Goal: Task Accomplishment & Management: Complete application form

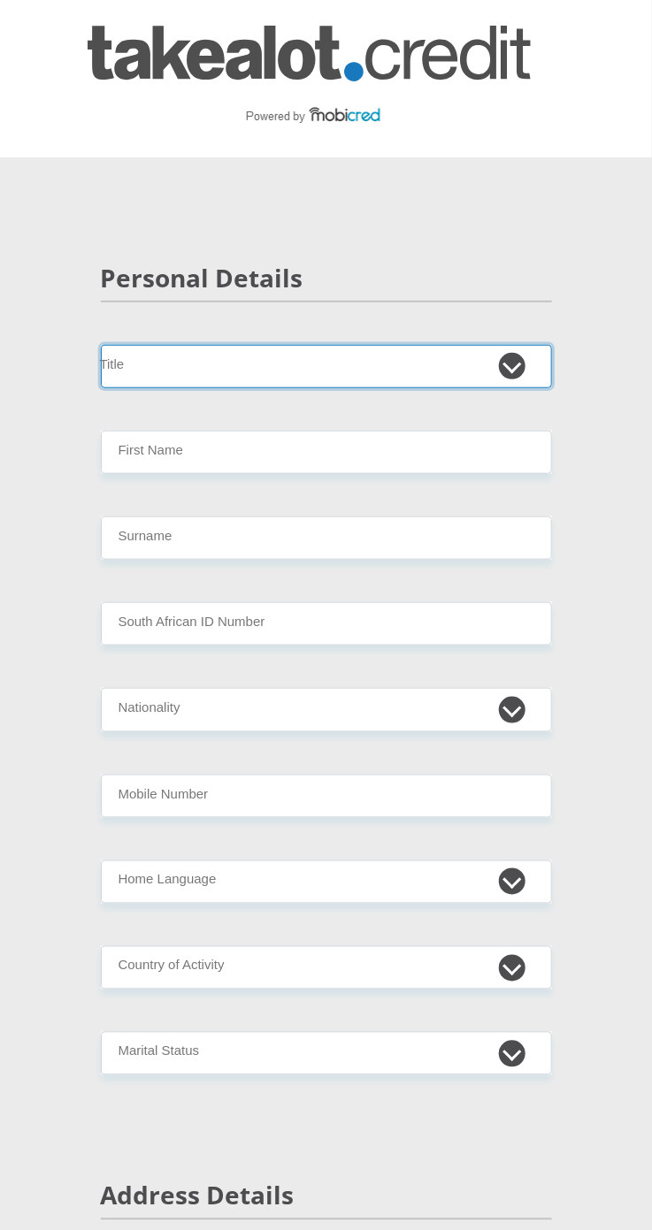
click at [197, 363] on select "Mr Ms Mrs Dr Other" at bounding box center [326, 366] width 451 height 43
select select "Mr"
click at [101, 345] on select "Mr Ms Mrs Dr Other" at bounding box center [326, 366] width 451 height 43
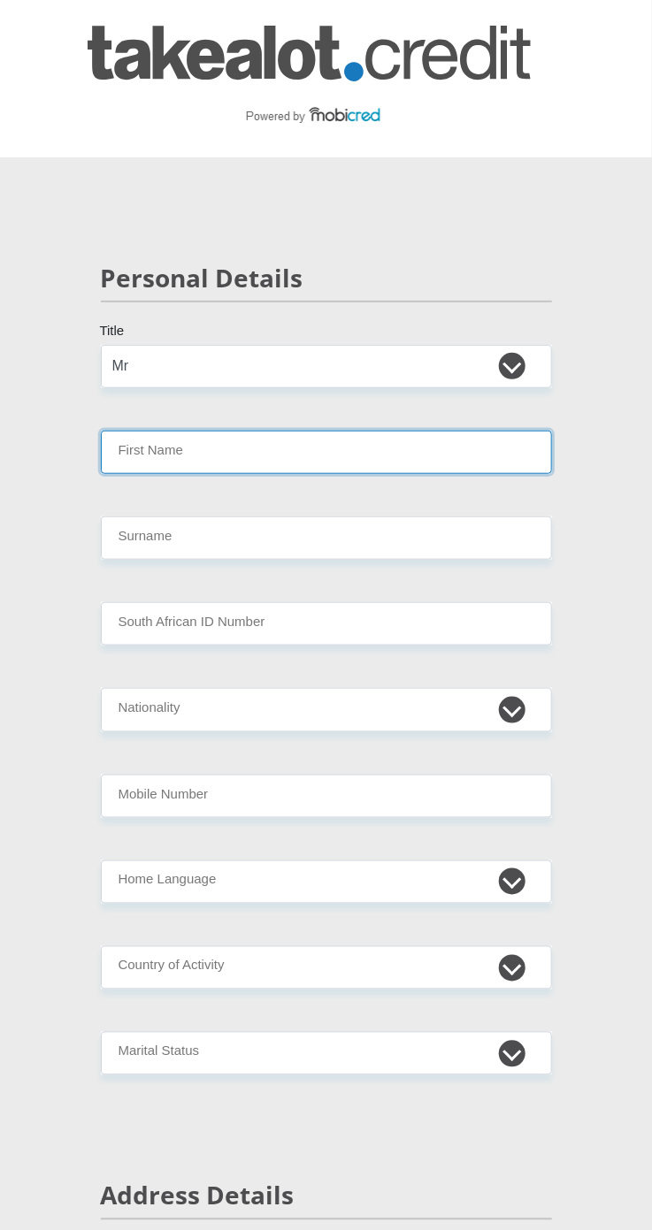
click at [526, 457] on input "First Name" at bounding box center [326, 452] width 451 height 43
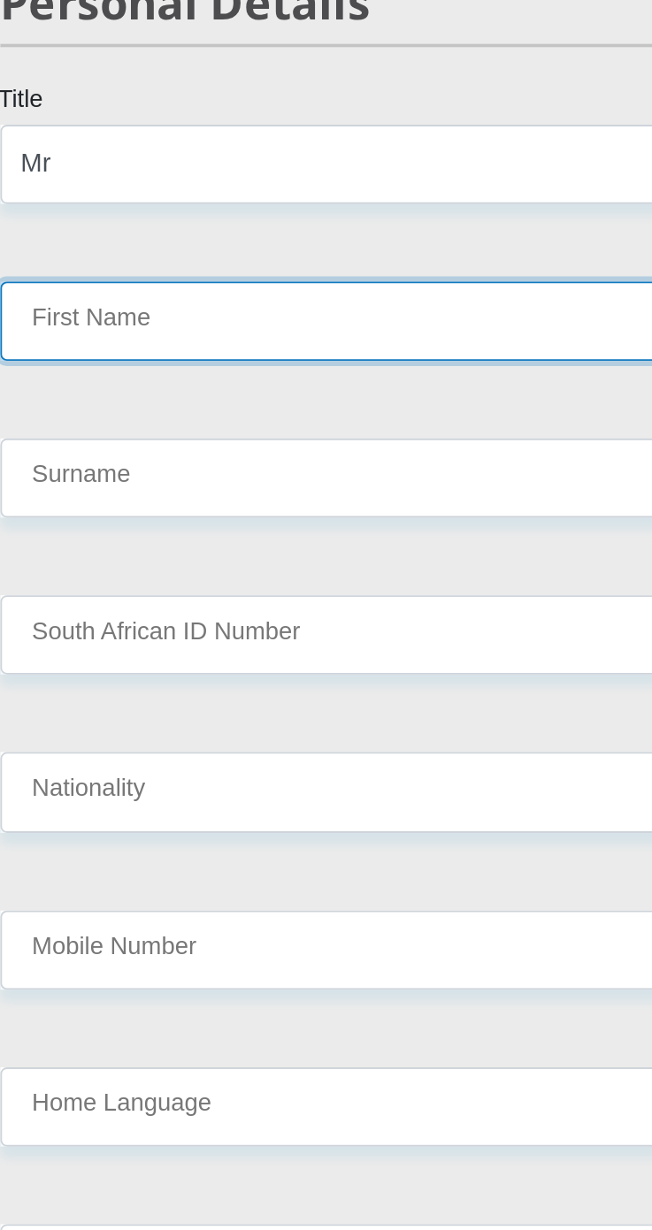
type input "JEAN"
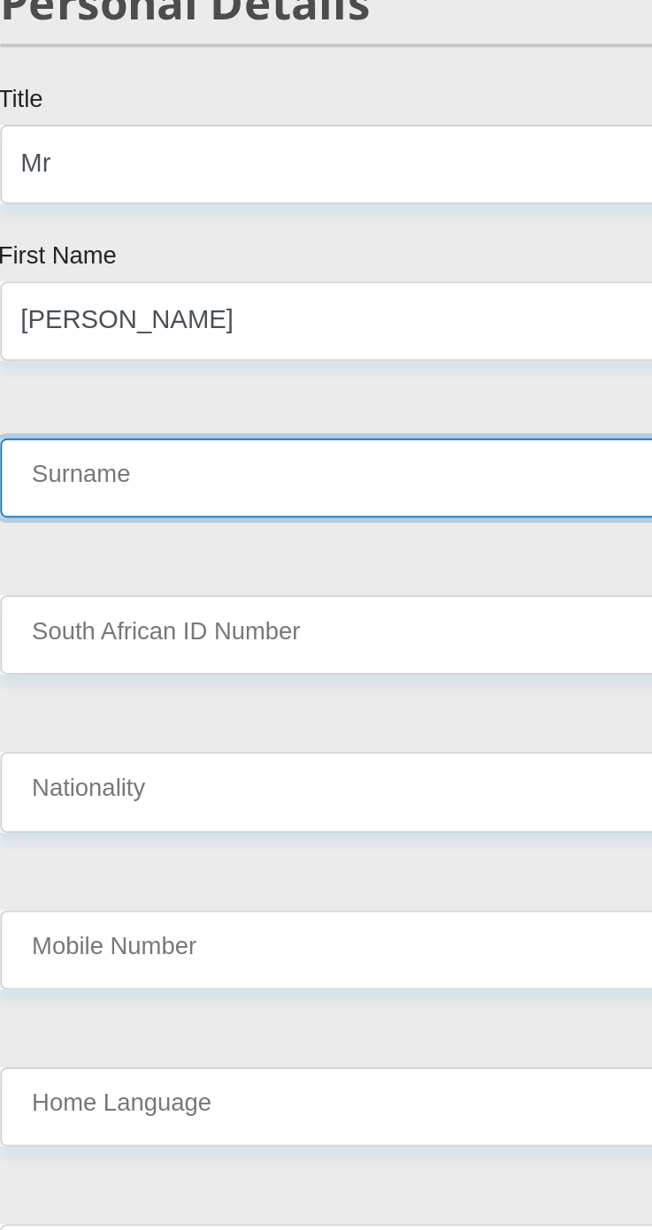
type input "BOTHA"
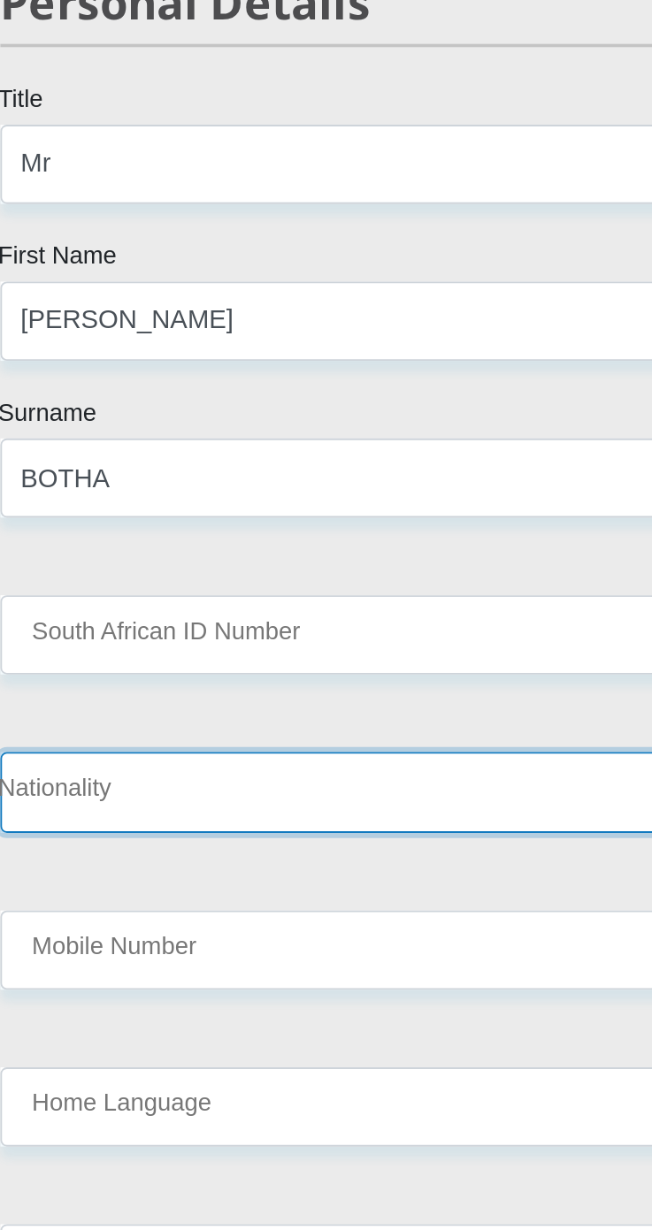
select select "ZAF"
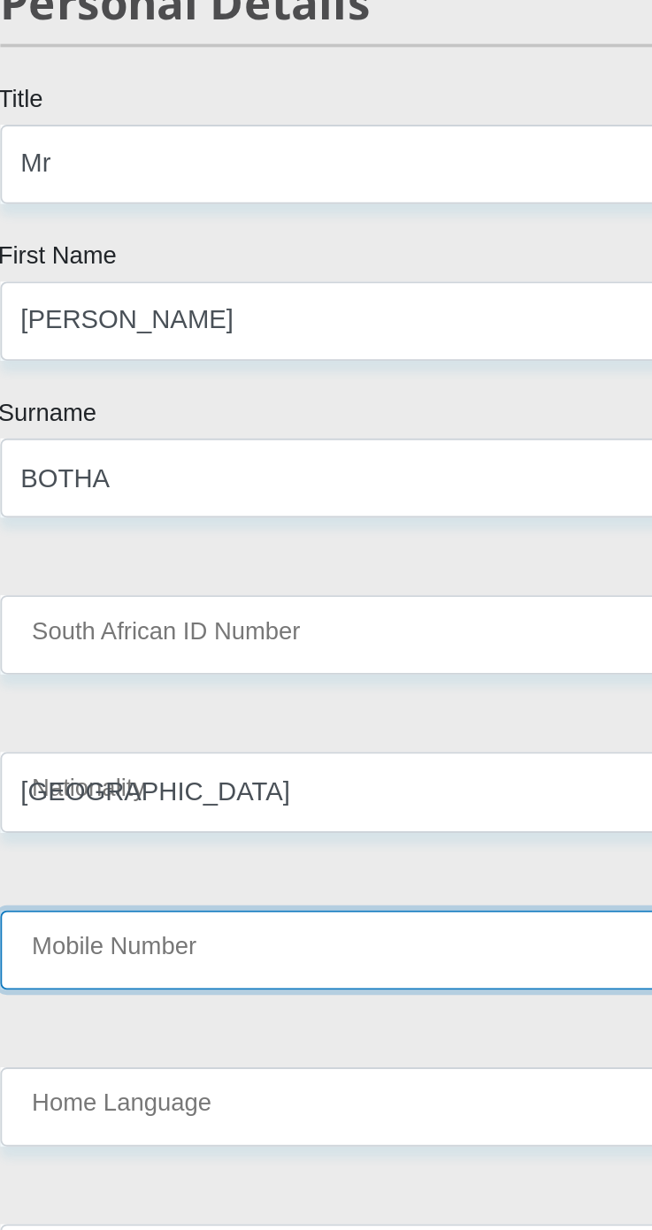
type input "0716036315"
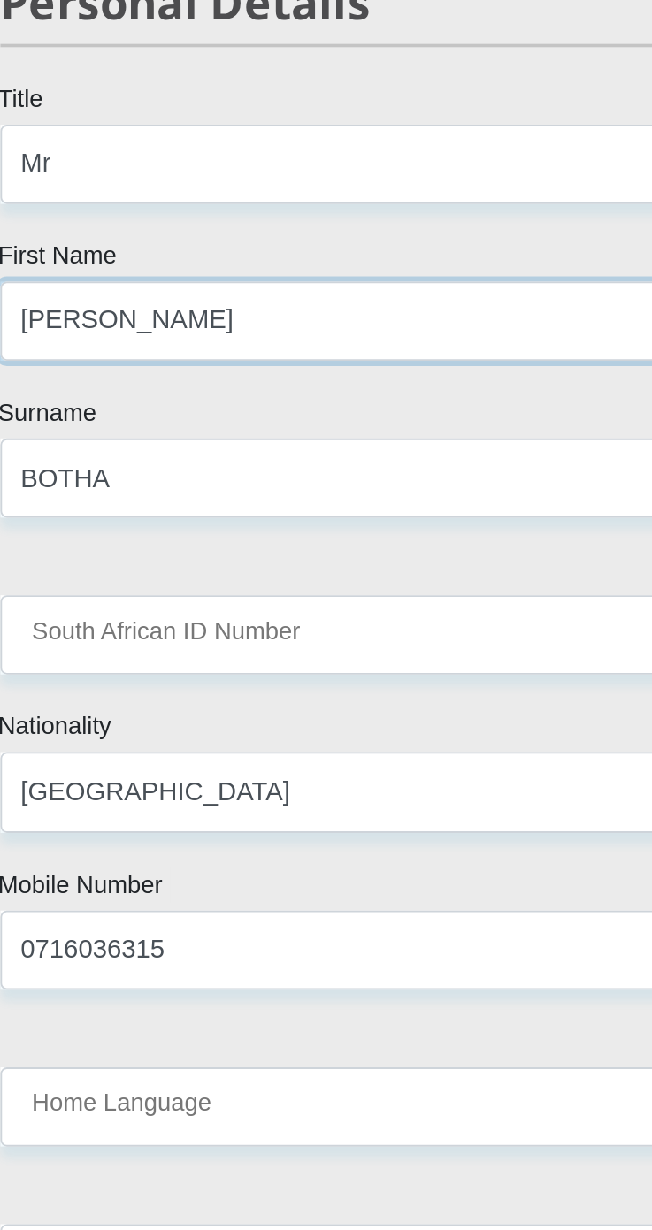
click at [221, 455] on input "JEAN" at bounding box center [326, 452] width 451 height 43
click at [187, 446] on input "Jean" at bounding box center [326, 452] width 451 height 43
click at [138, 457] on input "[PERSON_NAME]" at bounding box center [326, 452] width 451 height 43
click at [138, 451] on input "[PERSON_NAME]" at bounding box center [326, 452] width 451 height 43
type input "[PERSON_NAME]"
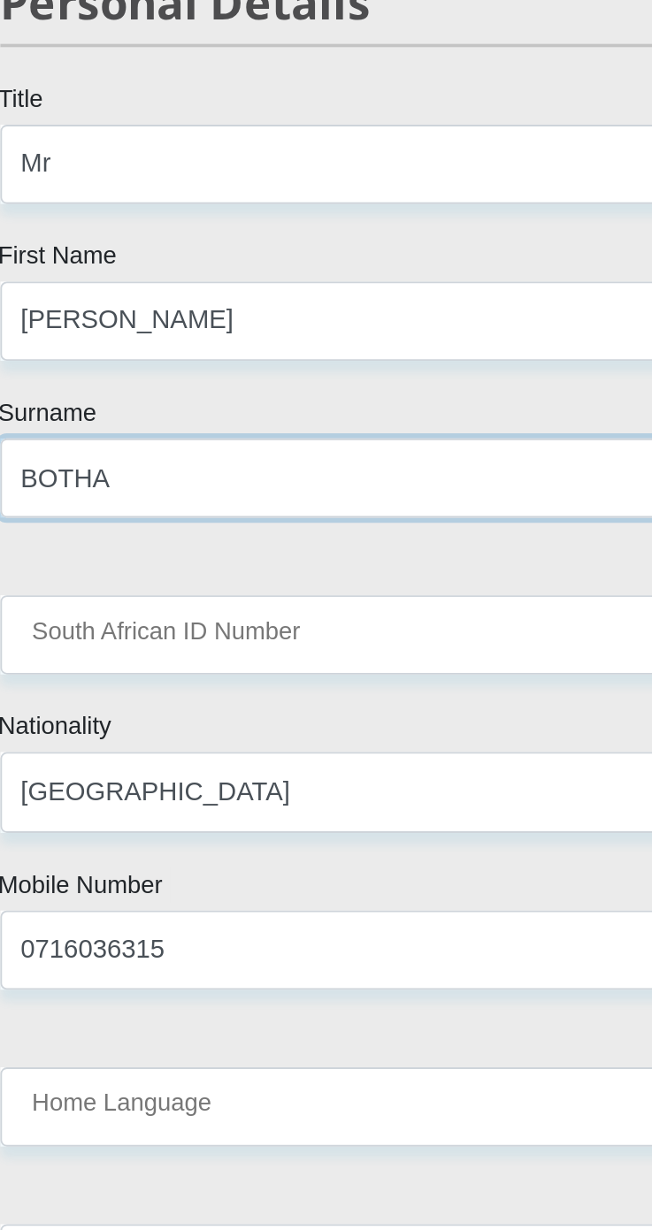
click at [193, 539] on input "BOTHA" at bounding box center [326, 537] width 451 height 43
type input "Botha"
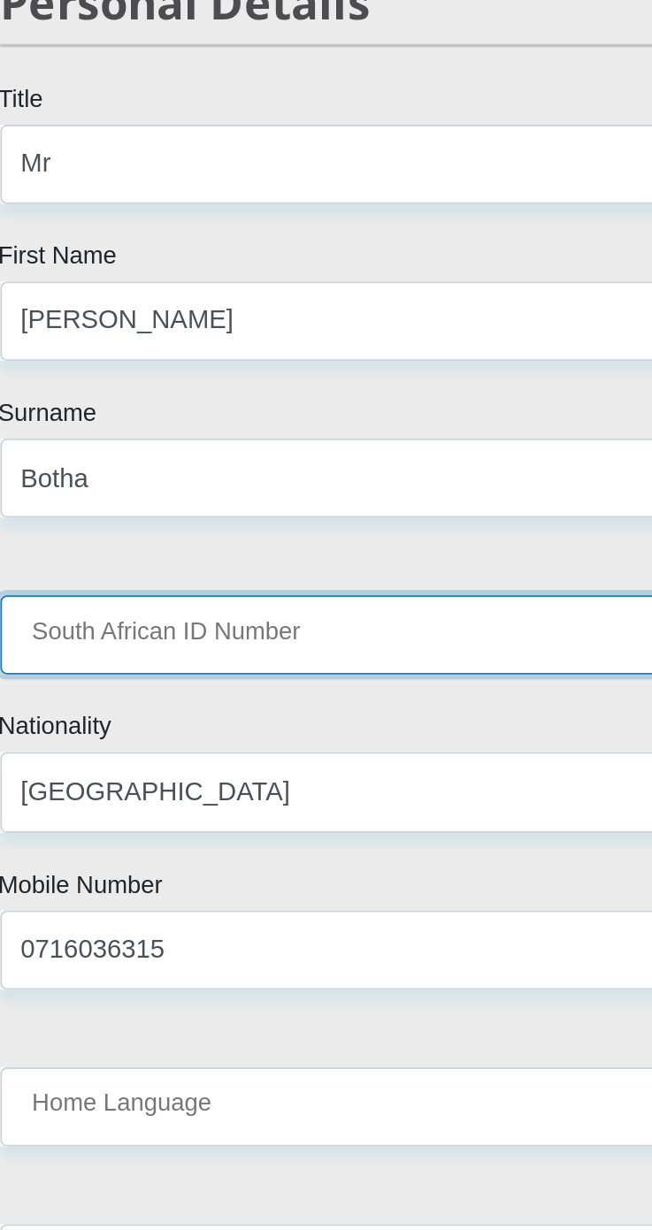
click at [368, 617] on input "South African ID Number" at bounding box center [326, 623] width 451 height 43
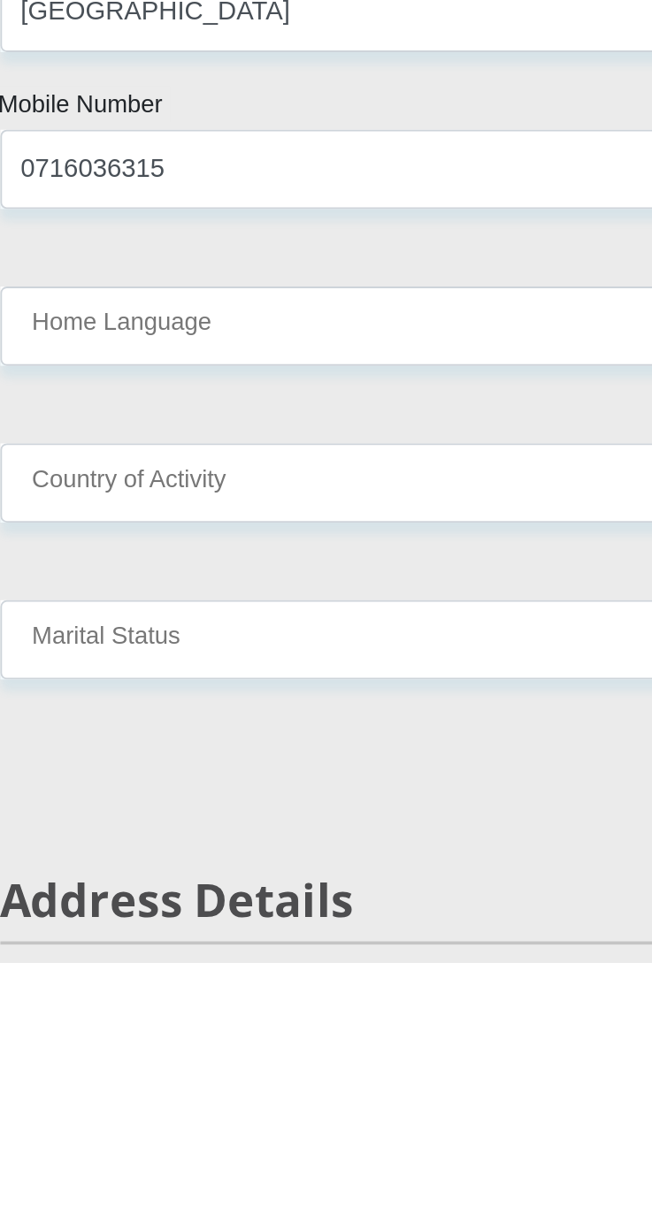
type input "0211125133085"
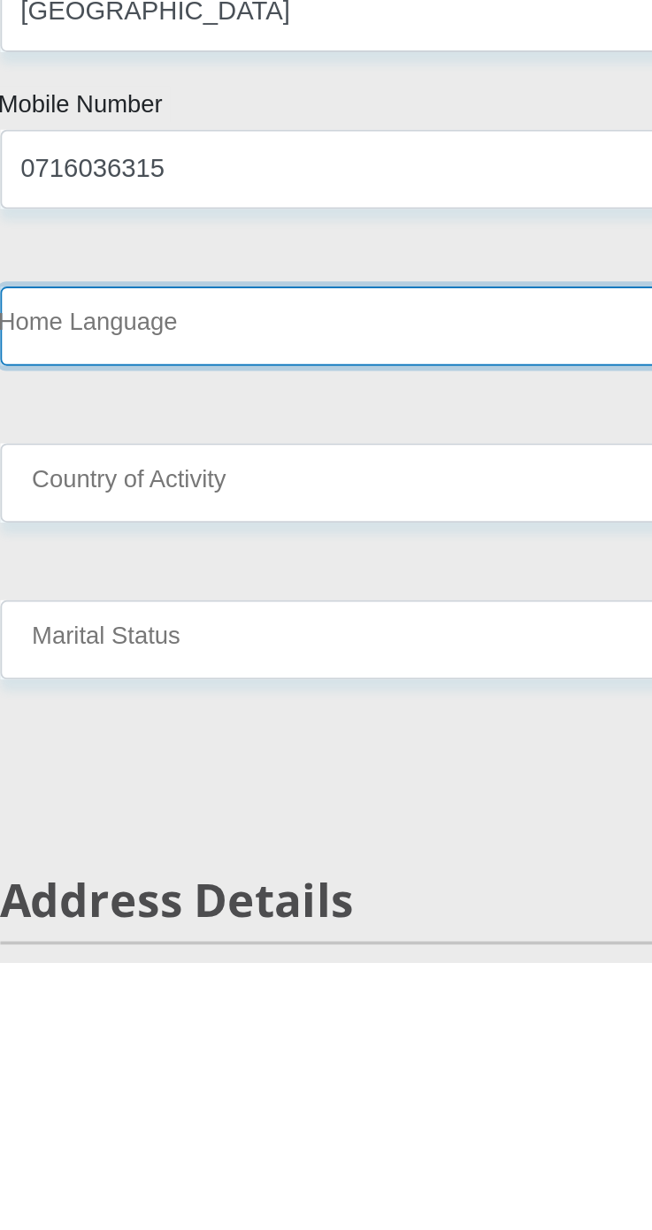
click at [136, 888] on select "Afrikaans English Sepedi South Ndebele Southern Sotho Swati Tsonga Tswana Venda…" at bounding box center [326, 881] width 451 height 43
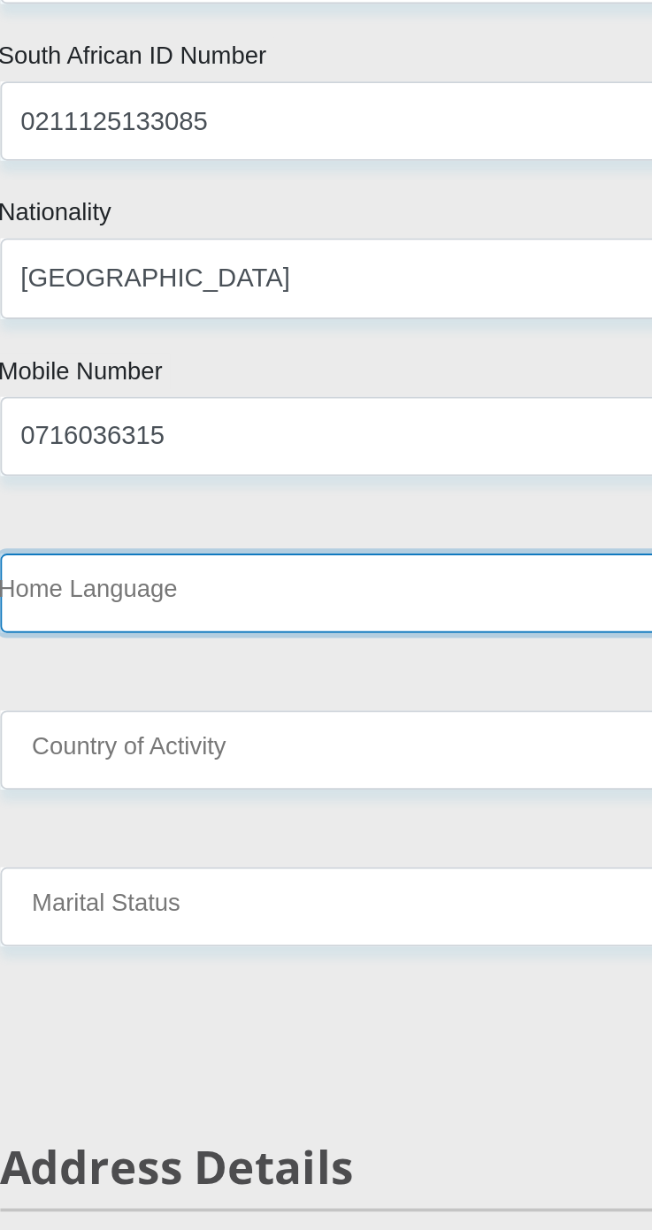
select select "afr"
click at [101, 860] on select "Afrikaans English Sepedi South Ndebele Southern Sotho Swati Tsonga Tswana Venda…" at bounding box center [326, 881] width 451 height 43
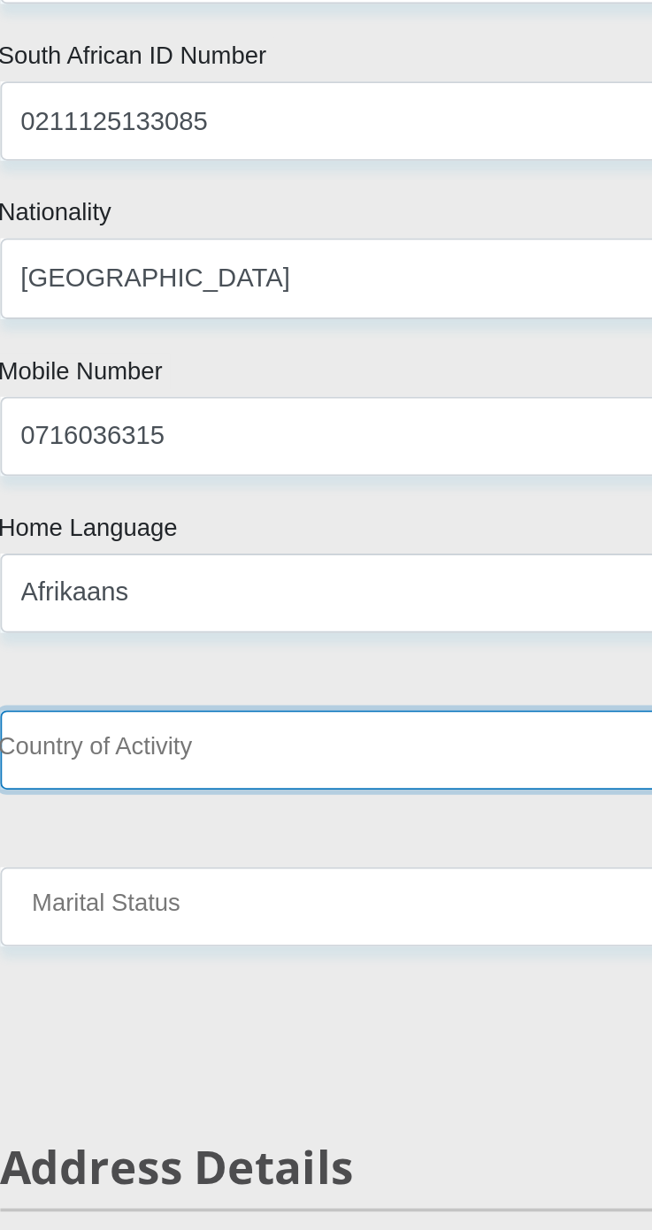
click at [377, 964] on select "South Africa Afghanistan Aland Islands Albania Algeria America Samoa American V…" at bounding box center [326, 967] width 451 height 43
select select "ZAF"
click at [101, 946] on select "South Africa Afghanistan Aland Islands Albania Algeria America Samoa American V…" at bounding box center [326, 967] width 451 height 43
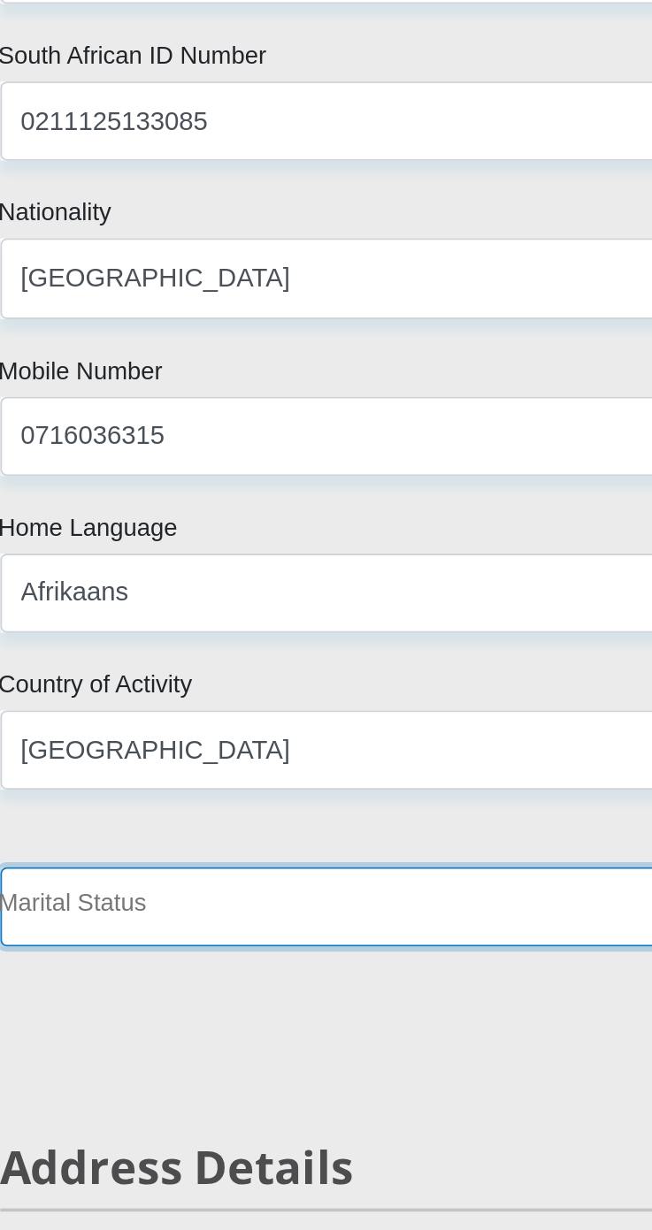
click at [323, 1051] on select "Married ANC Single Divorced Widowed Married COP or Customary Law" at bounding box center [326, 1053] width 451 height 43
select select "2"
click at [101, 1032] on select "Married ANC Single Divorced Widowed Married COP or Customary Law" at bounding box center [326, 1053] width 451 height 43
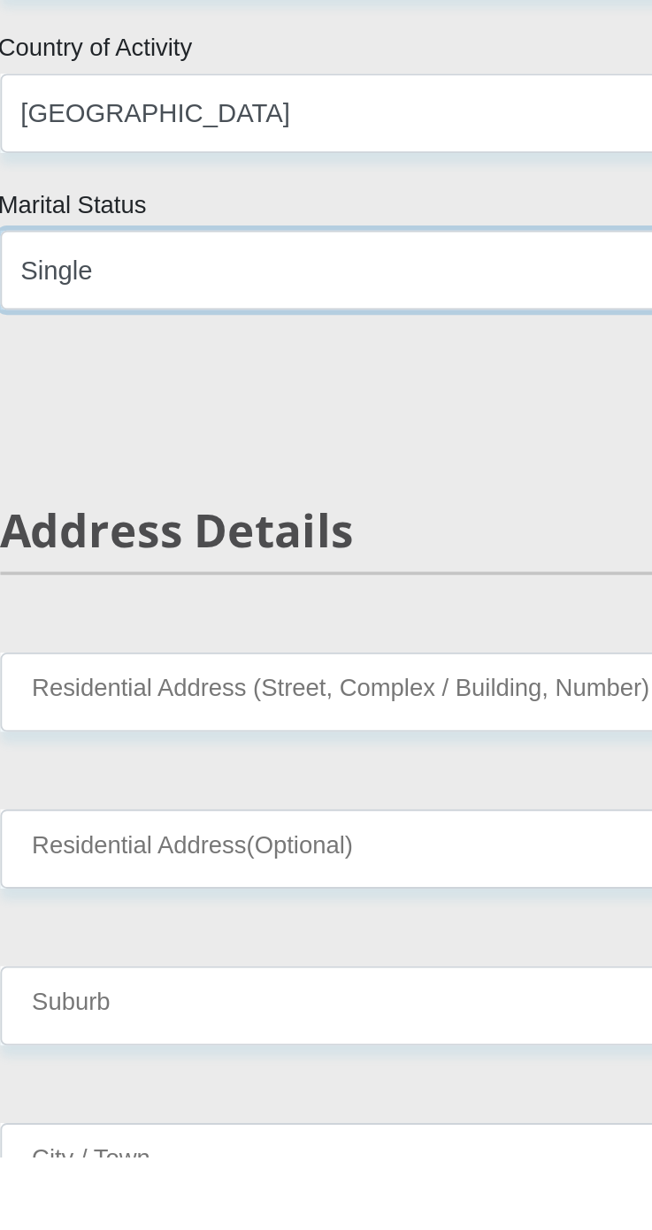
scroll to position [312, 0]
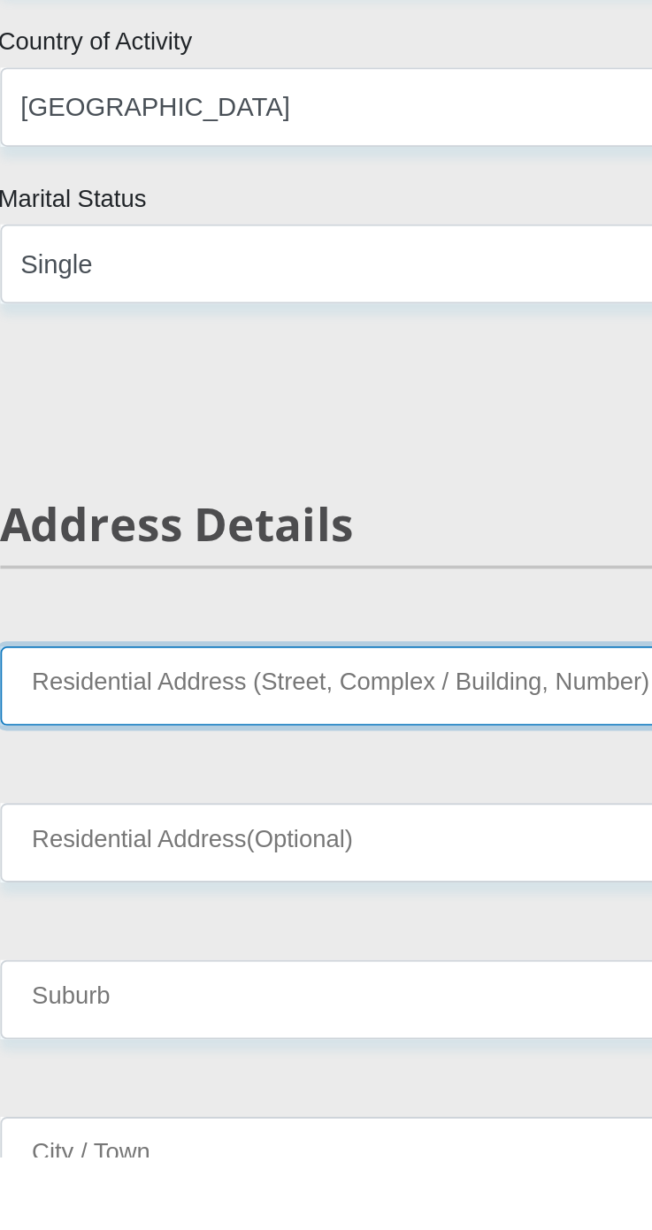
click at [416, 977] on input "Residential Address (Street, Complex / Building, Number)" at bounding box center [326, 972] width 451 height 43
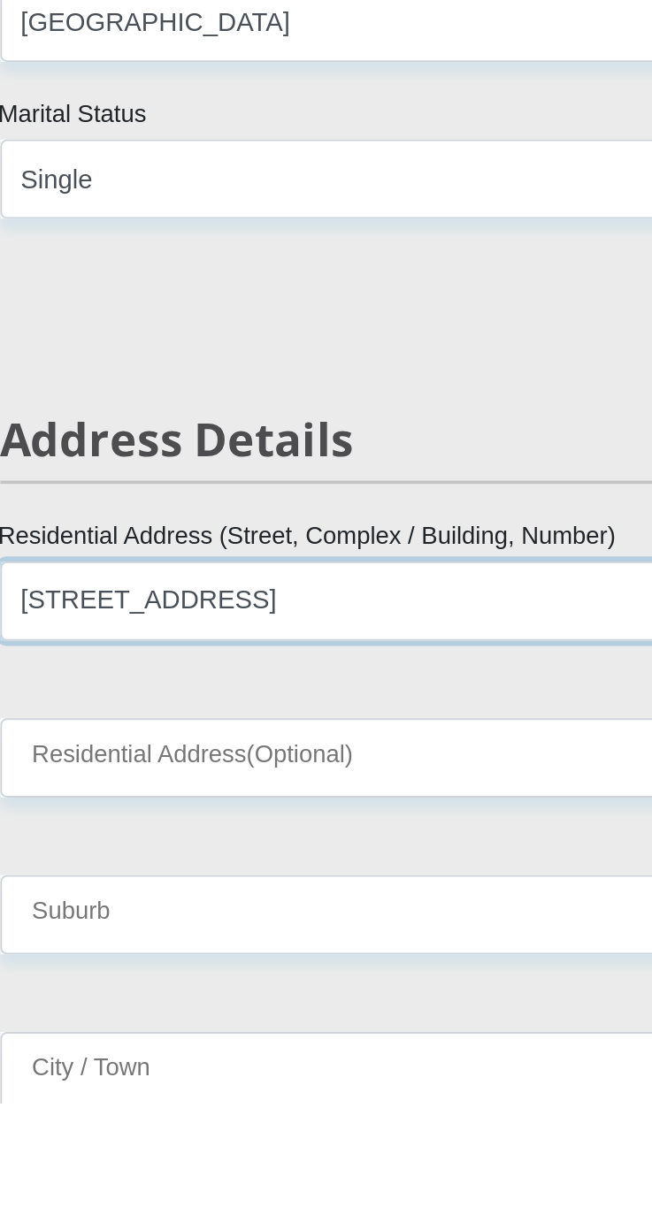
scroll to position [330, 0]
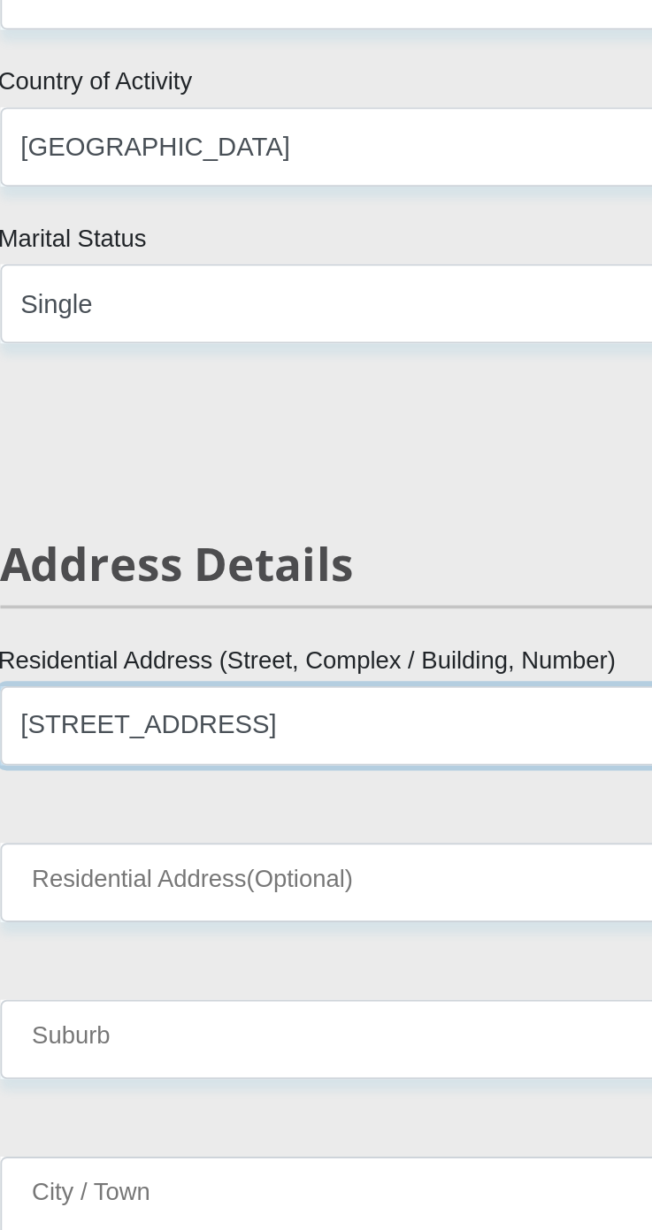
type input "132 strydom street Danville"
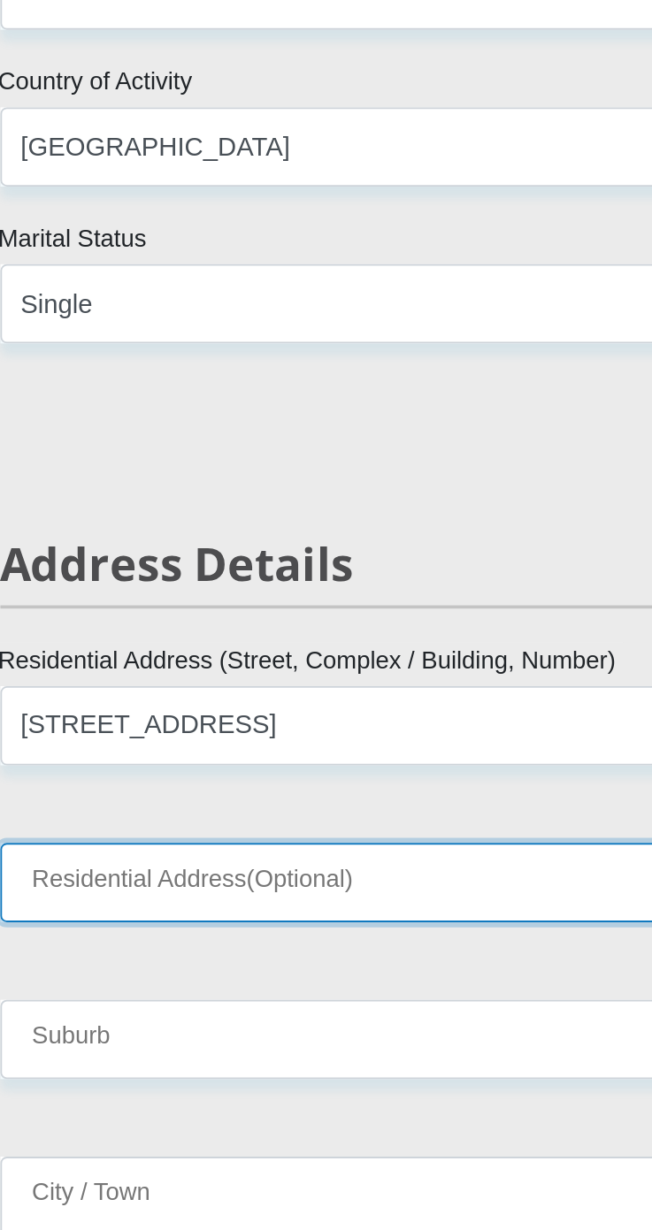
click at [348, 1041] on input "Residential Address(Optional)" at bounding box center [326, 1040] width 451 height 43
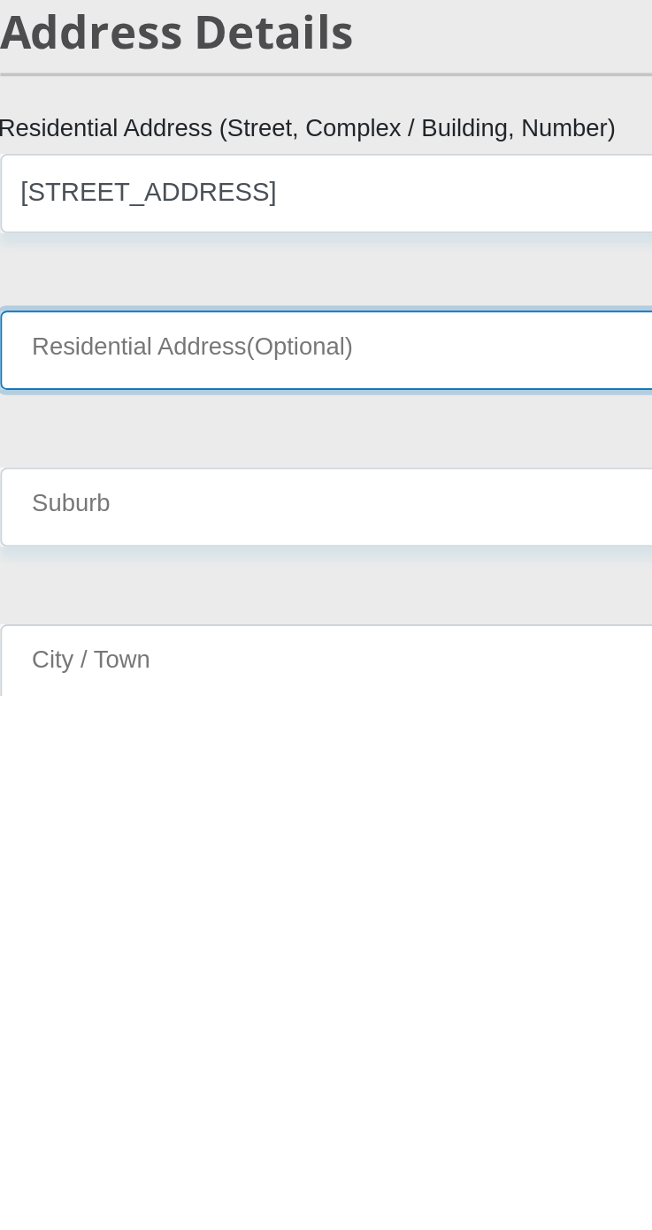
scroll to position [329, 0]
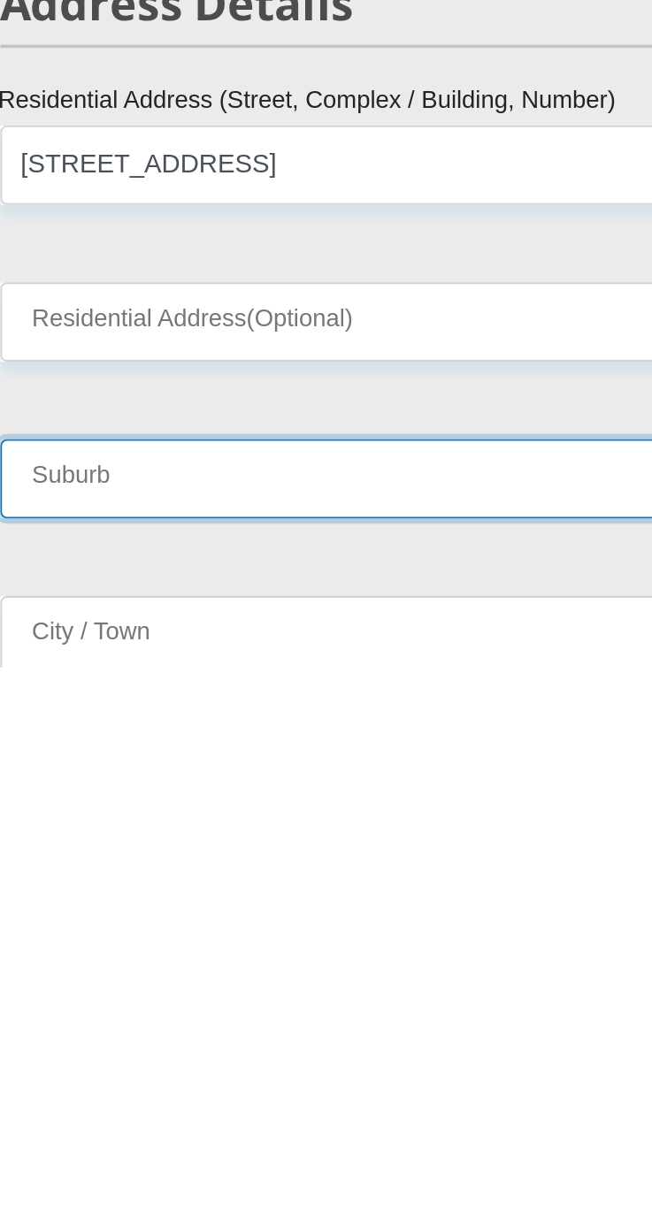
click at [136, 1124] on input "Suburb" at bounding box center [326, 1126] width 451 height 43
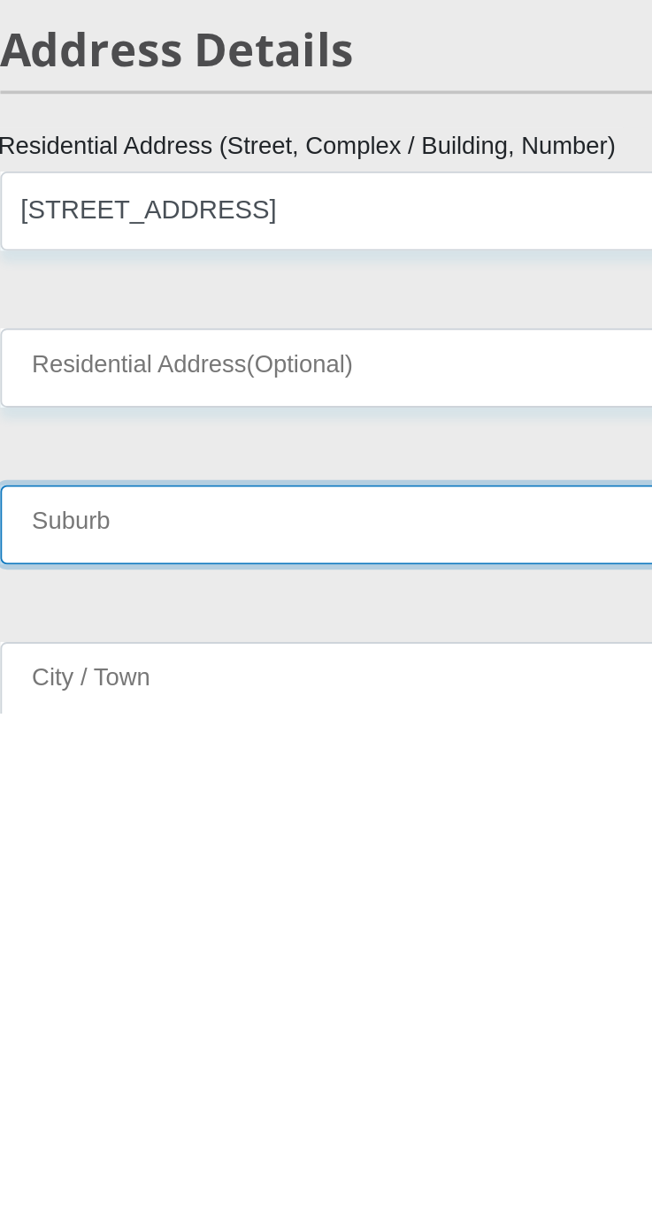
type input "PRETORIA"
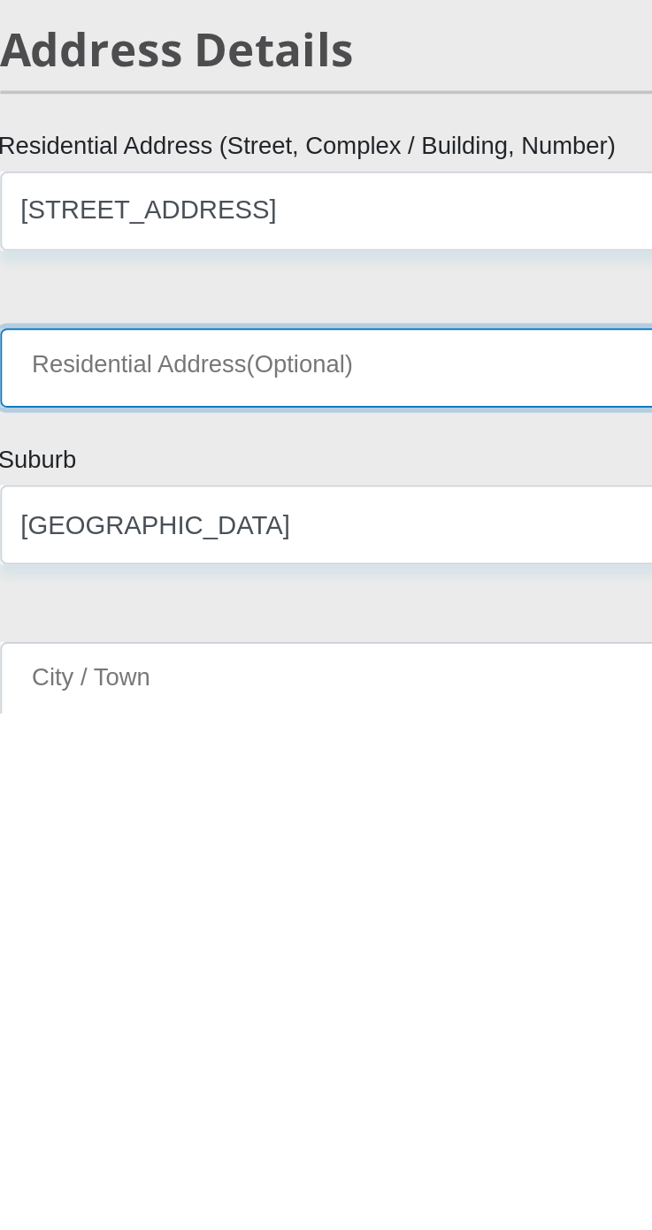
type input "QUEENSWOOD"
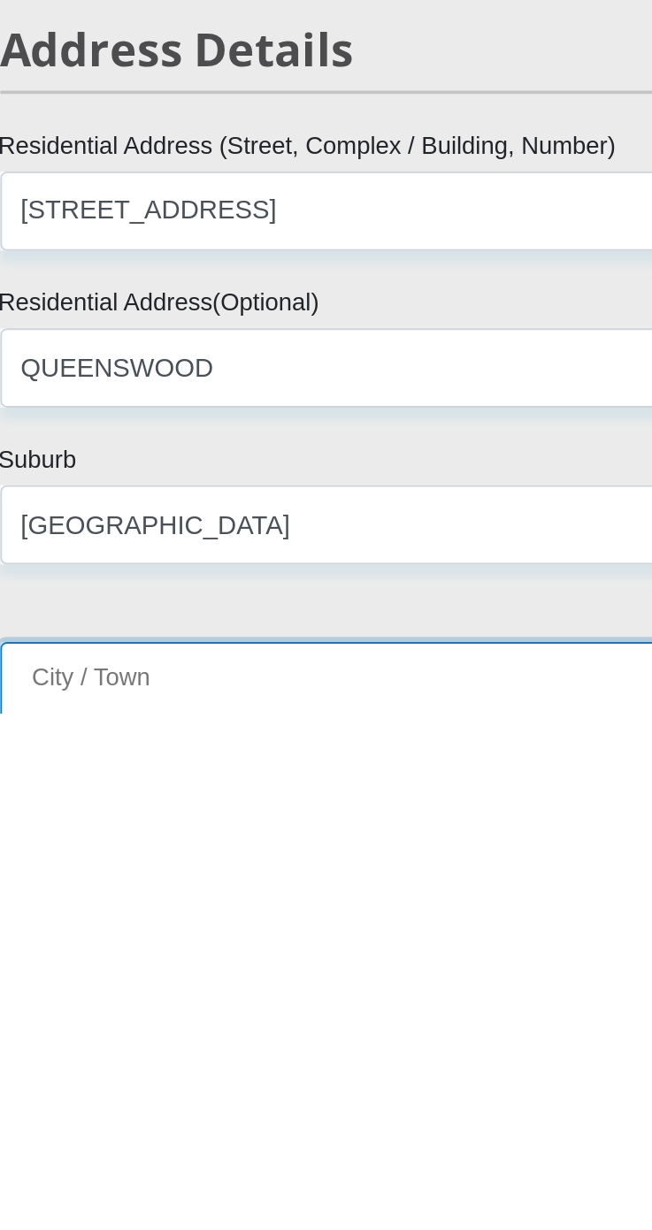
type input "PRETORIA"
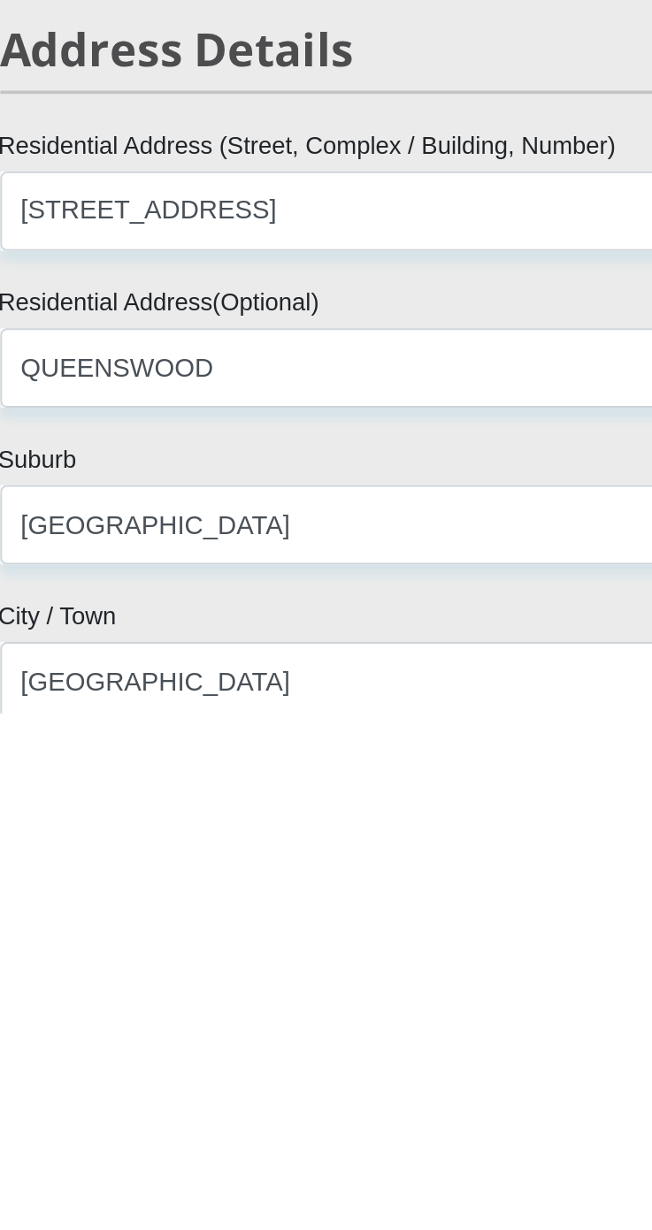
type input "0186"
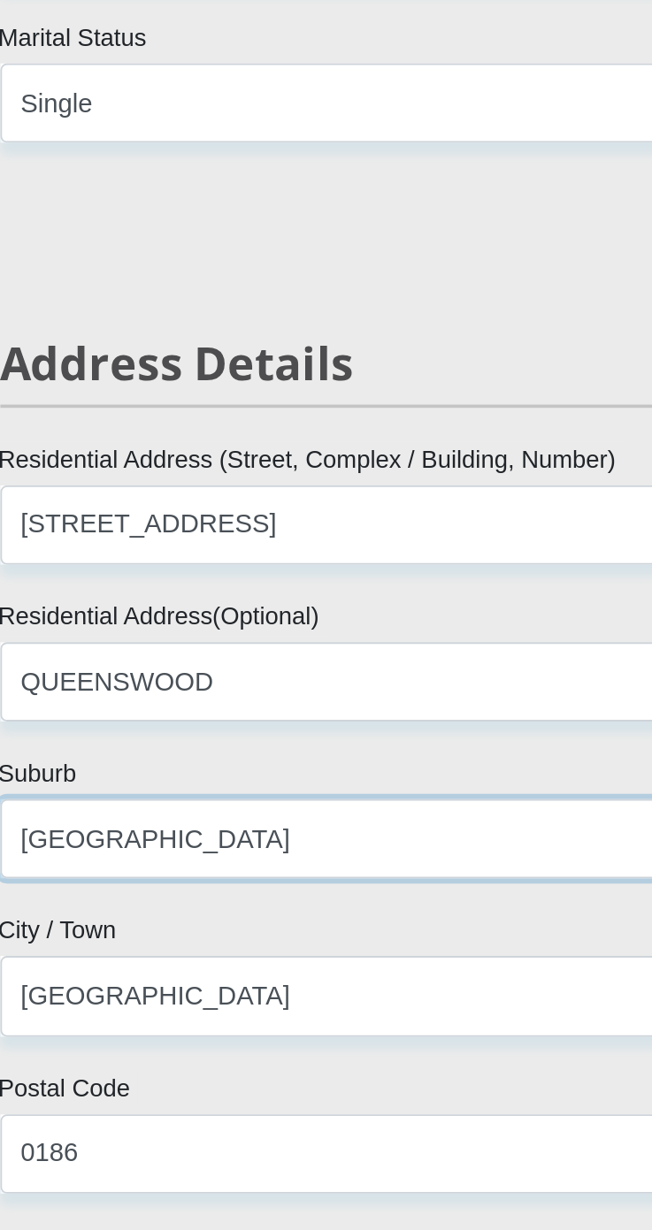
scroll to position [439, 0]
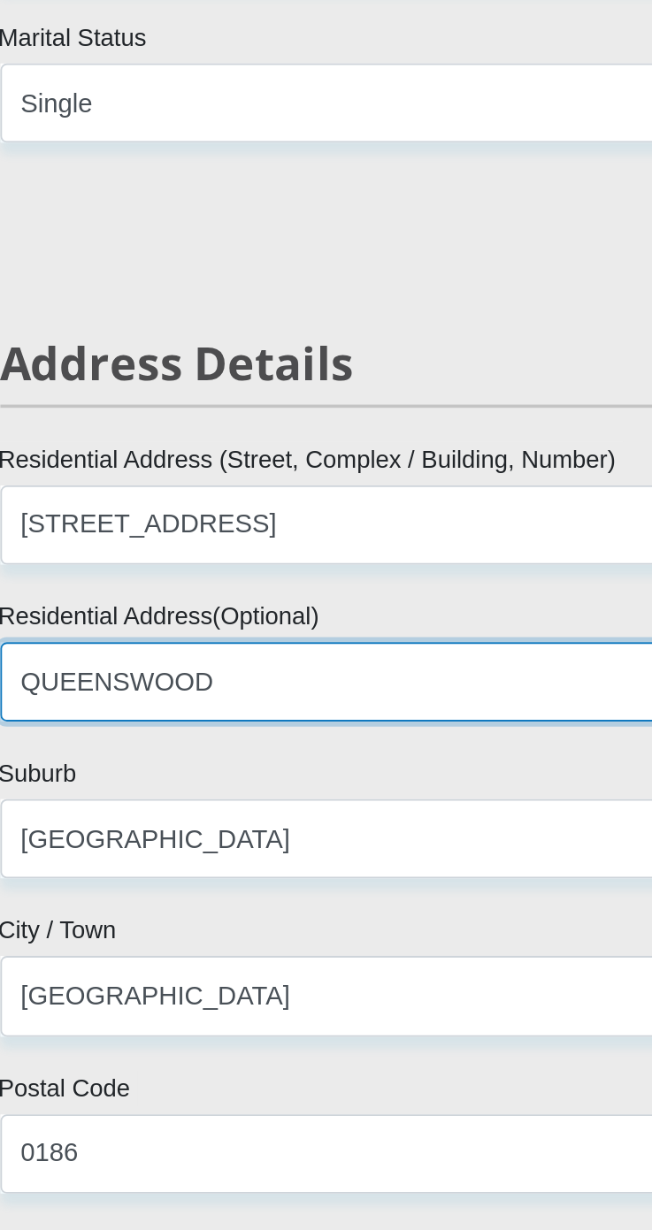
click at [378, 929] on input "QUEENSWOOD" at bounding box center [326, 930] width 451 height 43
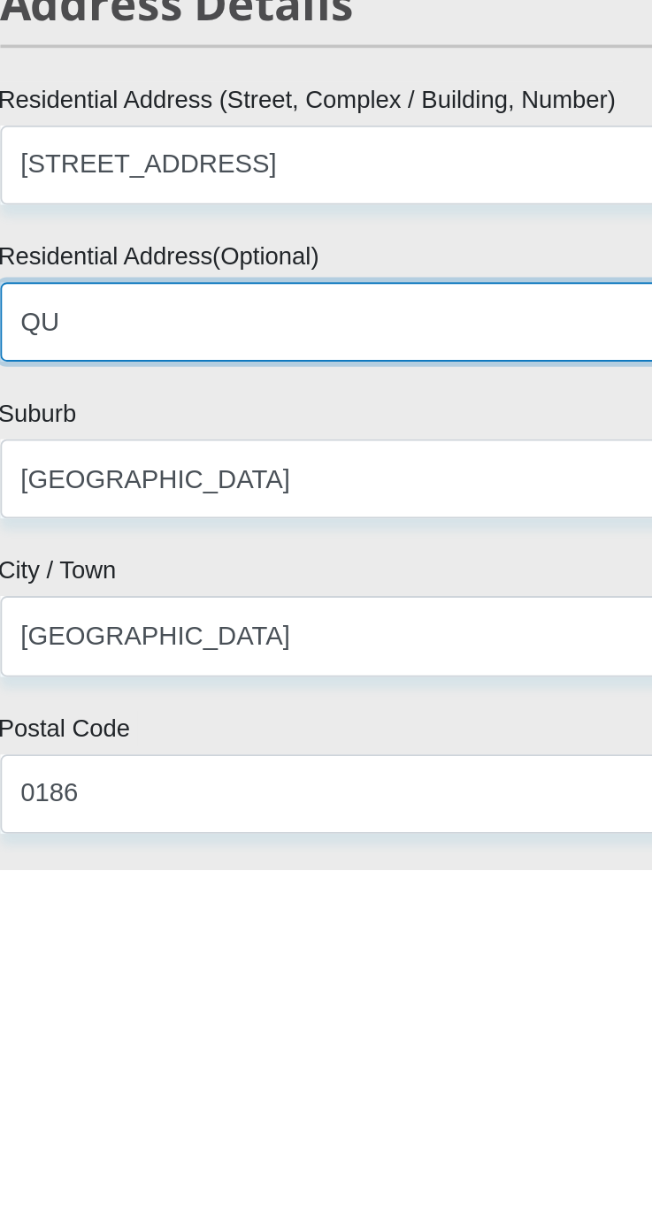
type input "Q"
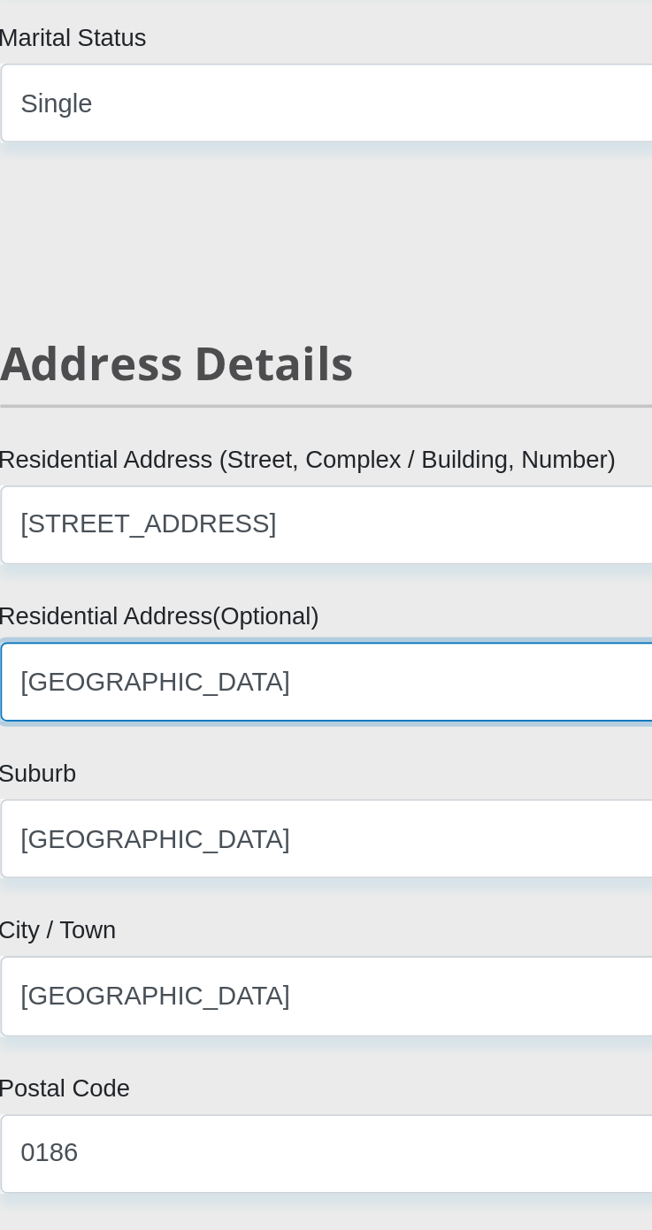
type input "Danville"
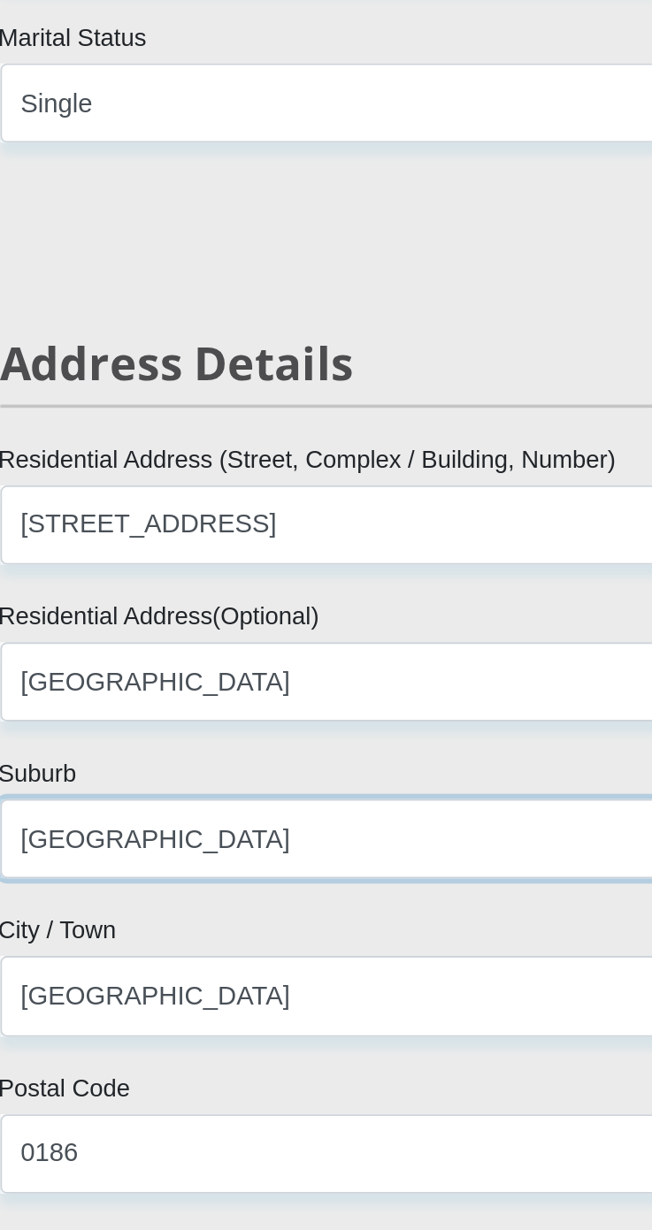
click at [332, 1019] on input "PRETORIA" at bounding box center [326, 1016] width 451 height 43
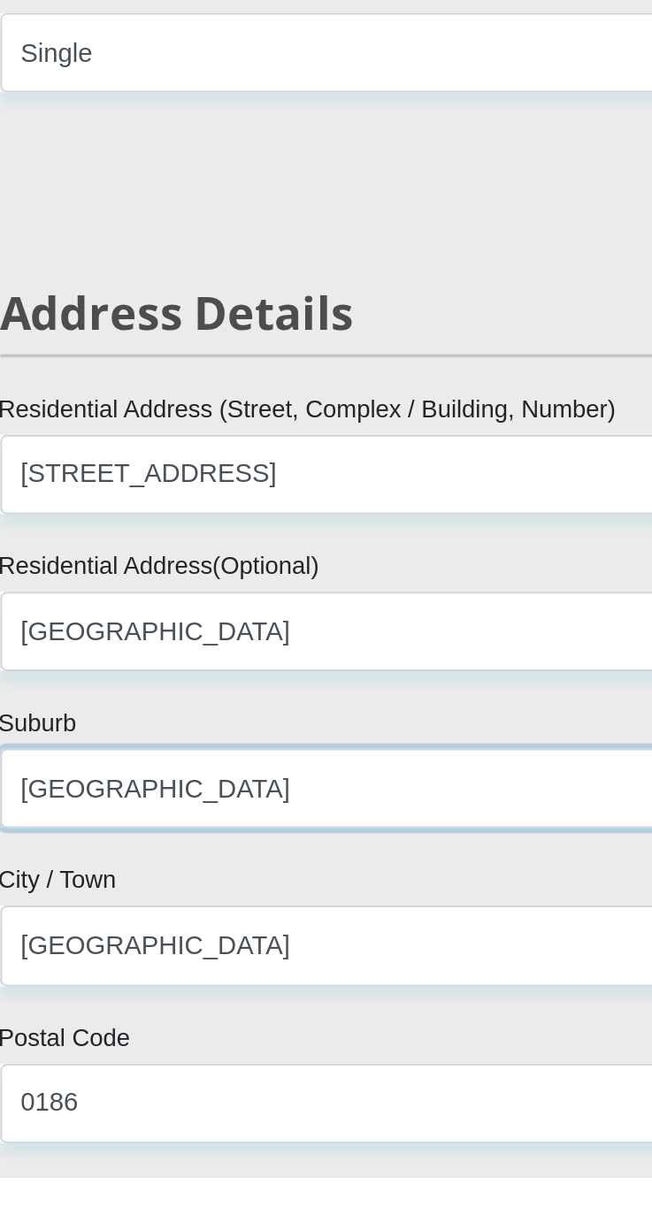
scroll to position [439, 0]
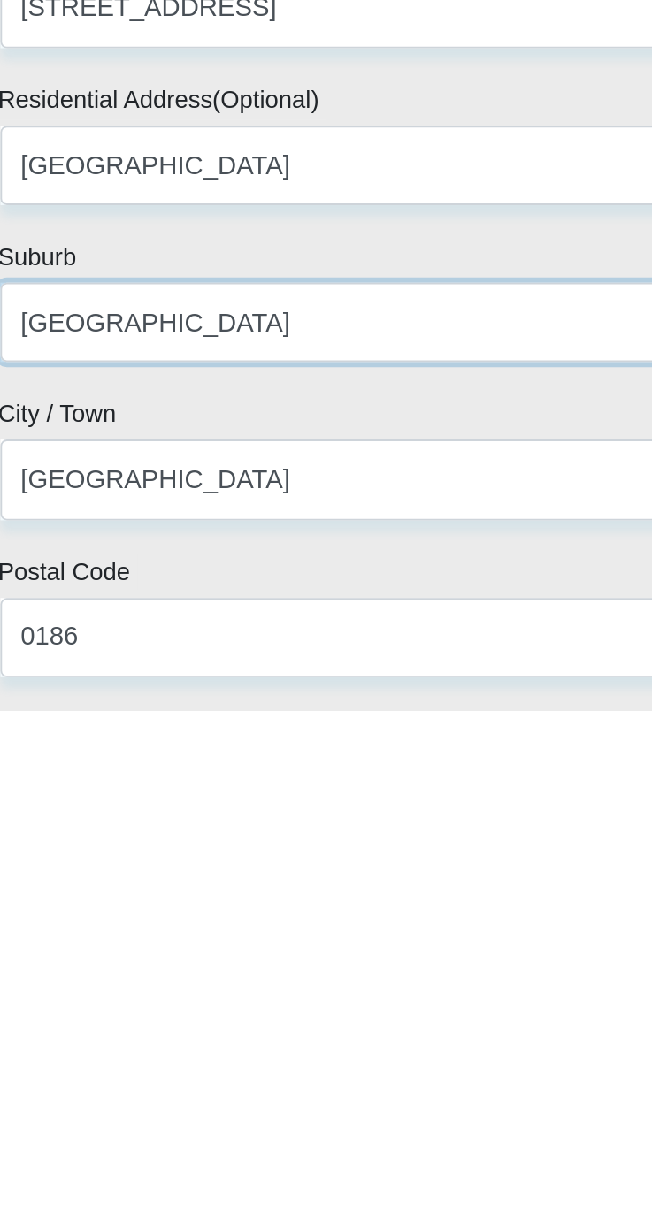
type input "PRETORIA"
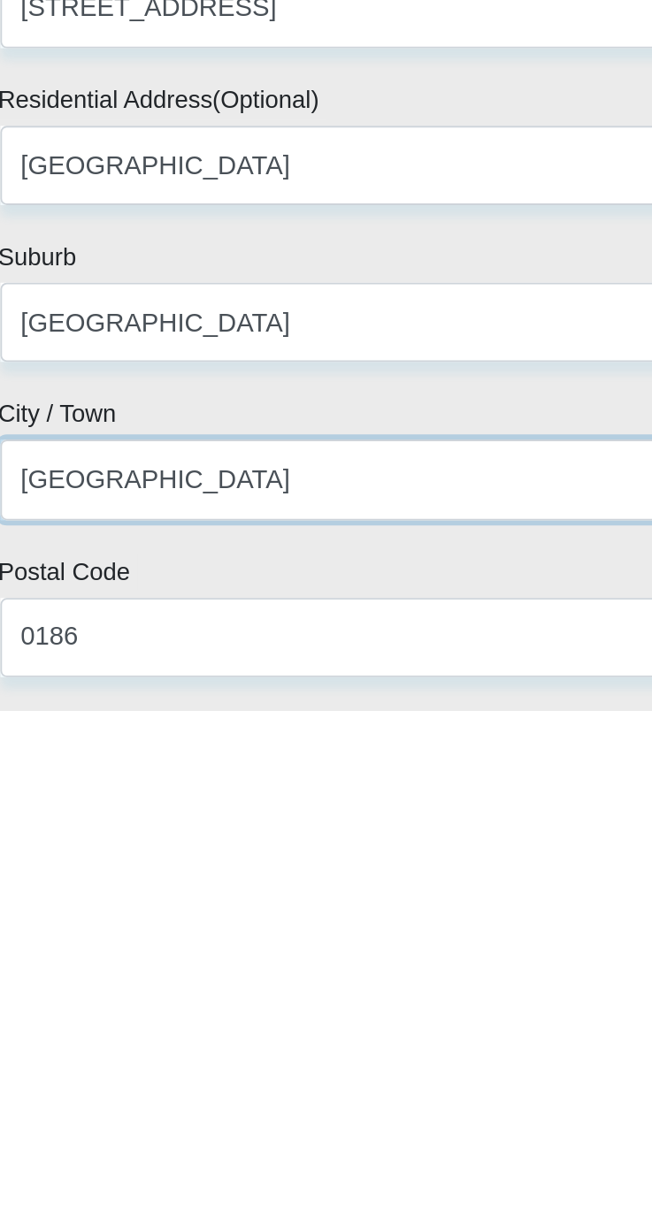
click at [413, 1120] on input "PRETORIA" at bounding box center [326, 1102] width 451 height 43
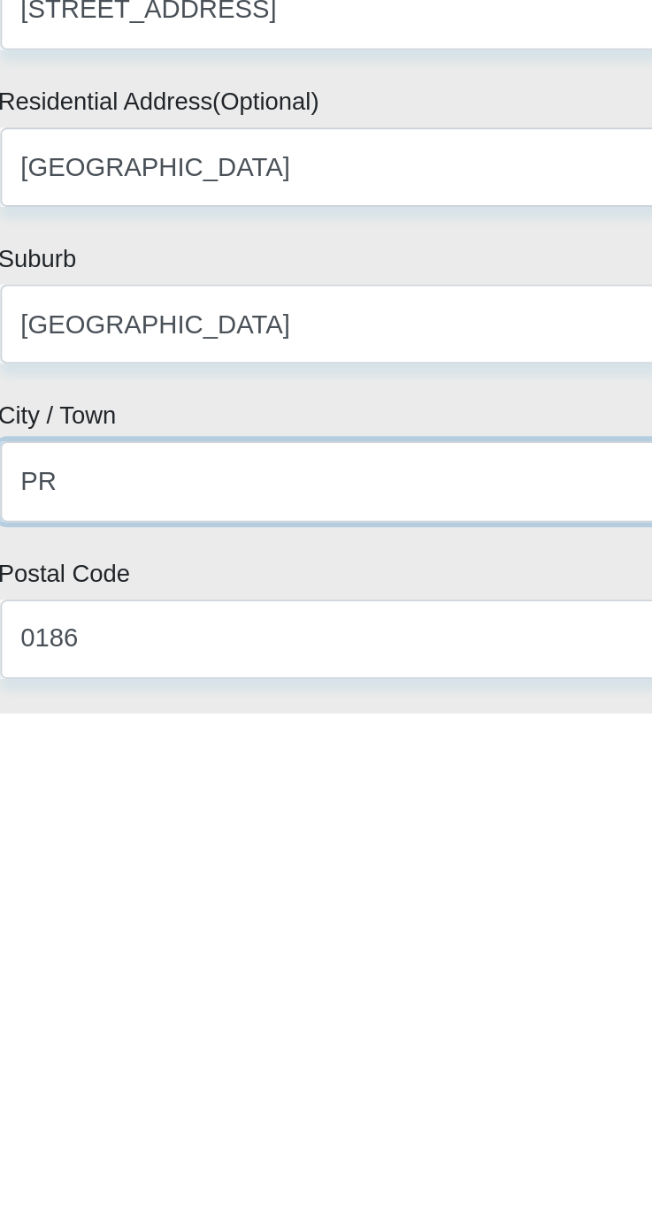
type input "P"
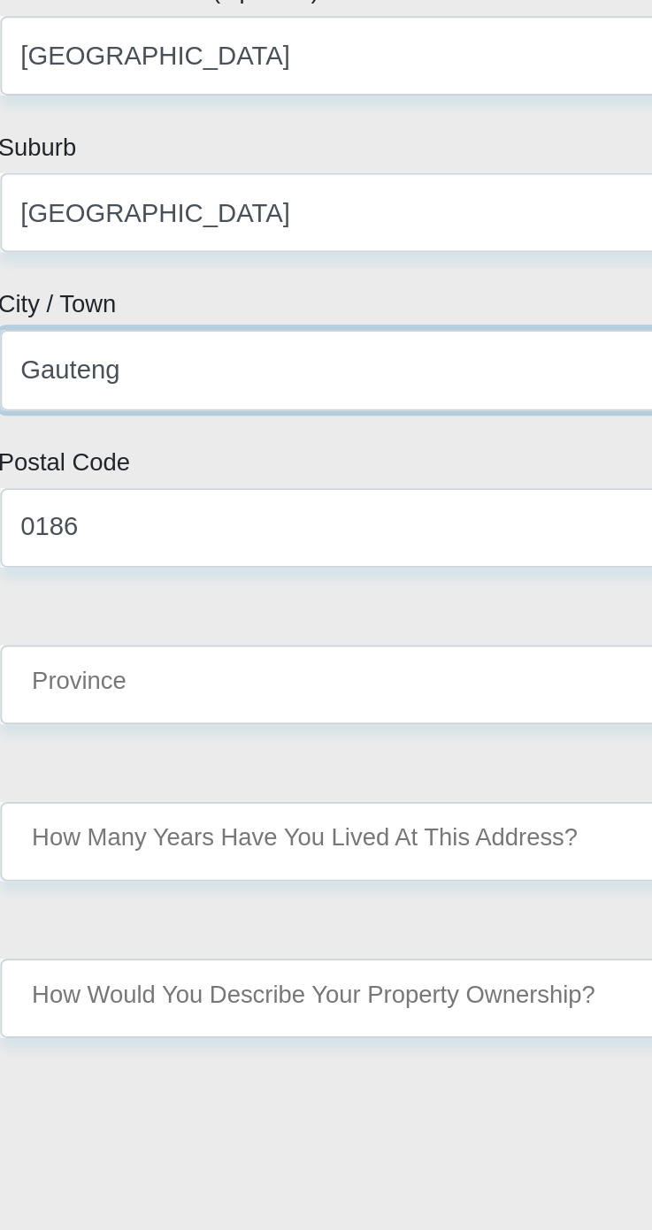
scroll to position [786, 0]
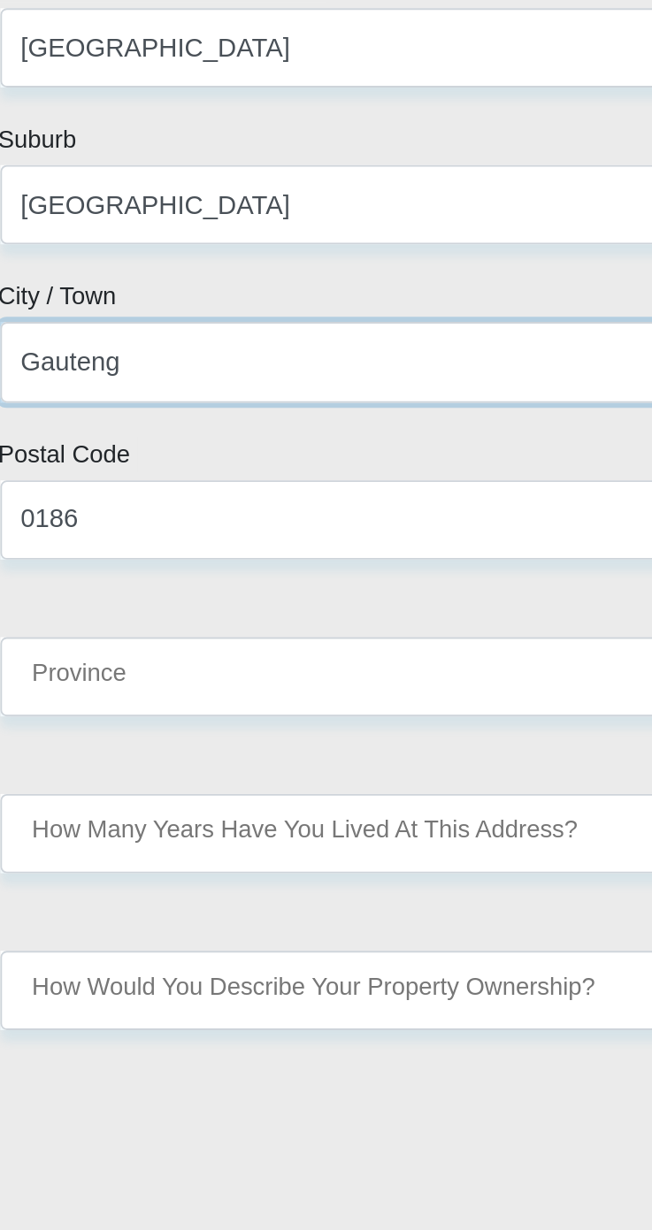
type input "Gauteng"
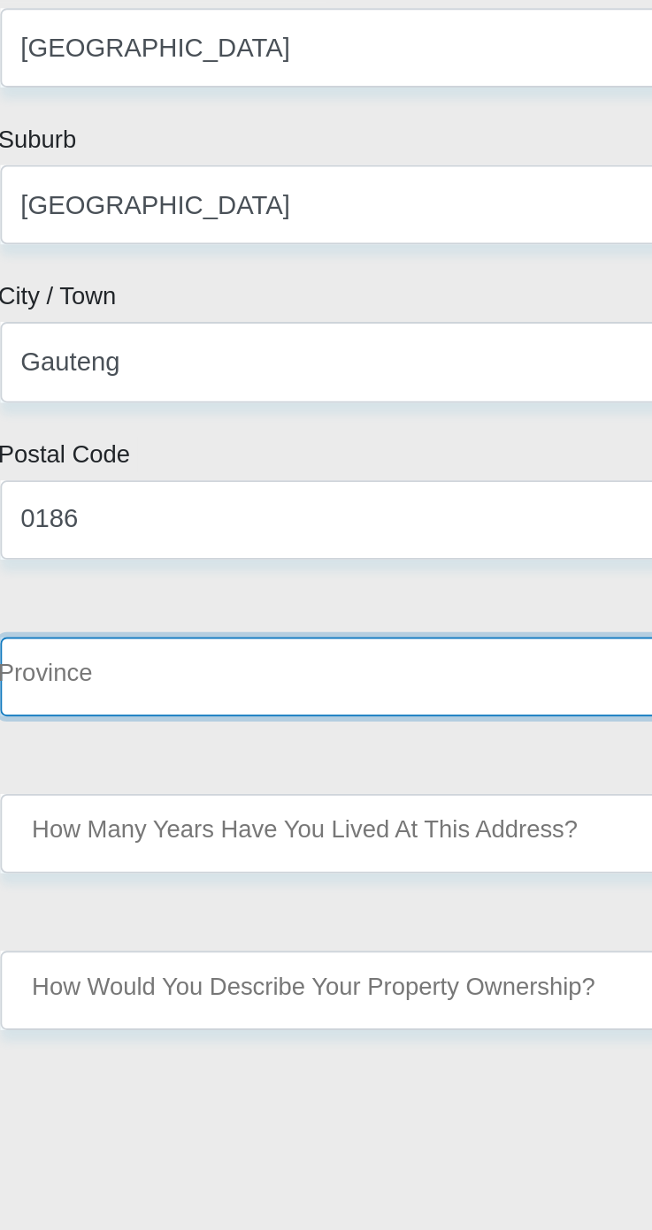
click at [398, 934] on select "Eastern Cape Free State Gauteng KwaZulu-Natal Limpopo Mpumalanga Northern Cape …" at bounding box center [326, 927] width 451 height 43
select select "Gauteng"
click at [101, 906] on select "Eastern Cape Free State Gauteng KwaZulu-Natal Limpopo Mpumalanga Northern Cape …" at bounding box center [326, 927] width 451 height 43
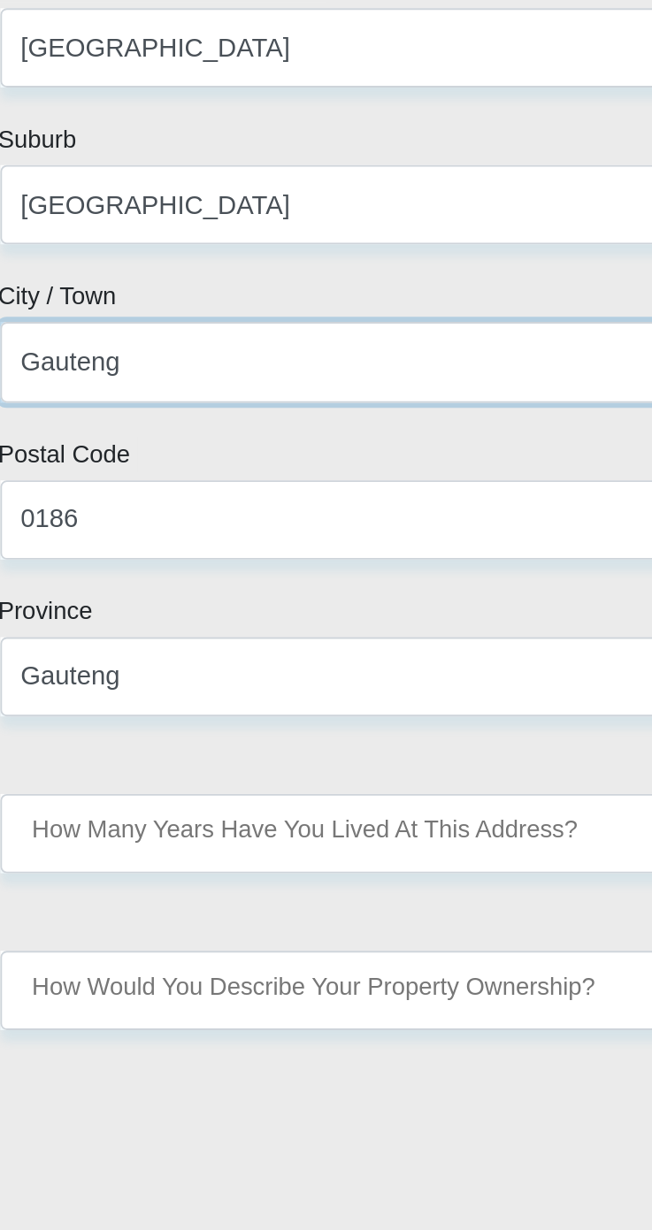
click at [394, 748] on input "Gauteng" at bounding box center [326, 755] width 451 height 43
type input "G"
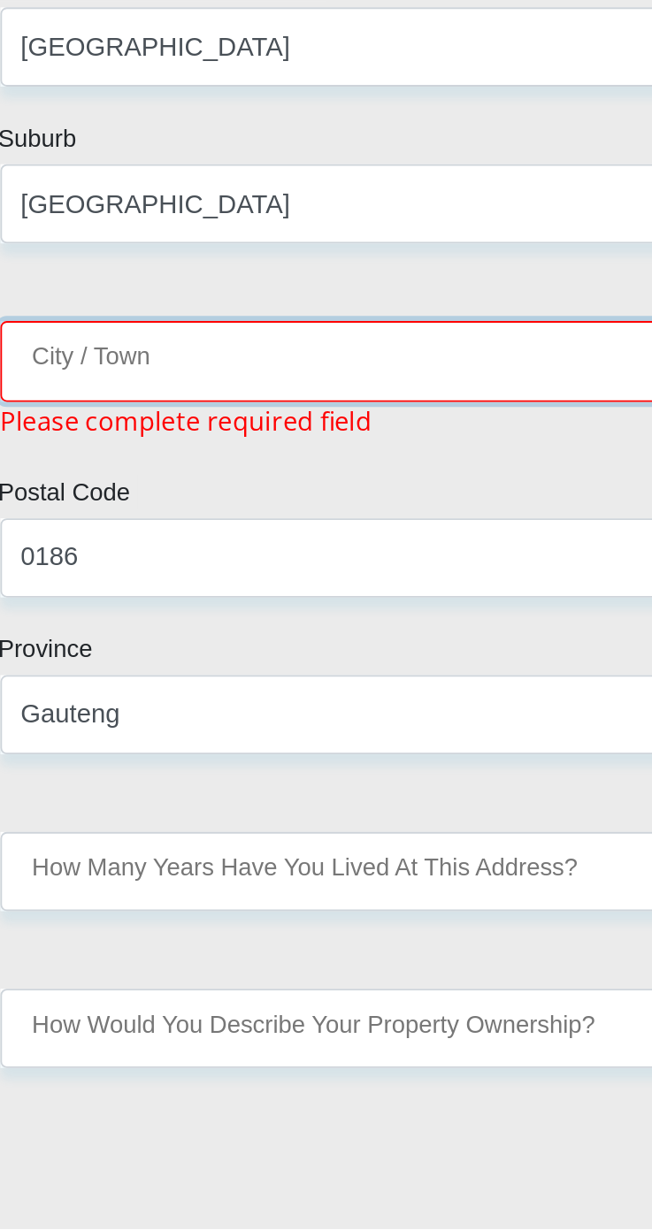
type input "Pretoria"
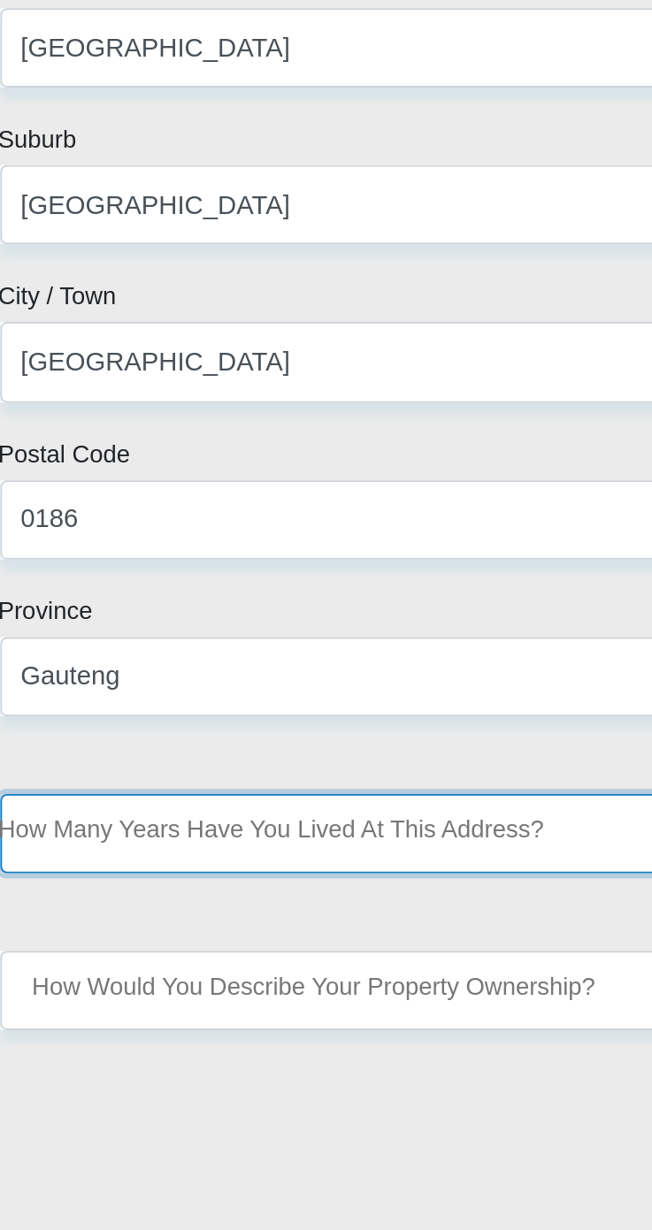
click at [403, 1019] on select "less than 1 year 1-3 years 3-5 years 5+ years" at bounding box center [326, 1013] width 451 height 43
select select "0"
click at [101, 992] on select "less than 1 year 1-3 years 3-5 years 5+ years" at bounding box center [326, 1013] width 451 height 43
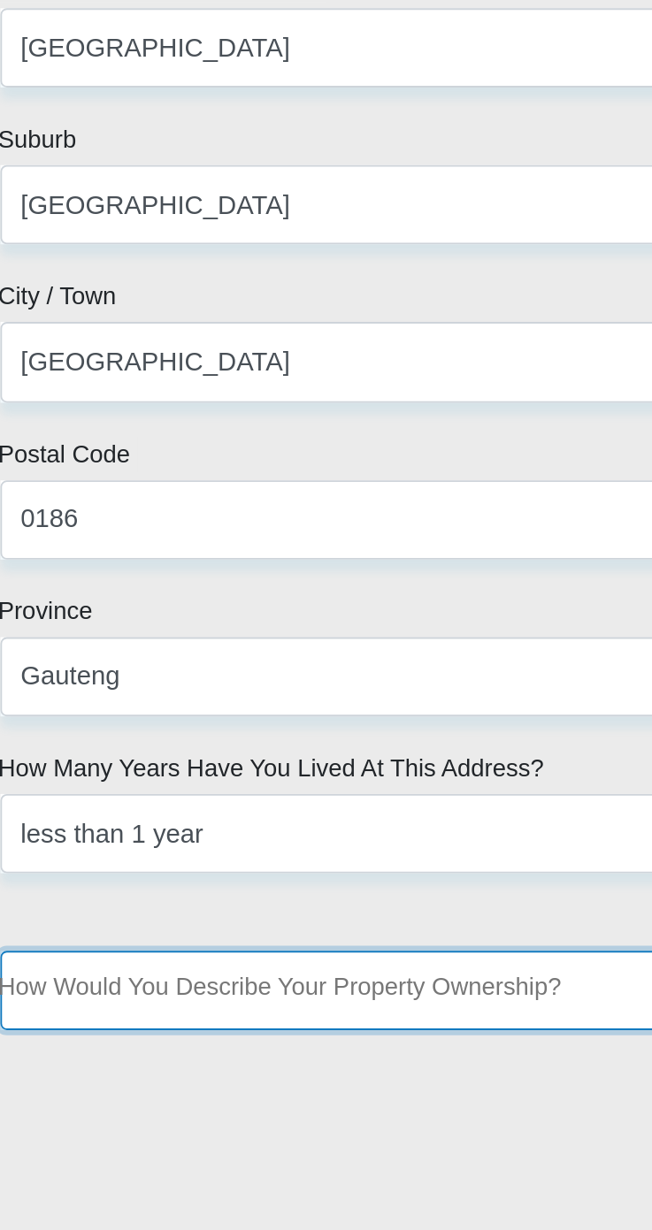
click at [400, 1088] on select "Owned Rented Family Owned Company Dwelling" at bounding box center [326, 1099] width 451 height 43
select select "Rented"
click at [101, 1078] on select "Owned Rented Family Owned Company Dwelling" at bounding box center [326, 1099] width 451 height 43
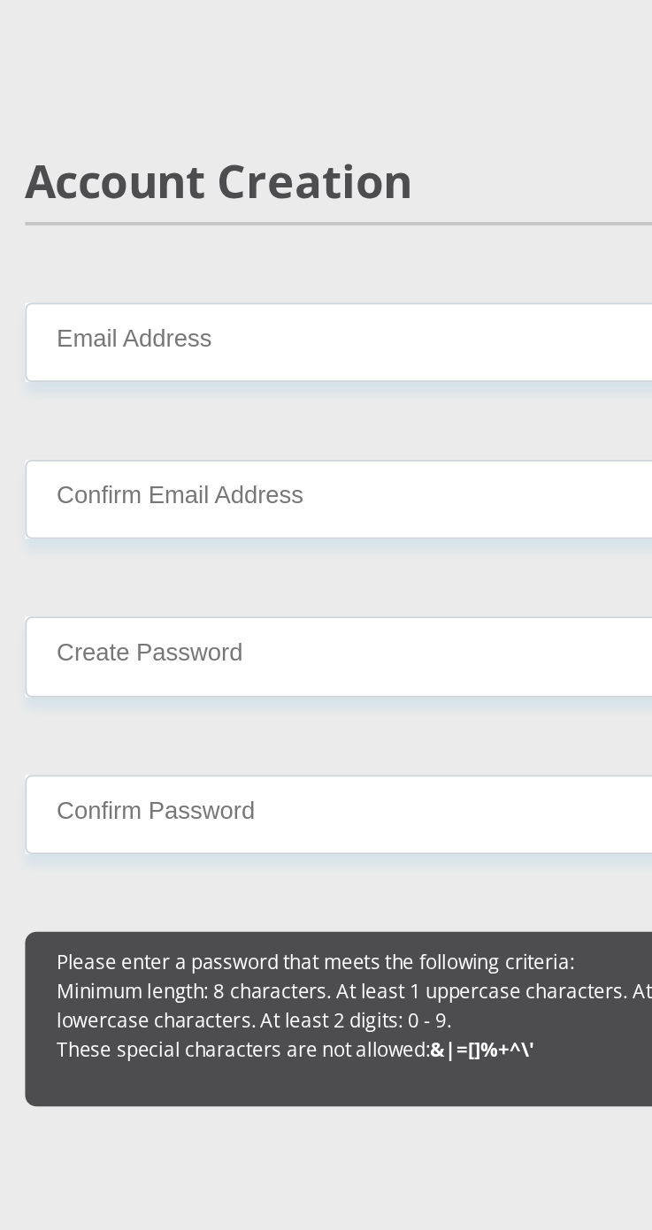
scroll to position [1551, 0]
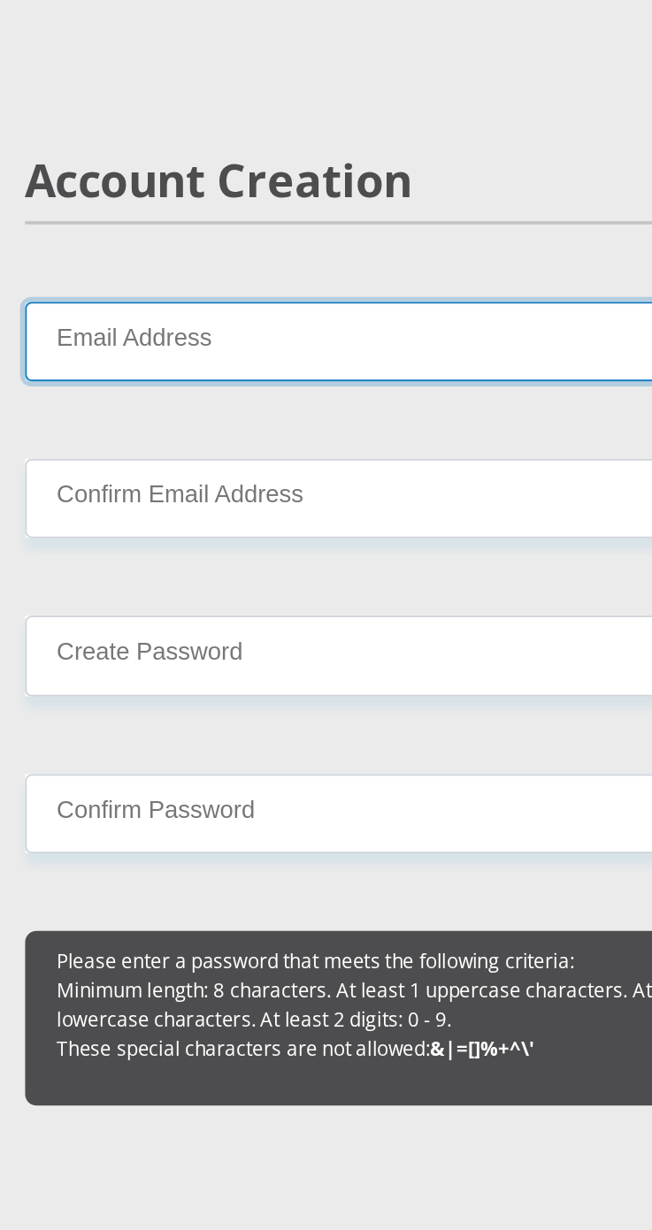
click at [153, 560] on input "Email Address" at bounding box center [326, 565] width 451 height 43
type input "jeanpierrebotha610@gmail.com"
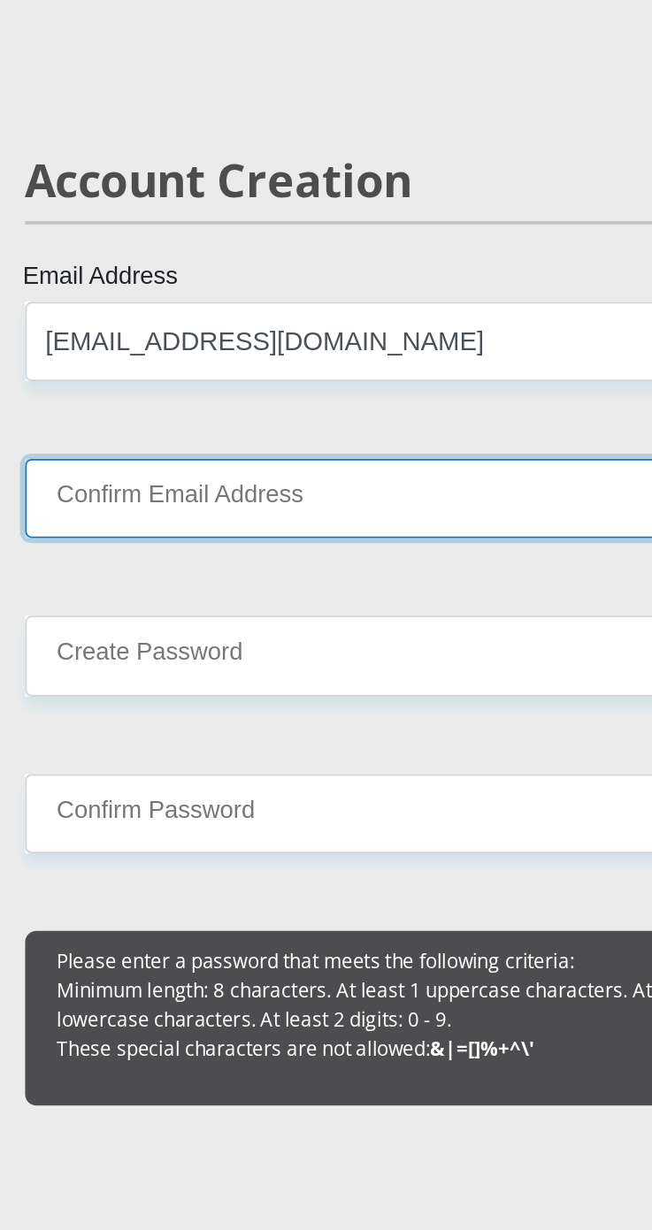
type input "jeanpierrebotha610@gmail.com"
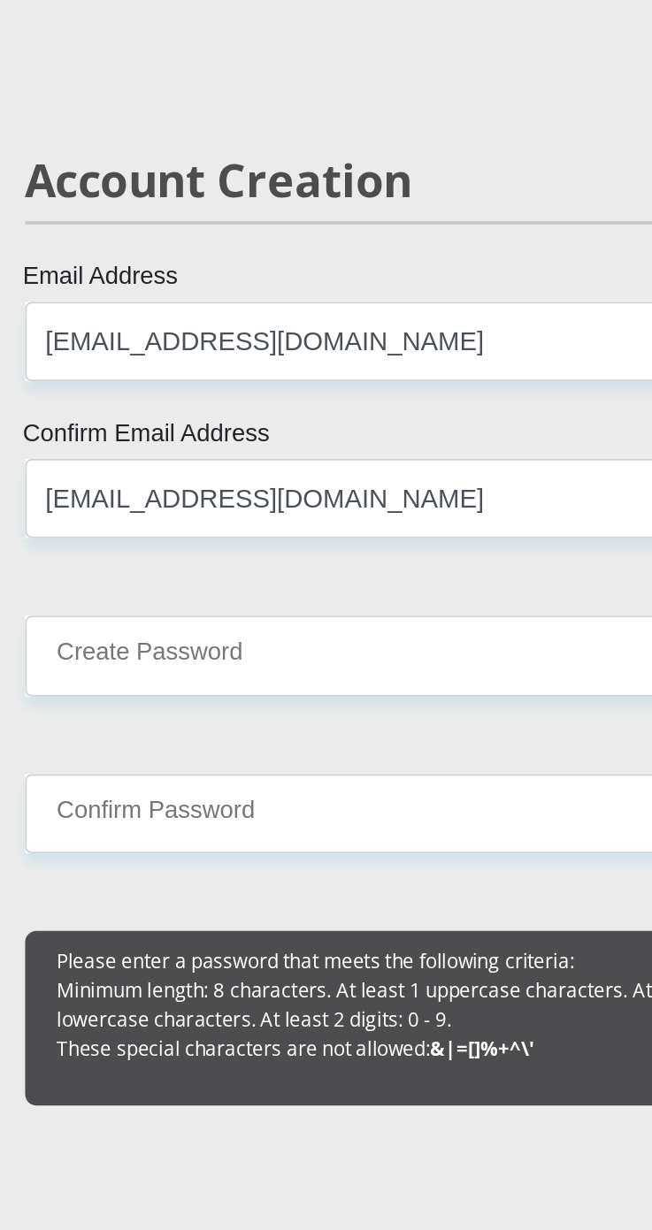
type input "0716036315"
type input "Second"
type input "Adress"
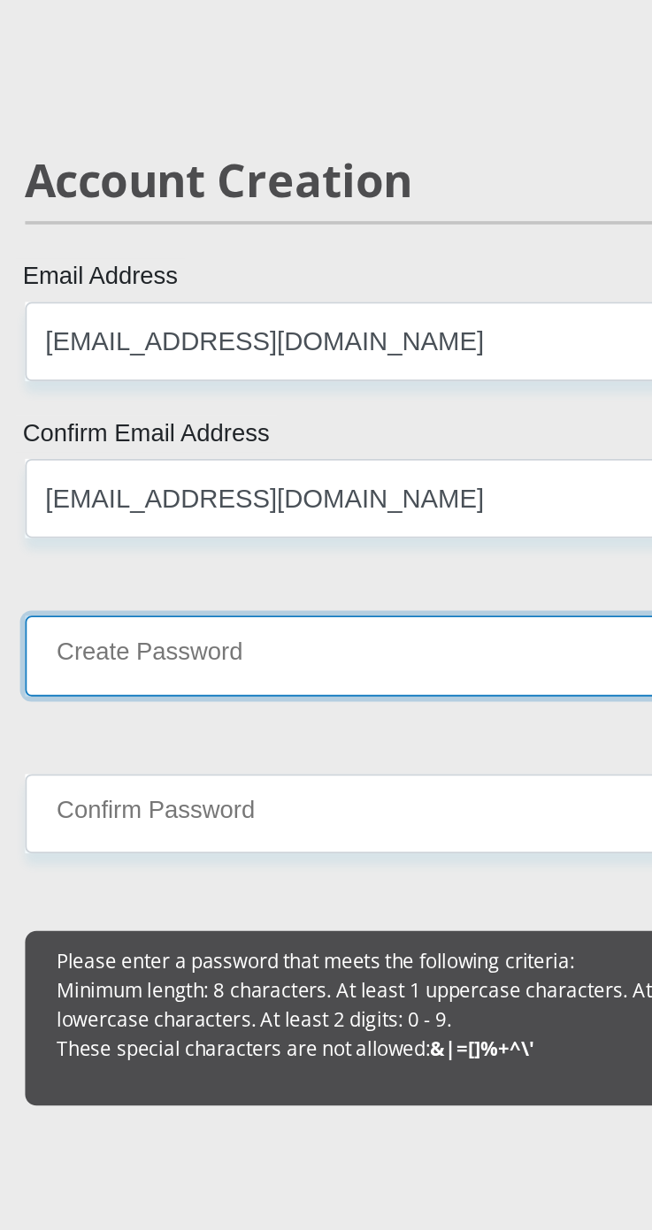
click at [139, 730] on input "Create Password" at bounding box center [326, 736] width 451 height 43
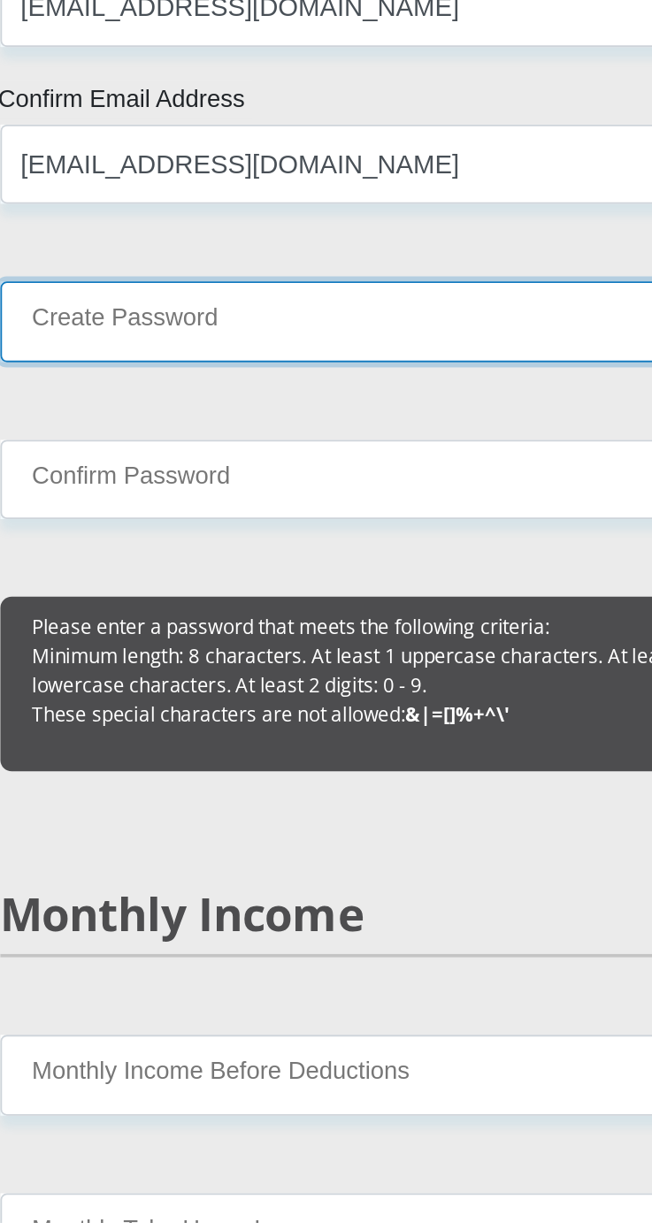
type input "Mobicred2002."
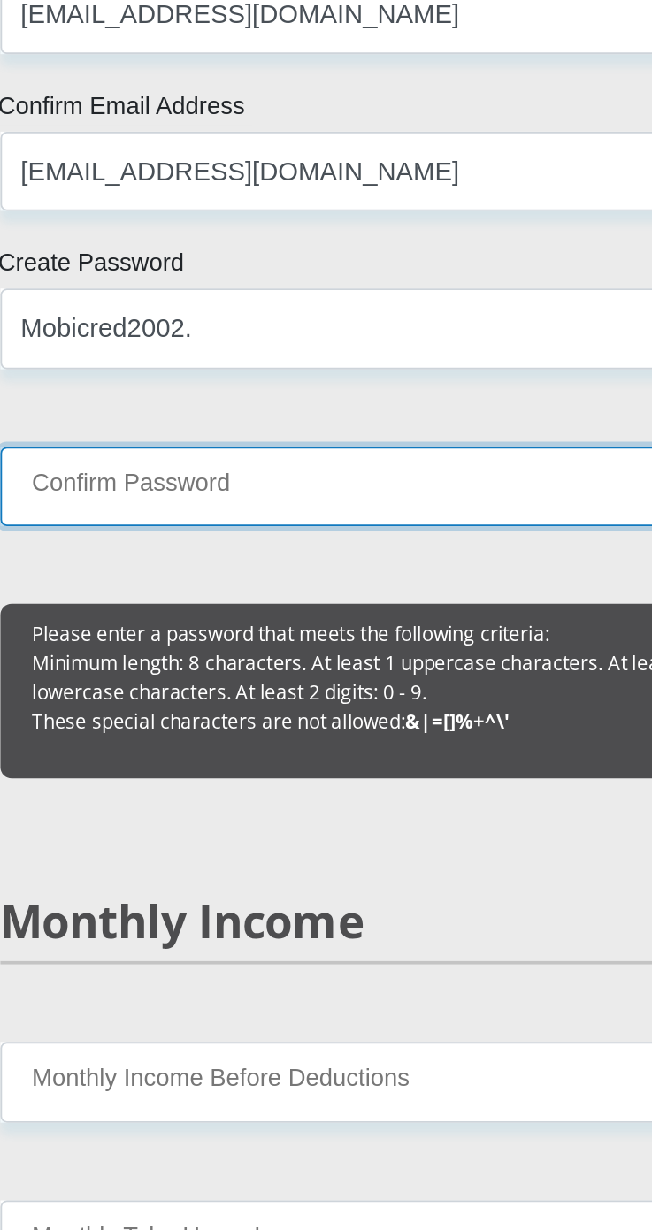
click at [158, 818] on input "Confirm Password" at bounding box center [326, 823] width 451 height 43
type input "Mobicred2002."
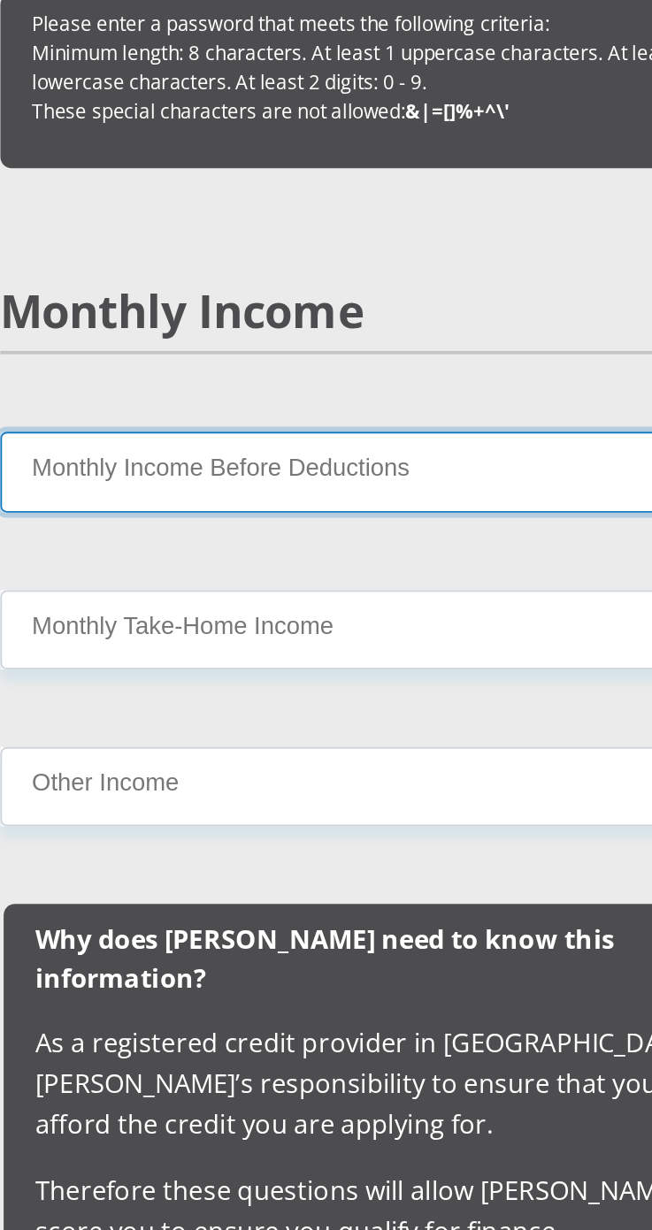
click at [158, 821] on input "Monthly Income Before Deductions" at bounding box center [326, 815] width 451 height 43
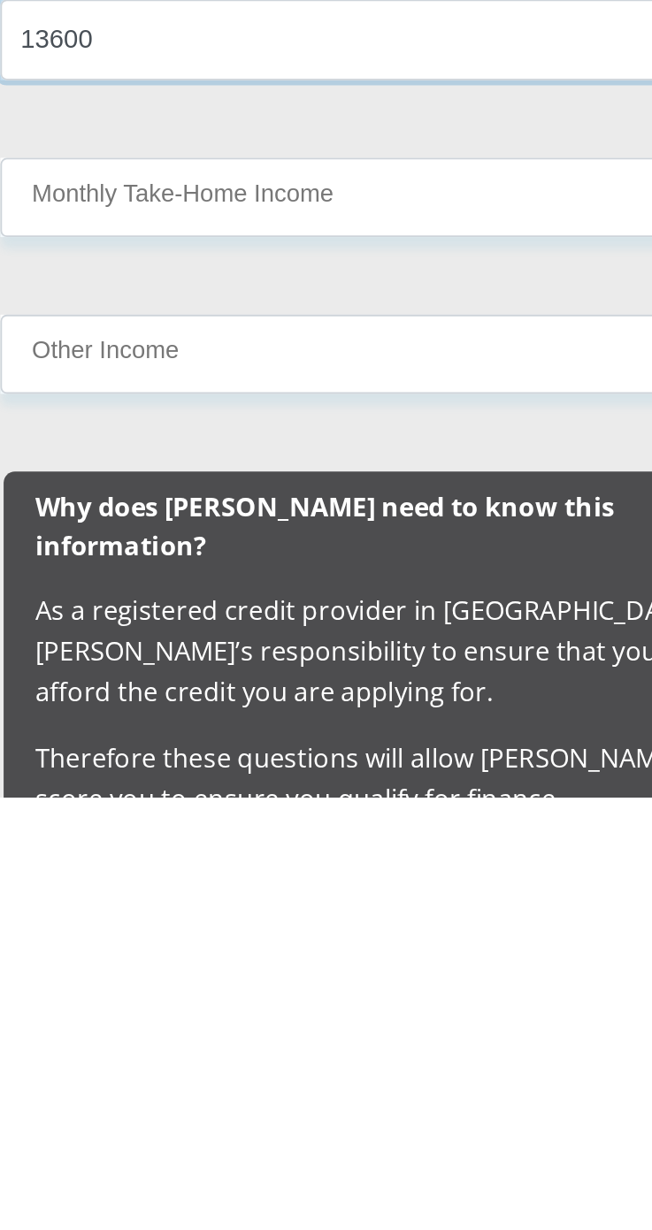
scroll to position [1884, 0]
type input "13600"
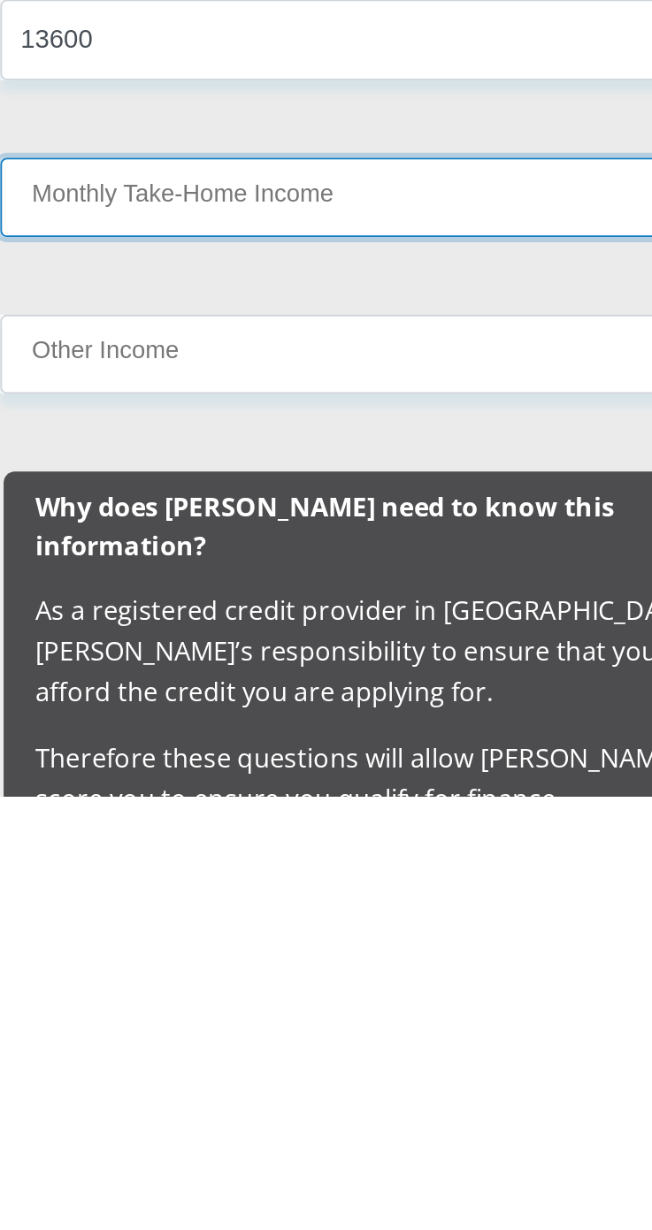
click at [149, 897] on input "Monthly Take-Home Income" at bounding box center [326, 902] width 451 height 43
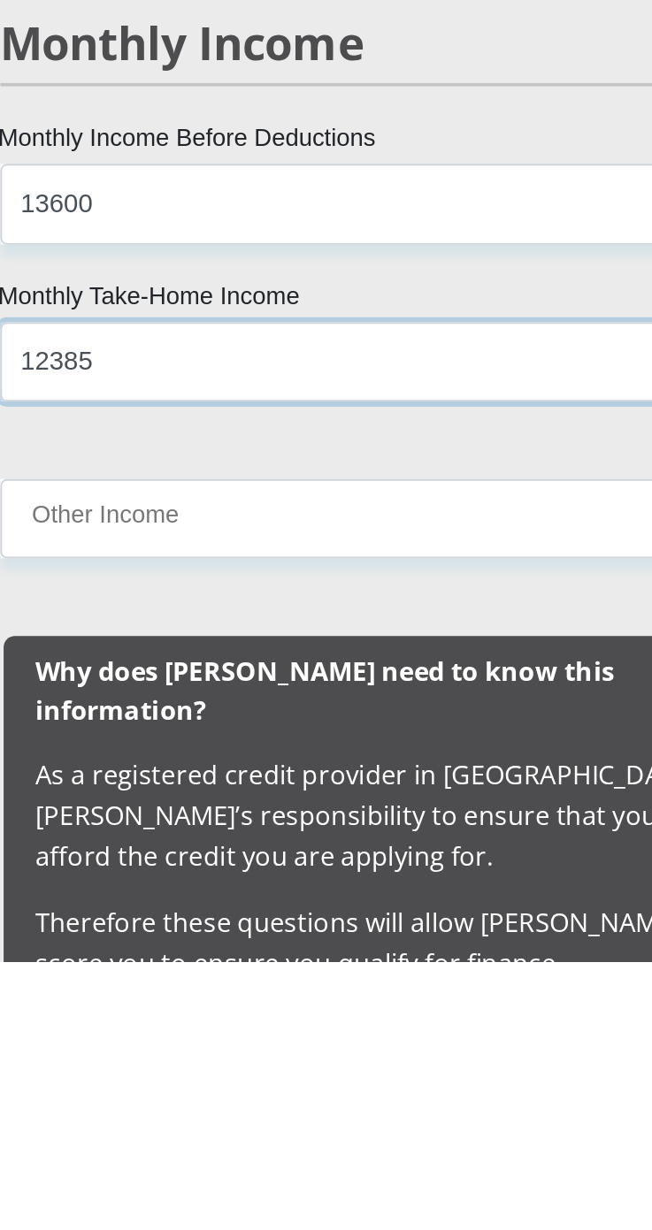
type input "12385"
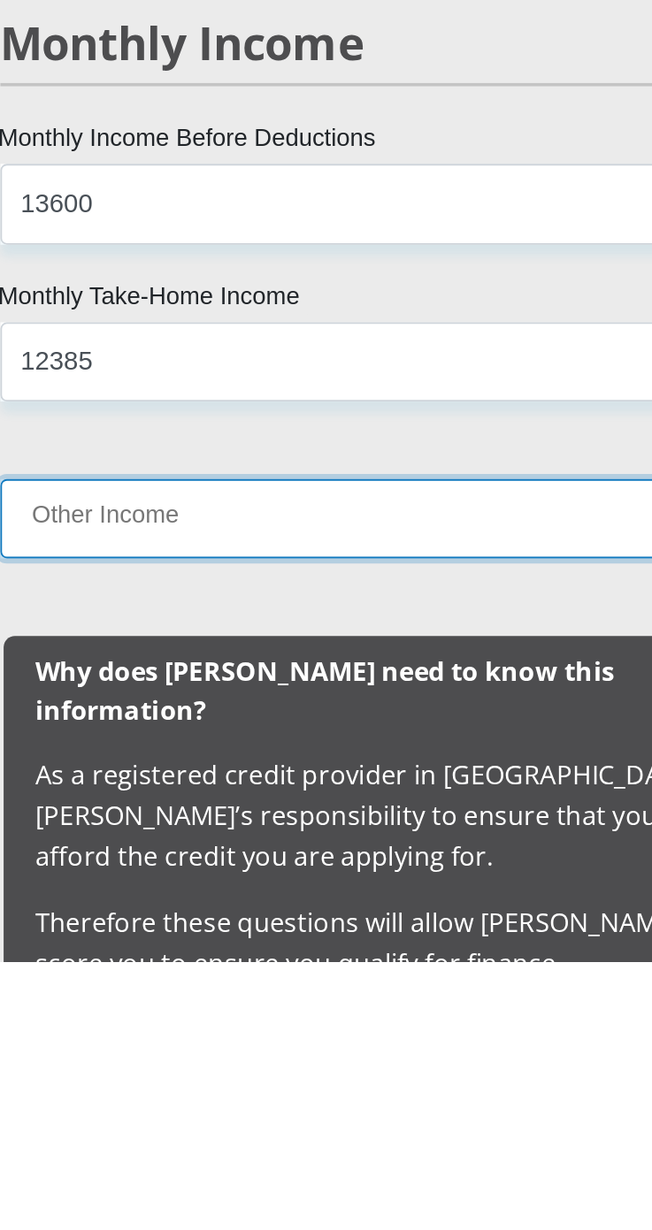
click at [135, 989] on input "Other Income" at bounding box center [326, 987] width 451 height 43
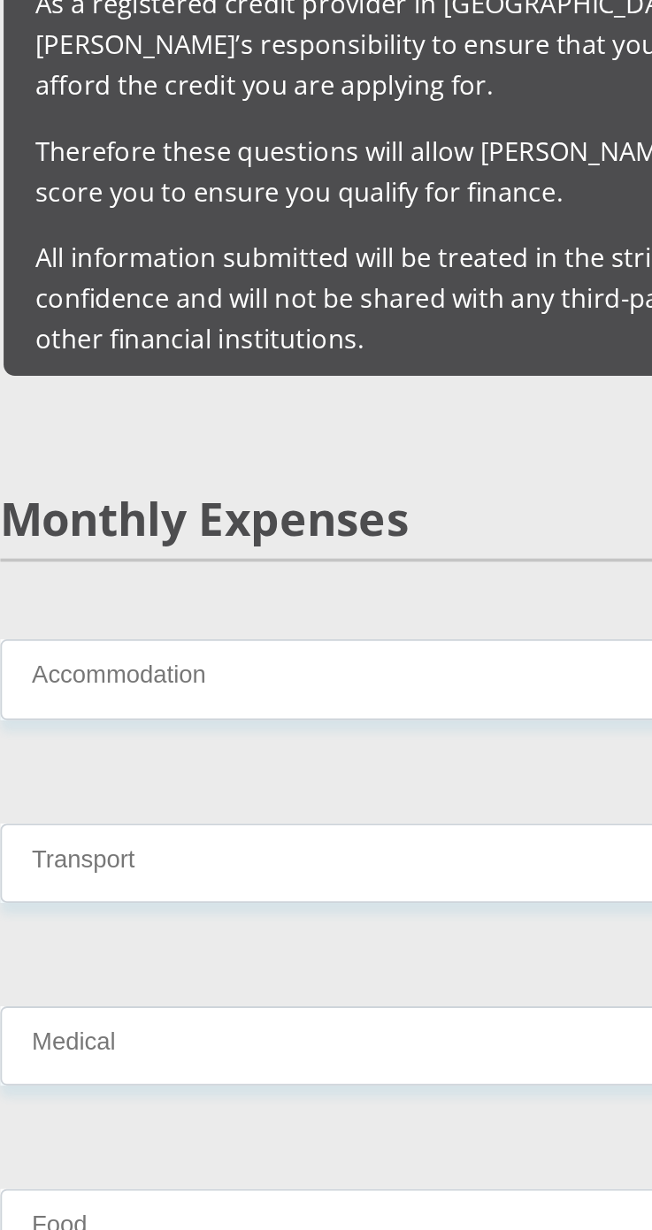
scroll to position [2455, 0]
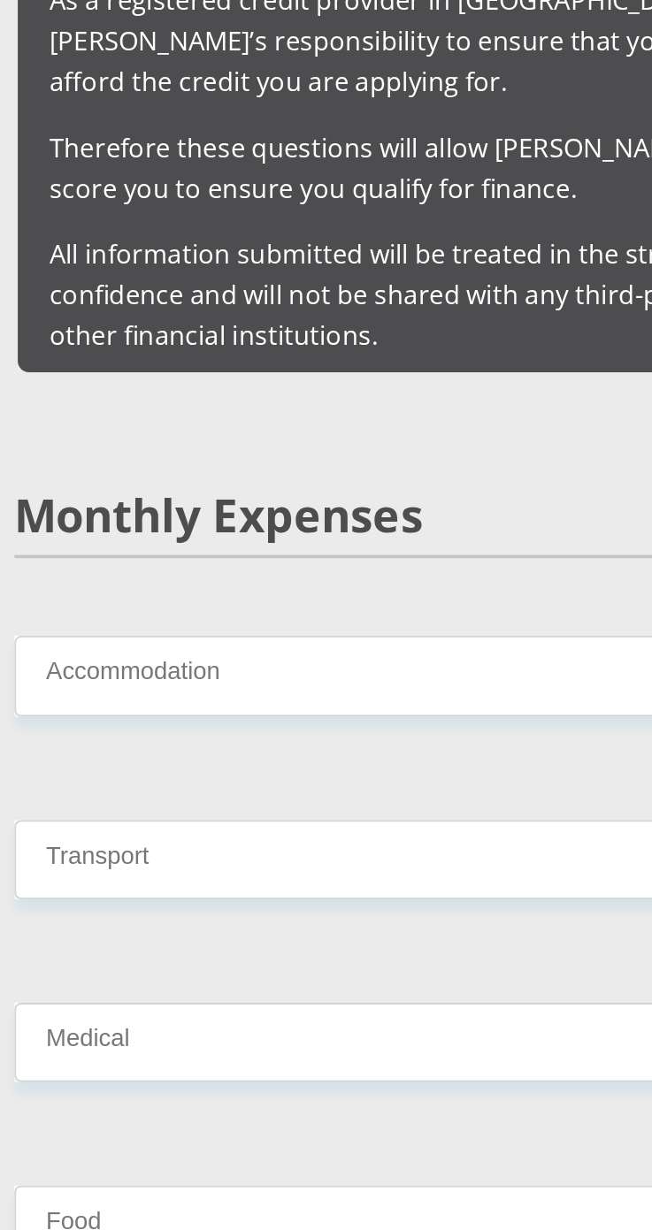
type input "0"
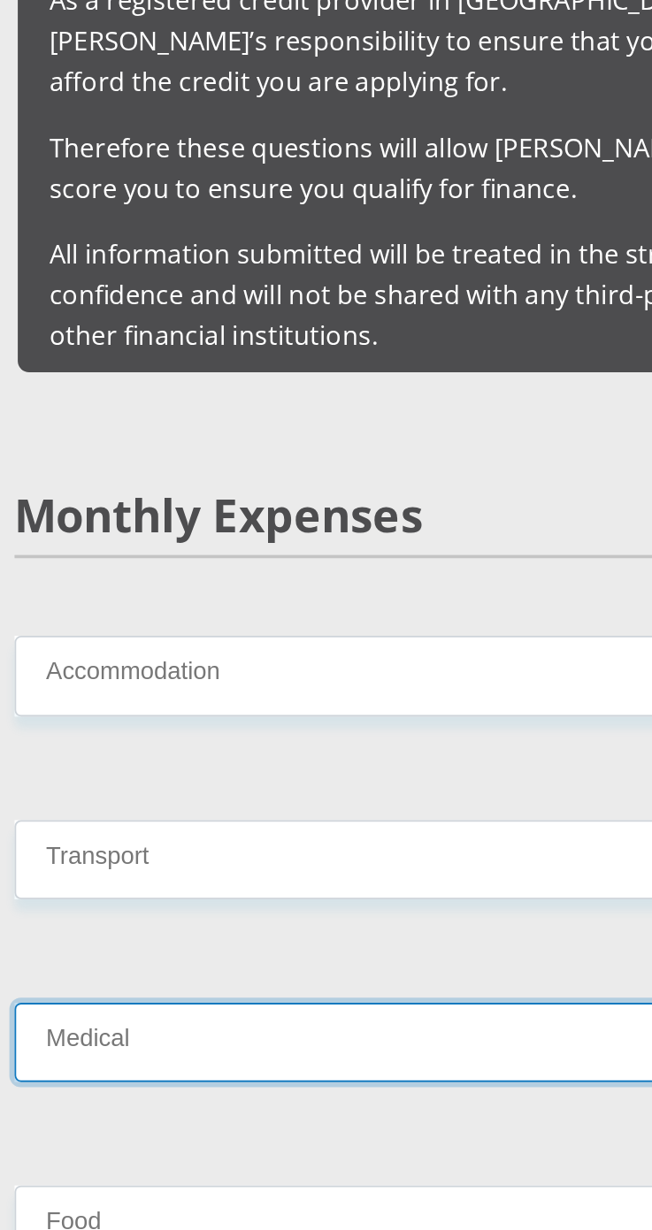
click at [323, 1111] on input "Medical" at bounding box center [326, 1127] width 451 height 43
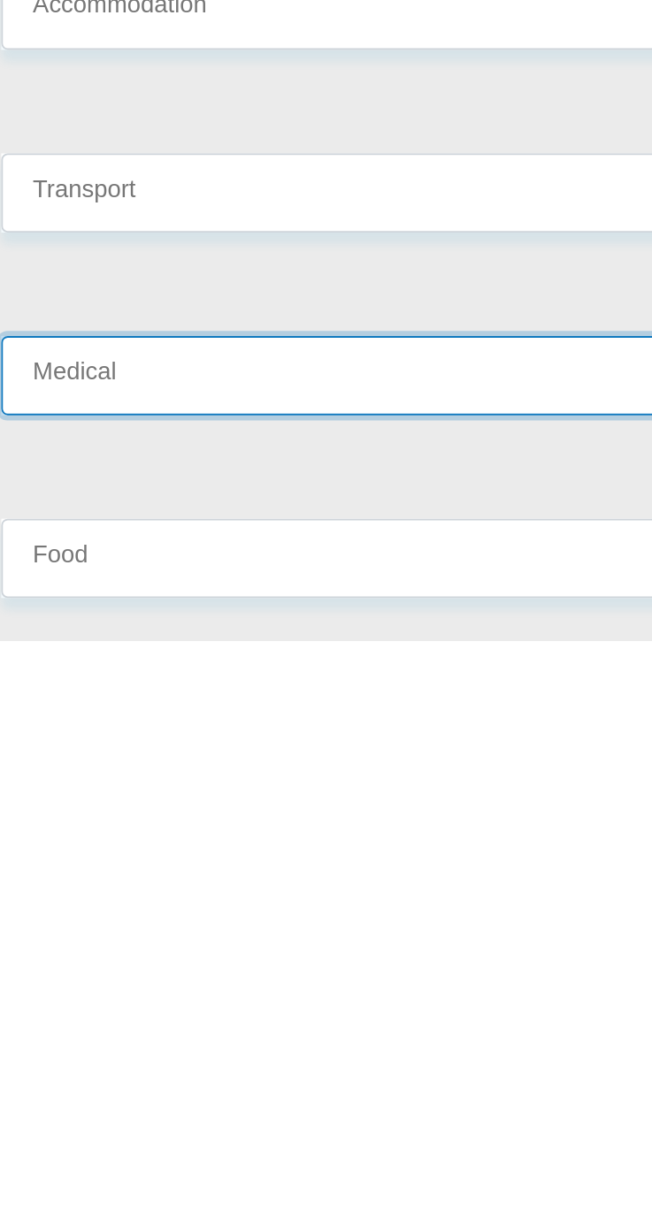
scroll to position [2504, 0]
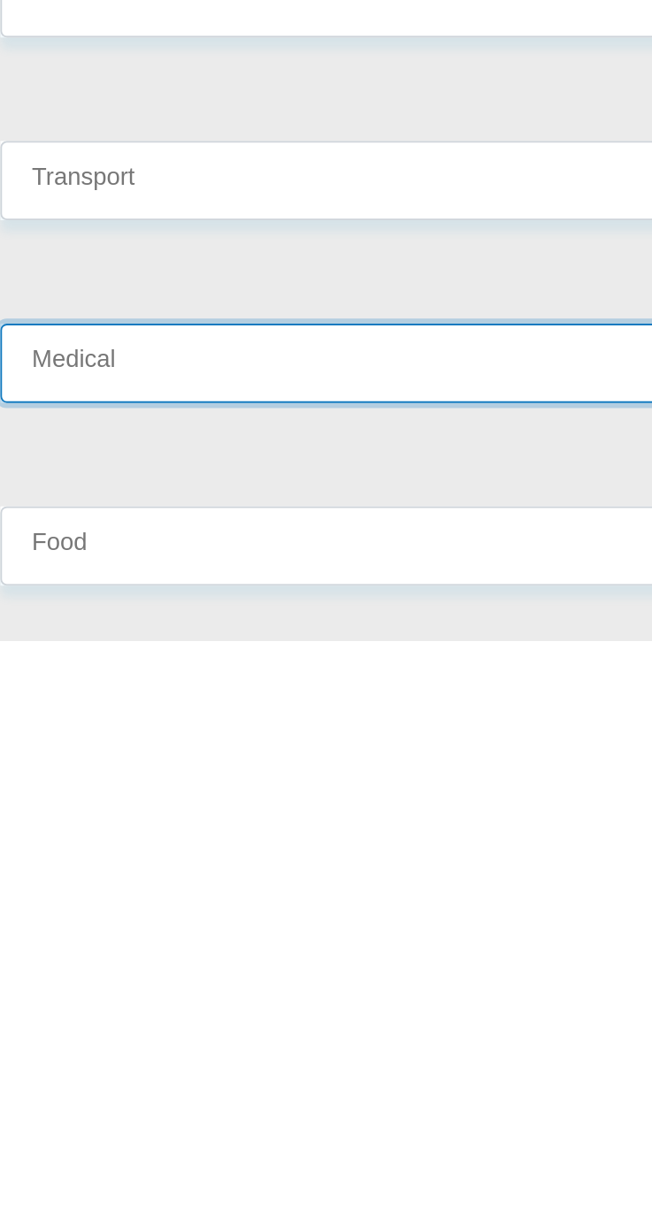
type input "0"
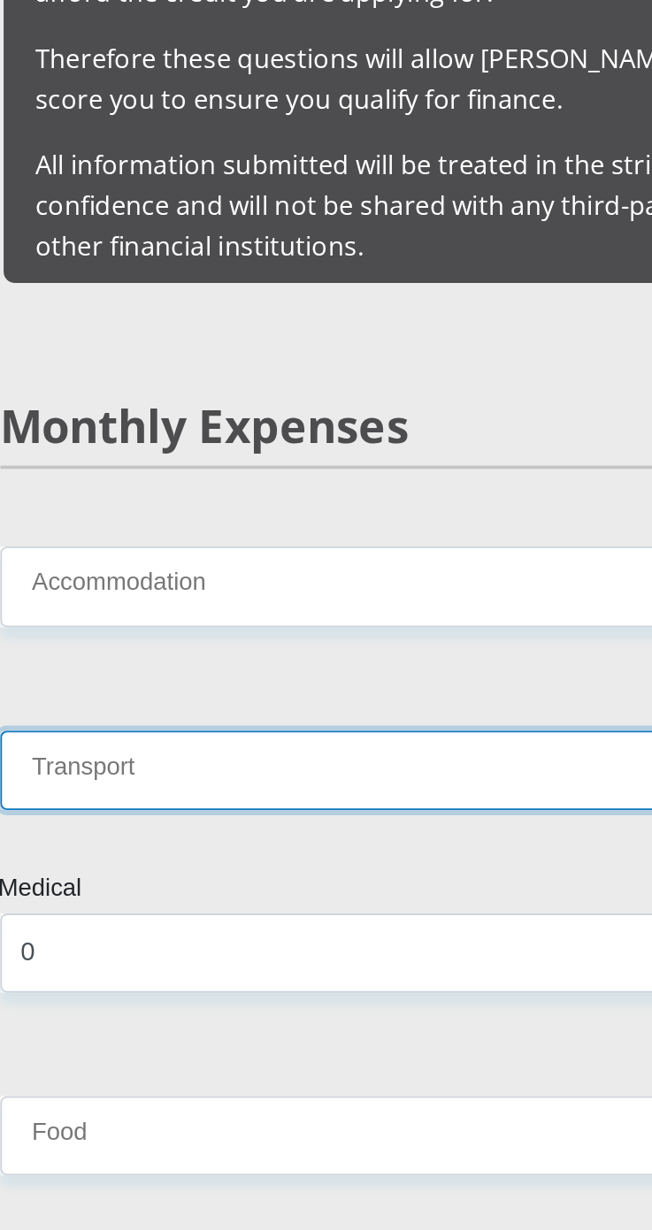
click at [135, 958] on input "Transport" at bounding box center [326, 979] width 451 height 43
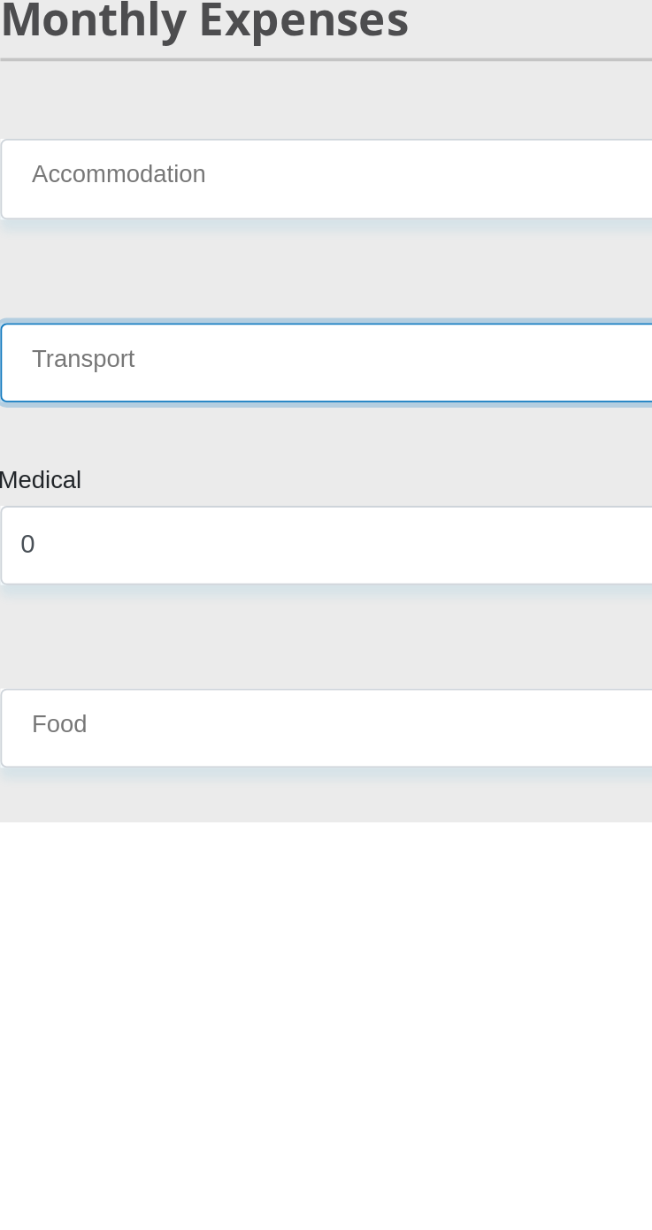
type input "800"
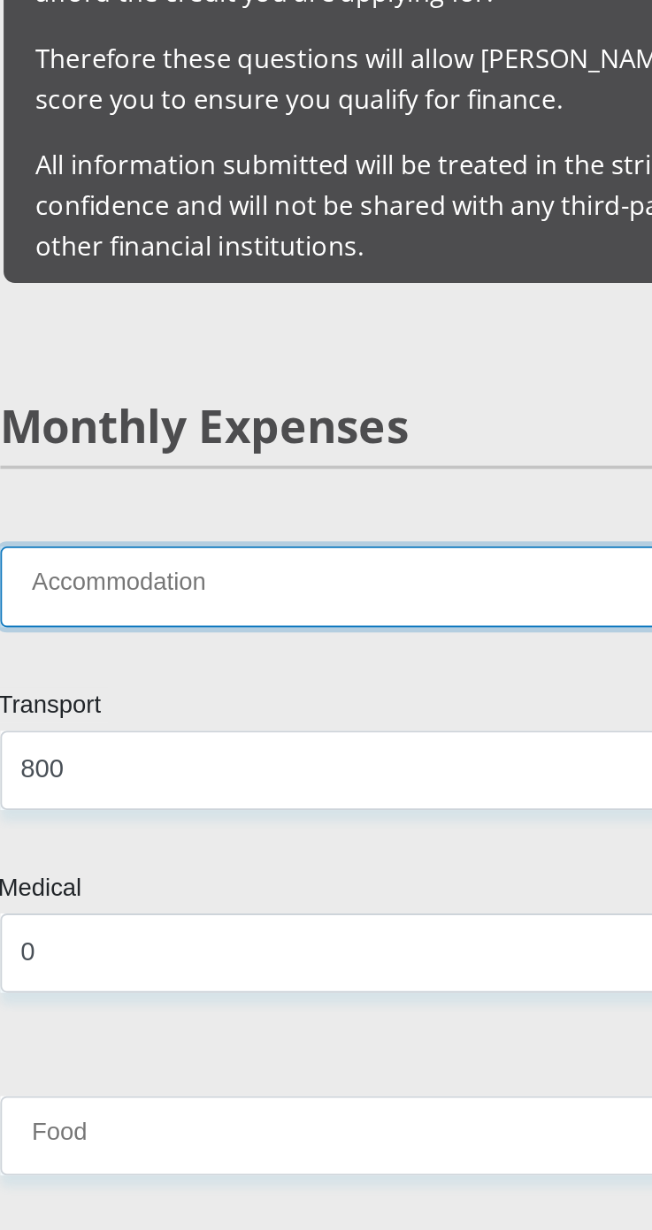
click at [386, 857] on input "Accommodation" at bounding box center [326, 878] width 451 height 43
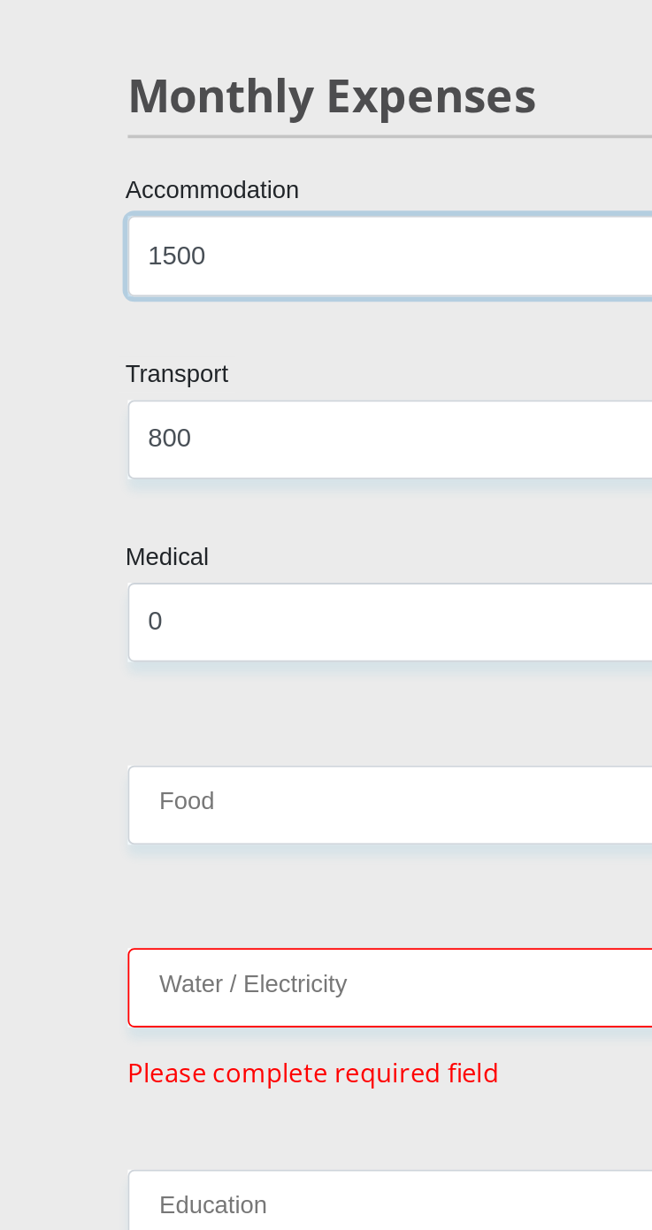
type input "1500"
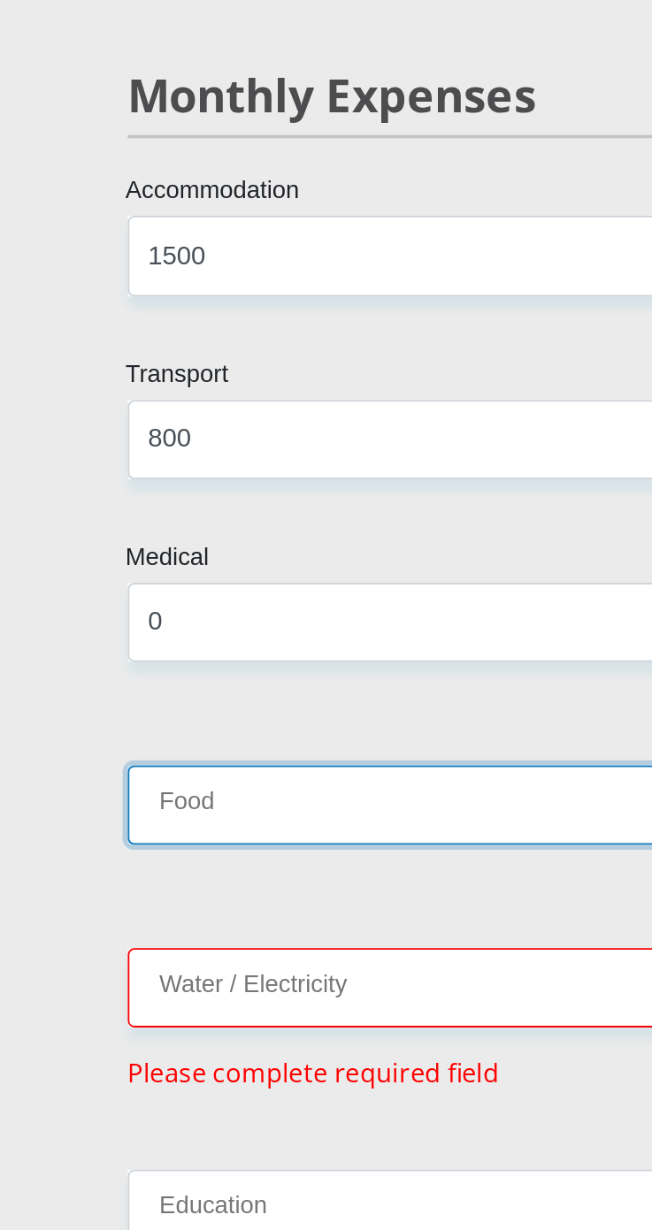
click at [299, 981] on input "Food" at bounding box center [326, 997] width 451 height 43
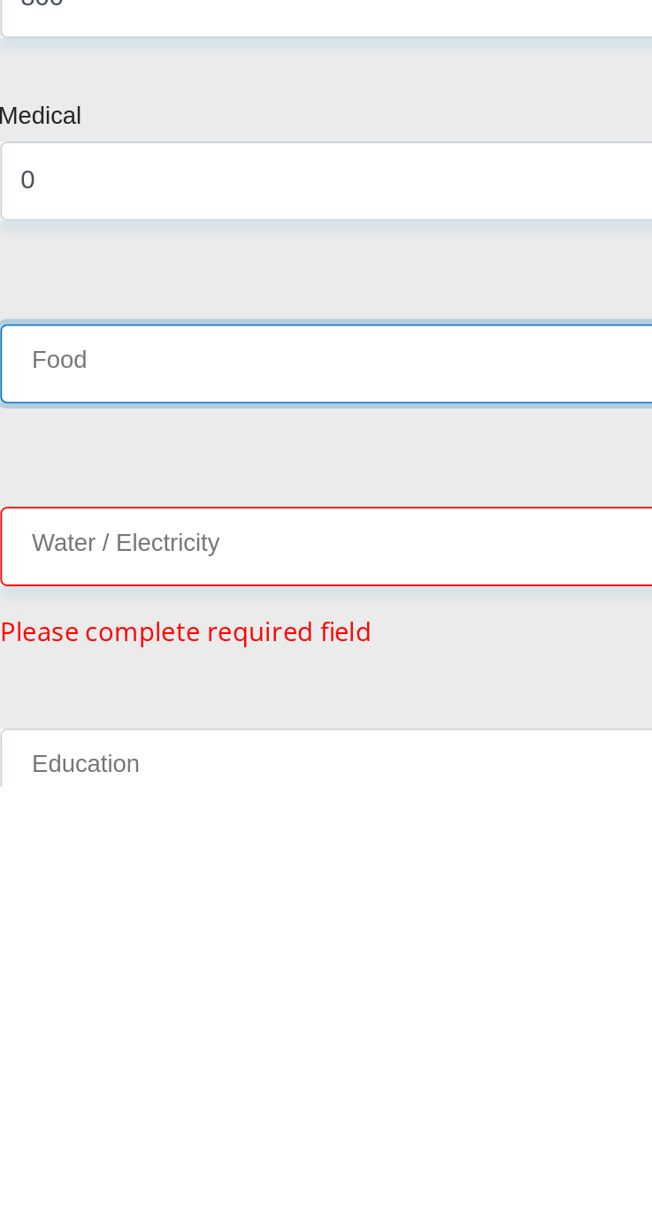
type input "650"
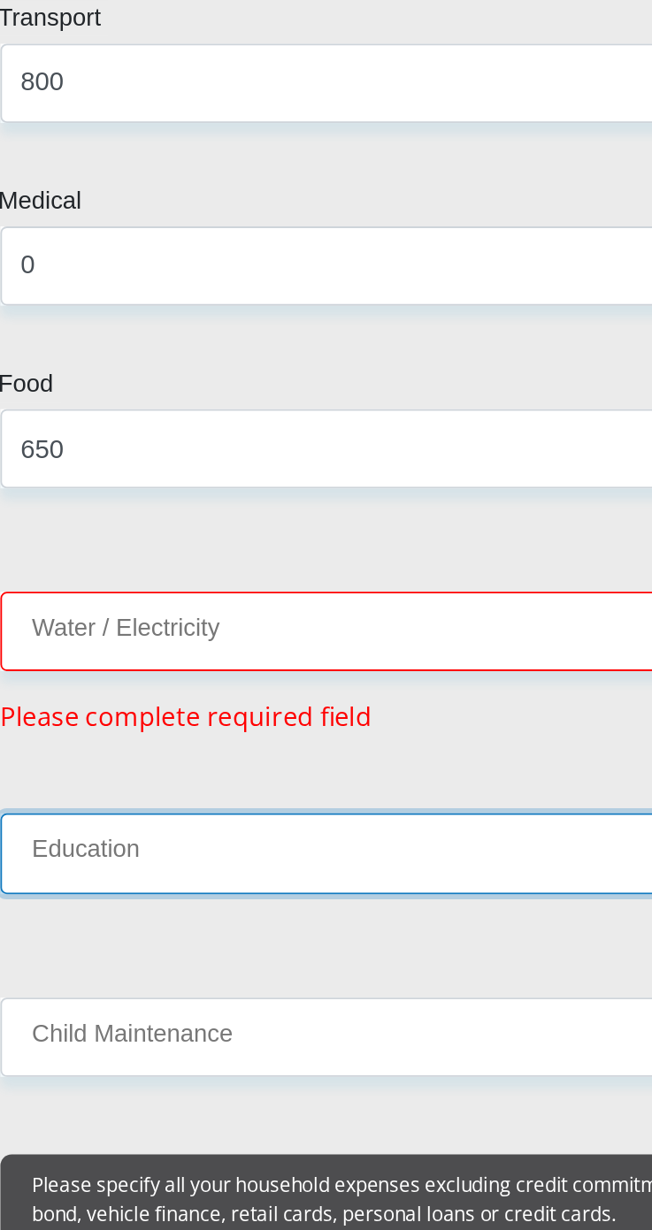
click at [332, 1003] on input "Education" at bounding box center [326, 1024] width 451 height 43
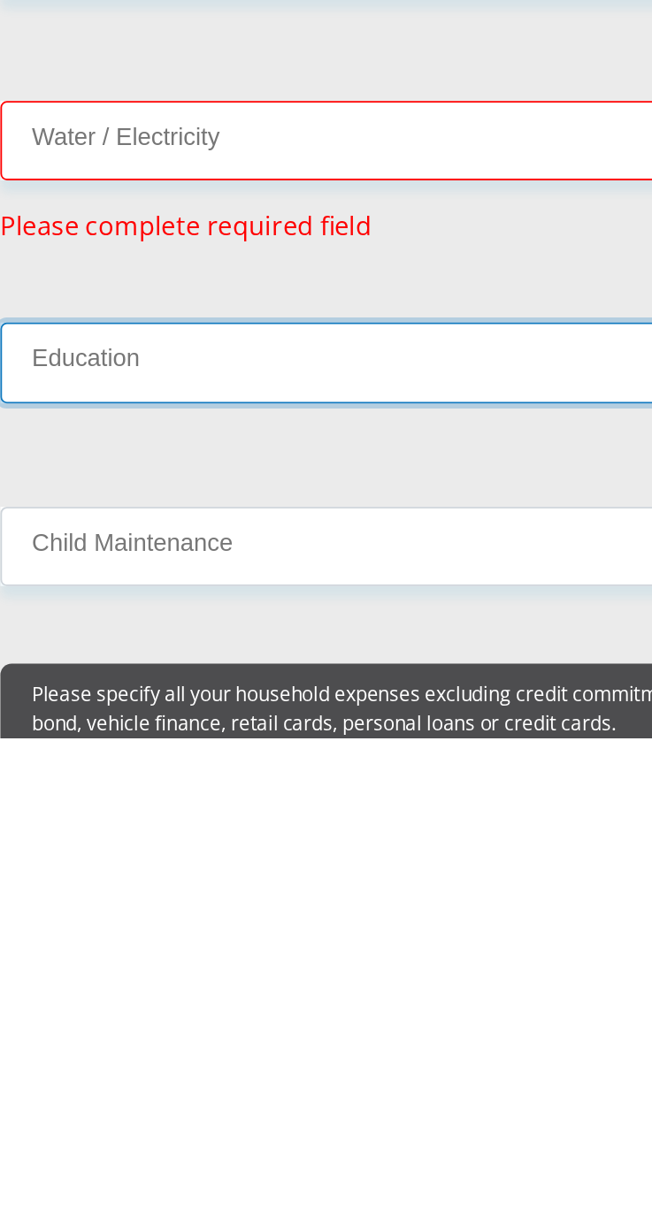
type input "0"
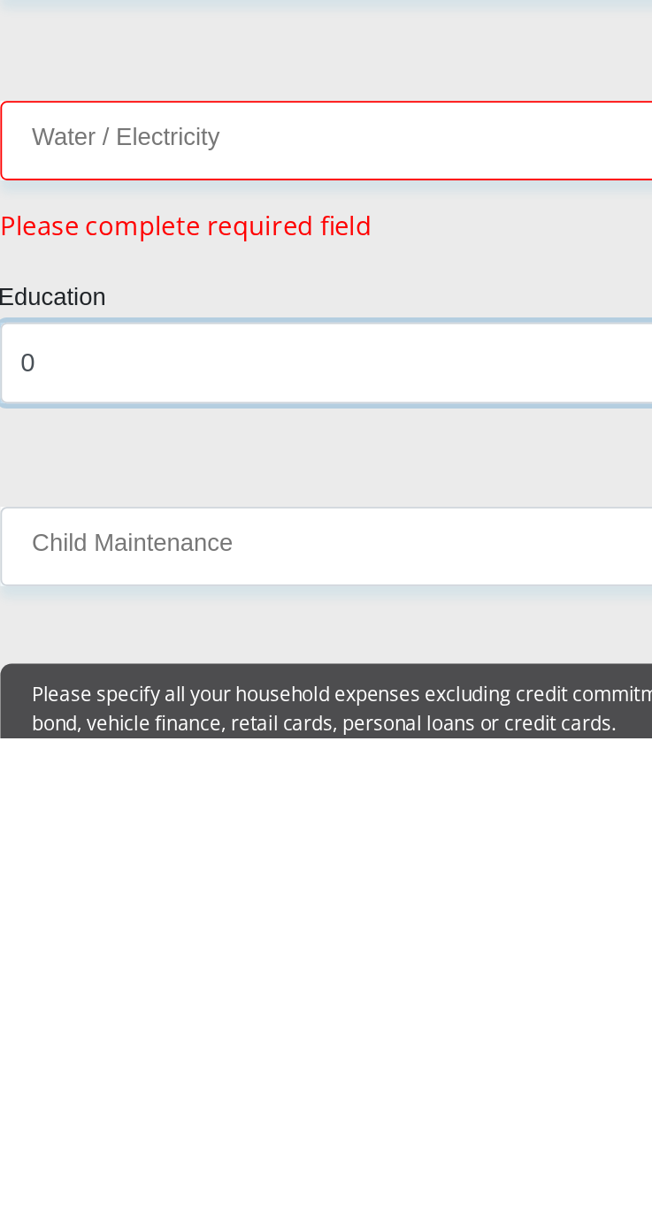
scroll to position [2879, 0]
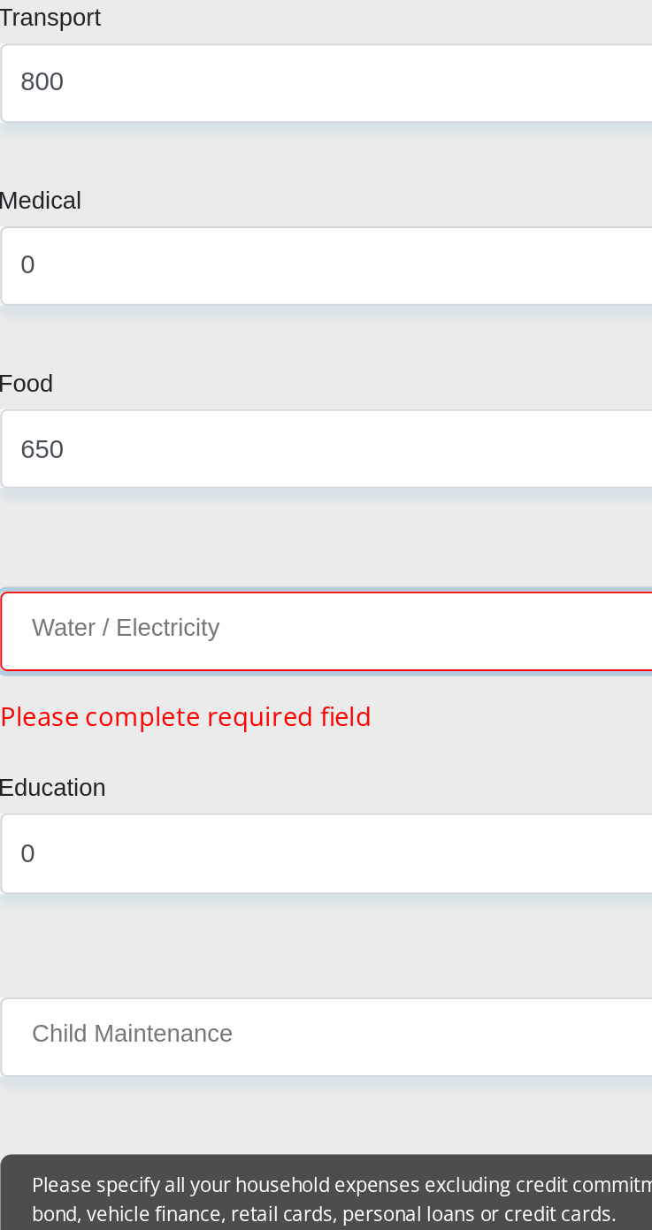
click at [396, 886] on input "Water / Electricity" at bounding box center [326, 903] width 451 height 43
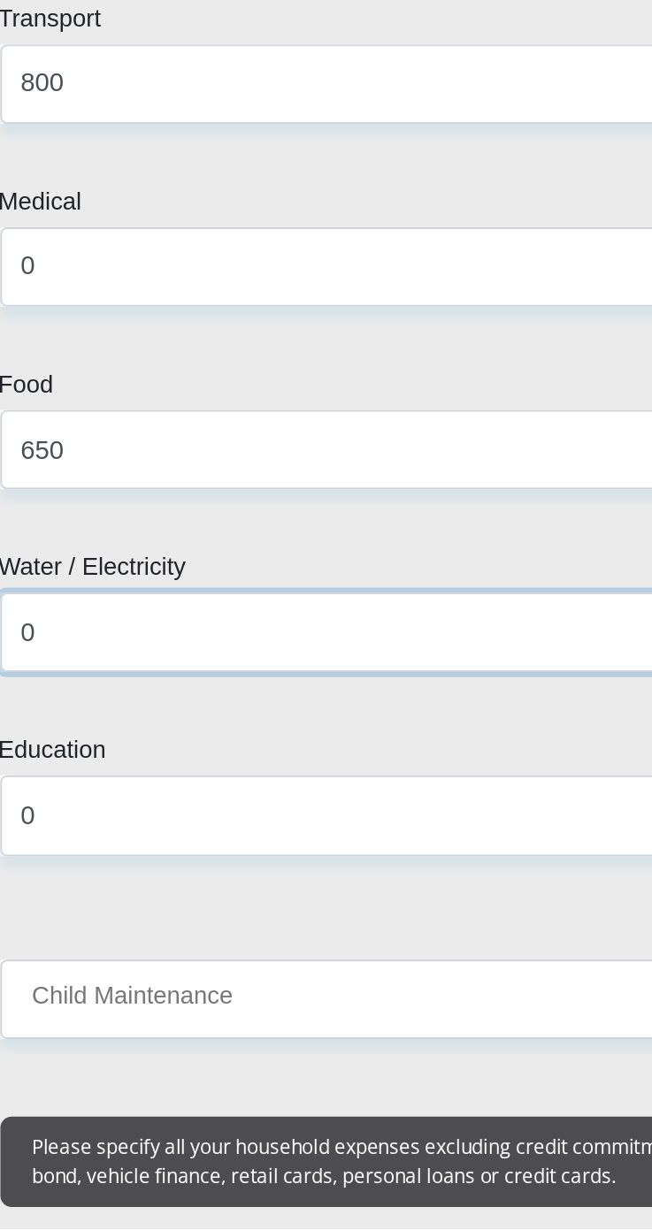
scroll to position [2878, 0]
type input "0"
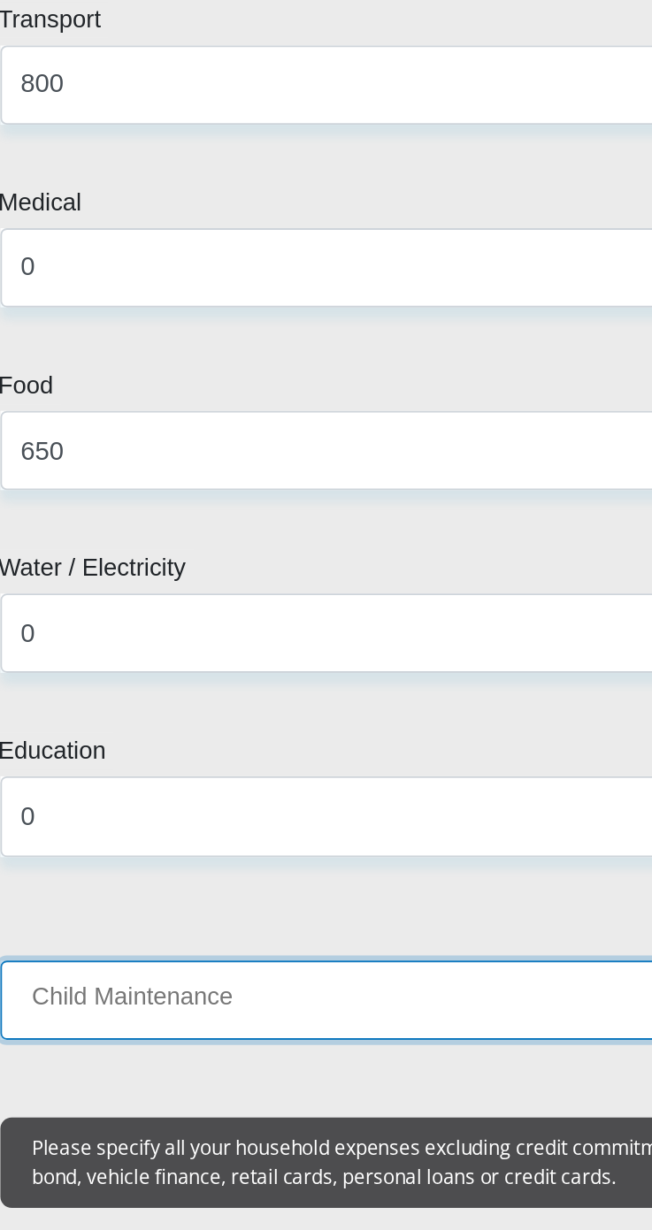
click at [315, 1099] on input "Child Maintenance" at bounding box center [326, 1104] width 451 height 43
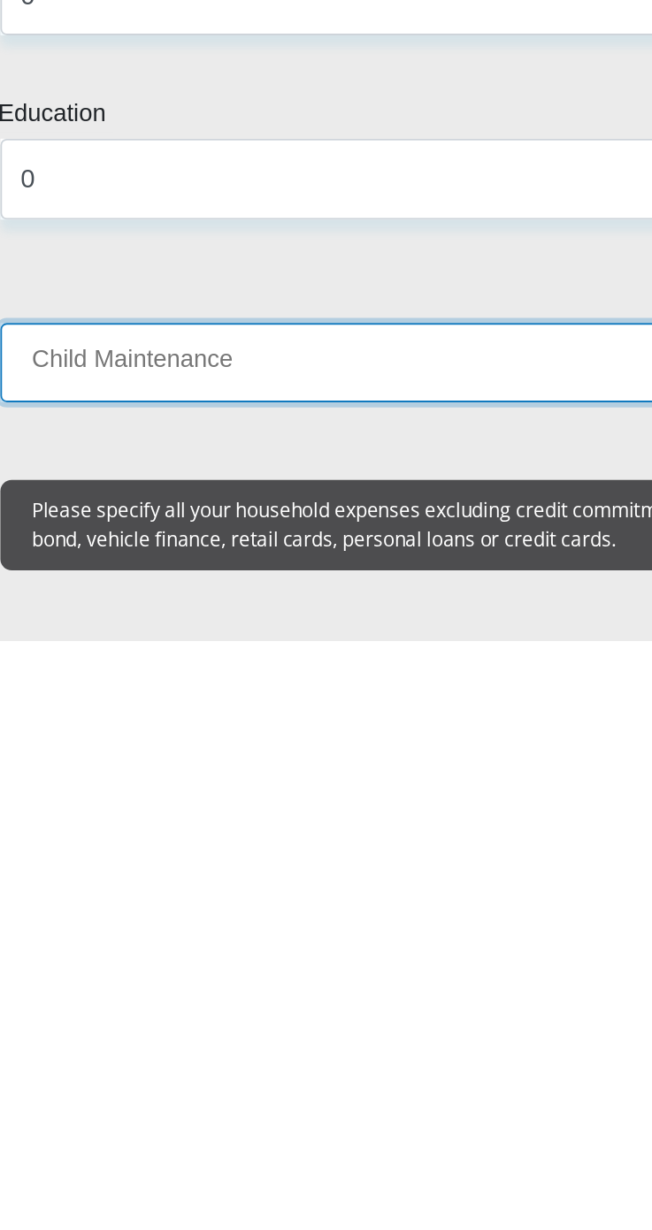
type input "0"
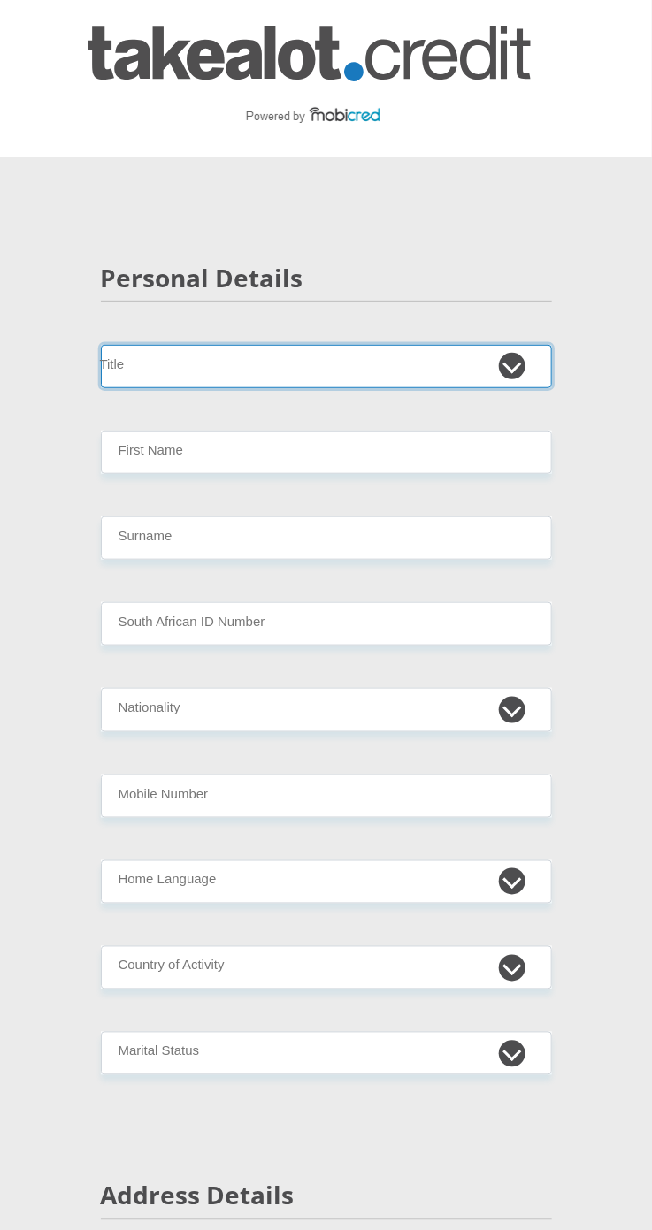
click at [175, 354] on select "Mr Ms Mrs Dr Other" at bounding box center [326, 366] width 451 height 43
select select "Mr"
click at [101, 345] on select "Mr Ms Mrs Dr Other" at bounding box center [326, 366] width 451 height 43
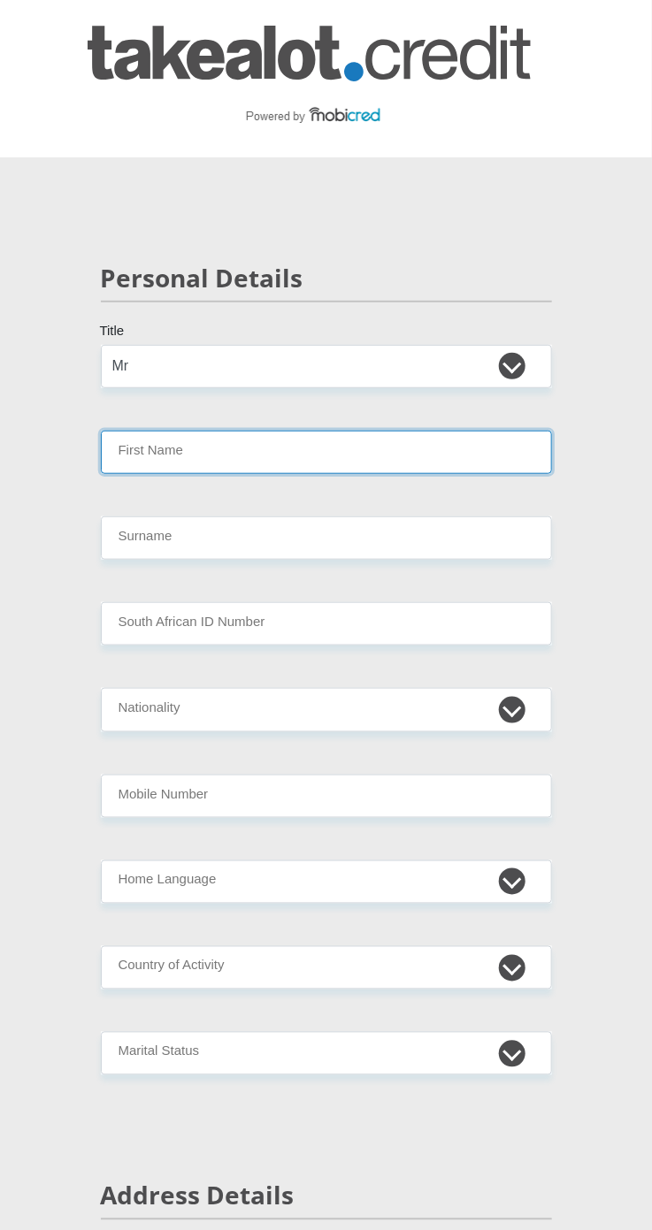
click at [162, 459] on input "First Name" at bounding box center [326, 452] width 451 height 43
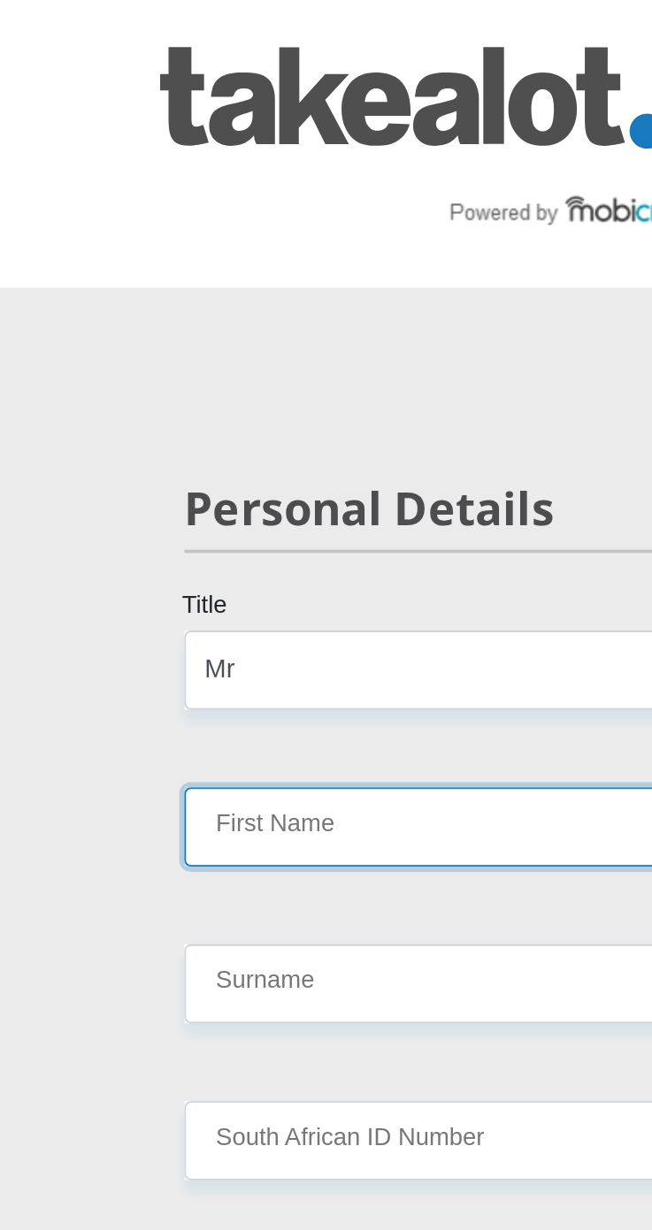
type input "JEAN"
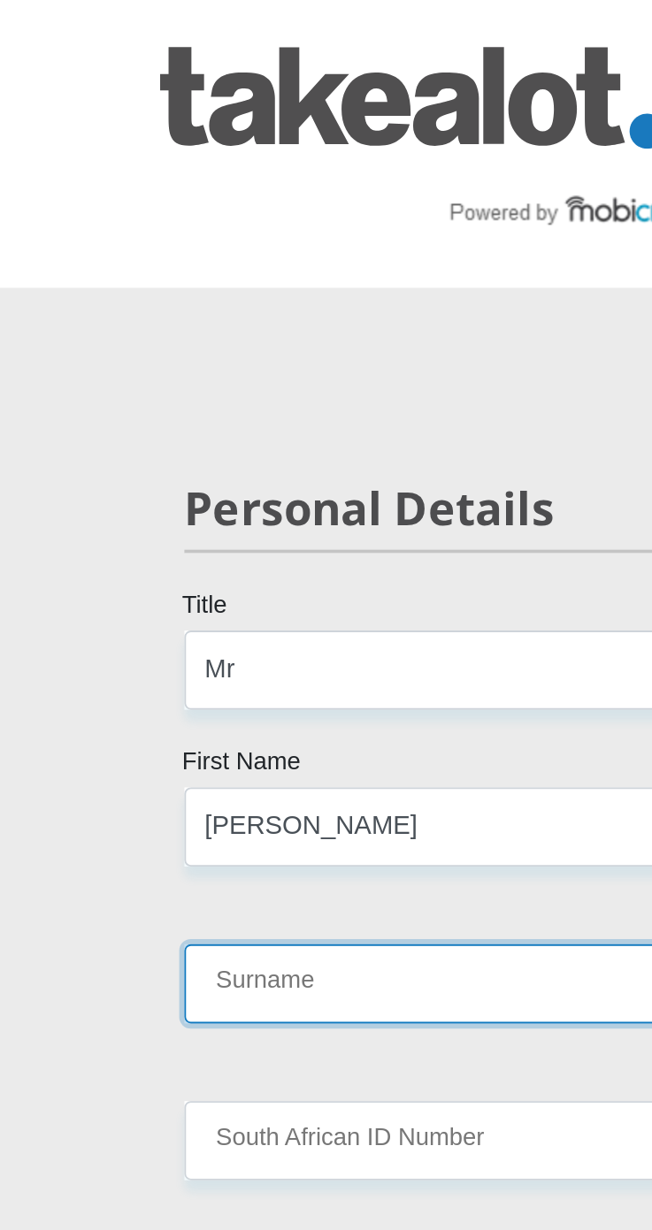
type input "BOTHA"
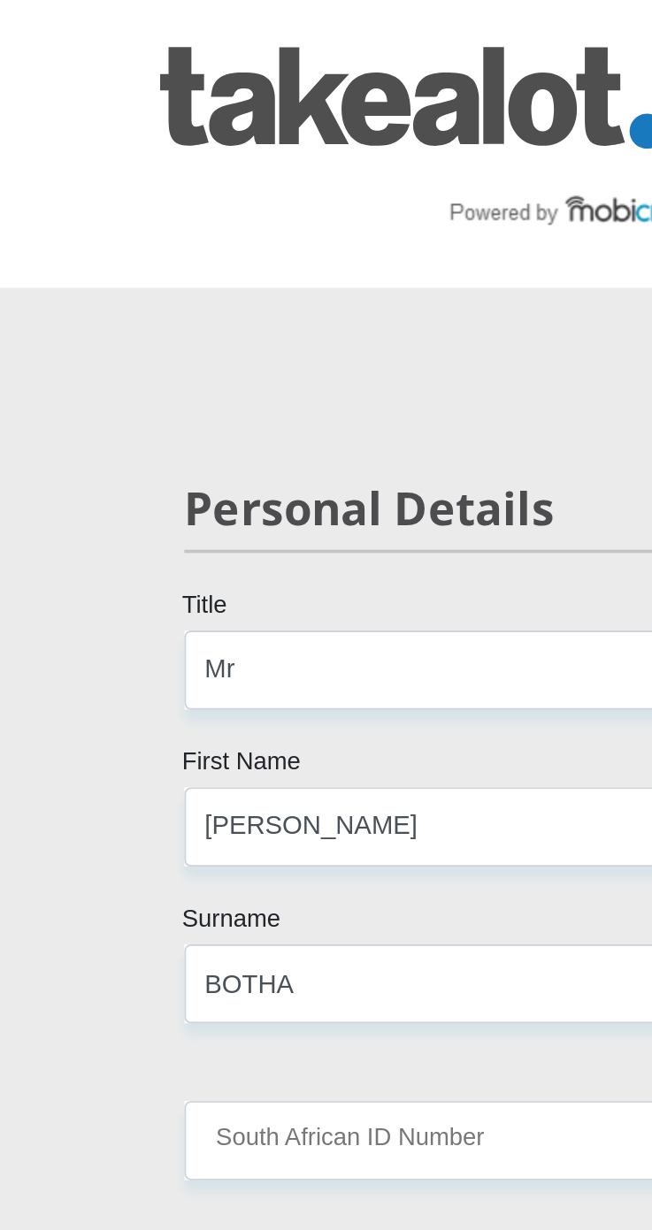
select select "ZAF"
type input "0716036315"
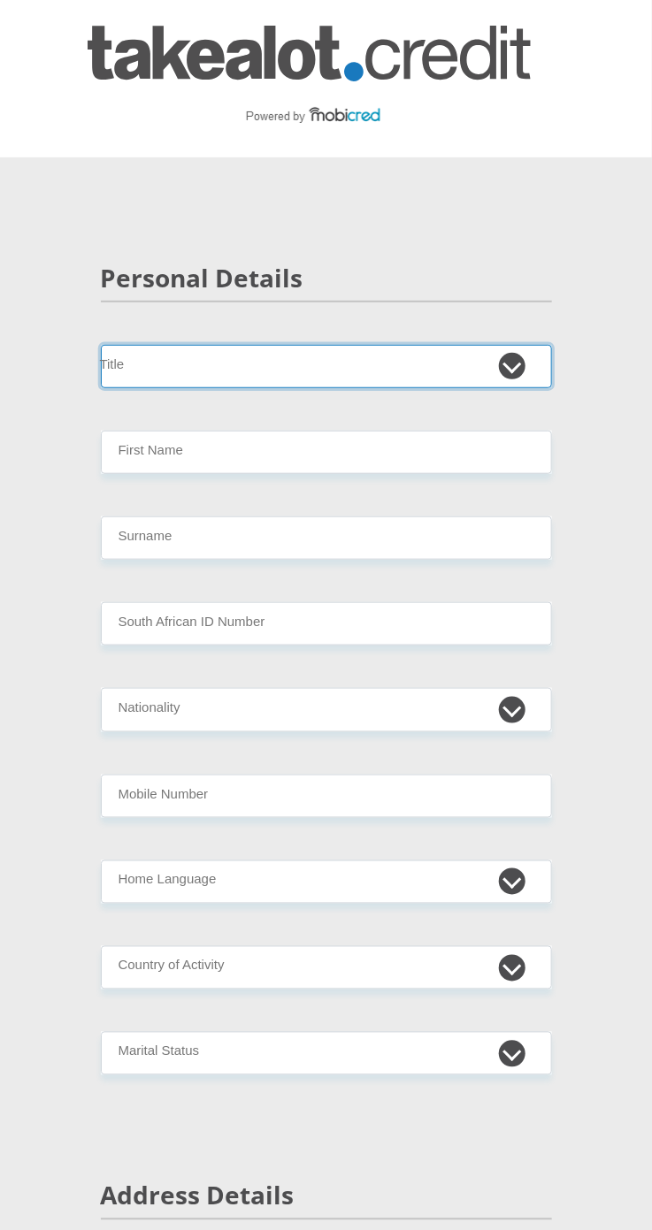
click at [179, 364] on select "Mr Ms Mrs Dr [PERSON_NAME]" at bounding box center [326, 366] width 451 height 43
select select "Mr"
click at [101, 345] on select "Mr Ms Mrs Dr [PERSON_NAME]" at bounding box center [326, 366] width 451 height 43
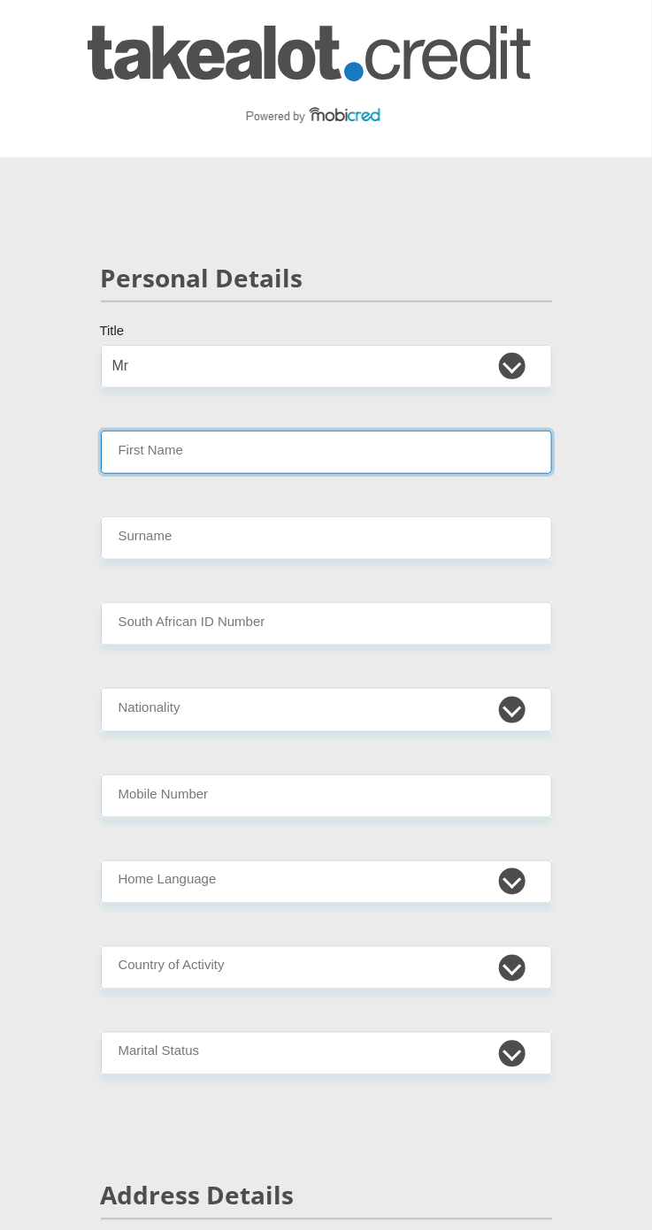
click at [479, 460] on input "First Name" at bounding box center [326, 452] width 451 height 43
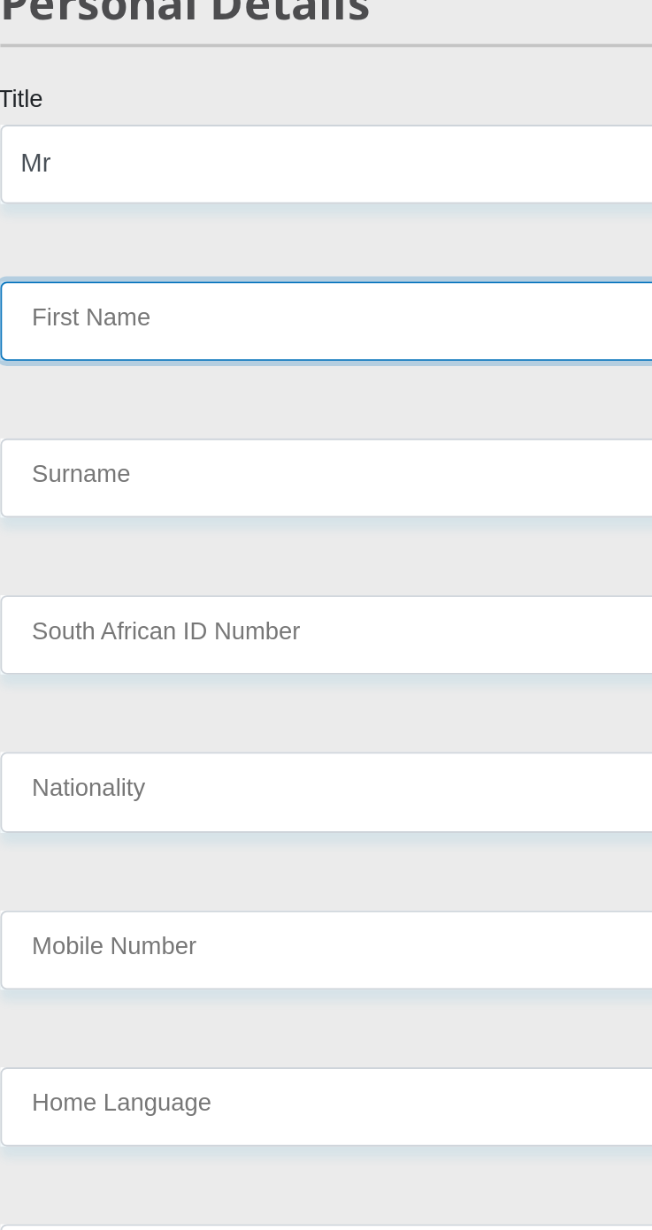
type input "JEAN"
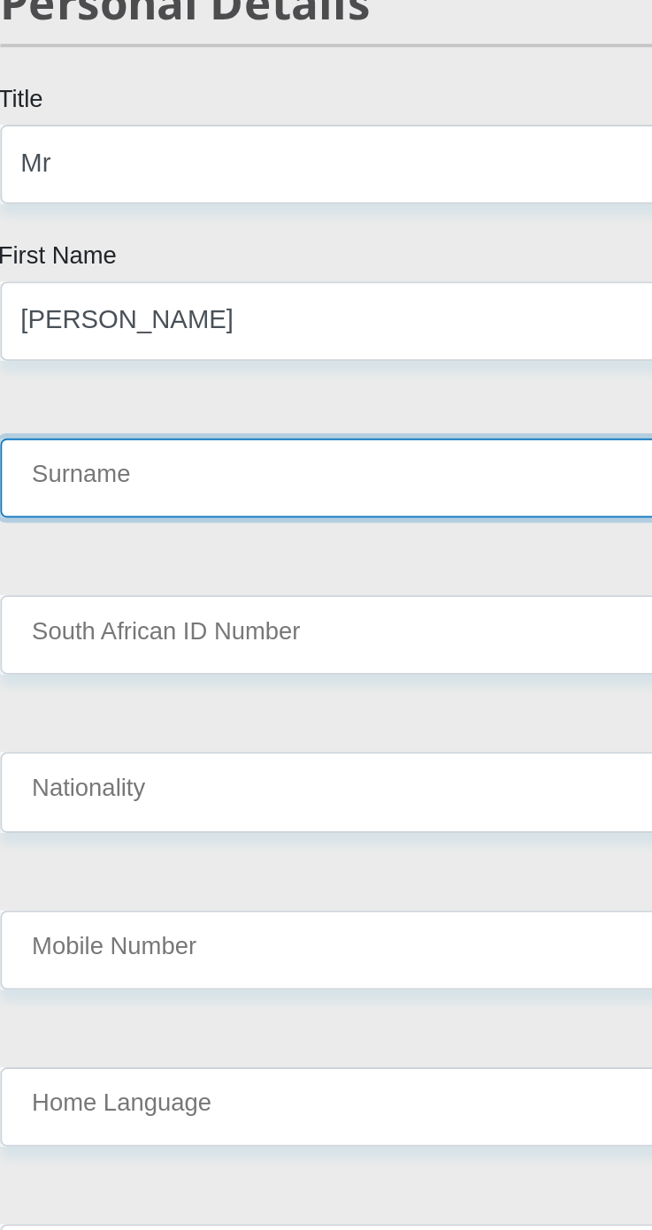
type input "BOTHA"
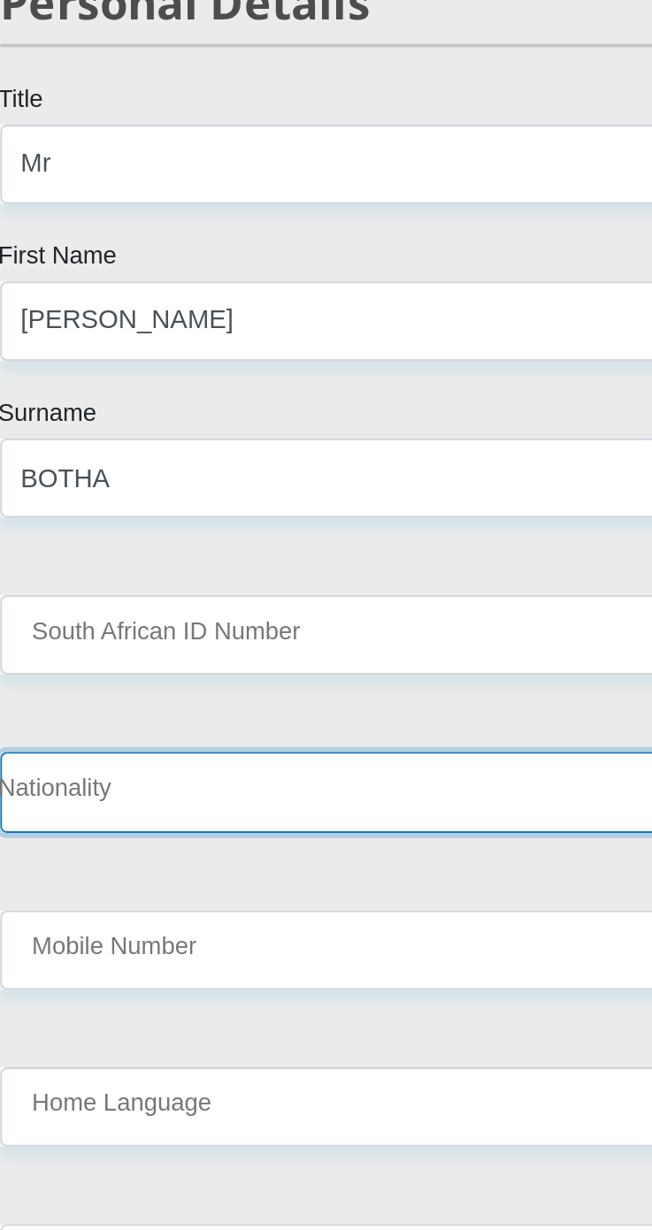
select select "ZAF"
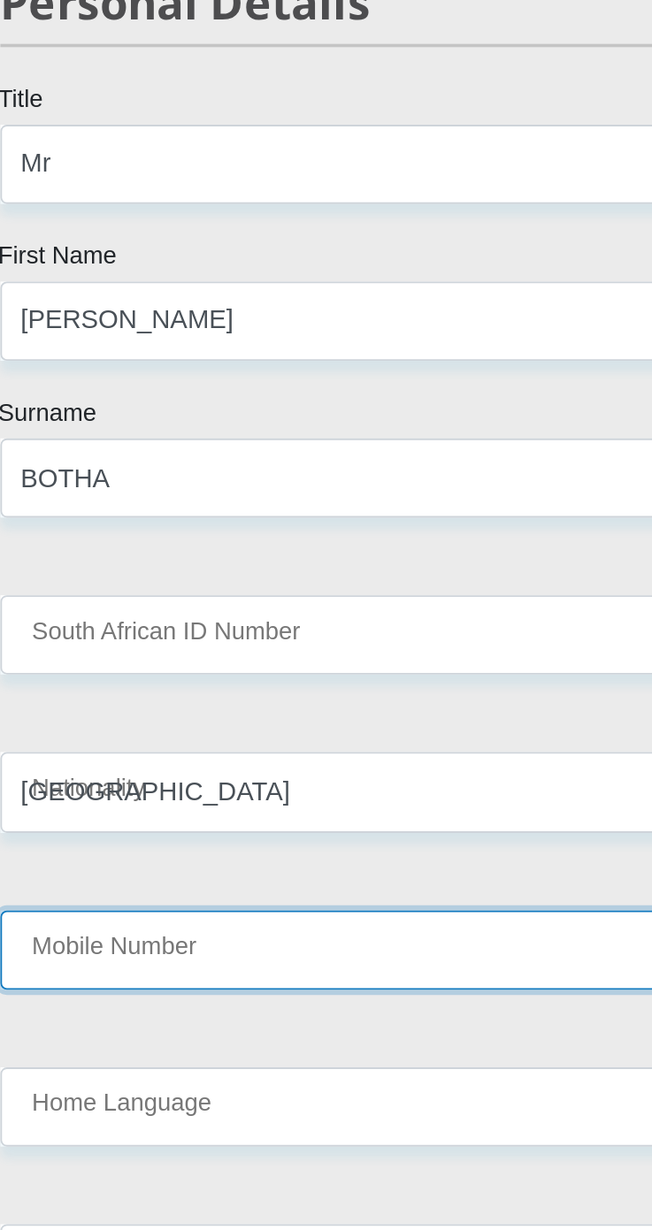
type input "0716036315"
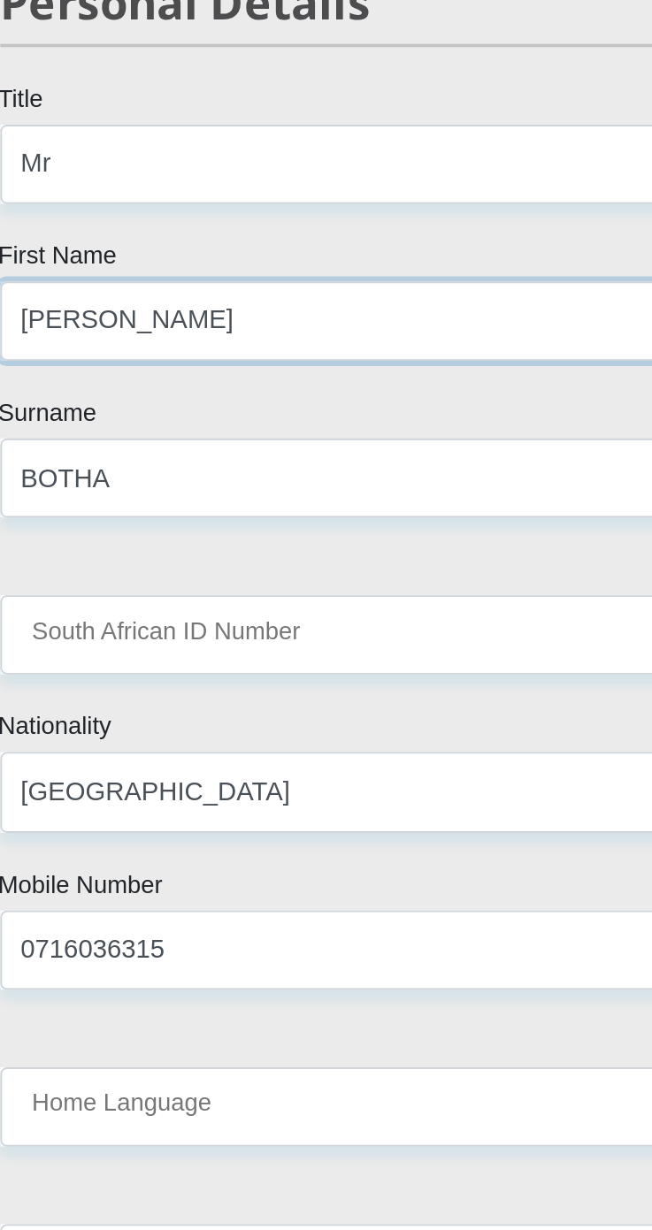
click at [400, 459] on input "JEAN" at bounding box center [326, 452] width 451 height 43
type input "[PERSON_NAME]"
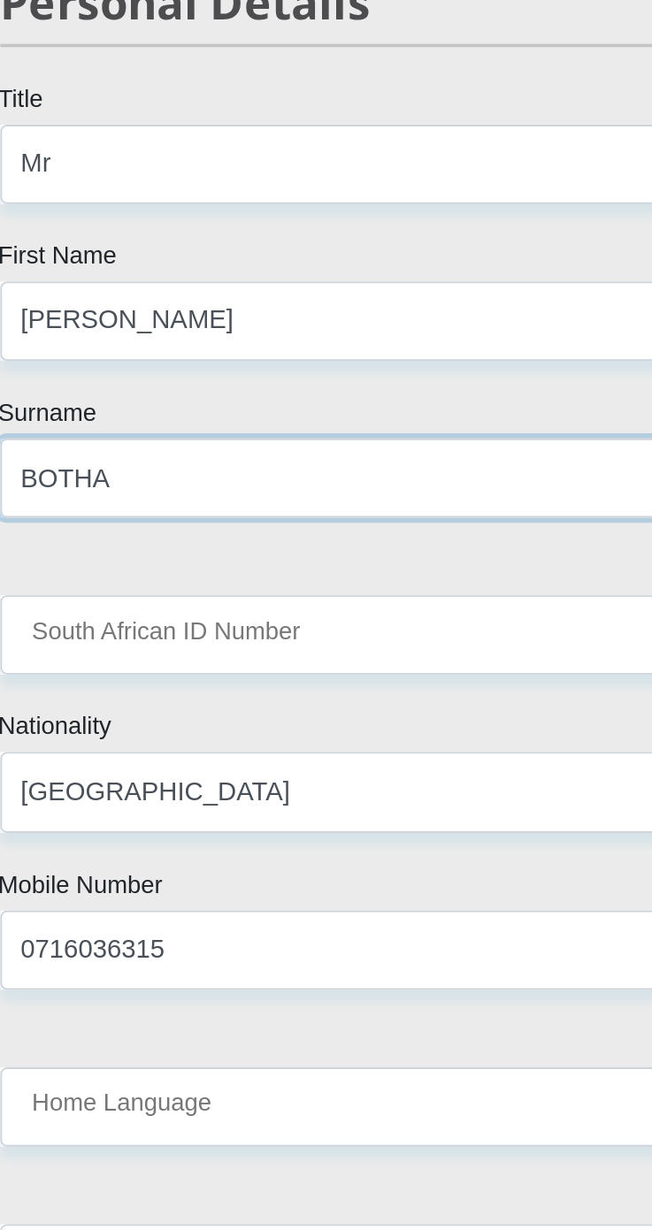
click at [188, 539] on input "BOTHA" at bounding box center [326, 537] width 451 height 43
type input "Botha"
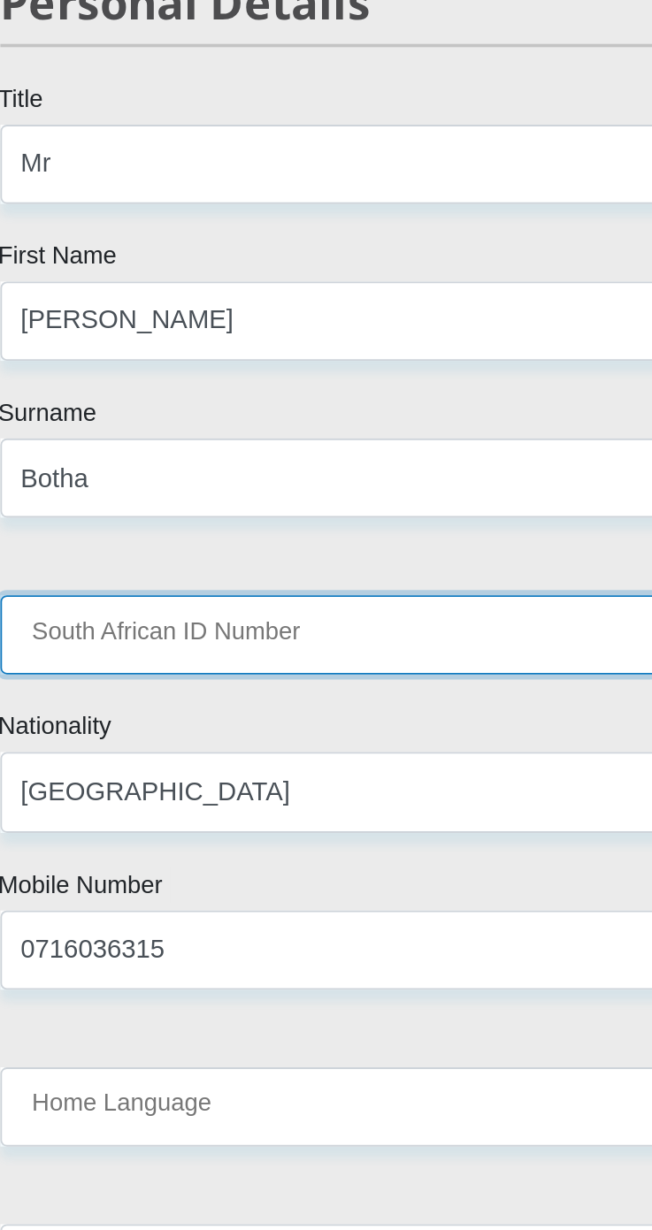
click at [158, 630] on input "South African ID Number" at bounding box center [326, 623] width 451 height 43
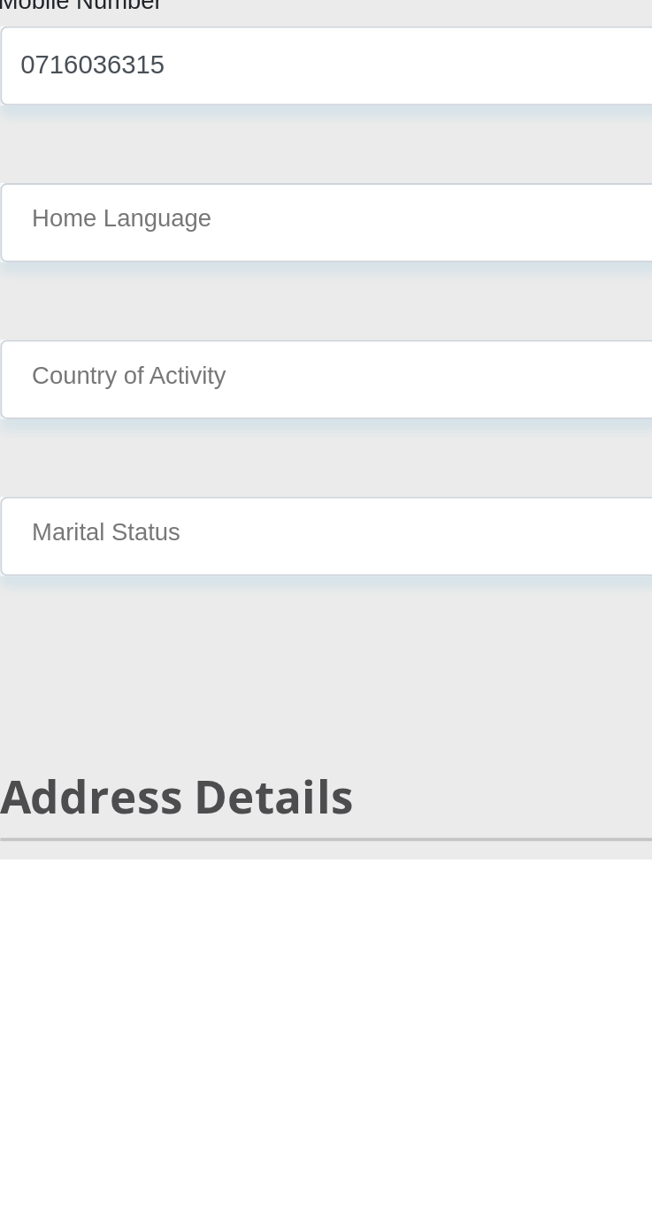
type input "0211125133085"
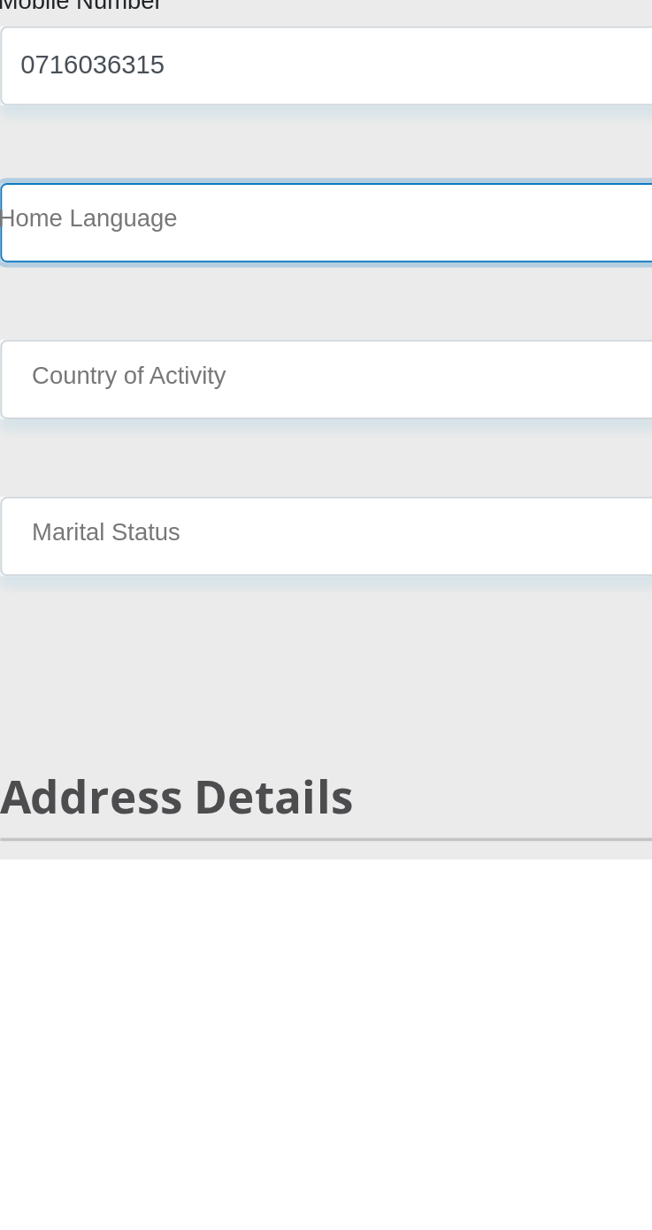
click at [138, 888] on select "Afrikaans English Sepedi South Ndebele Southern Sotho Swati Tsonga Tswana Venda…" at bounding box center [326, 881] width 451 height 43
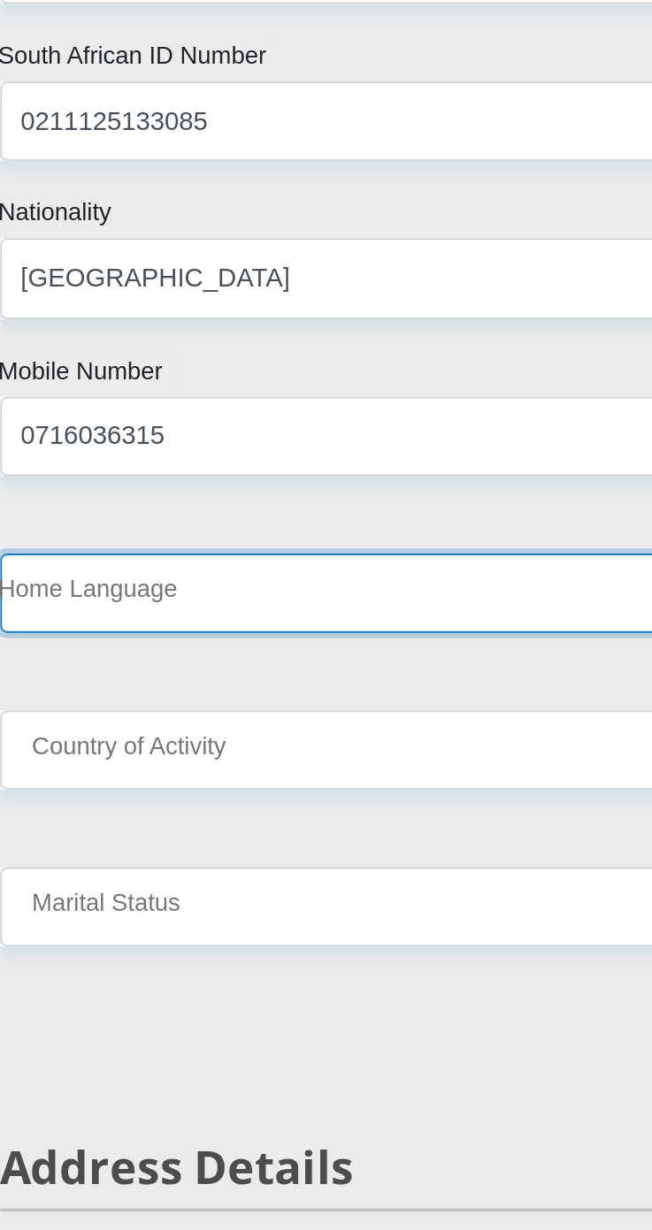
select select "afr"
click at [101, 860] on select "Afrikaans English Sepedi South Ndebele Southern Sotho Swati Tsonga Tswana Venda…" at bounding box center [326, 881] width 451 height 43
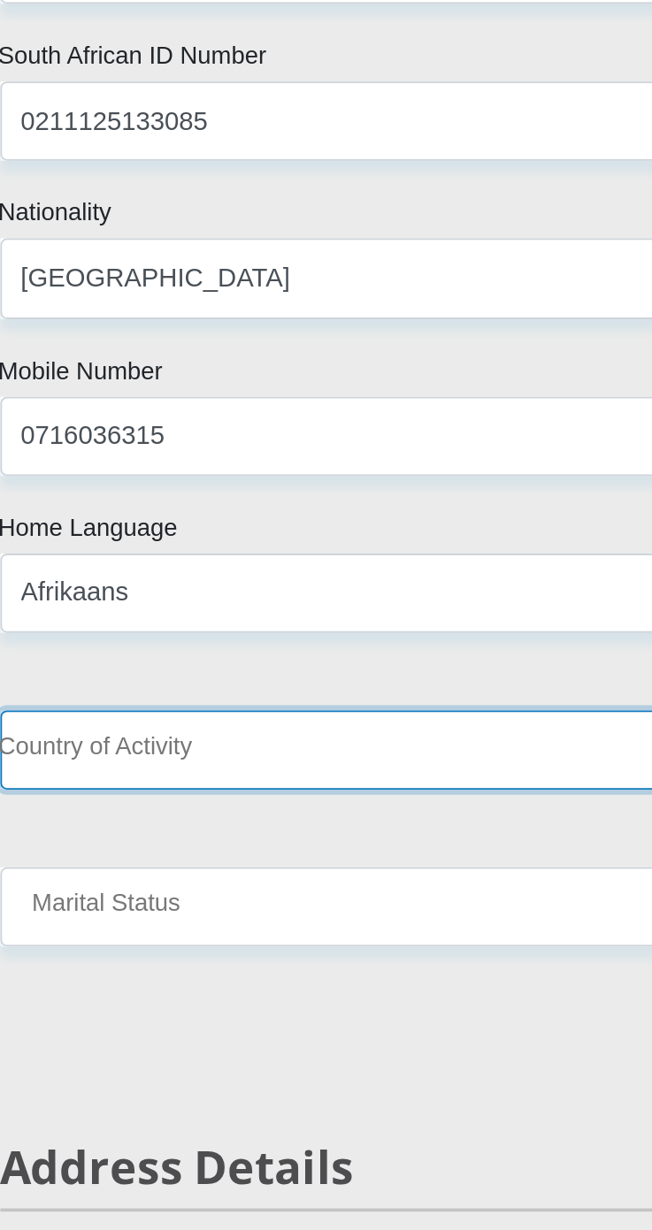
click at [128, 963] on select "South Africa Afghanistan Aland Islands Albania Algeria America Samoa American V…" at bounding box center [326, 967] width 451 height 43
select select "ZAF"
click at [101, 946] on select "South Africa Afghanistan Aland Islands Albania Algeria America Samoa American V…" at bounding box center [326, 967] width 451 height 43
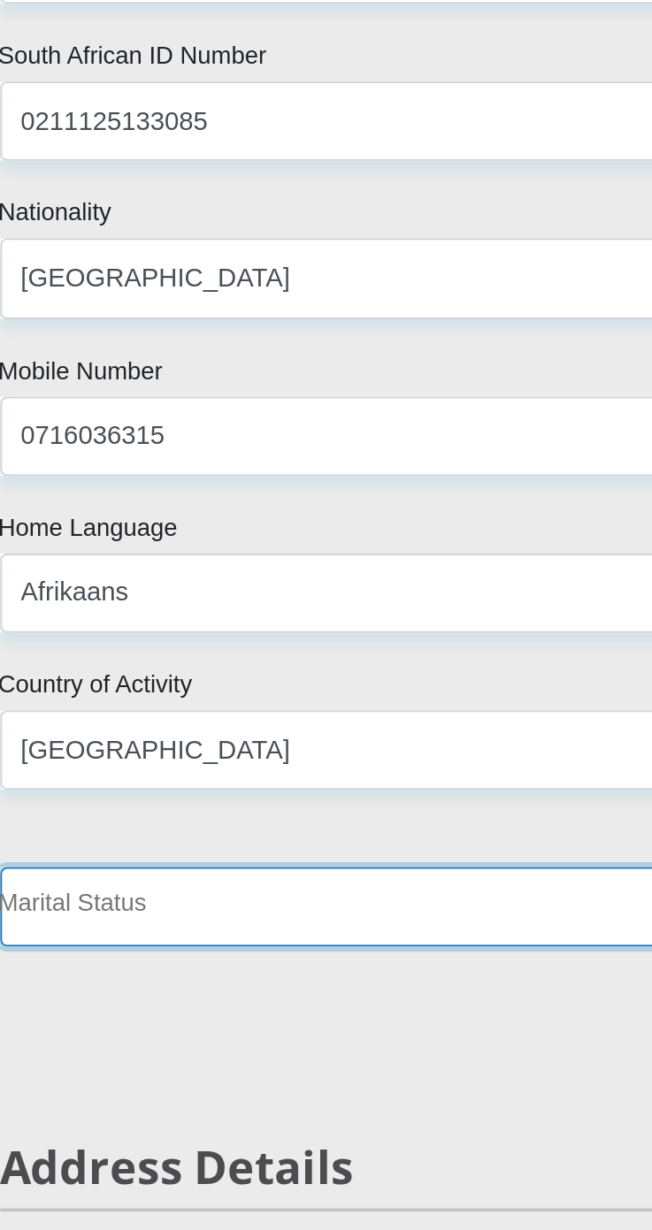
click at [317, 1061] on select "Married ANC Single Divorced Widowed Married COP or Customary Law" at bounding box center [326, 1053] width 451 height 43
select select "2"
click at [101, 1032] on select "Married ANC Single Divorced Widowed Married COP or Customary Law" at bounding box center [326, 1053] width 451 height 43
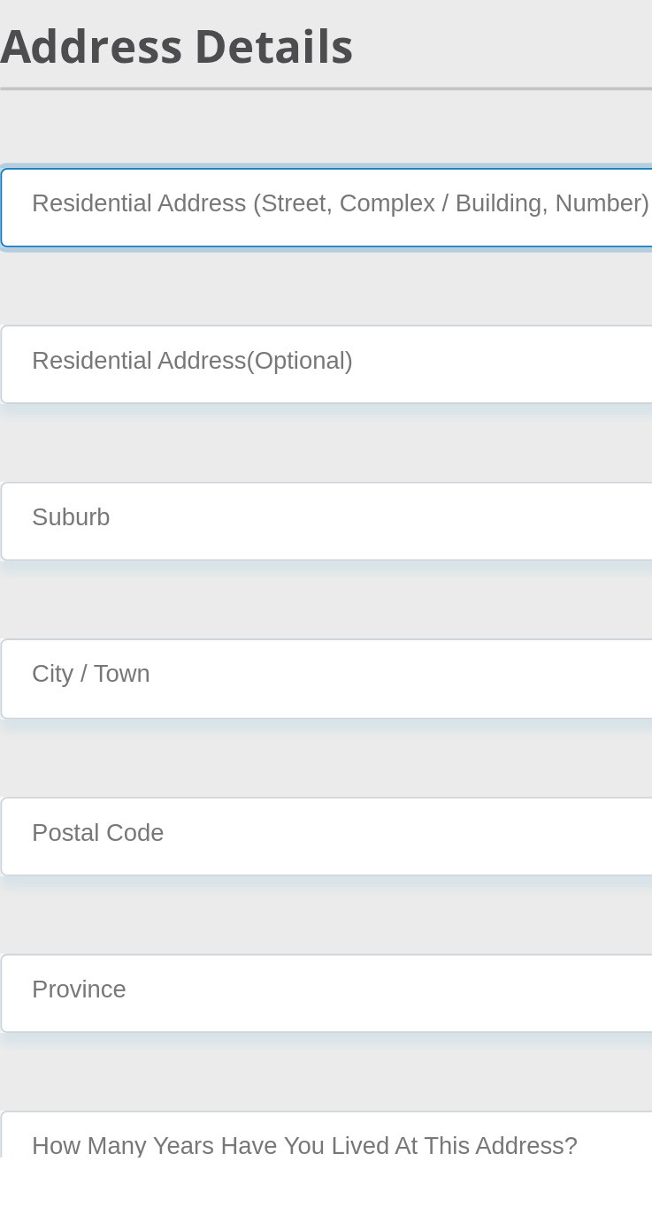
click at [138, 707] on input "Residential Address (Street, Complex / Building, Number)" at bounding box center [326, 710] width 451 height 43
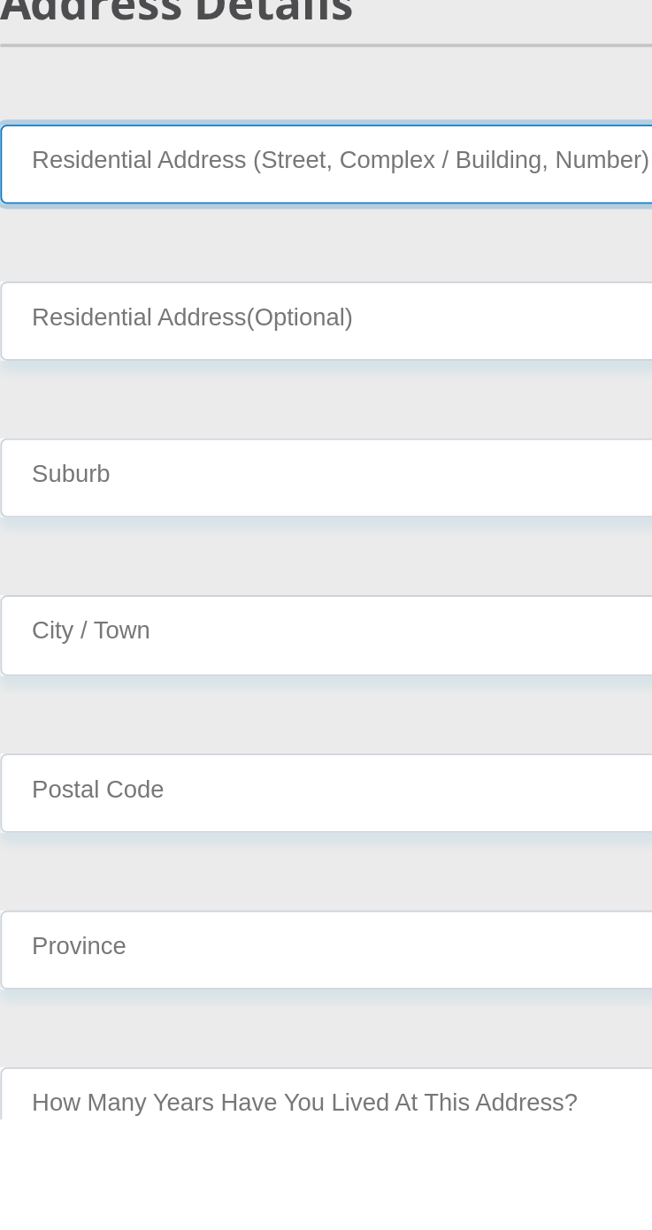
scroll to position [593, 0]
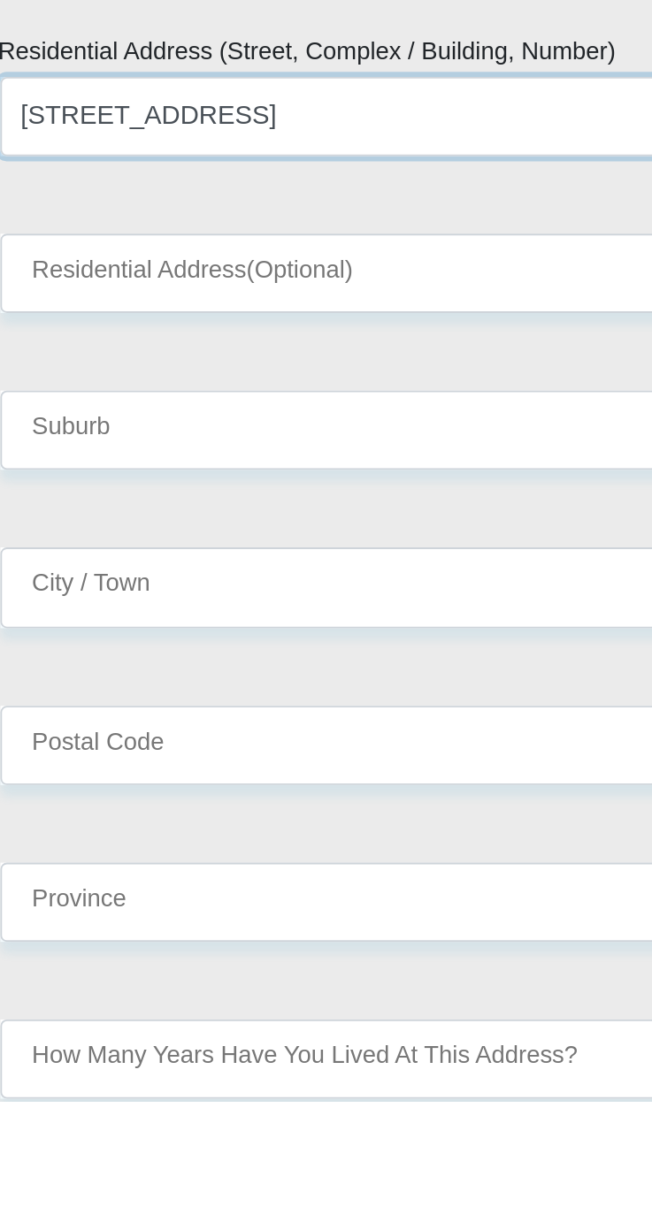
type input "[STREET_ADDRESS]"
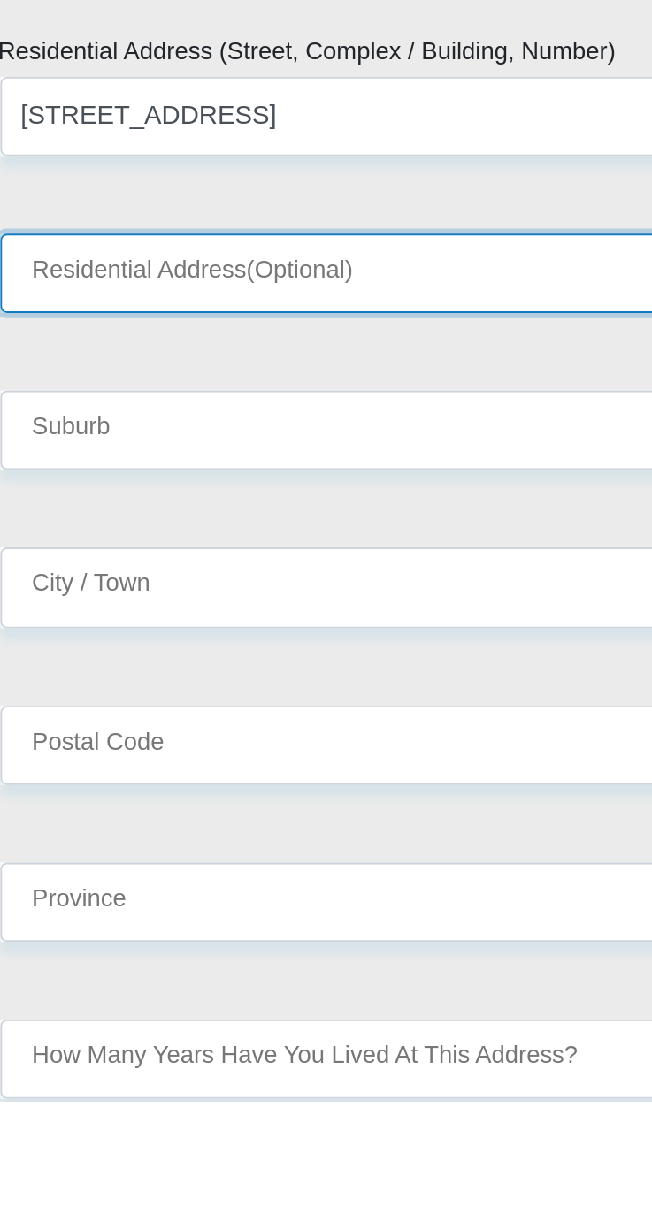
click at [165, 775] on input "Residential Address(Optional)" at bounding box center [326, 776] width 451 height 43
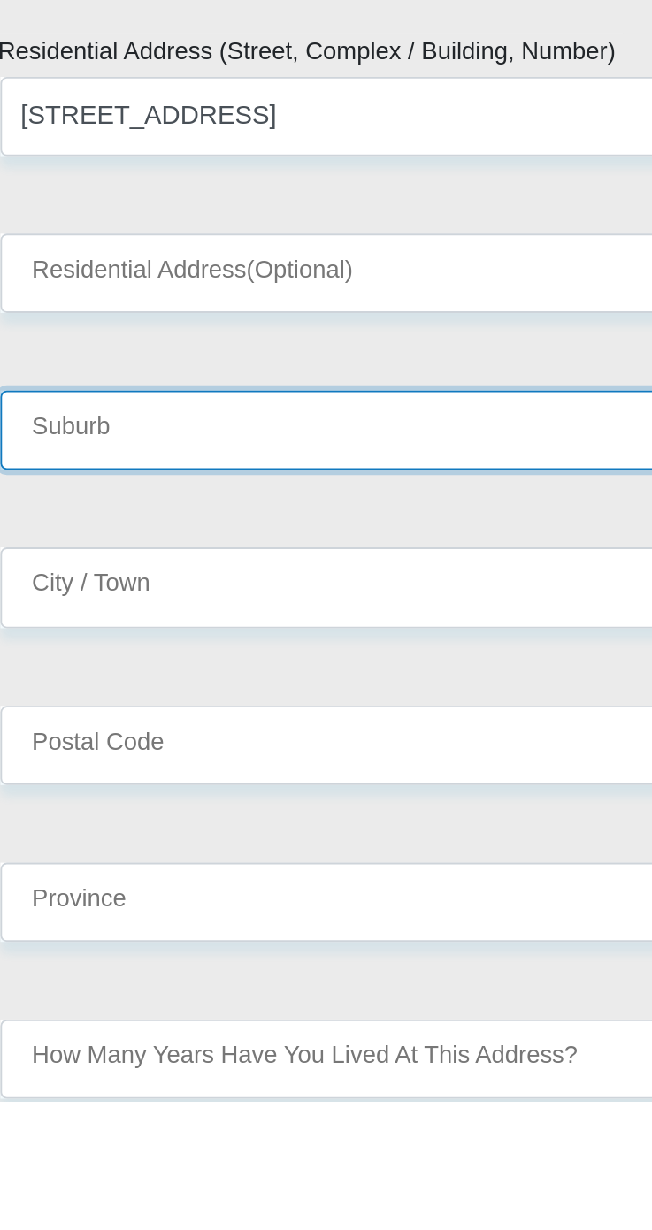
click at [139, 869] on input "Suburb" at bounding box center [326, 862] width 451 height 43
type input "W"
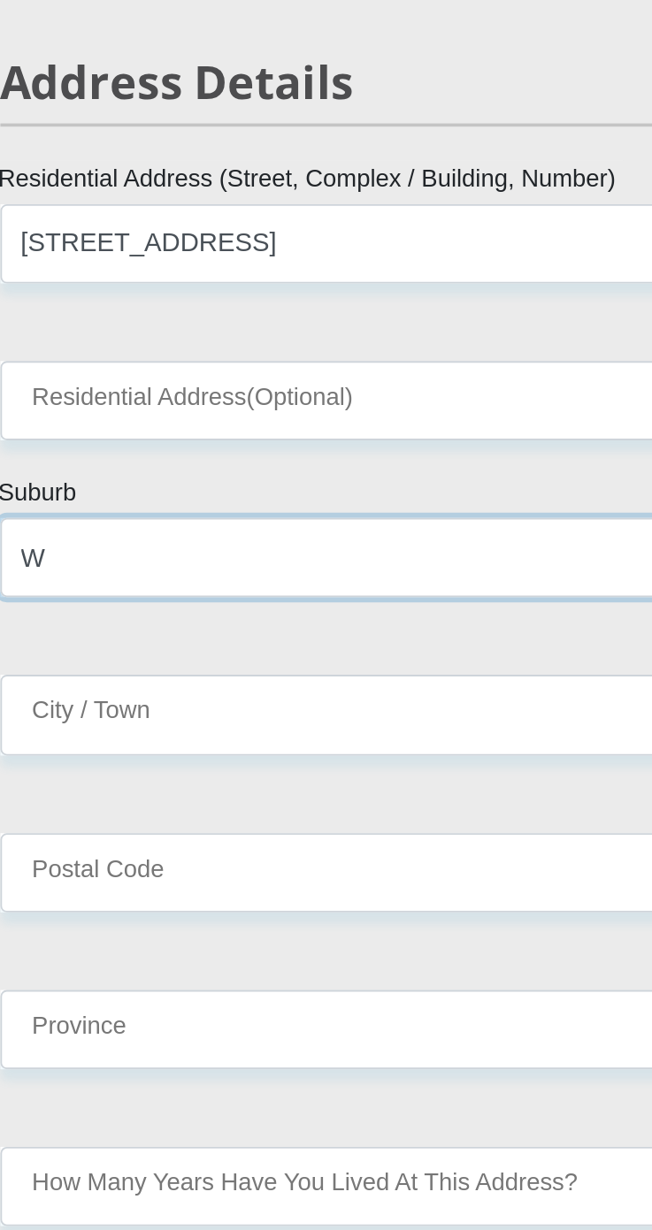
click at [210, 860] on input "W" at bounding box center [326, 862] width 451 height 43
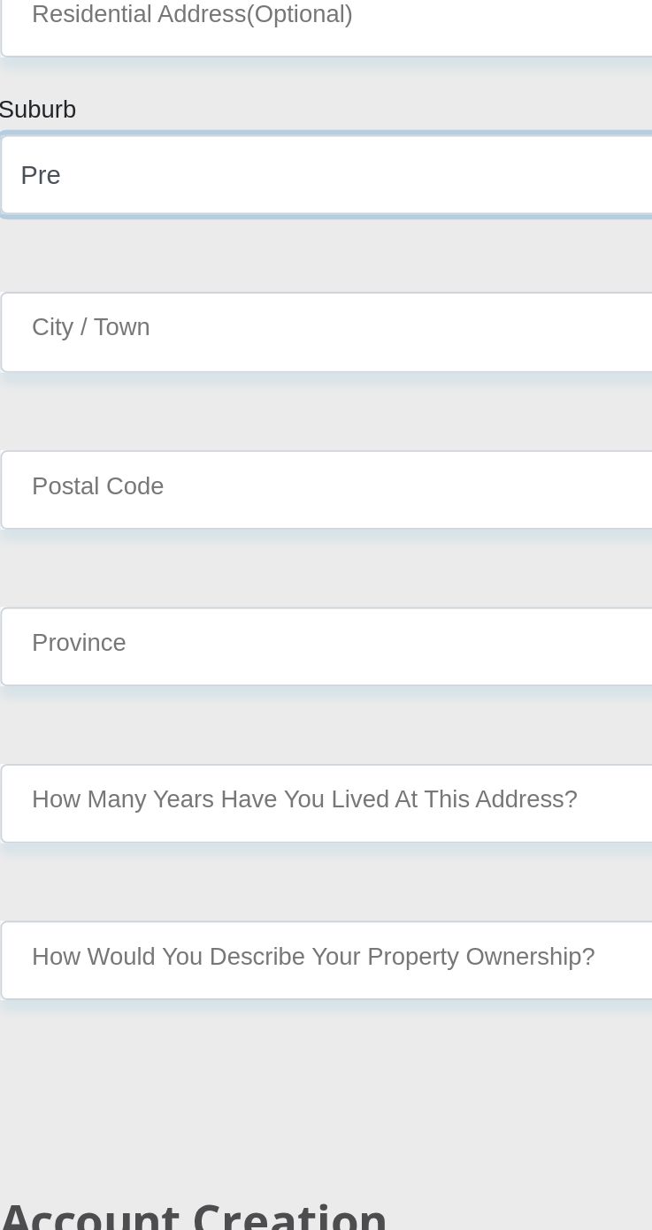
click at [393, 654] on input "Pre" at bounding box center [326, 652] width 451 height 43
type input "[GEOGRAPHIC_DATA]"
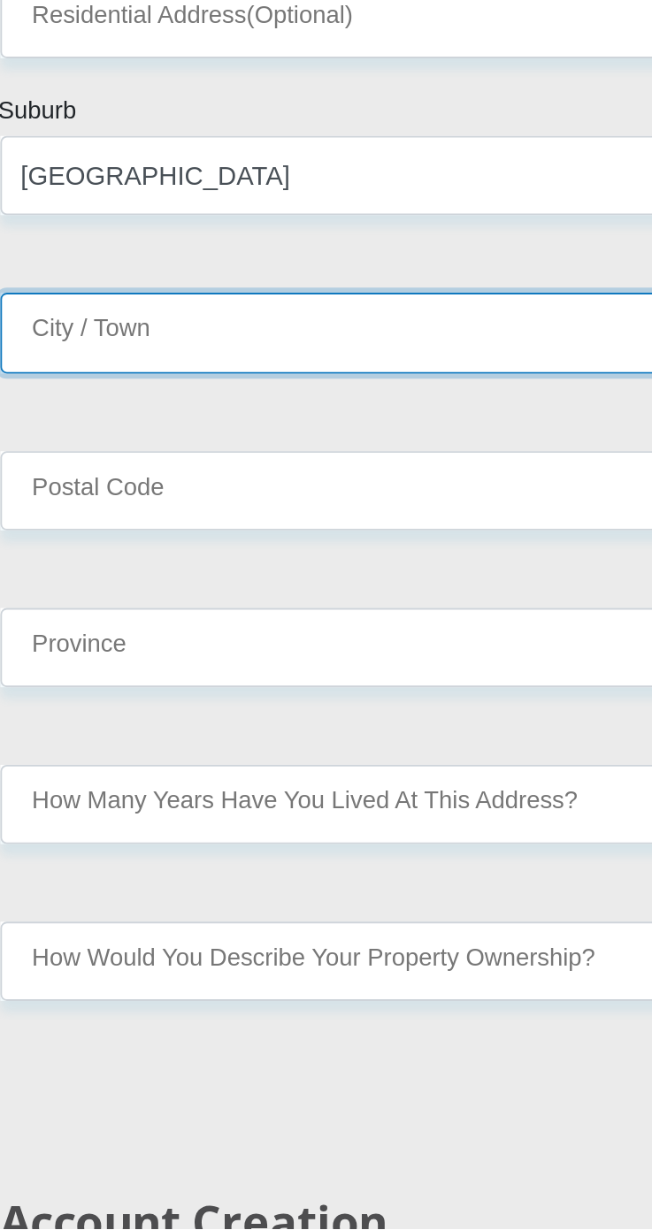
type input "[GEOGRAPHIC_DATA]"
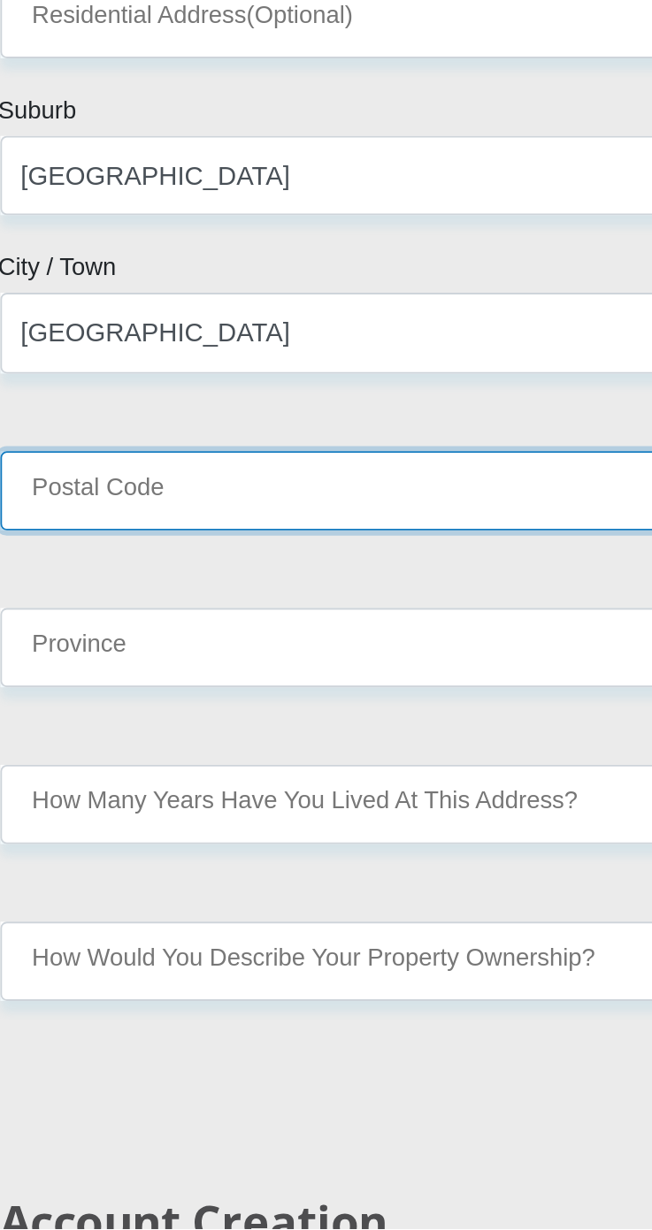
type input "0082"
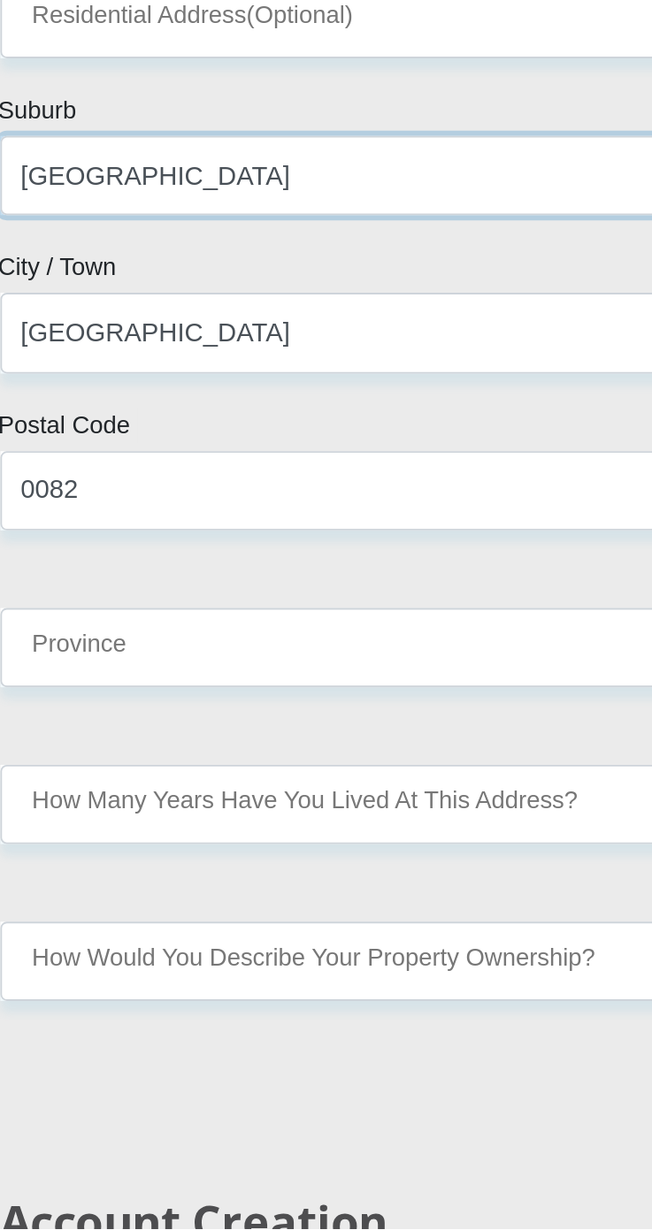
scroll to position [803, 0]
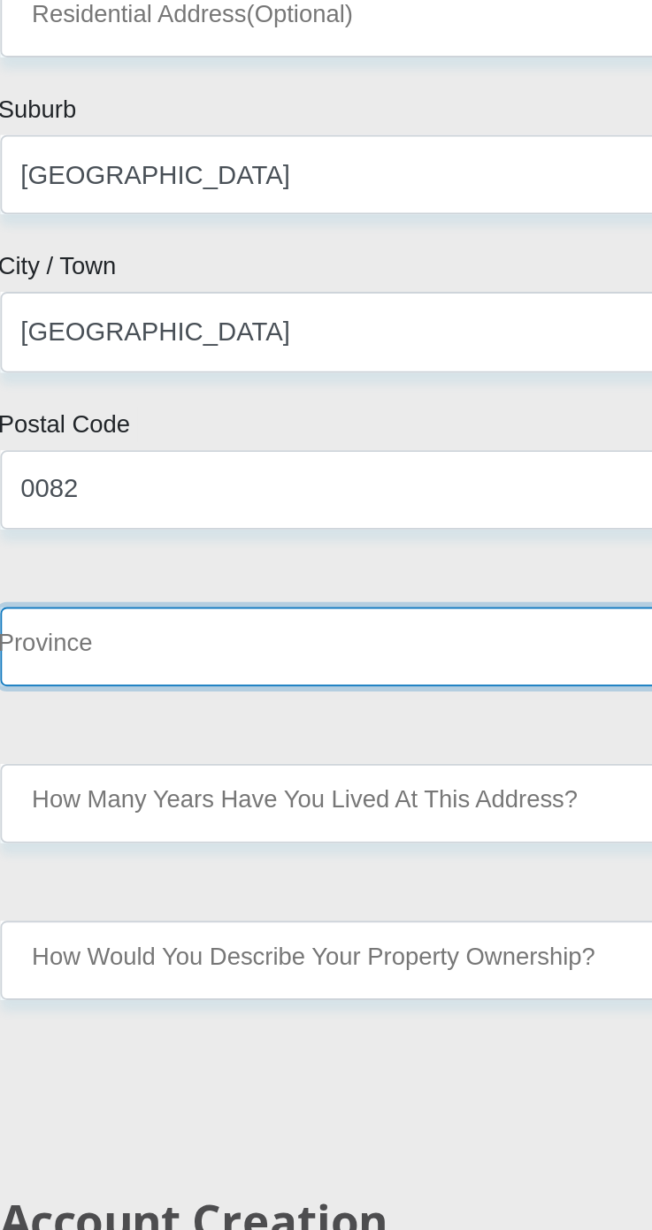
click at [325, 913] on select "Eastern Cape Free State Gauteng KwaZulu-Natal Limpopo Mpumalanga Northern Cape …" at bounding box center [326, 911] width 451 height 43
select select "Gauteng"
click at [101, 890] on select "Eastern Cape Free State Gauteng KwaZulu-Natal Limpopo Mpumalanga Northern Cape …" at bounding box center [326, 911] width 451 height 43
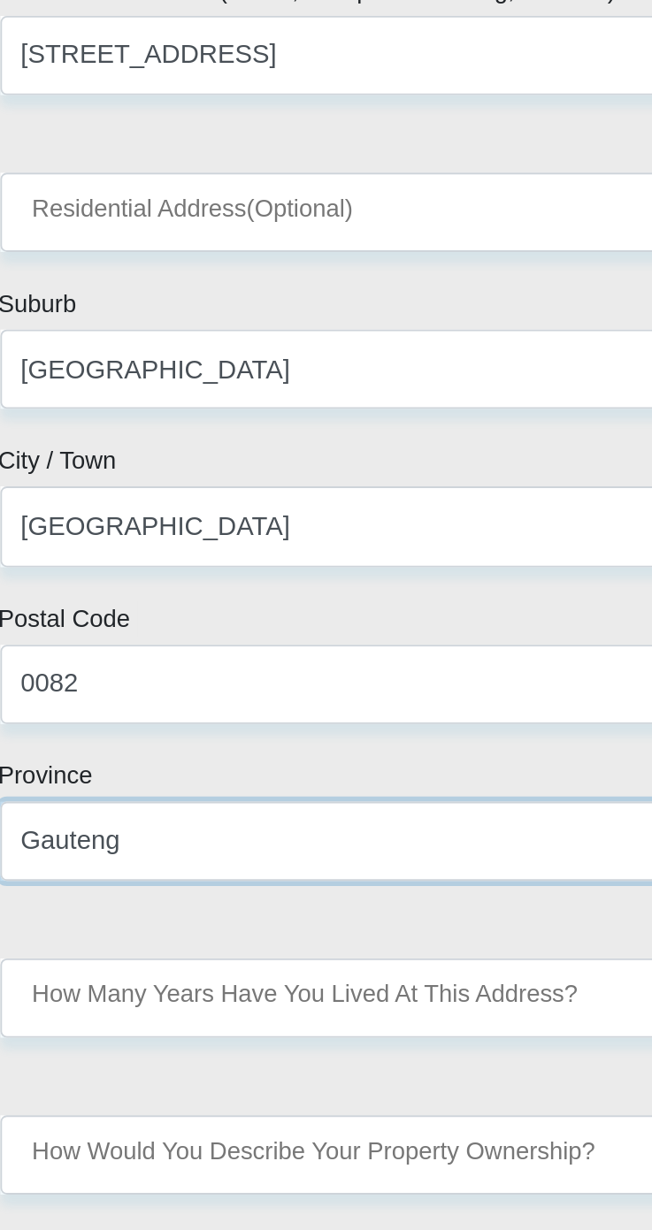
scroll to position [802, 0]
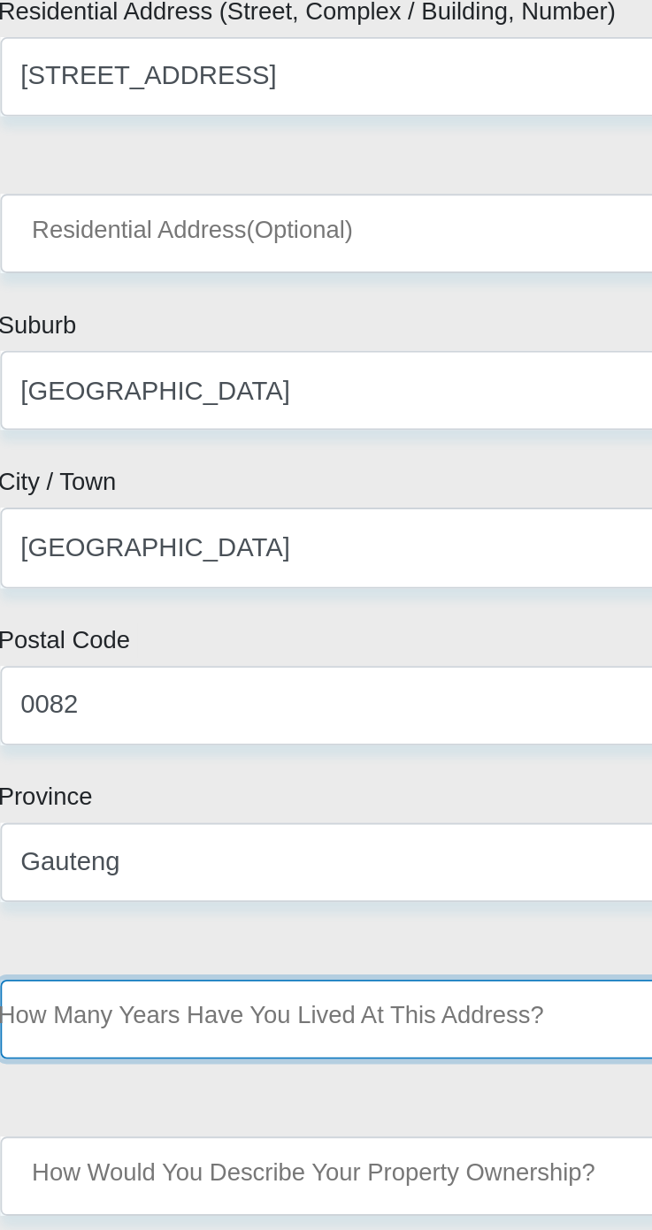
click at [419, 1016] on select "less than 1 year 1-3 years 3-5 years 5+ years" at bounding box center [326, 997] width 451 height 43
select select "0"
click at [101, 976] on select "less than 1 year 1-3 years 3-5 years 5+ years" at bounding box center [326, 997] width 451 height 43
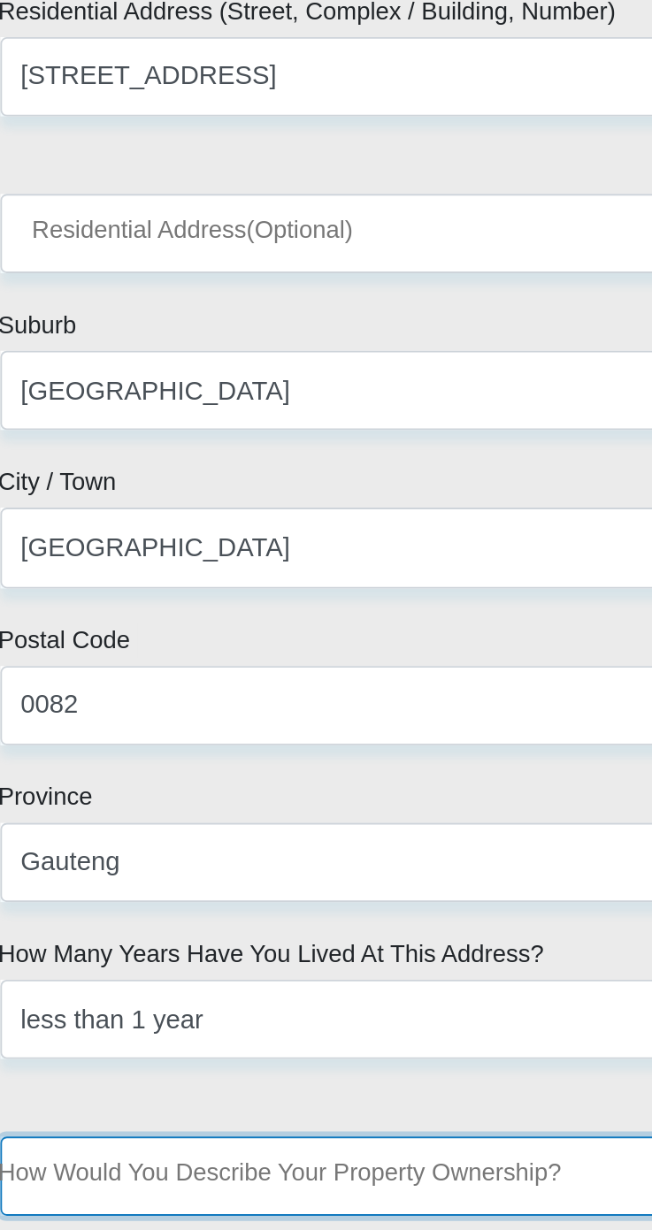
click at [347, 1090] on select "Owned Rented Family Owned Company Dwelling" at bounding box center [326, 1083] width 451 height 43
select select "Rented"
click at [101, 1062] on select "Owned Rented Family Owned Company Dwelling" at bounding box center [326, 1083] width 451 height 43
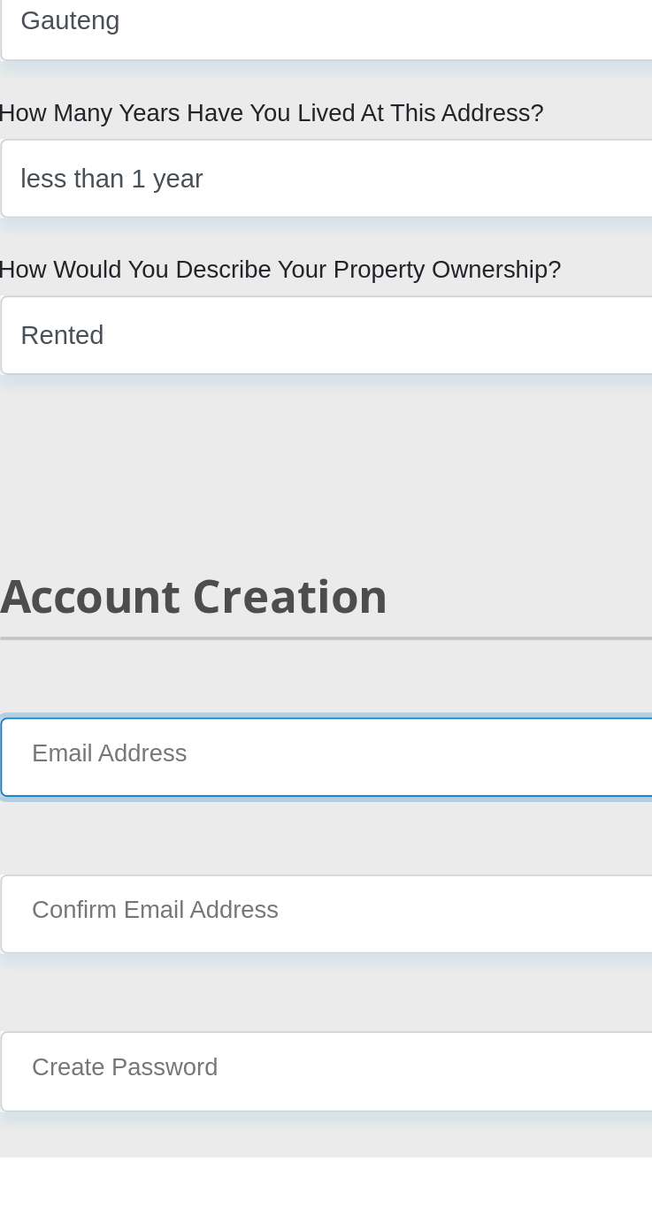
click at [383, 1005] on input "Email Address" at bounding box center [326, 1010] width 451 height 43
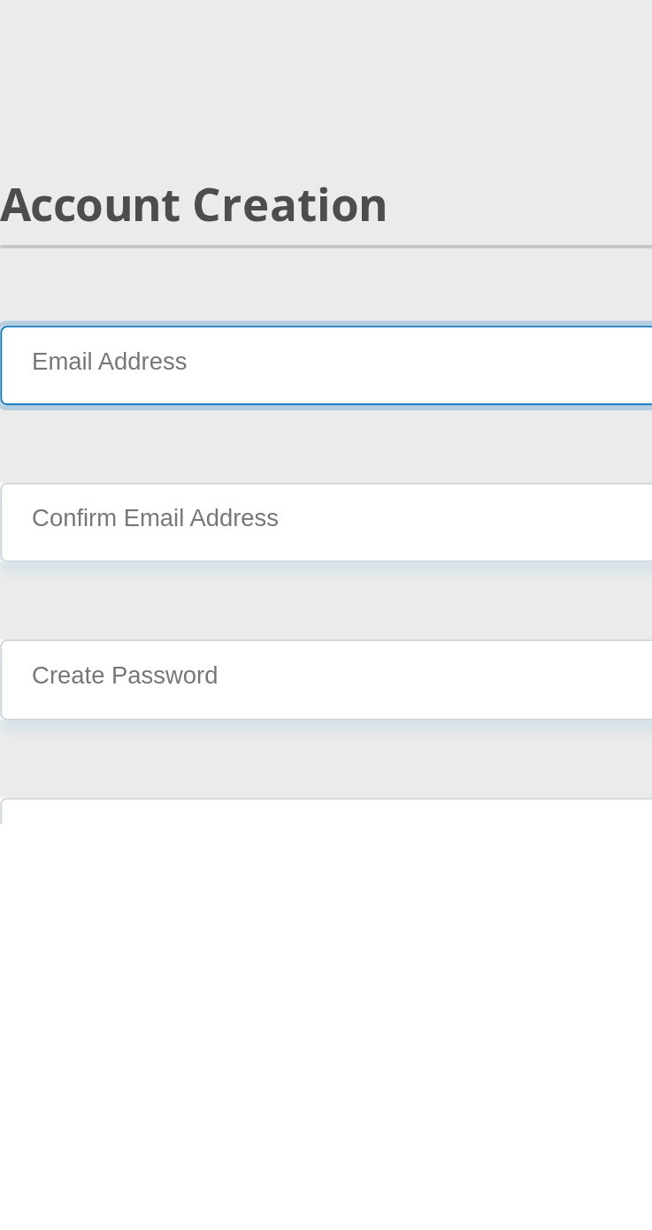
type input "jeanpierrebotha610@gmail.com"
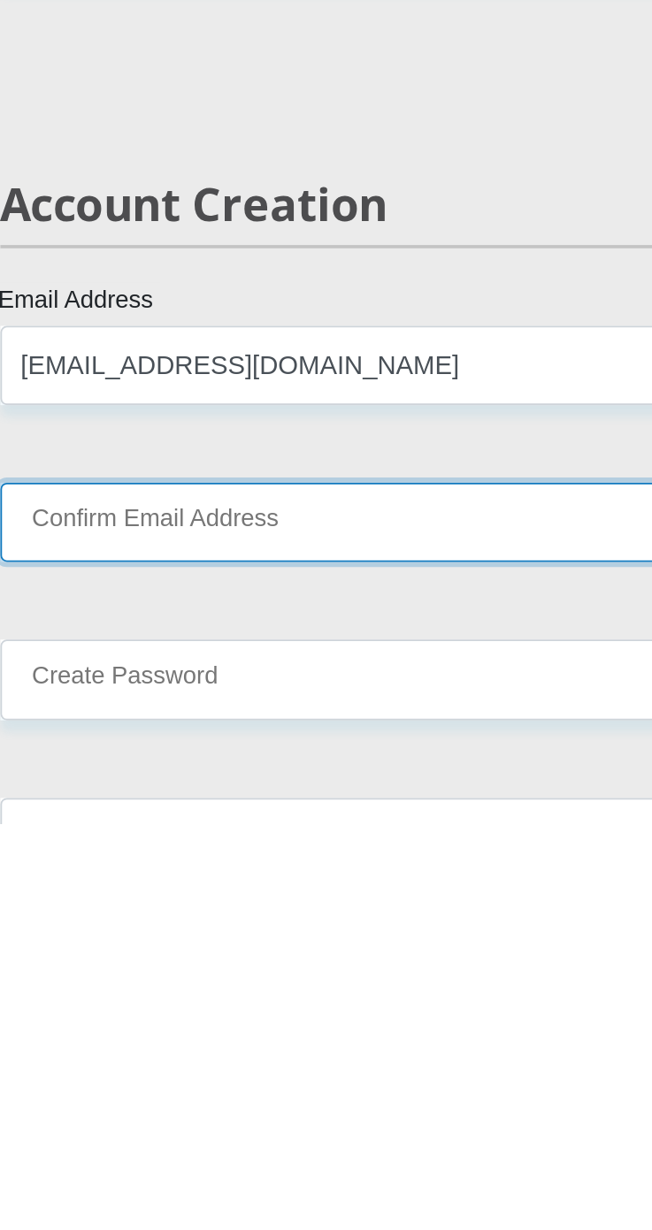
type input "jeanpierrebotha610@gmail.com"
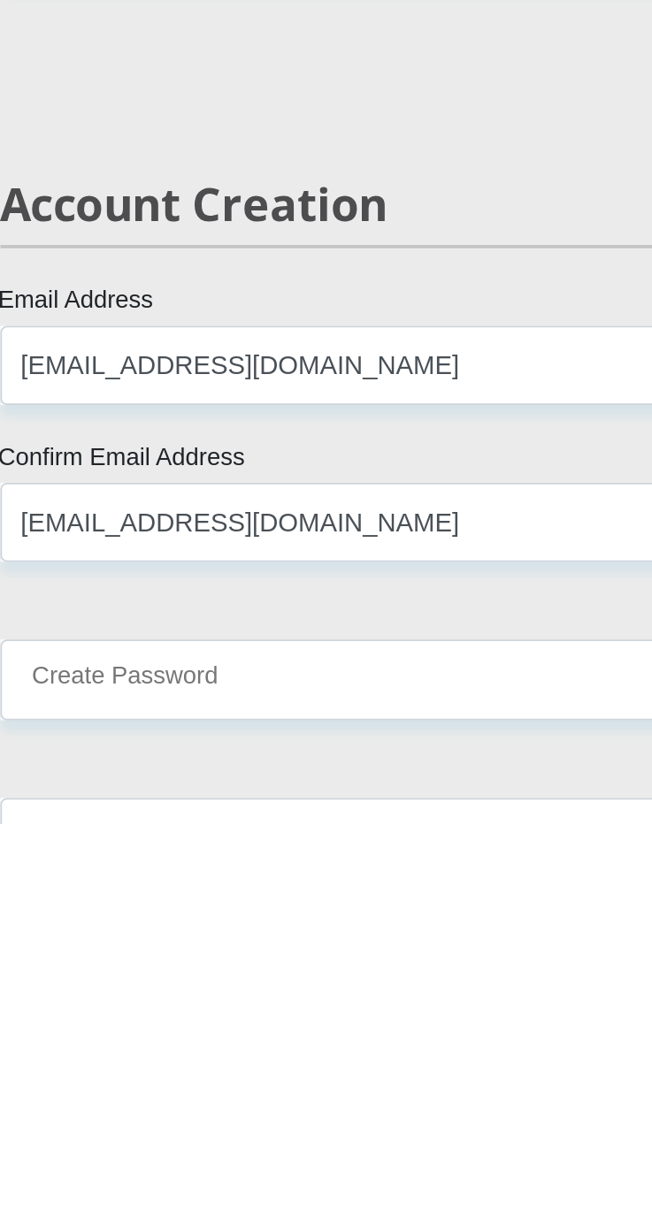
type input "0716036315"
type input "Second"
type input "Adress"
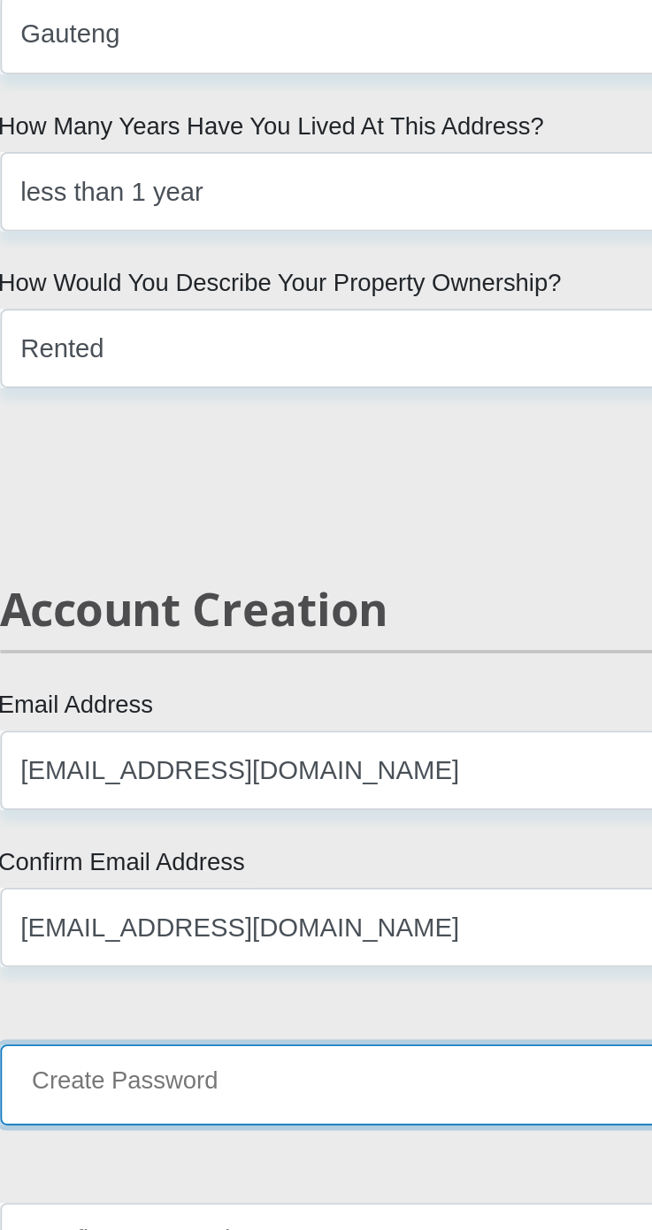
click at [306, 1155] on input "Create Password" at bounding box center [326, 1150] width 451 height 43
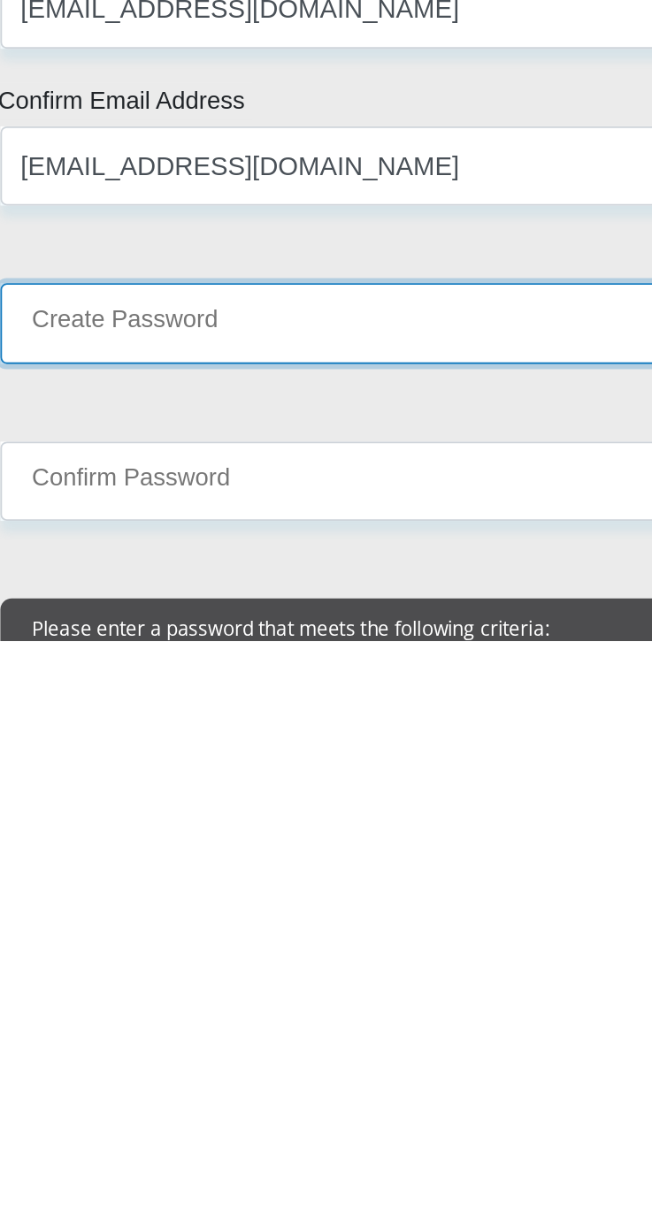
type input "Mobicred2002."
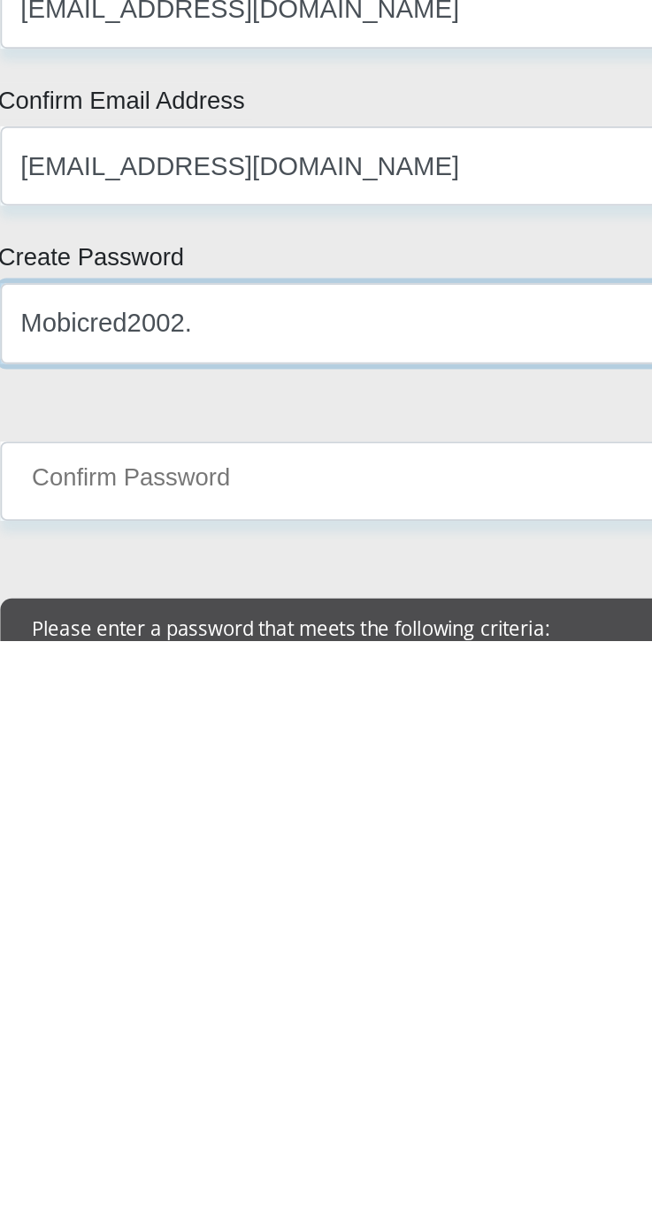
scroll to position [1233, 0]
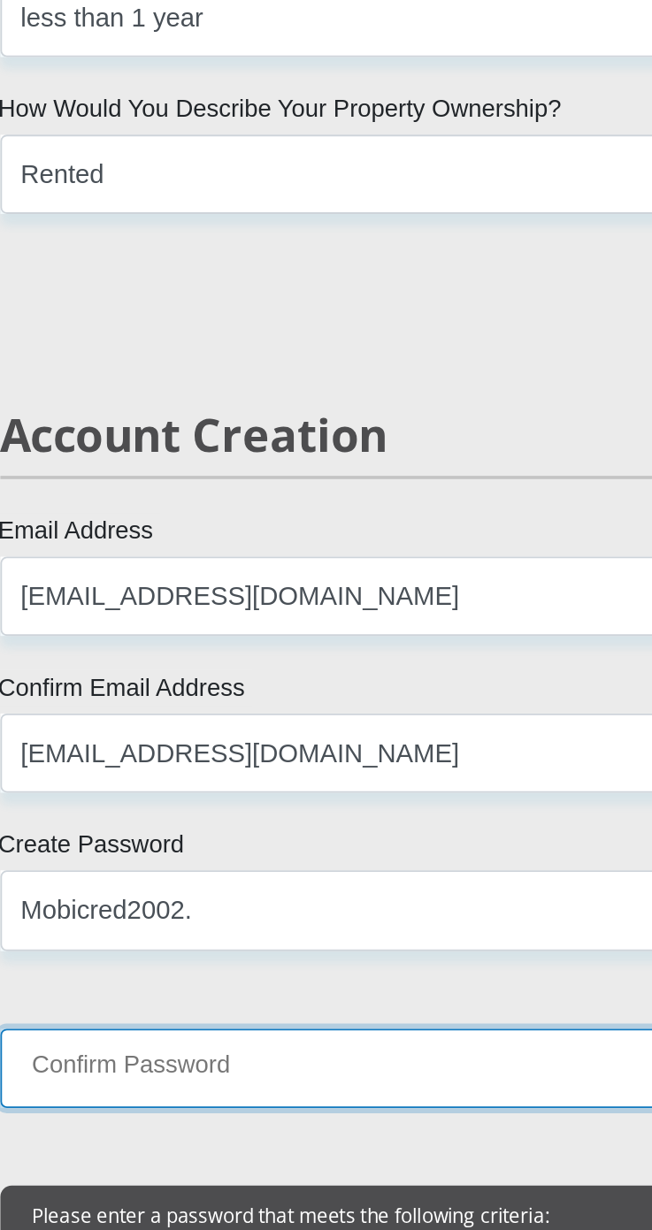
click at [280, 1146] on input "Confirm Password" at bounding box center [326, 1141] width 451 height 43
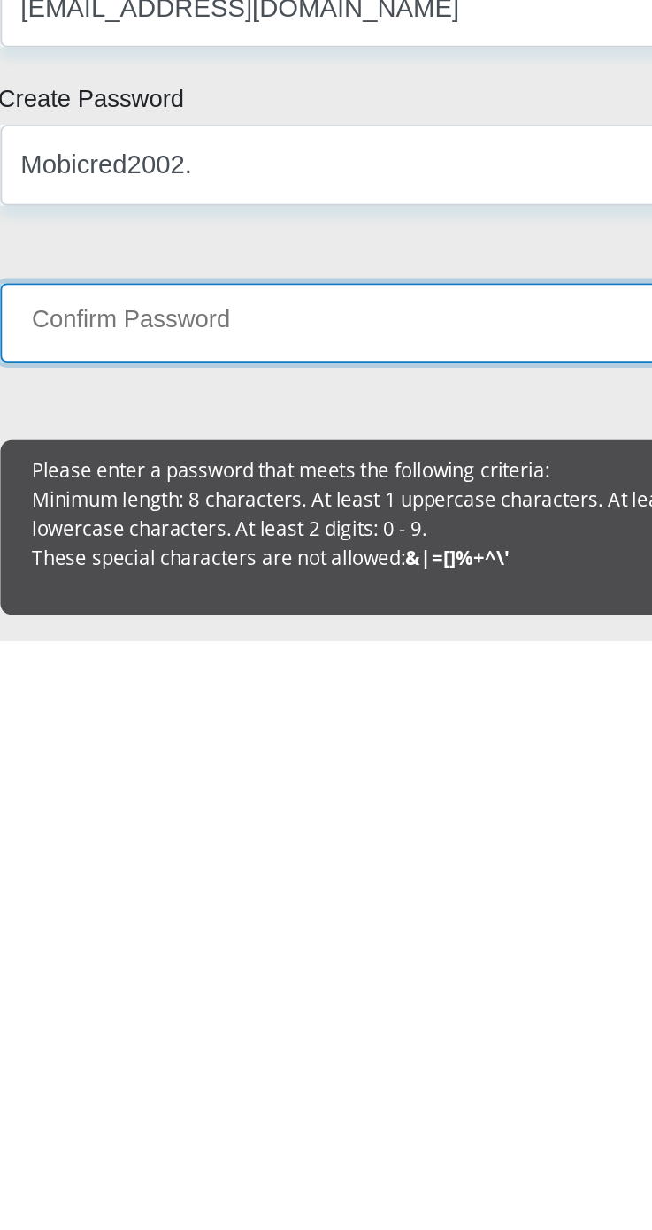
type input "Mobicred2002."
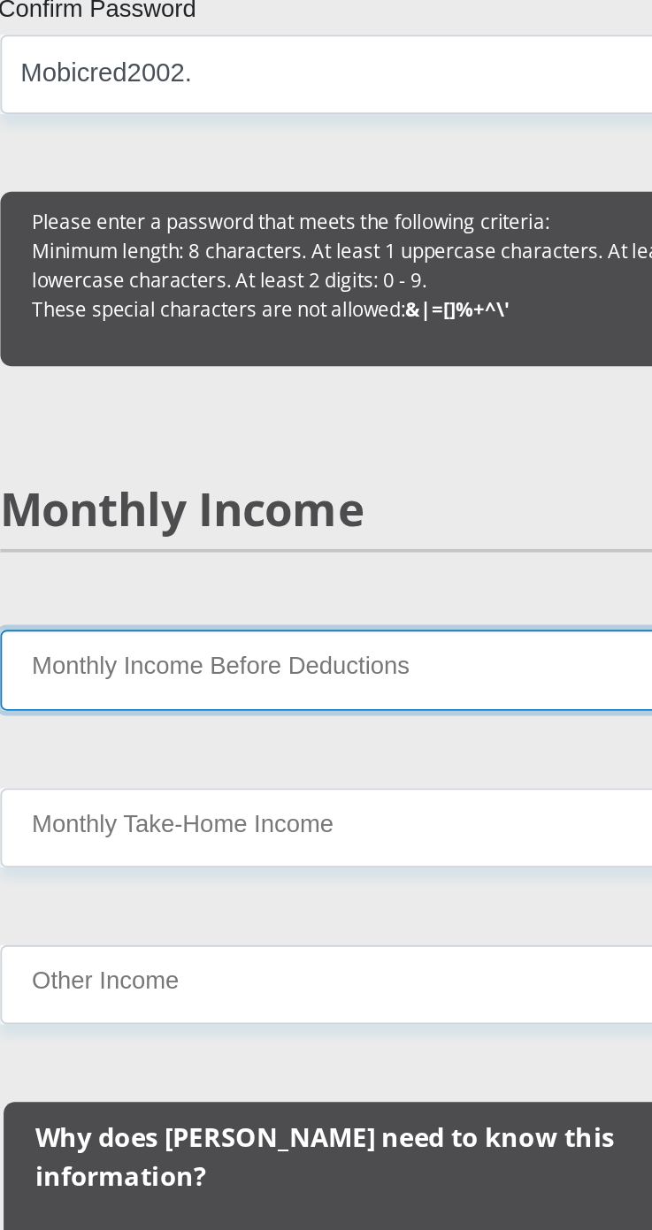
click at [374, 669] on input "Monthly Income Before Deductions" at bounding box center [326, 662] width 451 height 43
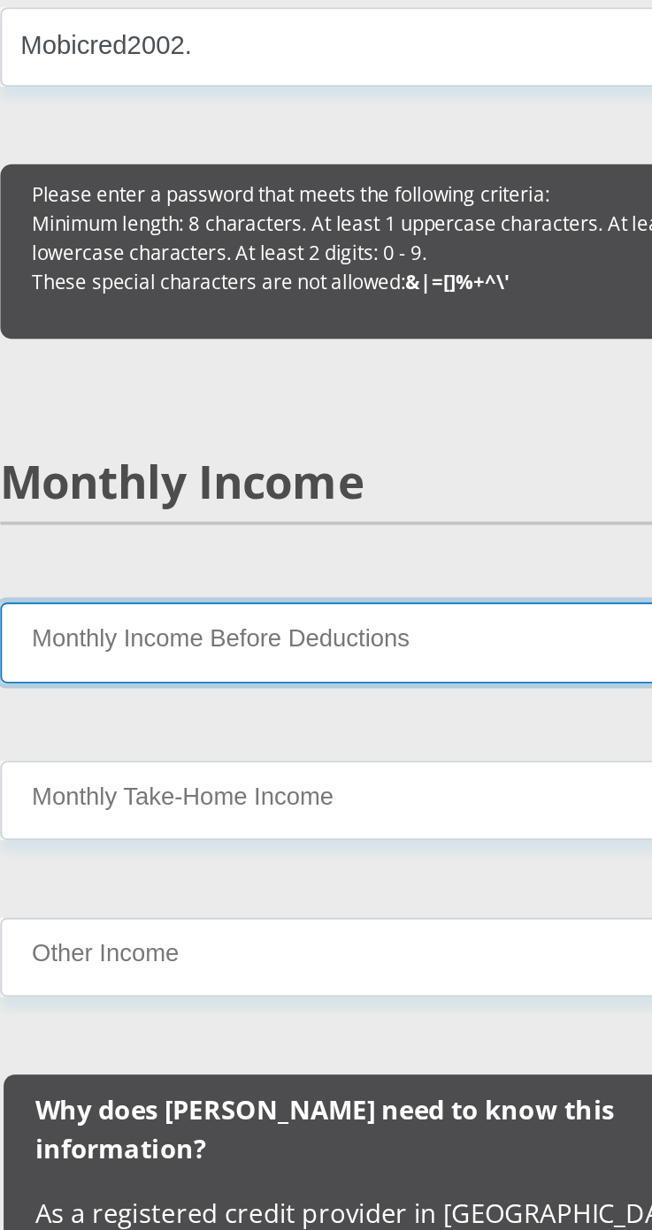
scroll to position [2037, 0]
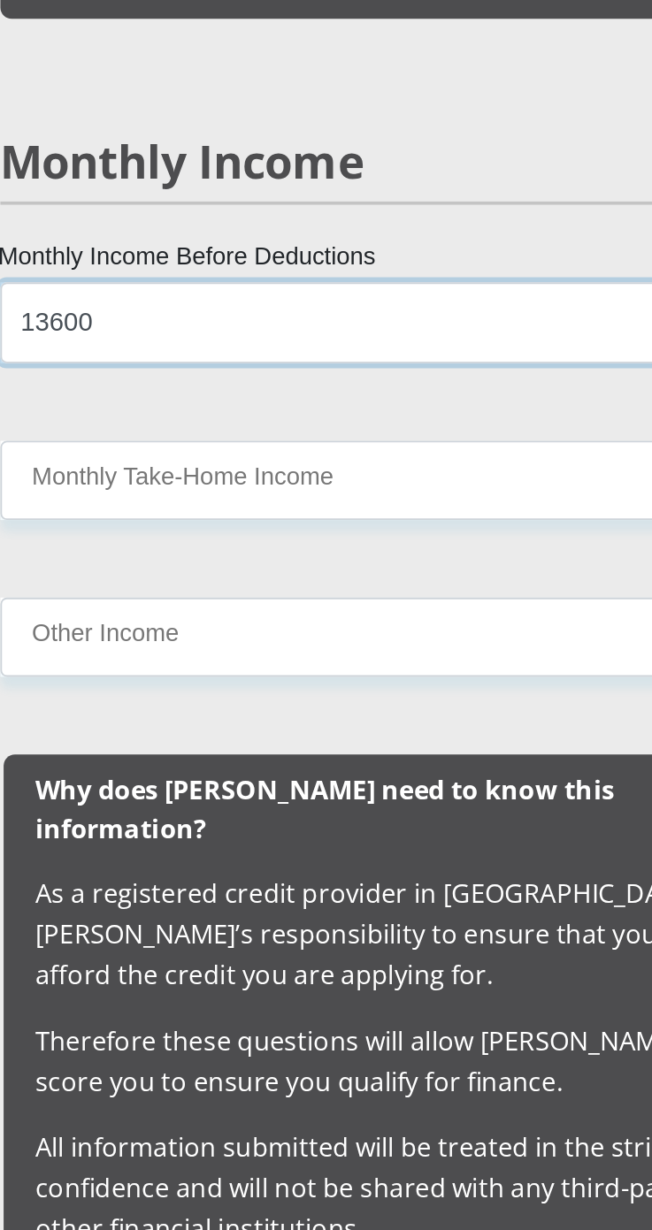
type input "13600"
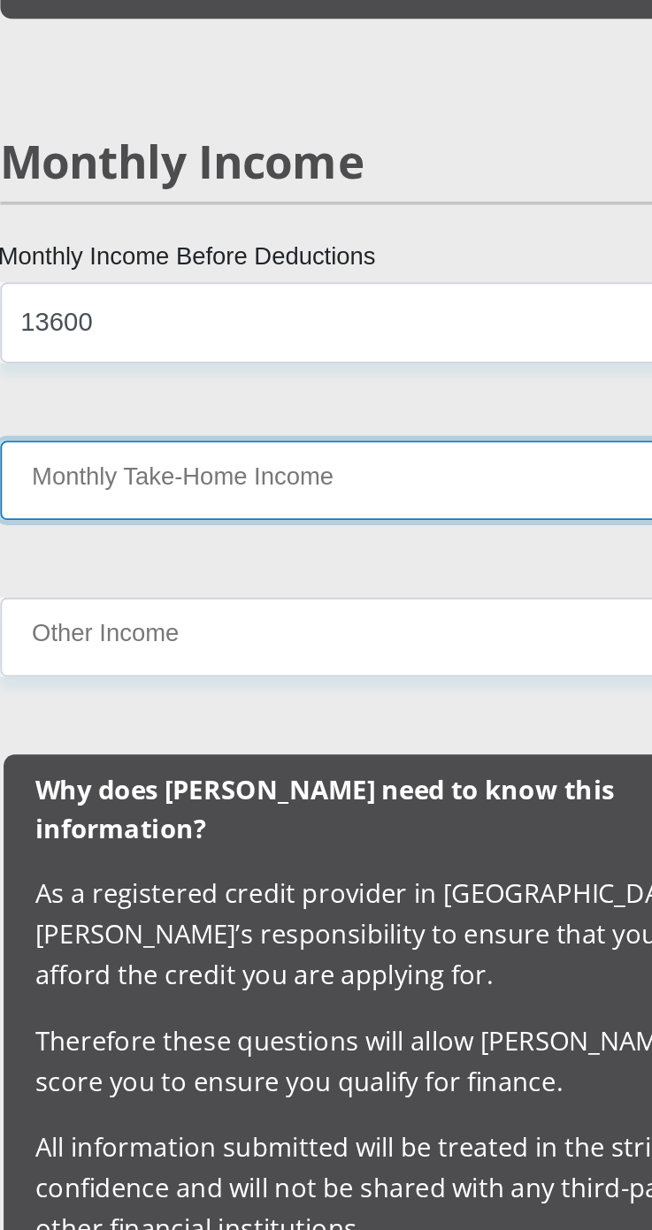
click at [129, 744] on input "Monthly Take-Home Income" at bounding box center [326, 749] width 451 height 43
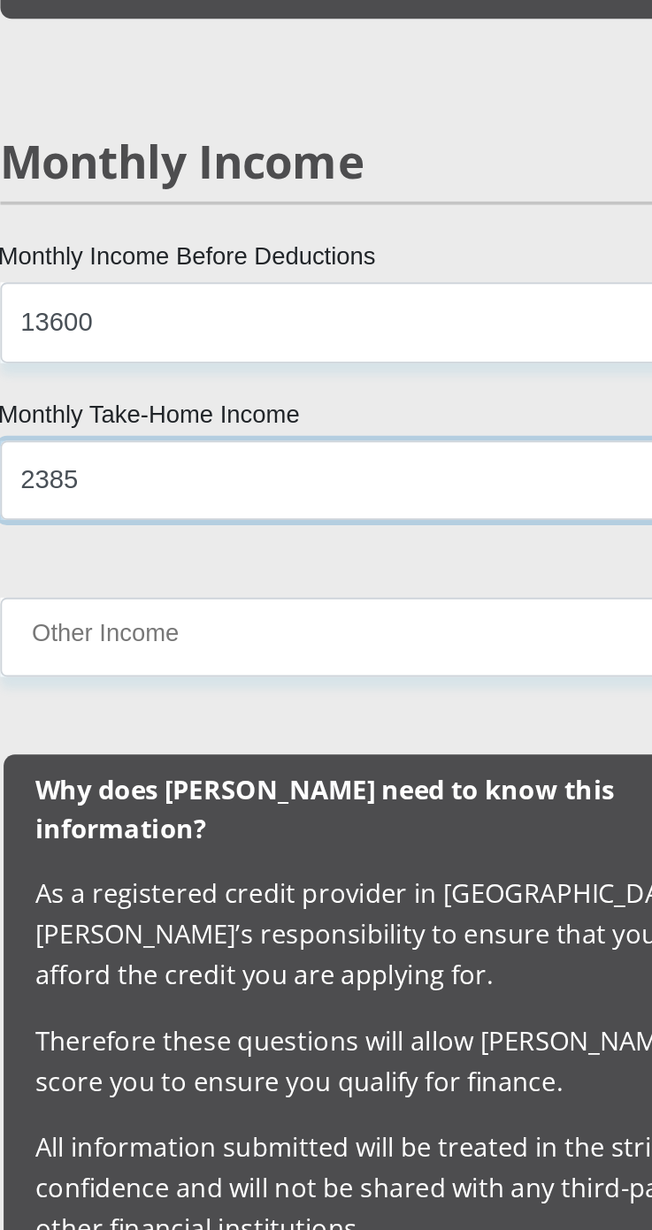
click at [121, 749] on input "2385" at bounding box center [326, 749] width 451 height 43
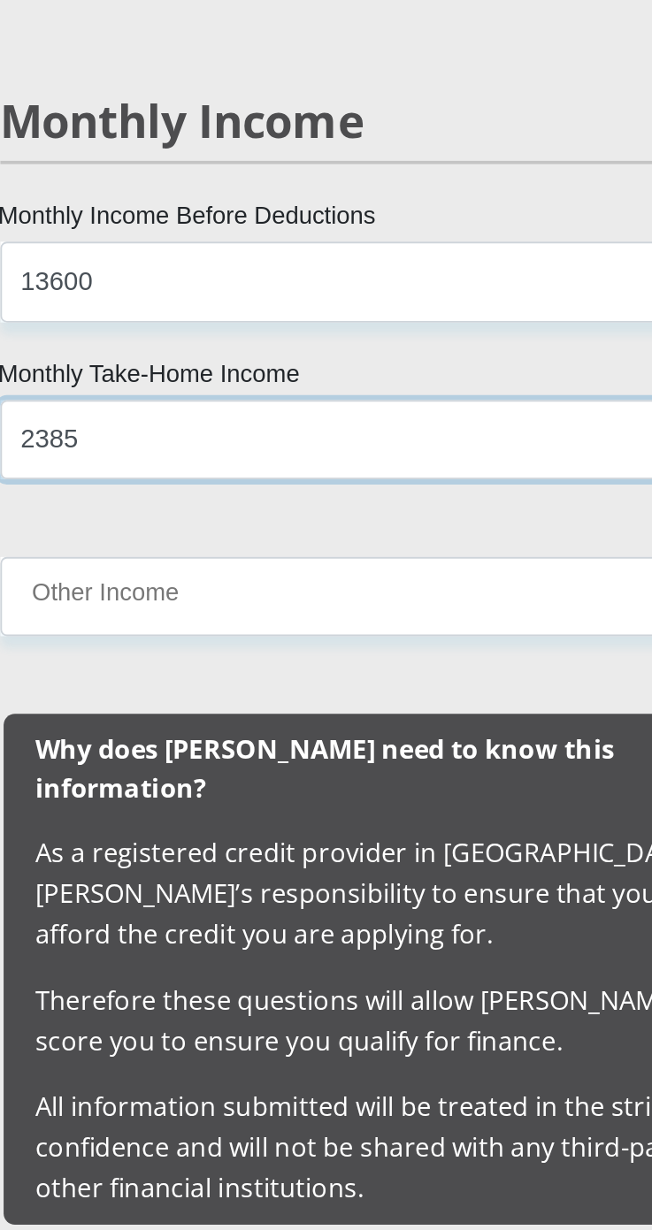
click at [114, 754] on input "2385" at bounding box center [326, 749] width 451 height 43
click at [171, 742] on input "12385" at bounding box center [326, 749] width 451 height 43
type input "12385"
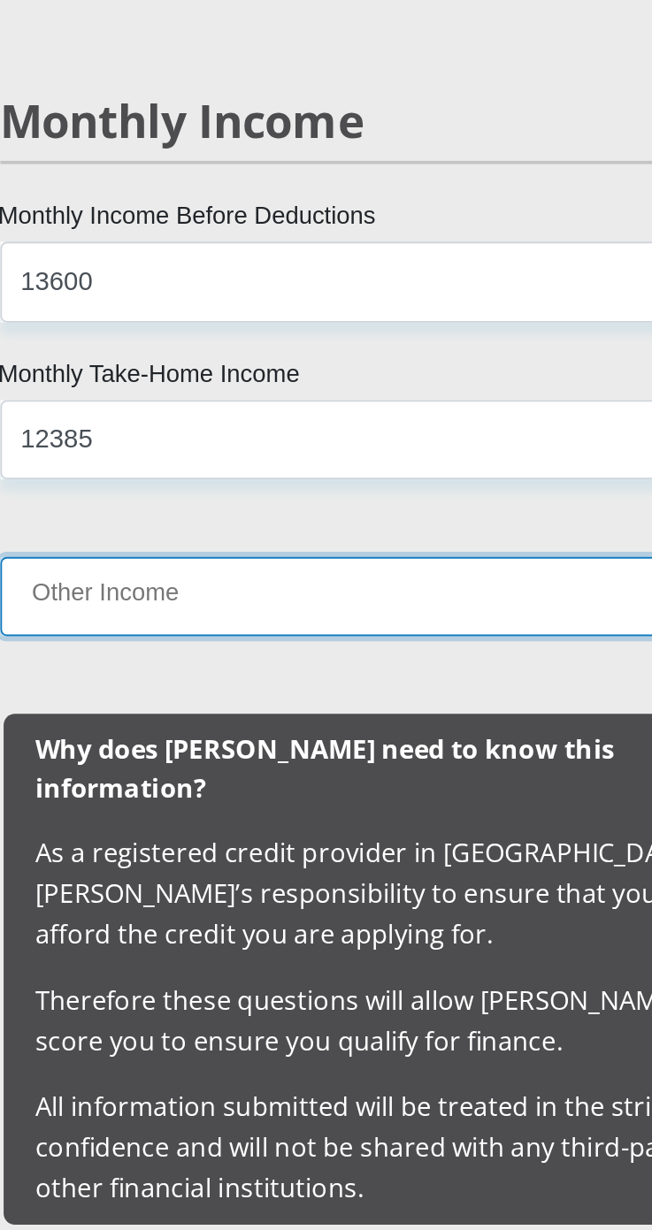
click at [134, 830] on input "Other Income" at bounding box center [326, 834] width 451 height 43
type input "0"
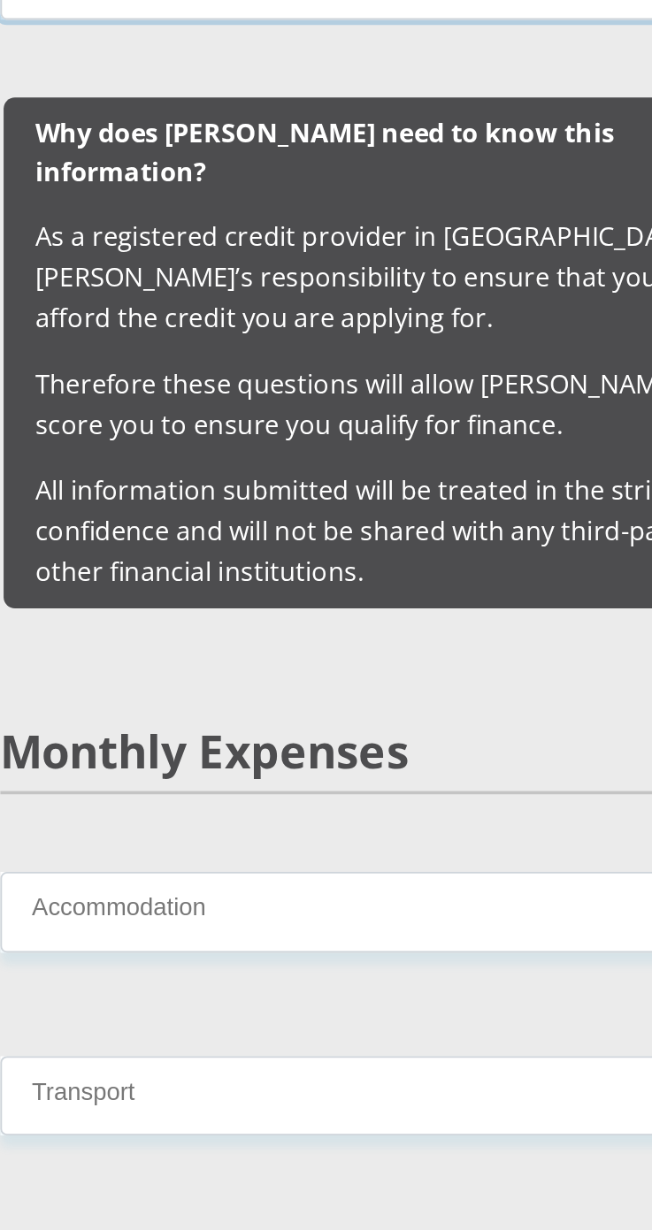
scroll to position [2367, 0]
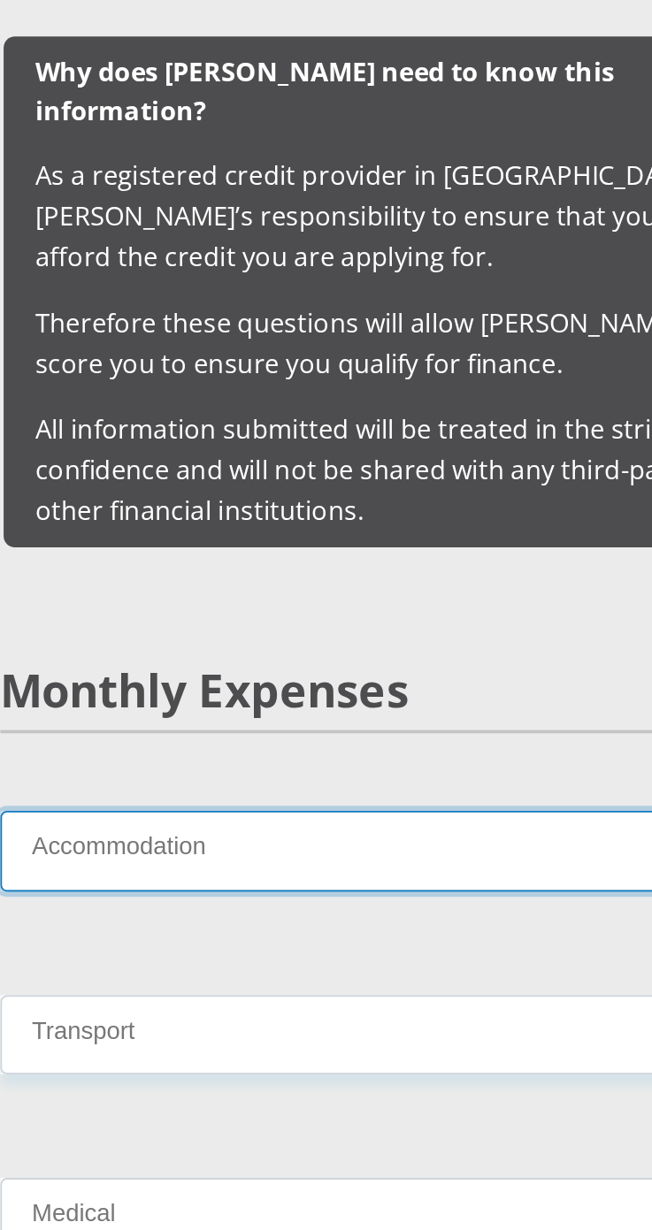
click at [356, 993] on input "Accommodation" at bounding box center [326, 1014] width 451 height 43
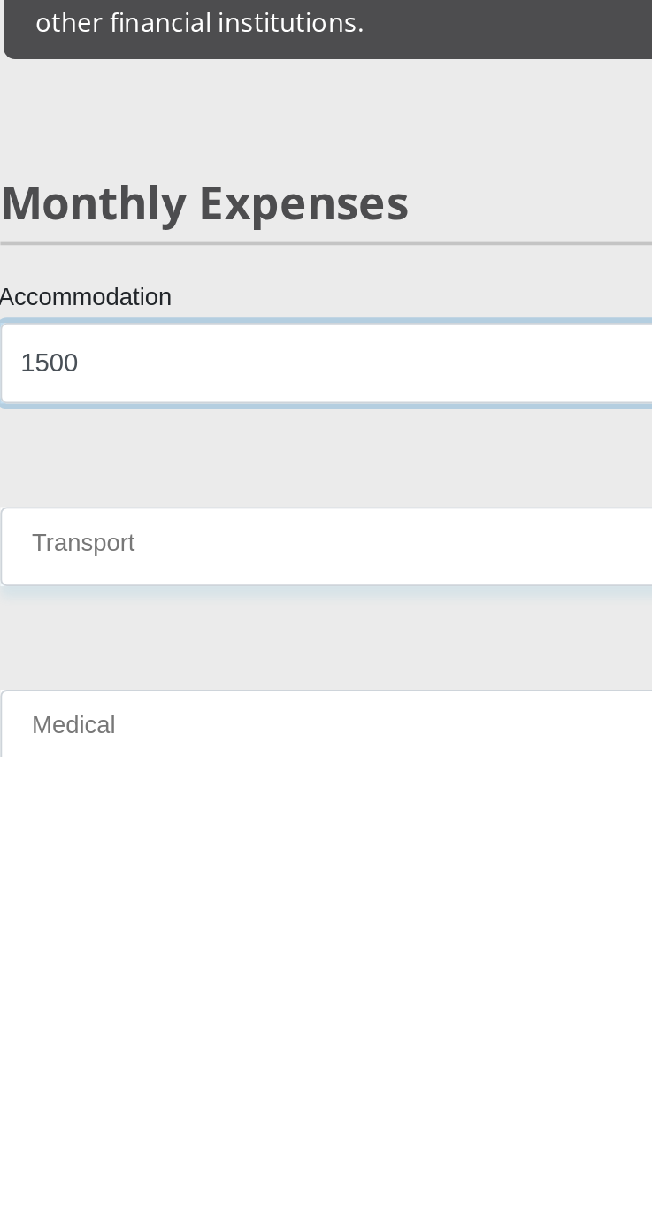
type input "1500"
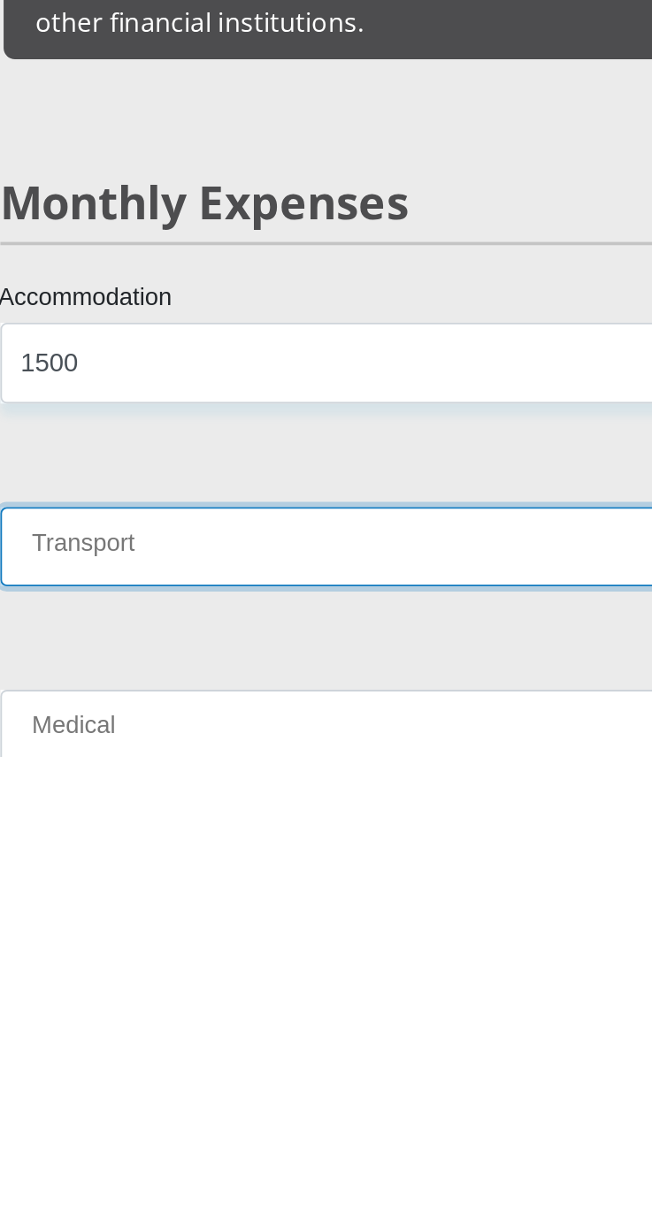
click at [130, 1094] on input "Transport" at bounding box center [326, 1115] width 451 height 43
type input "800"
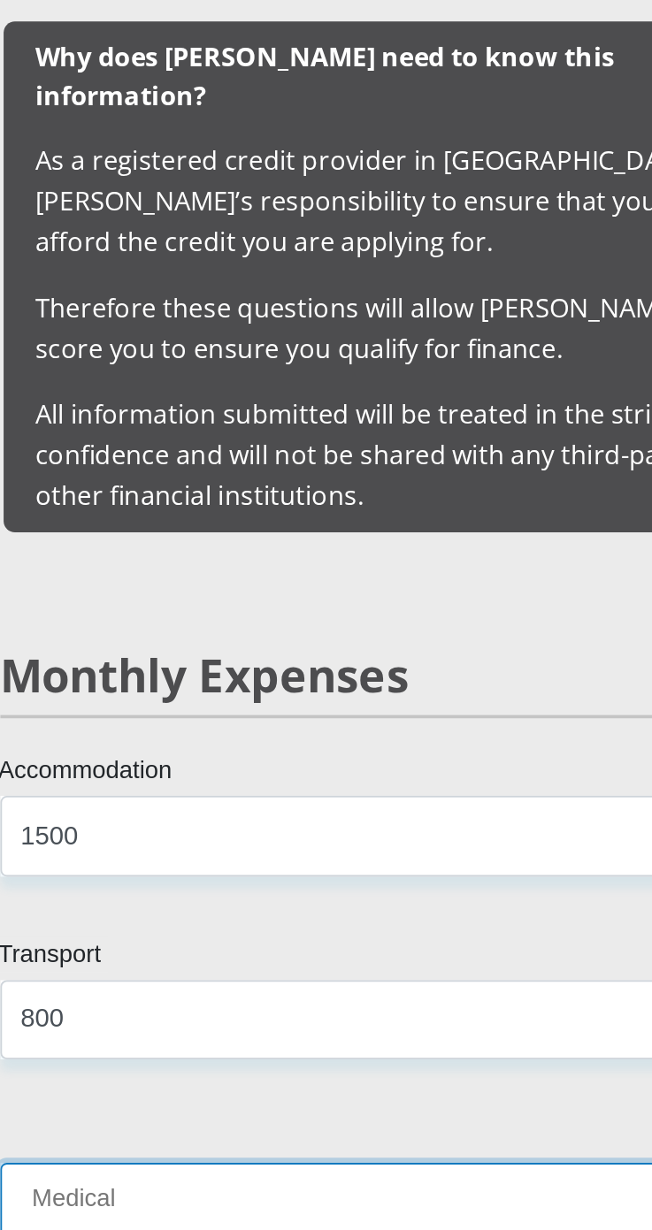
click at [304, 1194] on input "Medical" at bounding box center [326, 1215] width 451 height 43
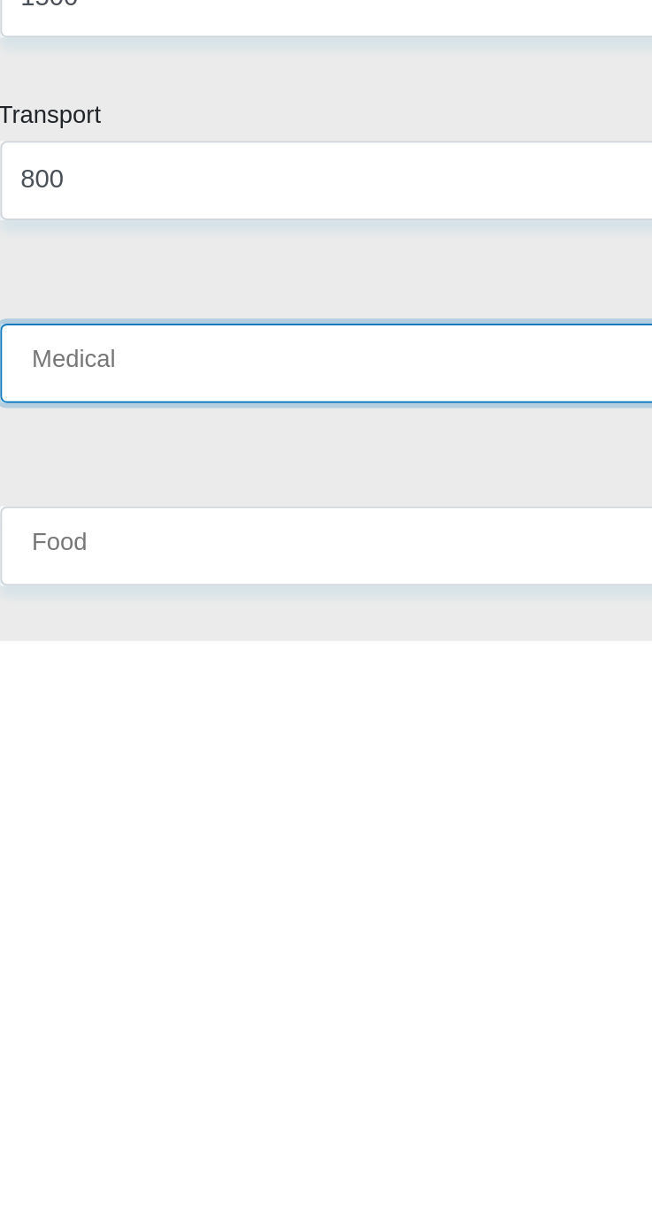
type input "0"
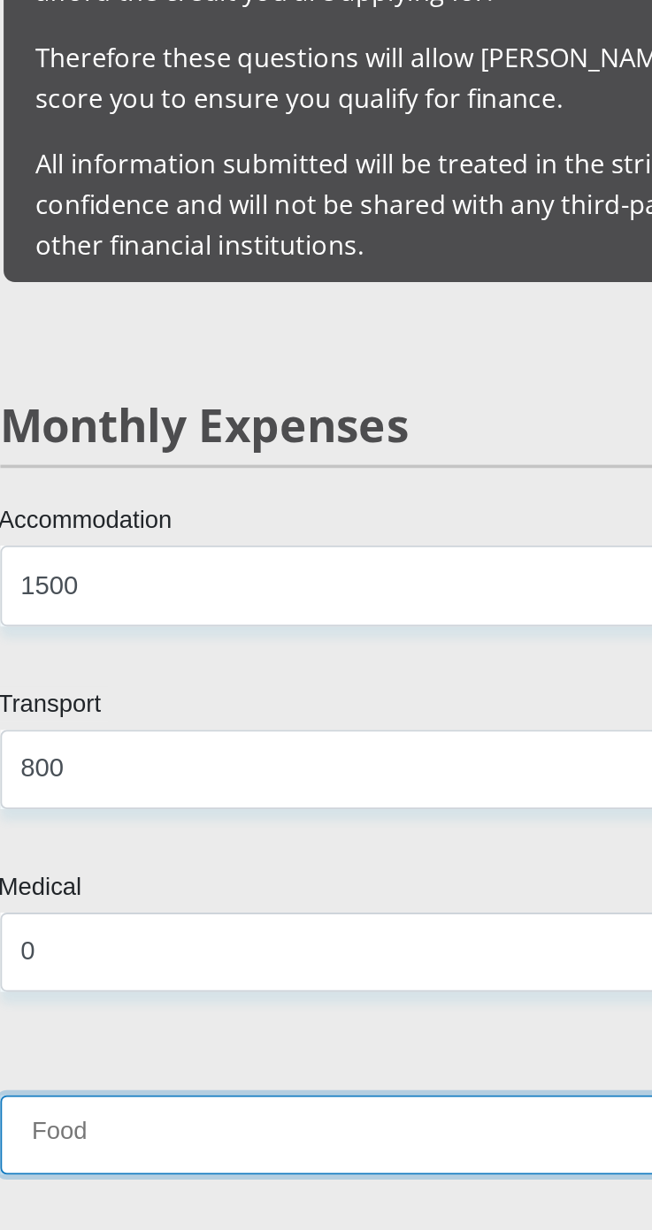
click at [287, 1162] on input "Food" at bounding box center [326, 1178] width 451 height 43
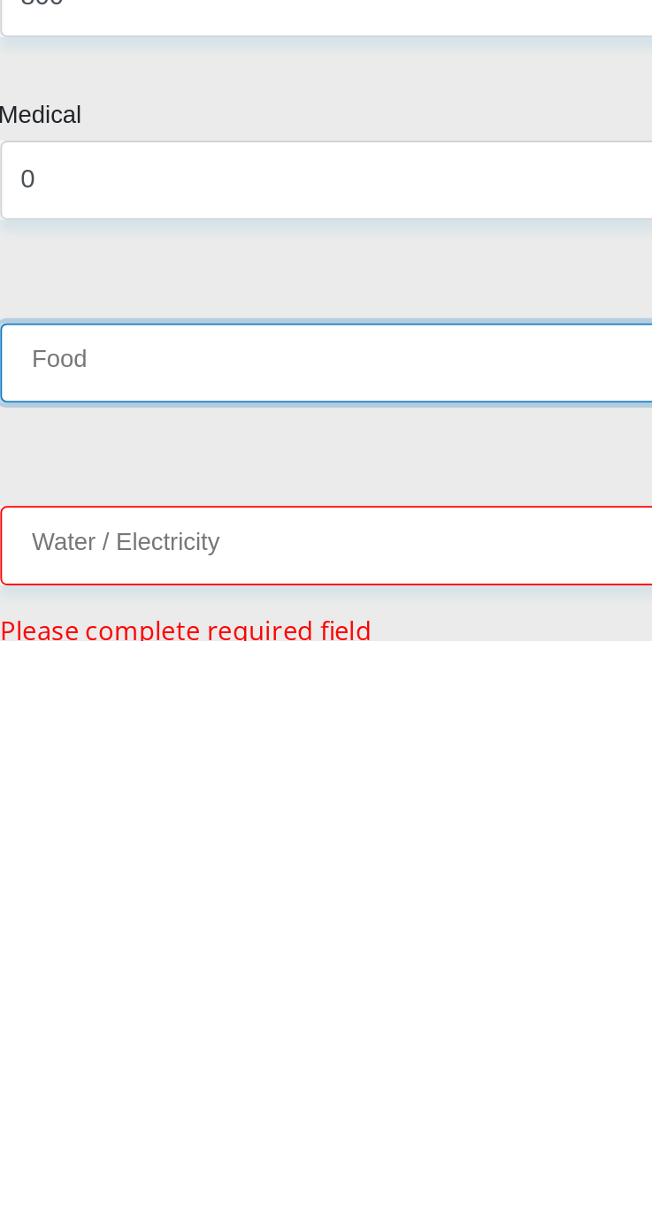
type input "650"
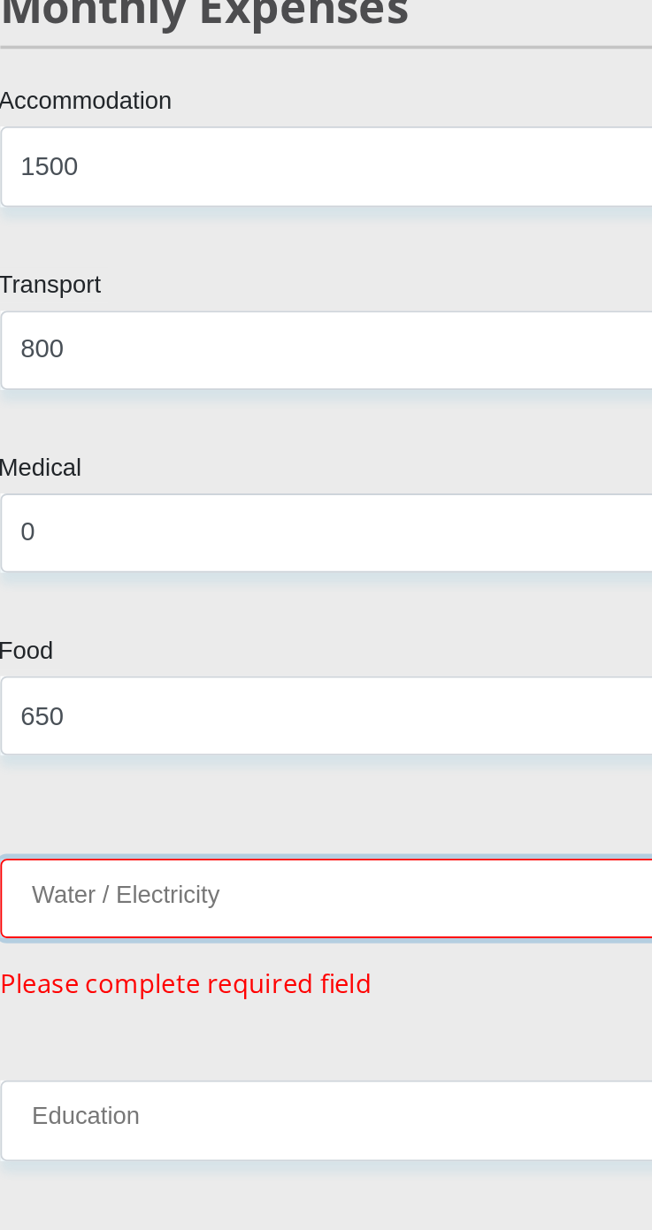
click at [338, 1033] on input "Water / Electricity" at bounding box center [326, 1048] width 451 height 43
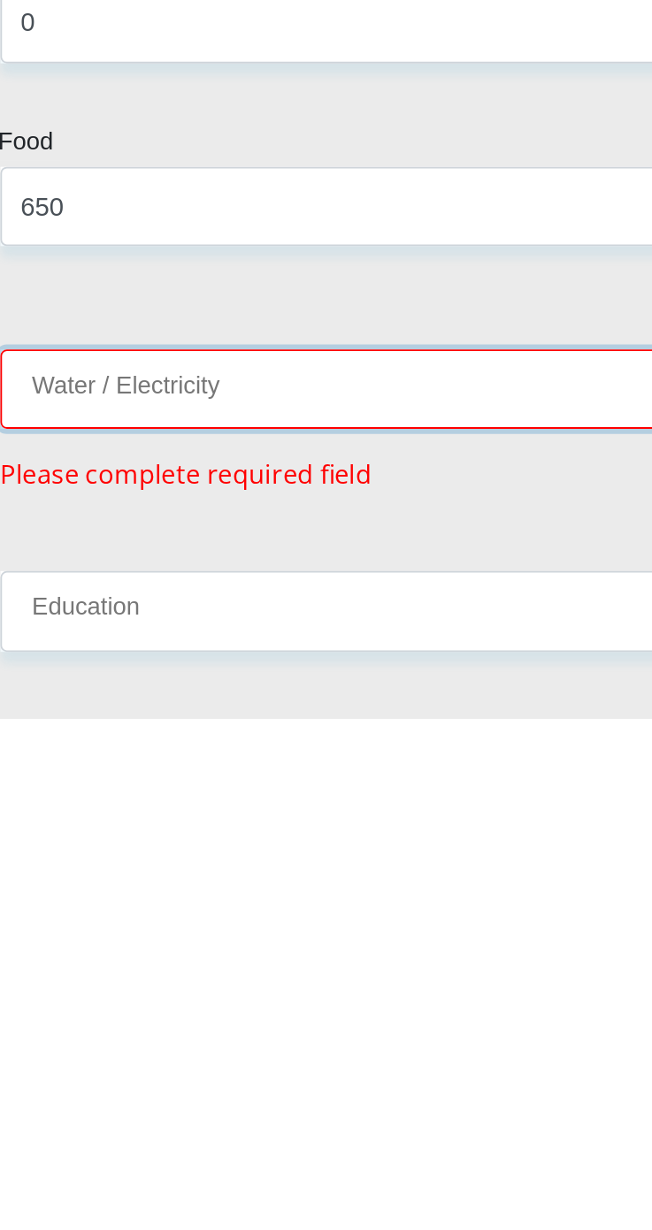
scroll to position [2732, 0]
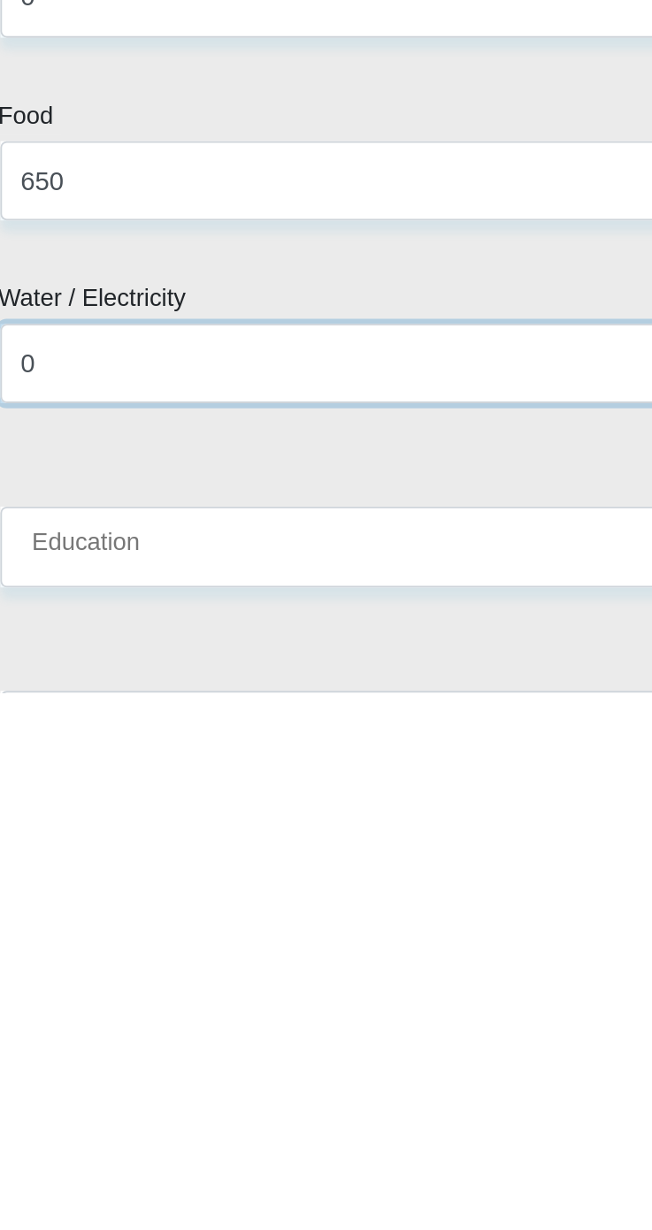
type input "0"
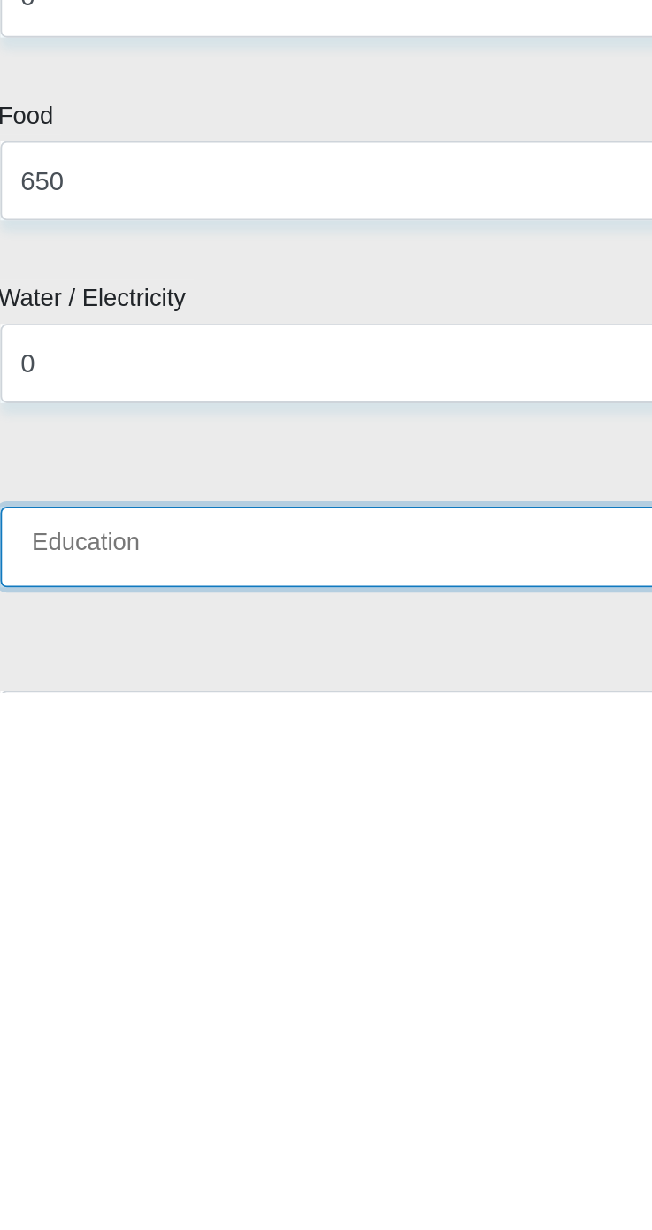
click at [140, 1128] on input "Education" at bounding box center [326, 1149] width 451 height 43
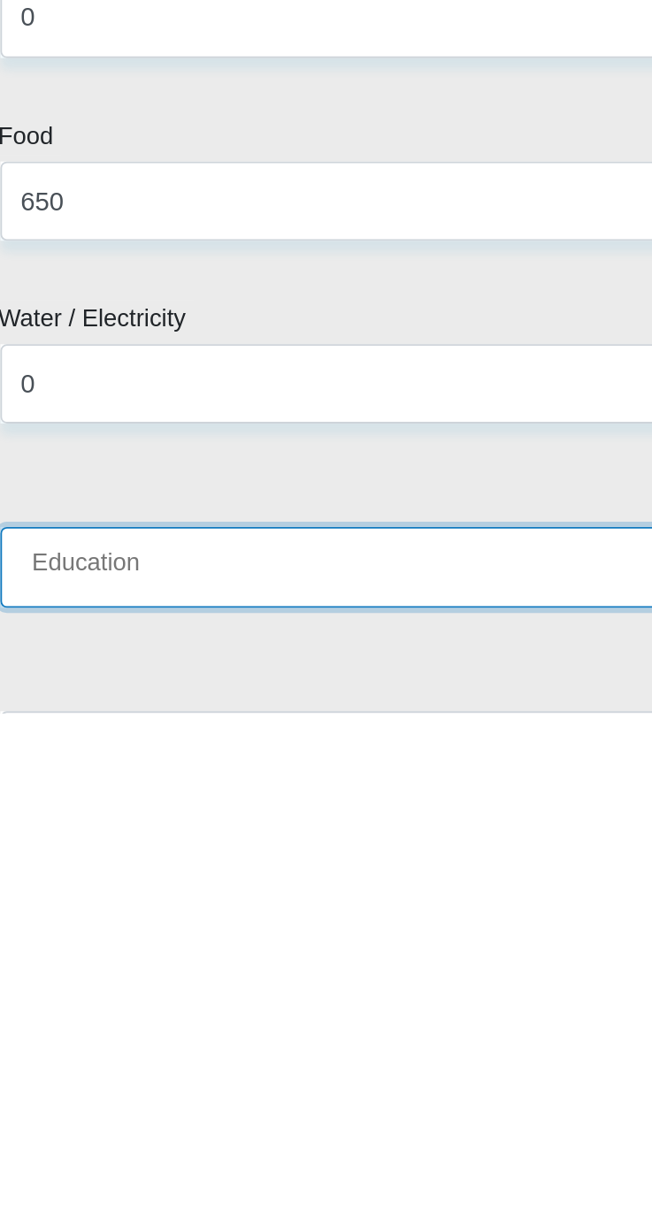
type input "0"
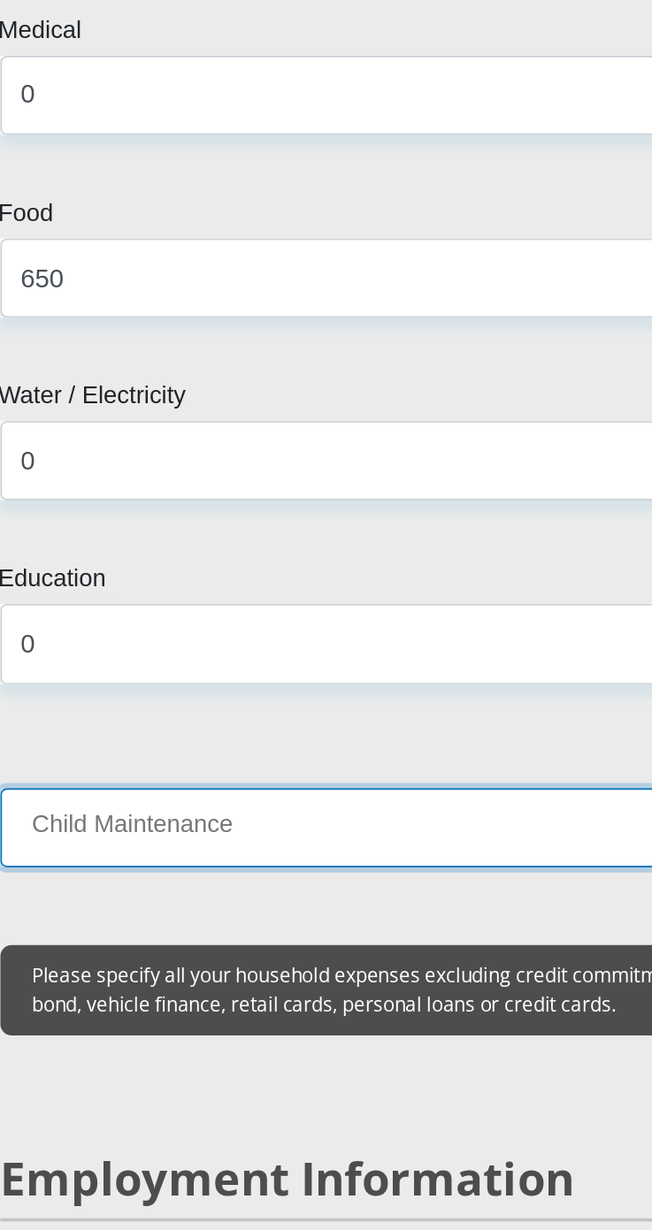
click at [134, 989] on input "Child Maintenance" at bounding box center [326, 1010] width 451 height 43
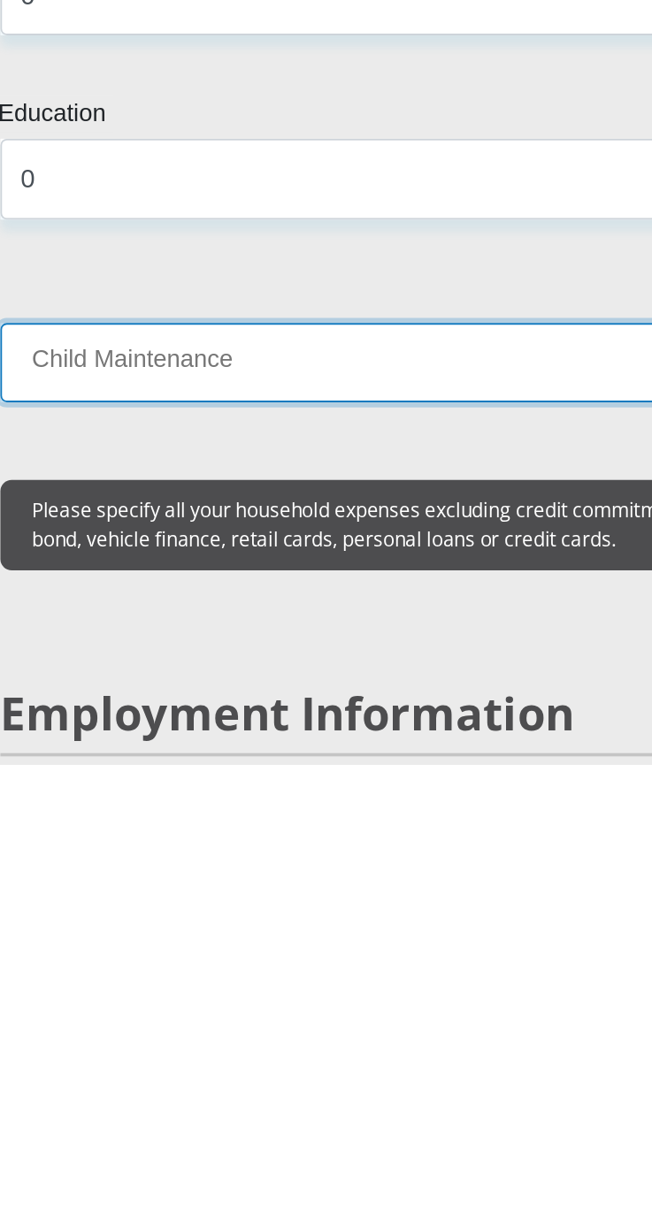
type input "0"
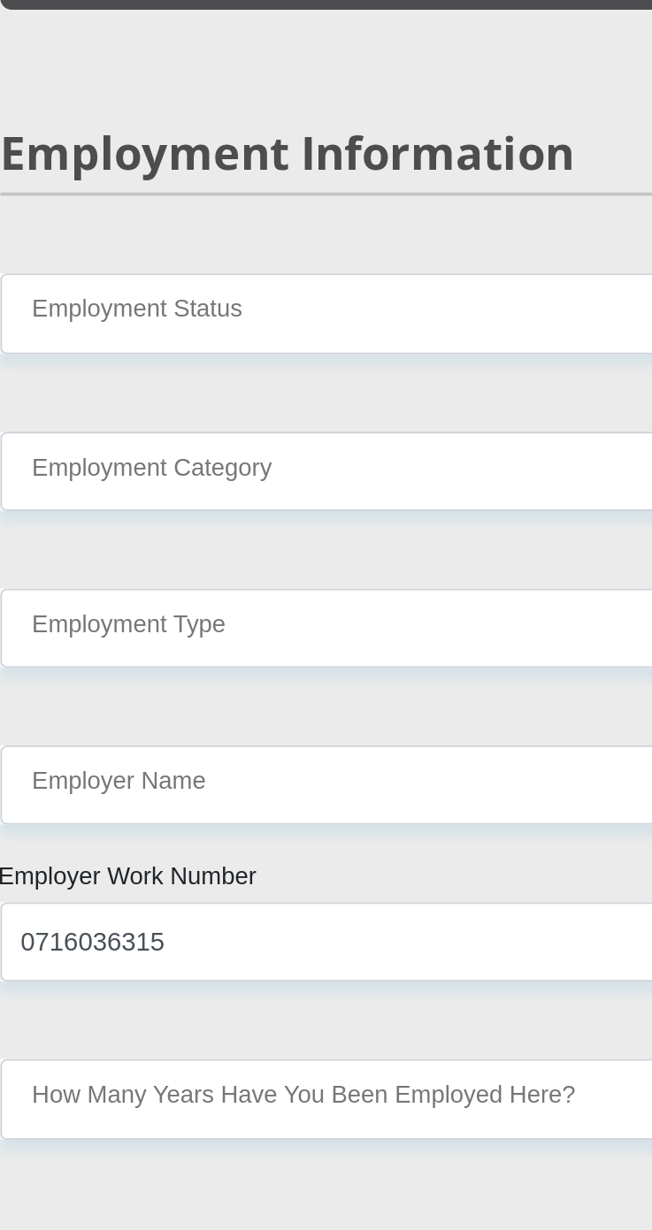
scroll to position [3535, 0]
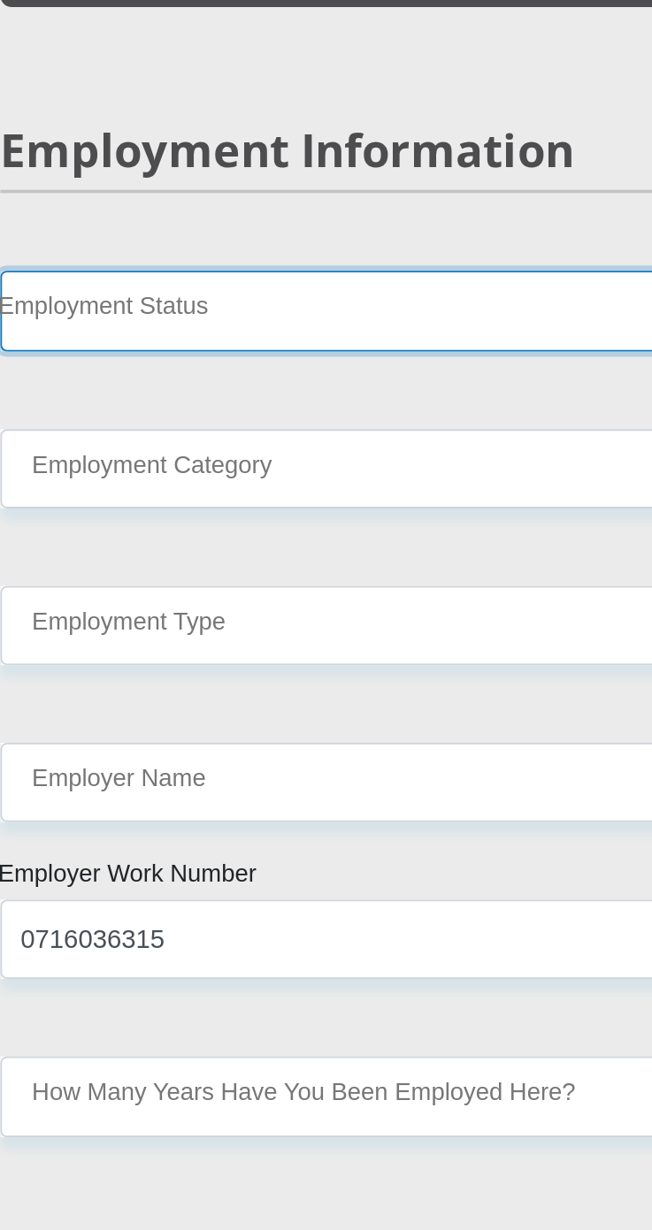
click at [146, 714] on select "Permanent/Full-time Part-time/Casual Contract Worker Self-Employed Housewife Re…" at bounding box center [326, 727] width 451 height 43
select select "1"
click at [101, 706] on select "Permanent/Full-time Part-time/Casual Contract Worker Self-Employed Housewife Re…" at bounding box center [326, 727] width 451 height 43
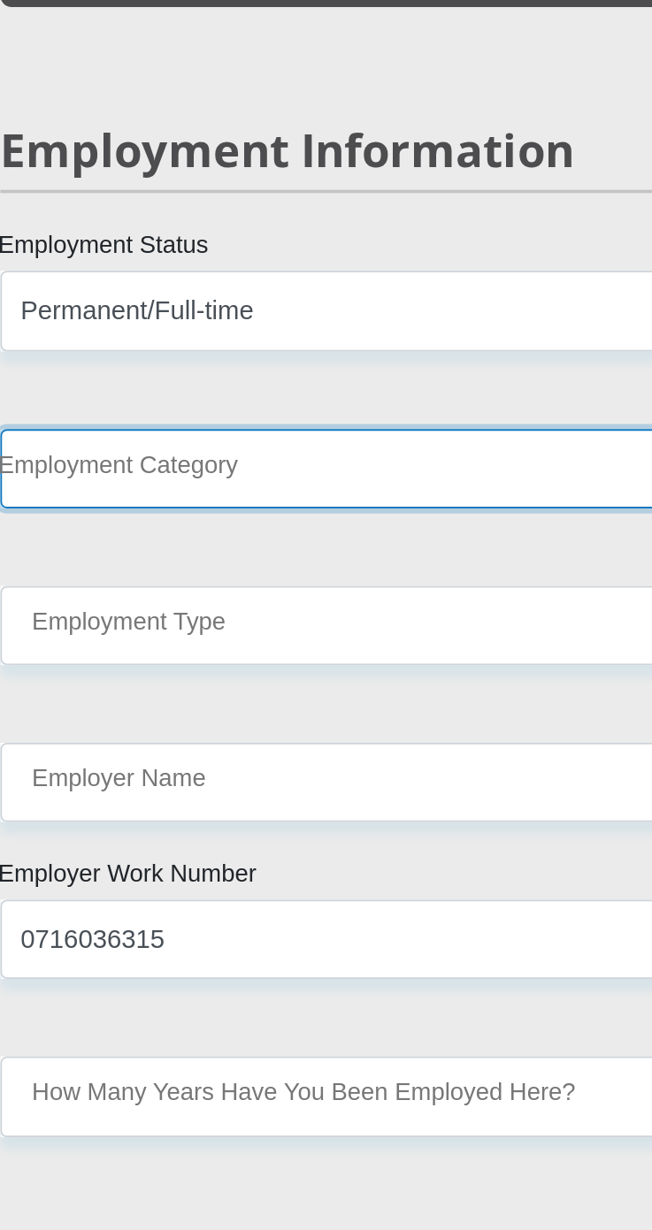
click at [418, 806] on select "AGRICULTURE ALCOHOL & TOBACCO CONSTRUCTION MATERIALS METALLURGY EQUIPMENT FOR R…" at bounding box center [326, 813] width 451 height 43
select select "54"
click at [101, 792] on select "AGRICULTURE ALCOHOL & TOBACCO CONSTRUCTION MATERIALS METALLURGY EQUIPMENT FOR R…" at bounding box center [326, 813] width 451 height 43
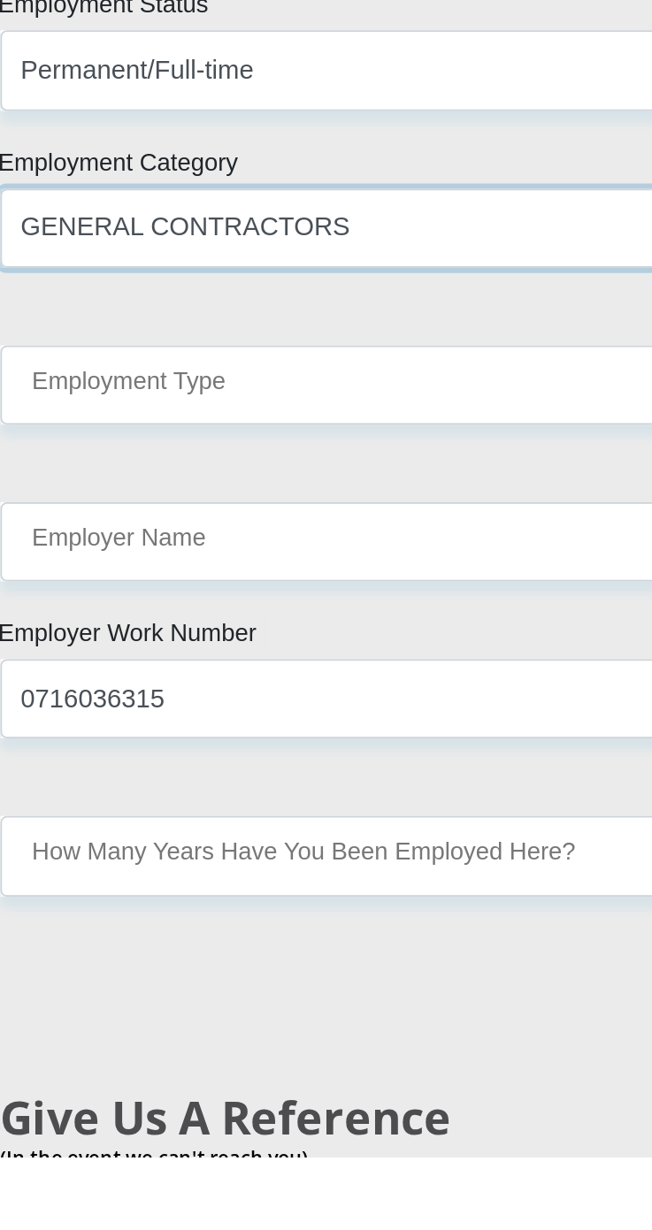
scroll to position [3631, 0]
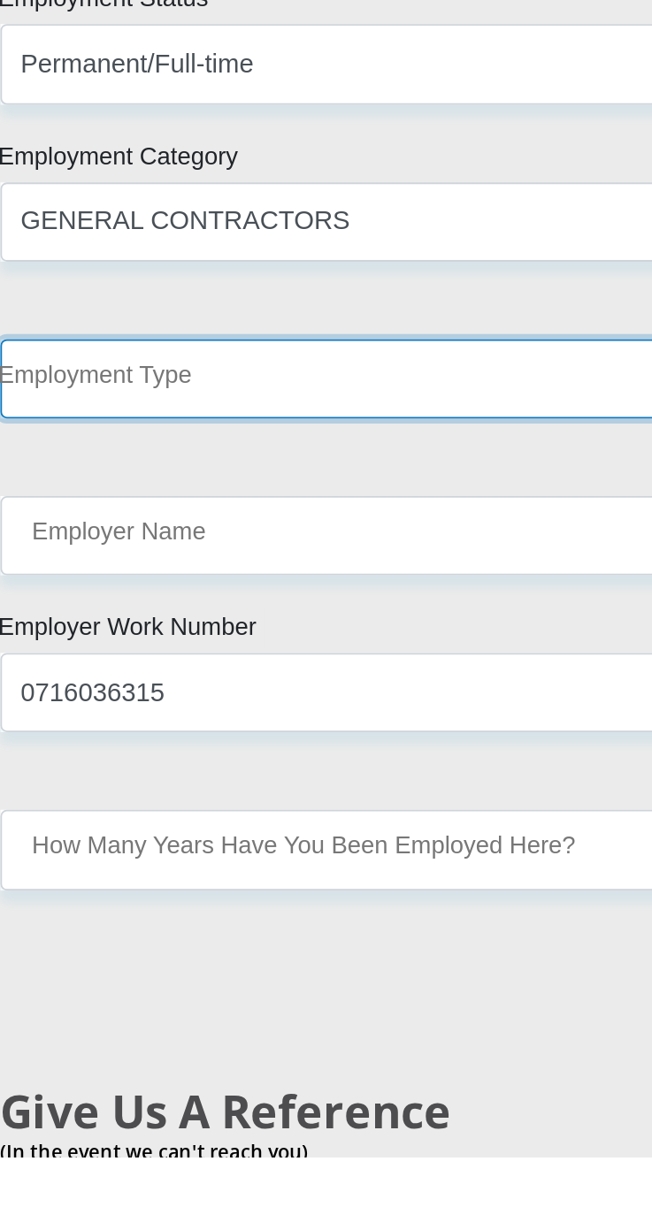
click at [375, 783] on select "College/Lecturer Craft Seller Creative Driver Executive Farmer Forces - Non Com…" at bounding box center [326, 804] width 451 height 43
select select "Production/Manufacturing"
click at [101, 783] on select "College/Lecturer Craft Seller Creative Driver Executive Farmer Forces - Non Com…" at bounding box center [326, 804] width 451 height 43
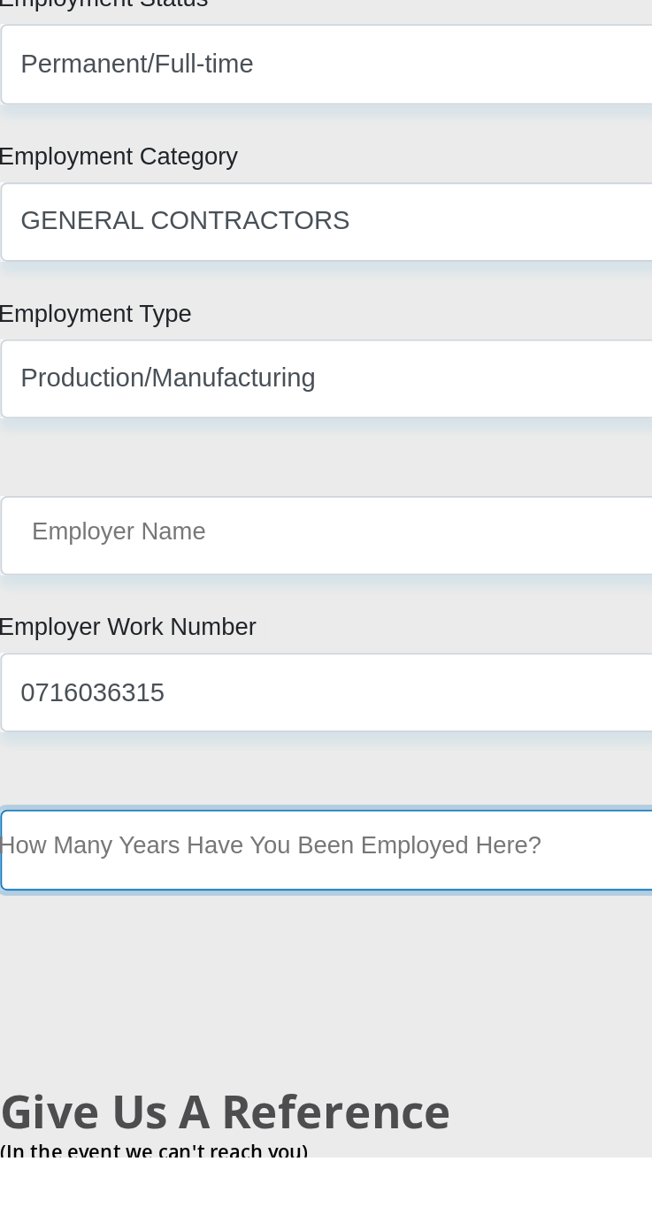
click at [377, 1043] on select "less than 1 year 1-3 years 3-5 years 5+ years" at bounding box center [326, 1061] width 451 height 43
click at [408, 1040] on select "less than 1 year 1-3 years 3-5 years 5+ years" at bounding box center [326, 1061] width 451 height 43
select select "24"
click at [101, 1040] on select "less than 1 year 1-3 years 3-5 years 5+ years" at bounding box center [326, 1061] width 451 height 43
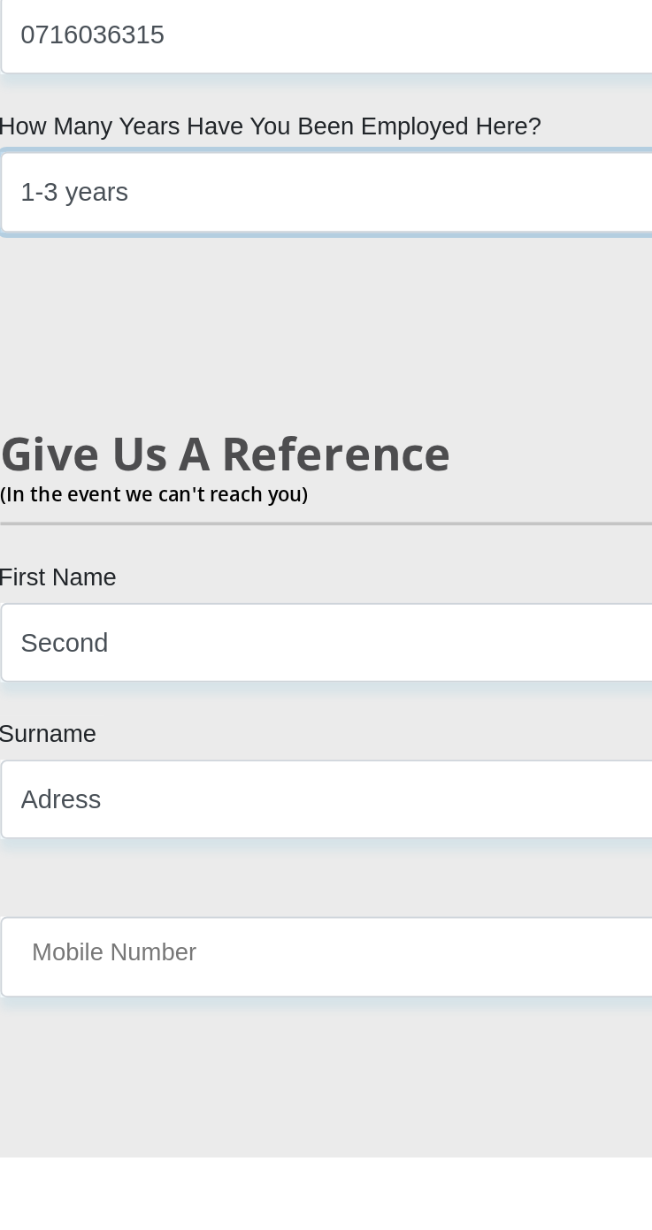
scroll to position [3992, 0]
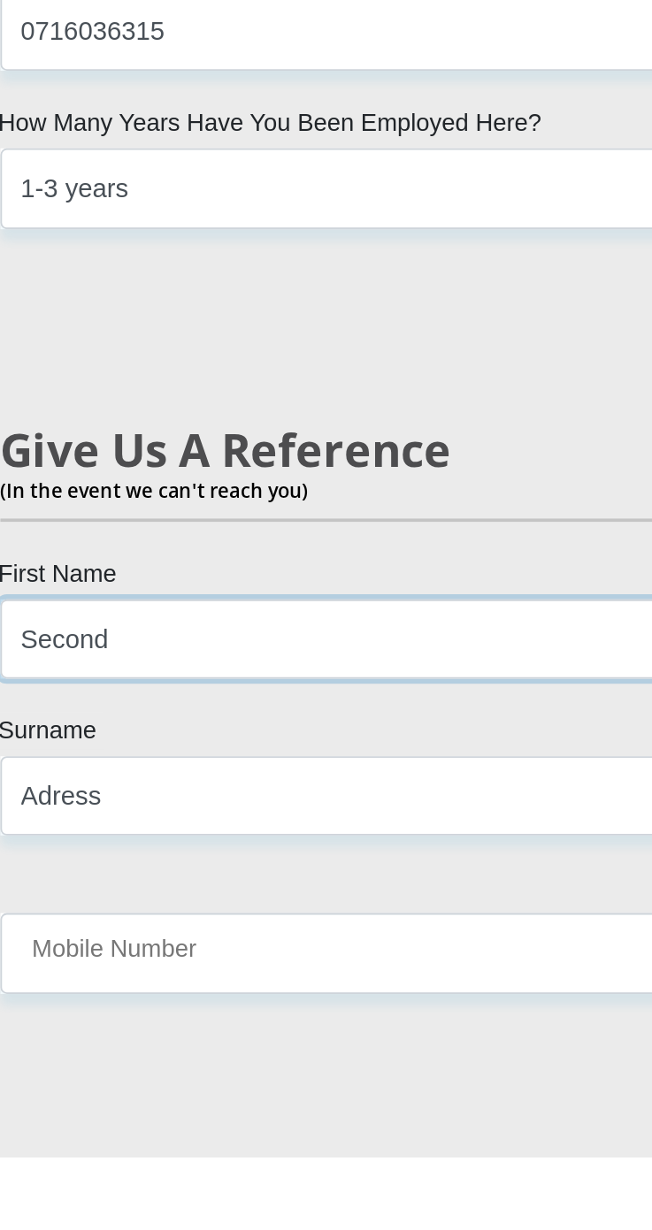
click at [370, 929] on input "Second" at bounding box center [326, 946] width 451 height 43
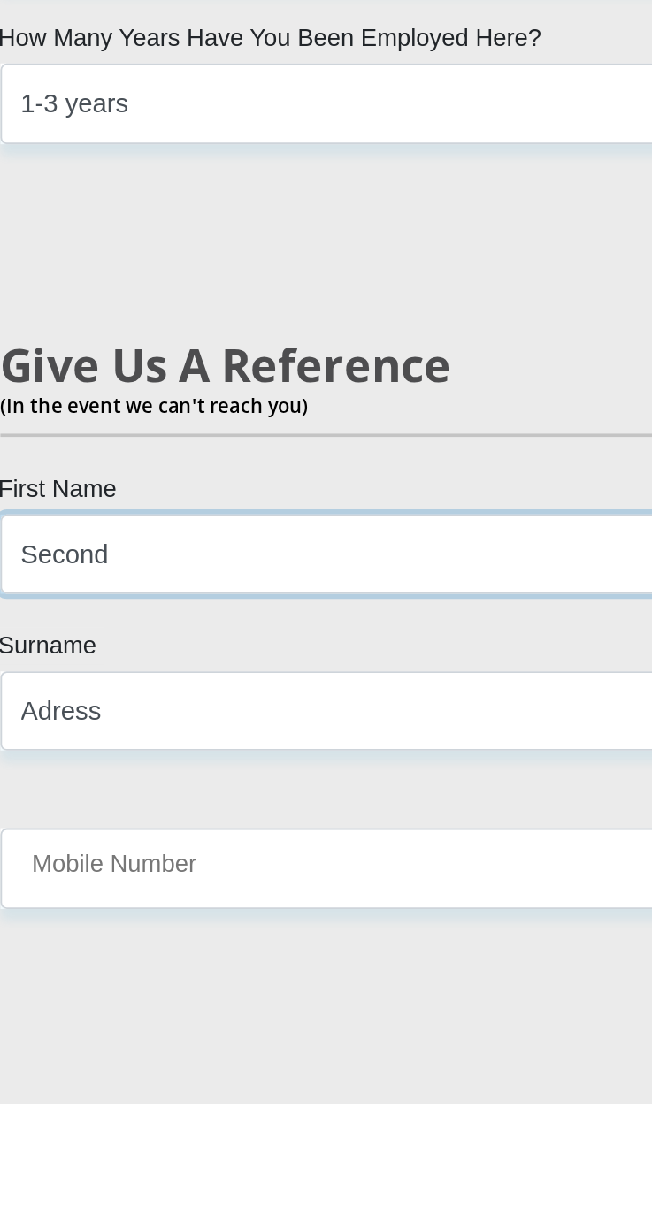
type input "Tunis"
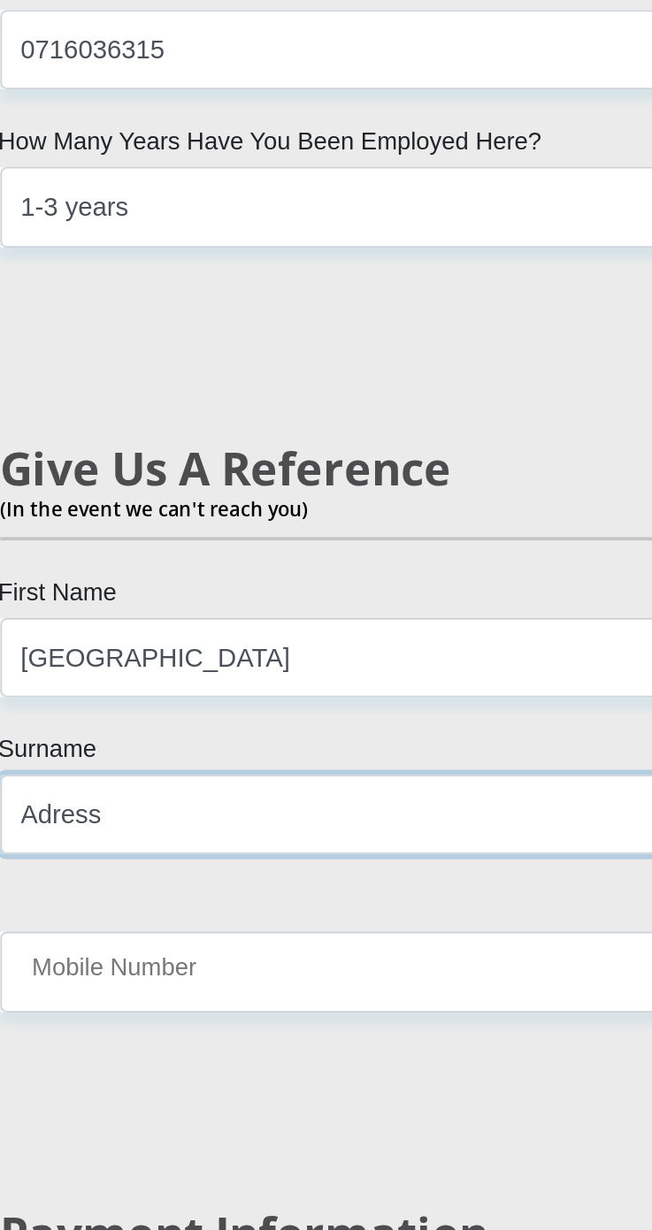
click at [277, 981] on input "Adress" at bounding box center [326, 1002] width 451 height 43
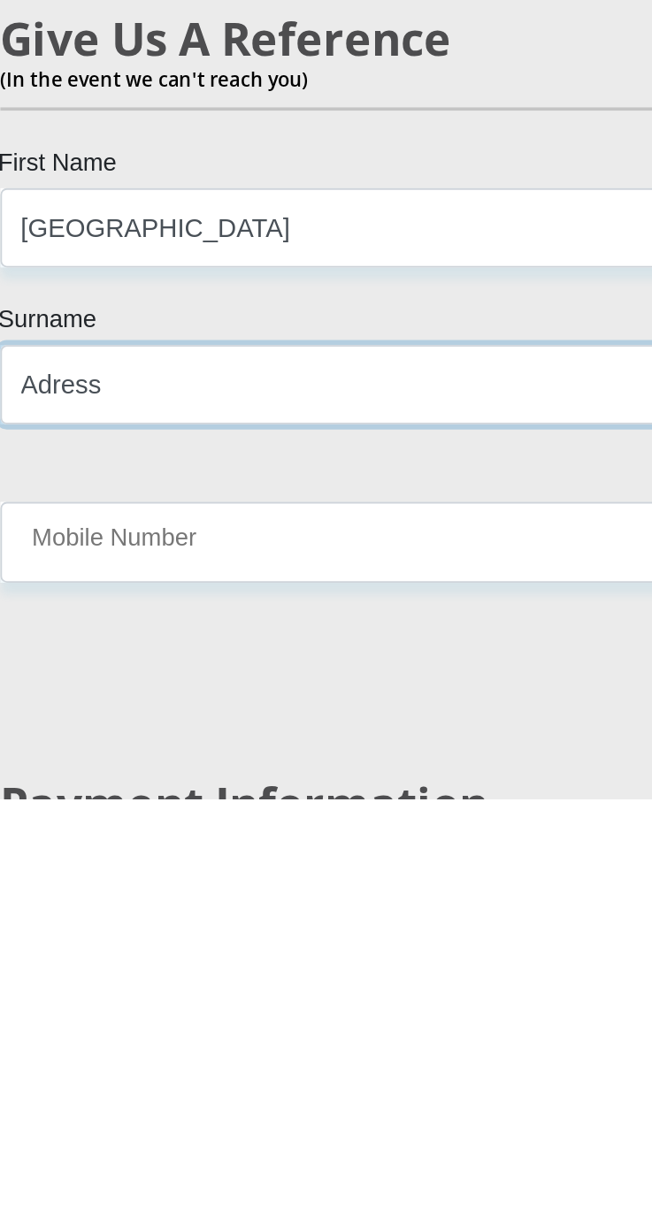
scroll to position [4021, 0]
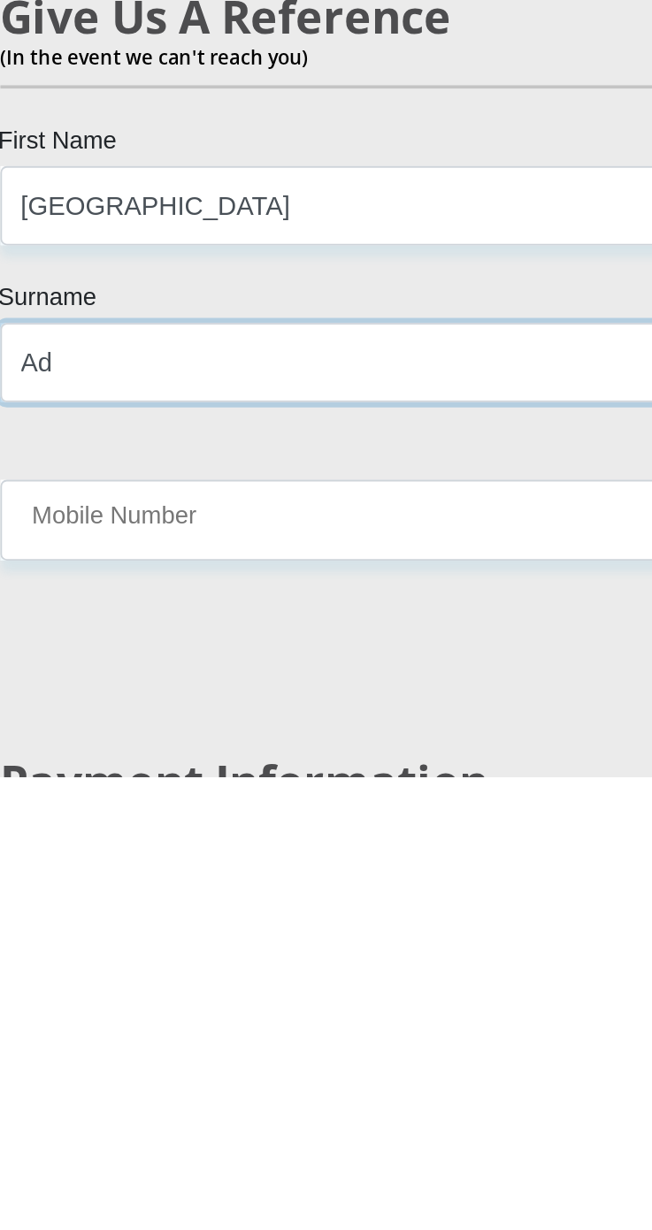
type input "A"
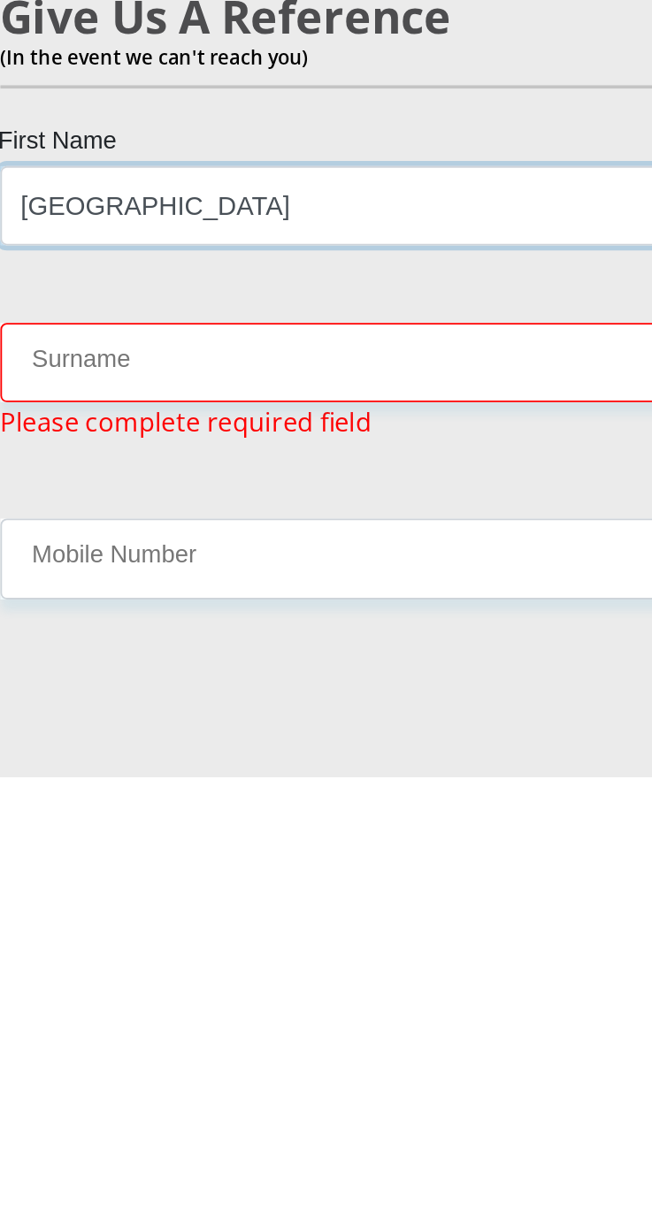
click at [312, 896] on input "Tunis" at bounding box center [326, 917] width 451 height 43
type input "T"
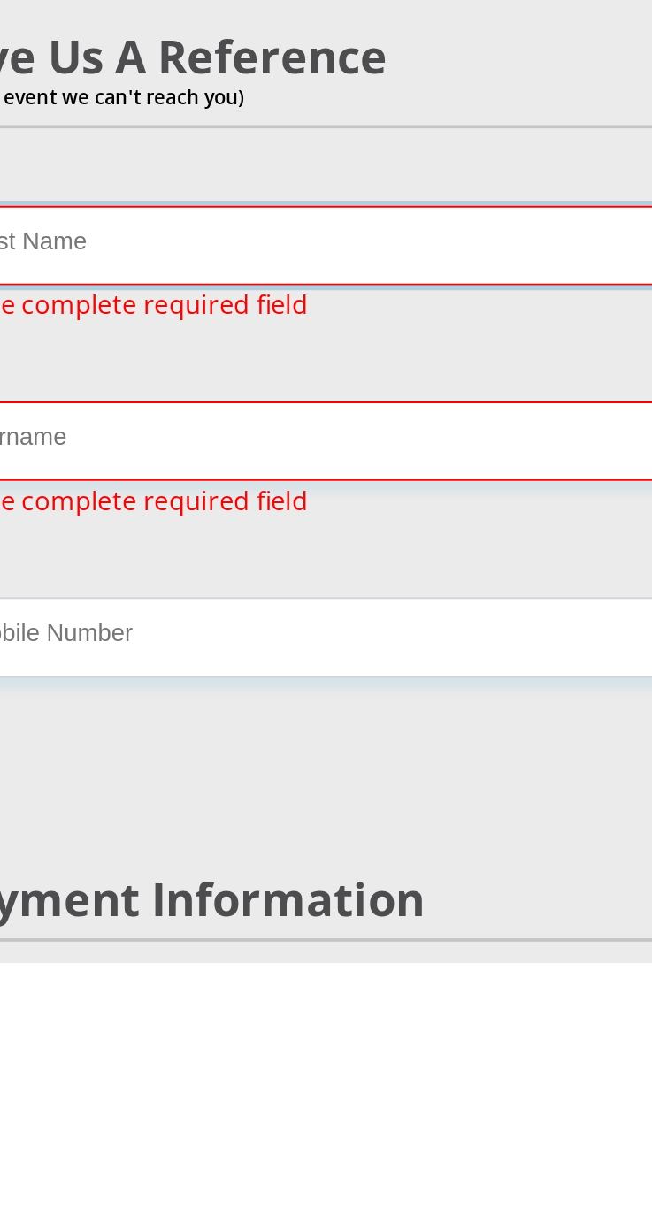
scroll to position [4101, 0]
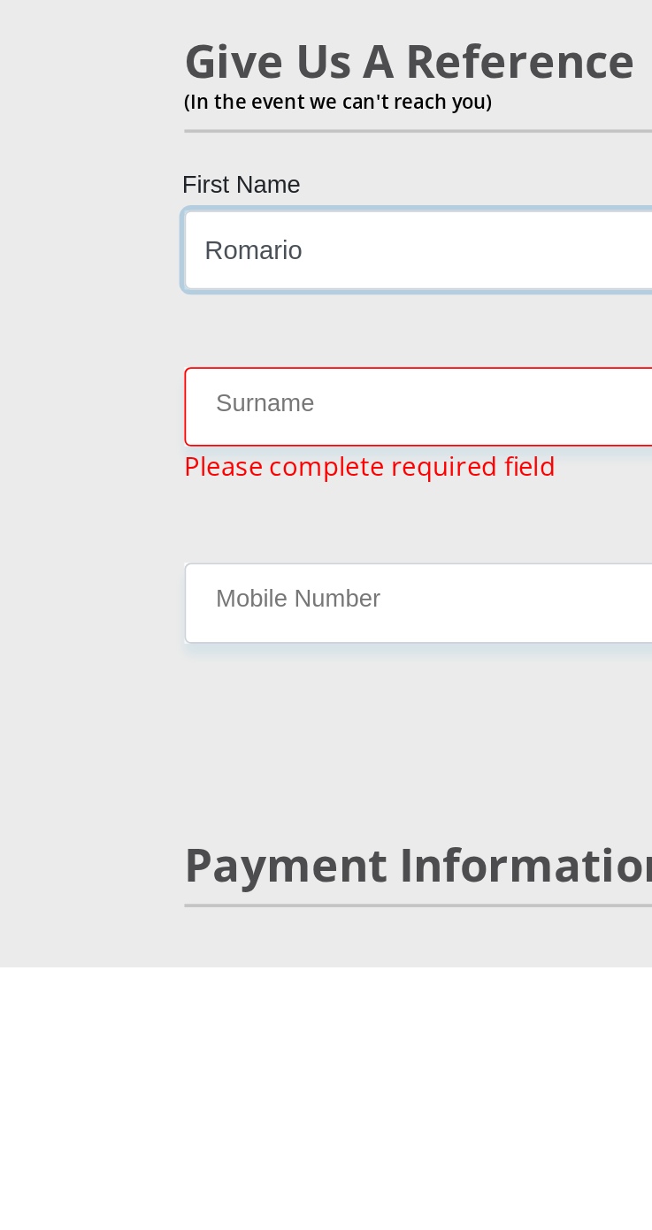
type input "Romario"
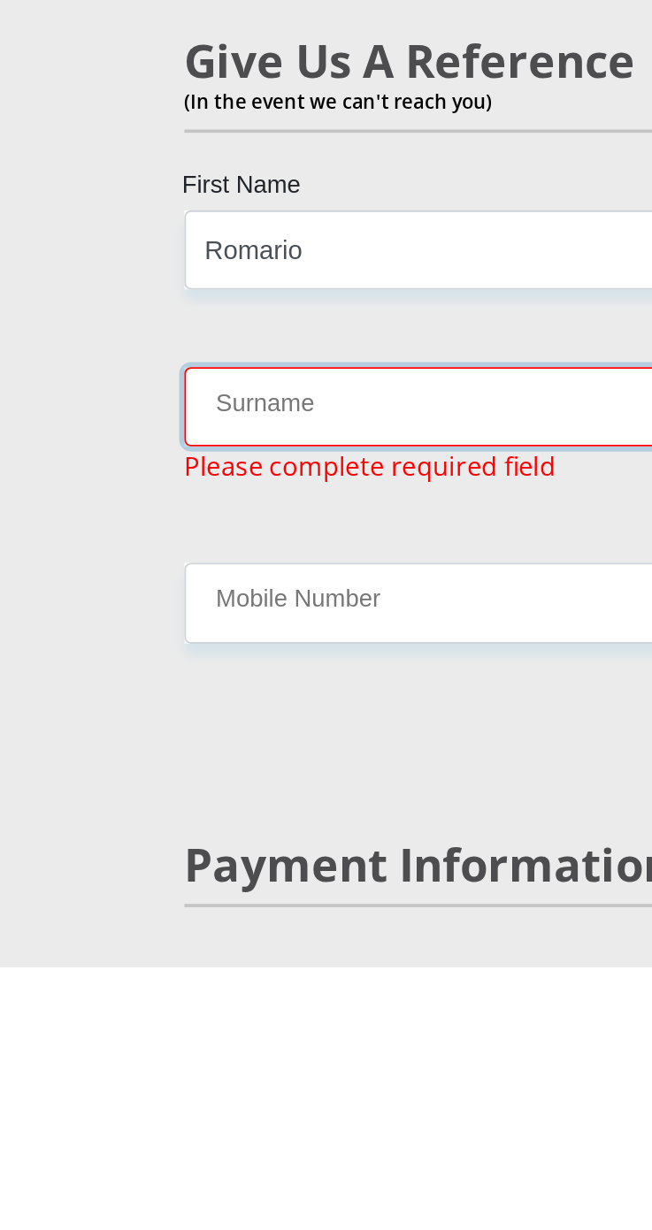
click at [226, 902] on input "Surname" at bounding box center [326, 923] width 451 height 43
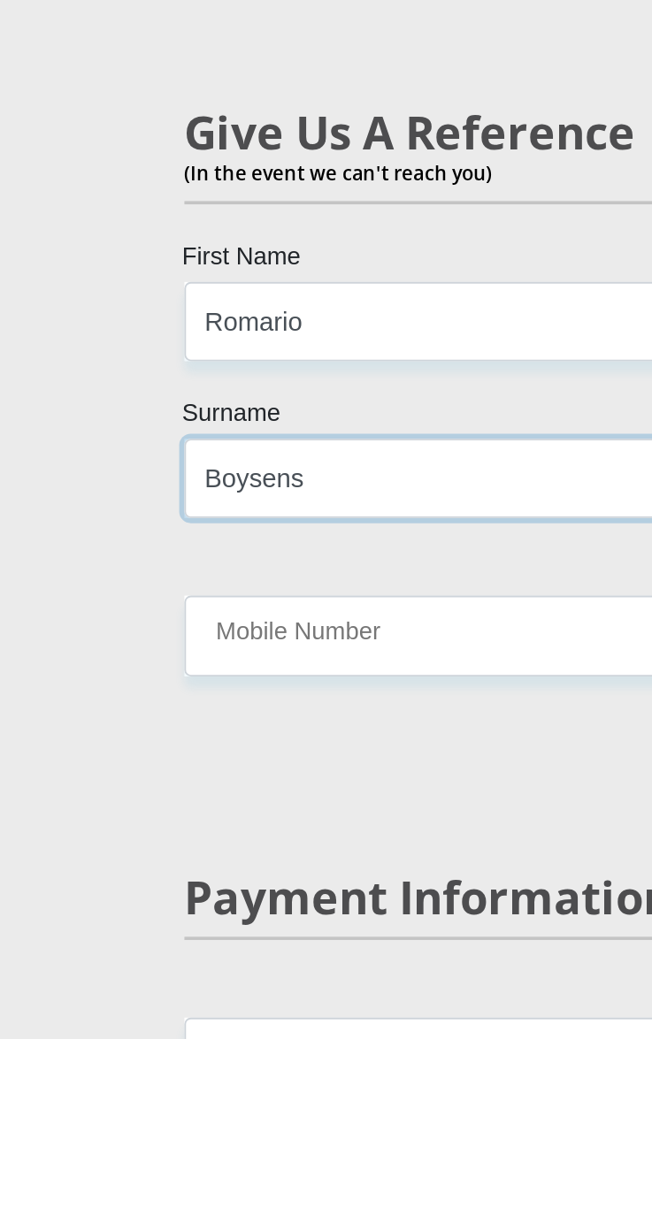
type input "Boysens"
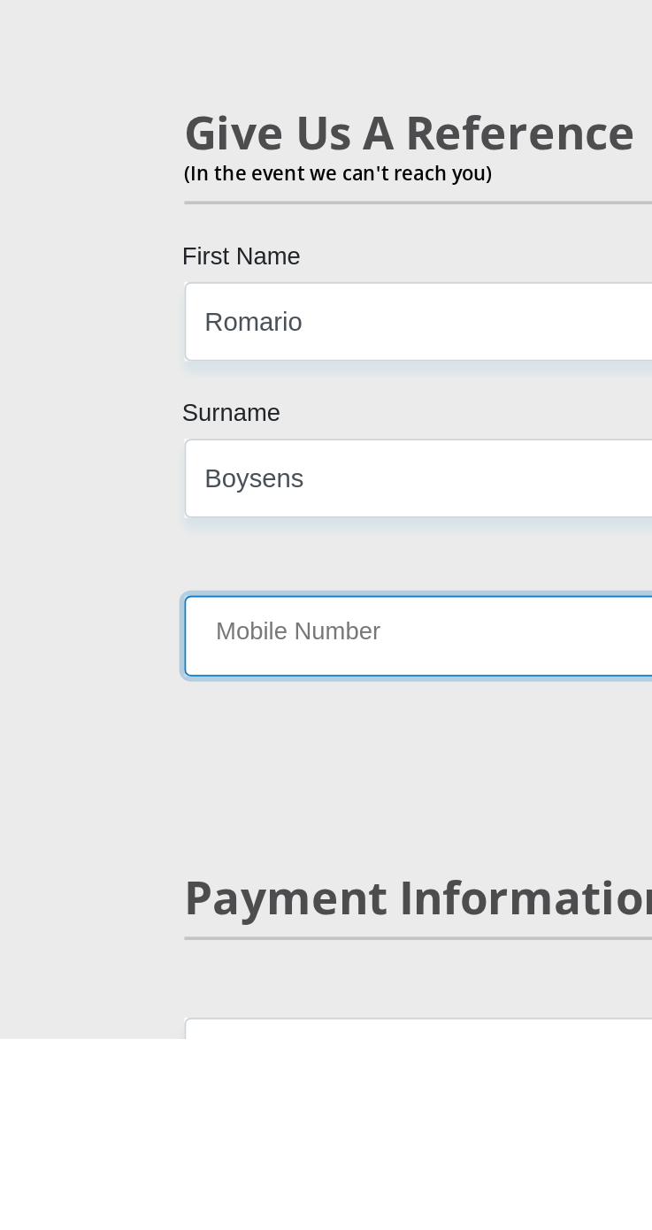
click at [266, 988] on input "Mobile Number" at bounding box center [326, 1009] width 451 height 43
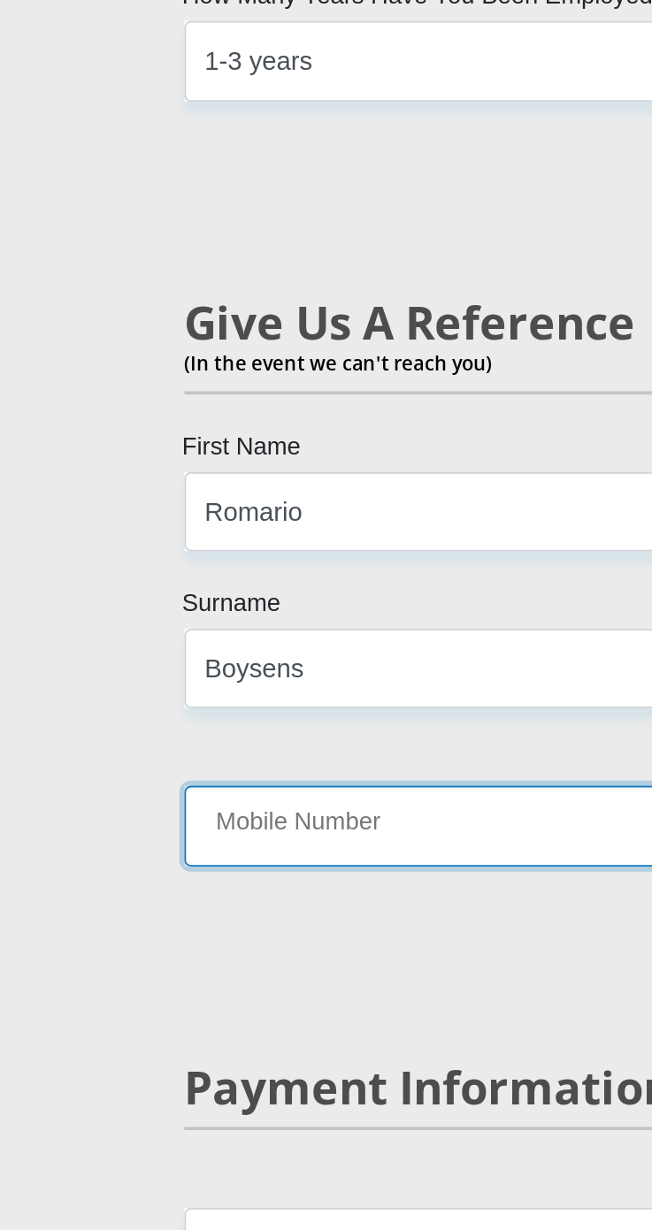
click at [253, 988] on input "Mobile Number" at bounding box center [326, 1009] width 451 height 43
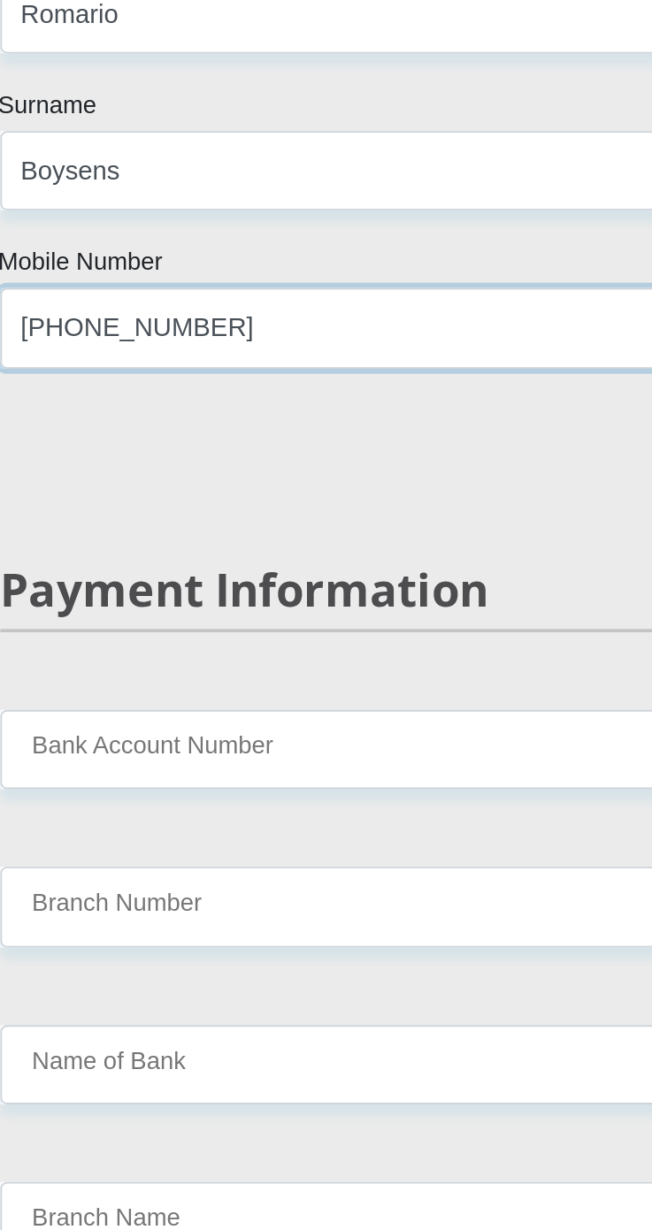
type input "+27 79 465 7161"
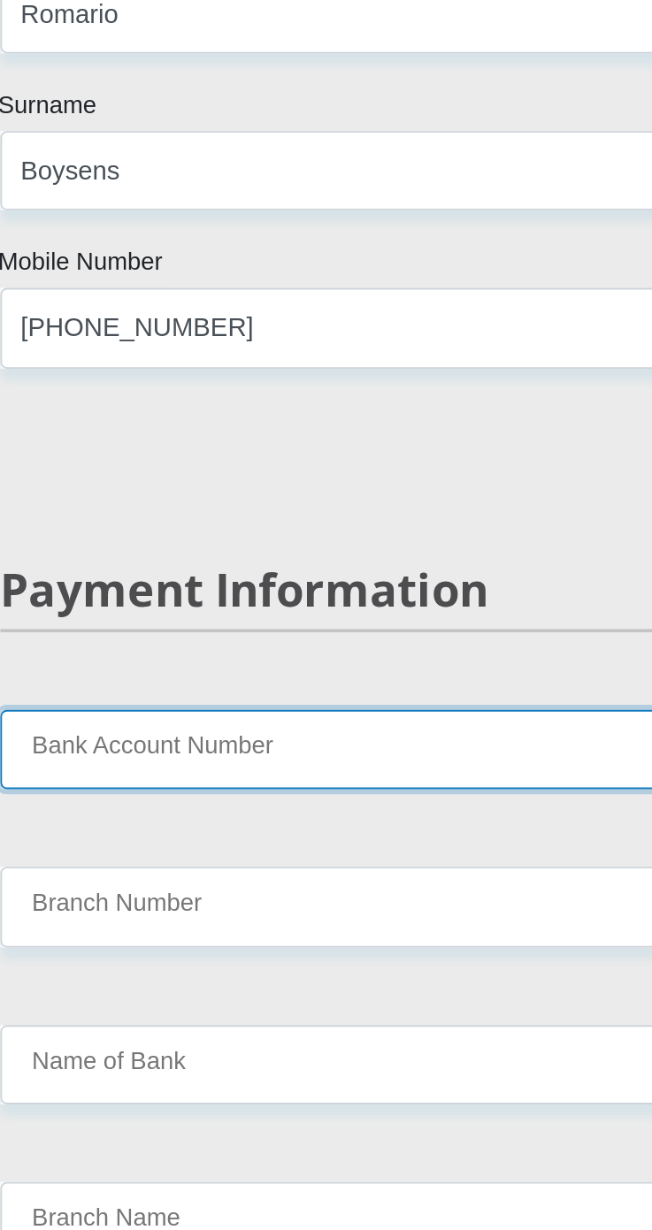
click at [378, 946] on input "Bank Account Number" at bounding box center [326, 967] width 451 height 43
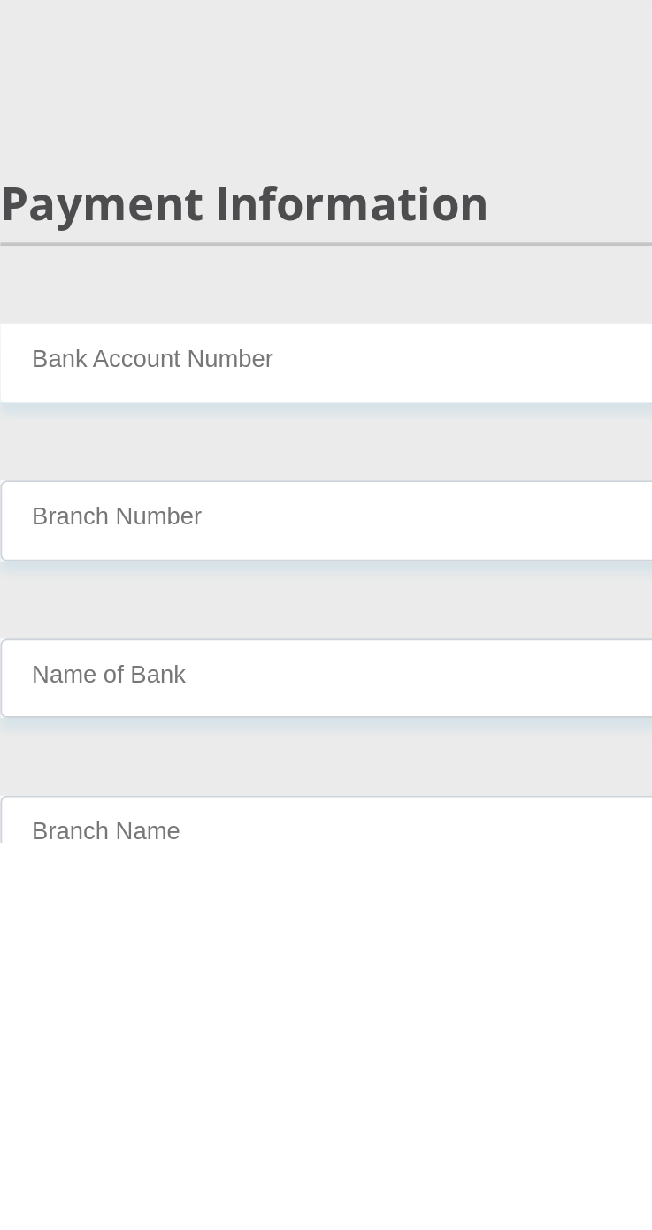
scroll to position [4372, 0]
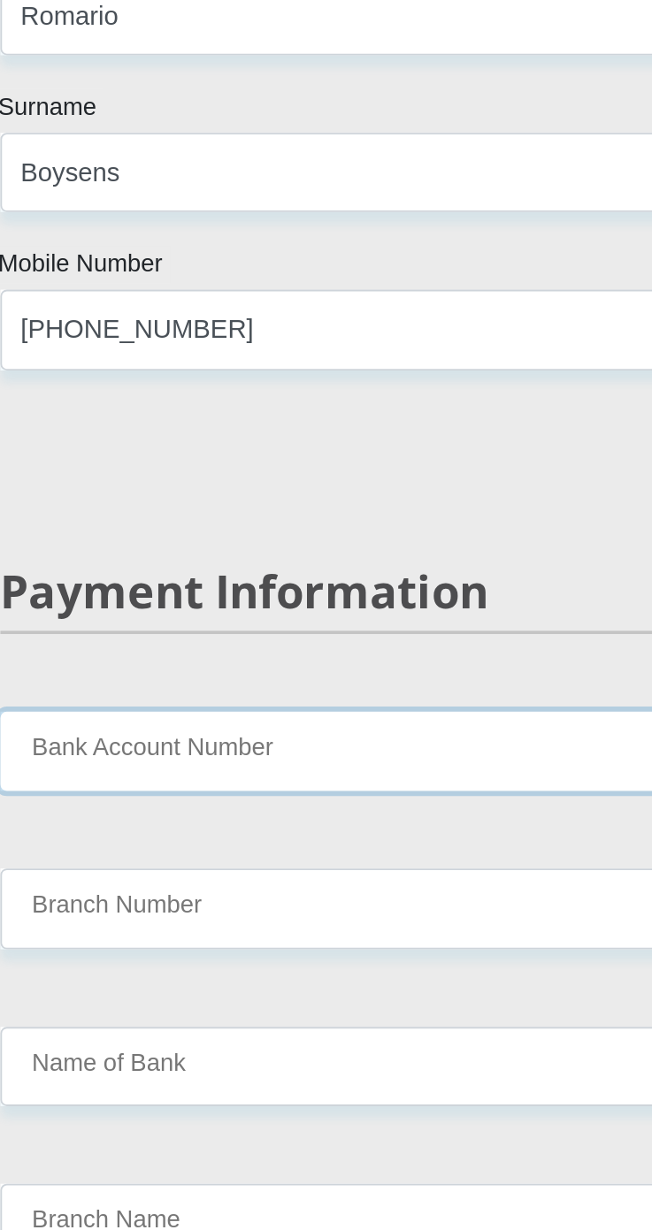
click at [330, 950] on input "Bank Account Number" at bounding box center [326, 968] width 451 height 43
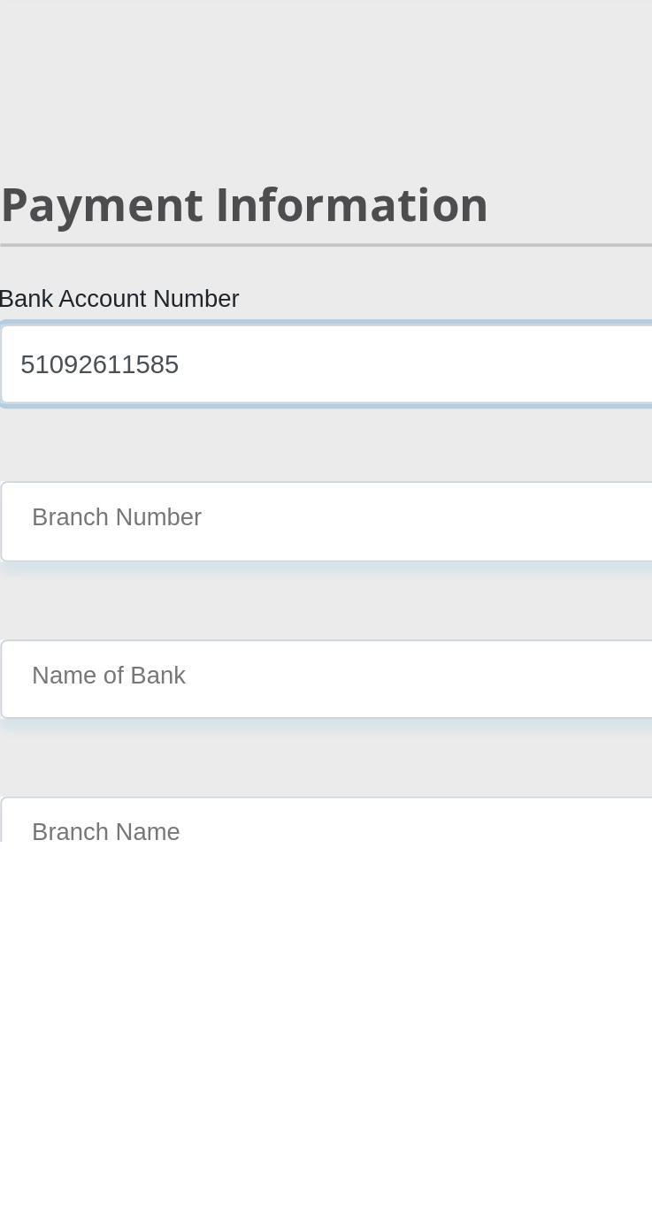
type input "51092611585"
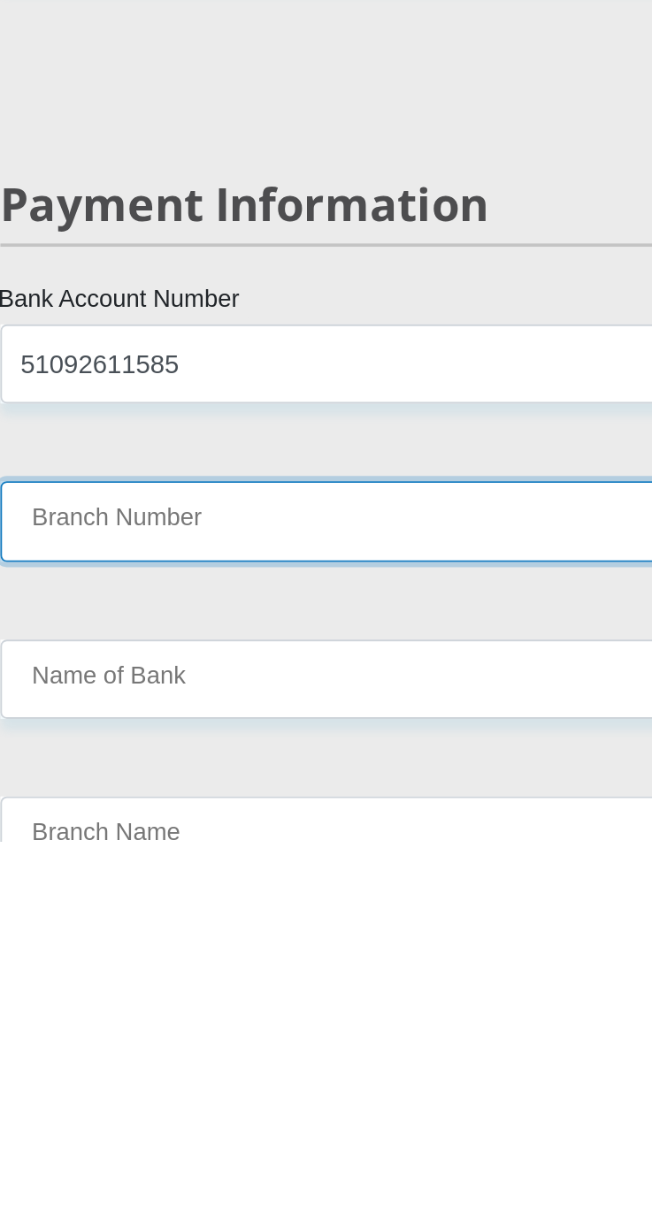
click at [141, 1033] on input "Branch Number" at bounding box center [326, 1054] width 451 height 43
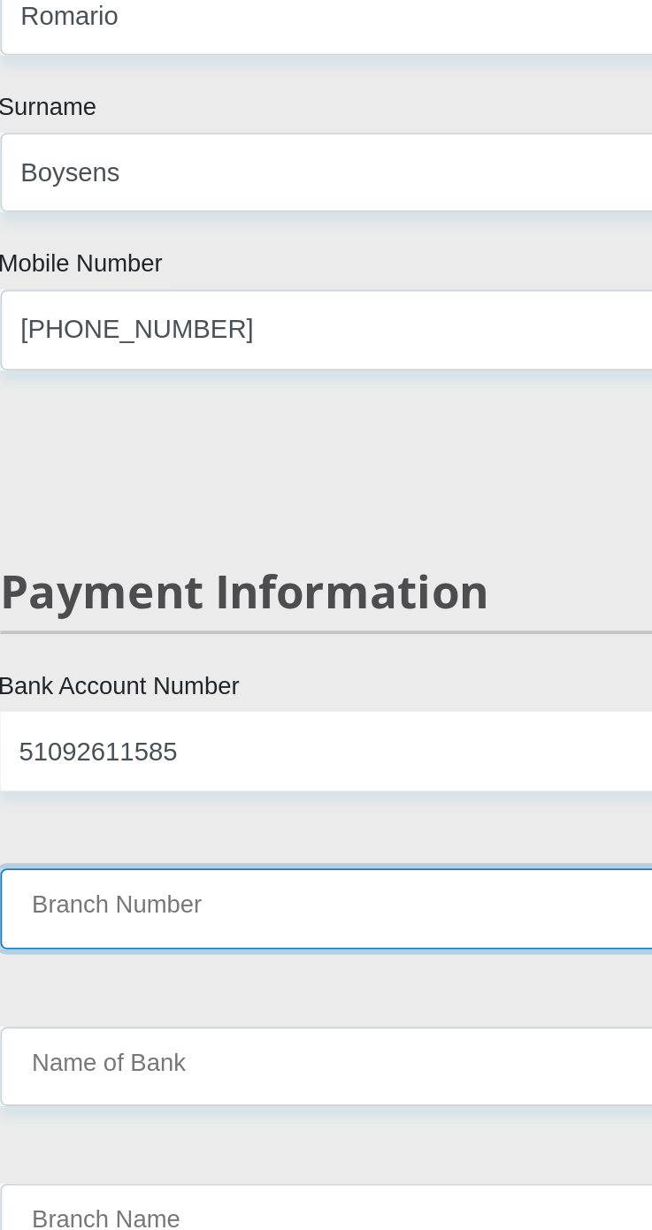
click at [292, 1033] on input "Branch Number" at bounding box center [326, 1054] width 451 height 43
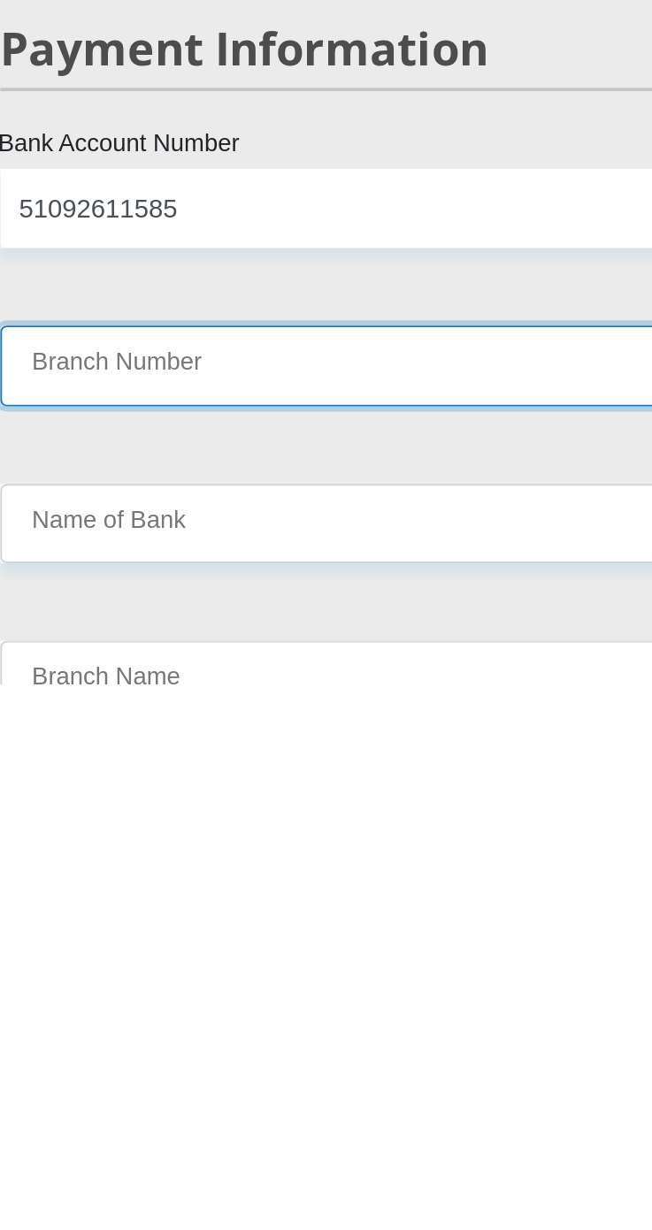
scroll to position [4372, 0]
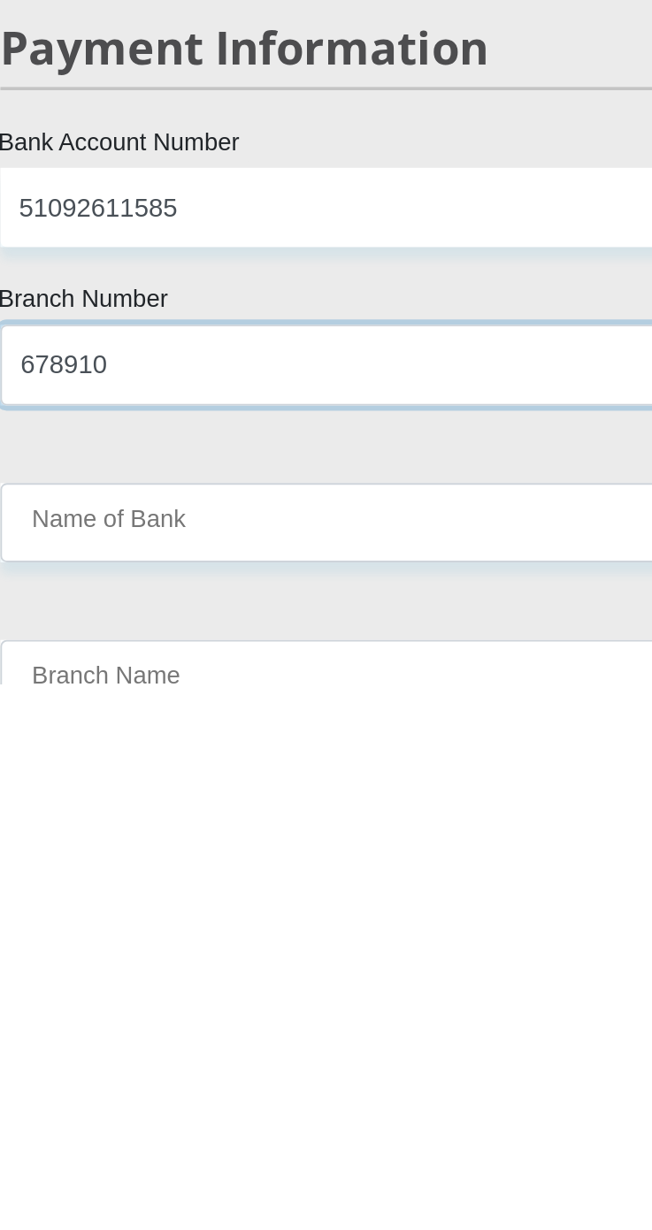
type input "678910"
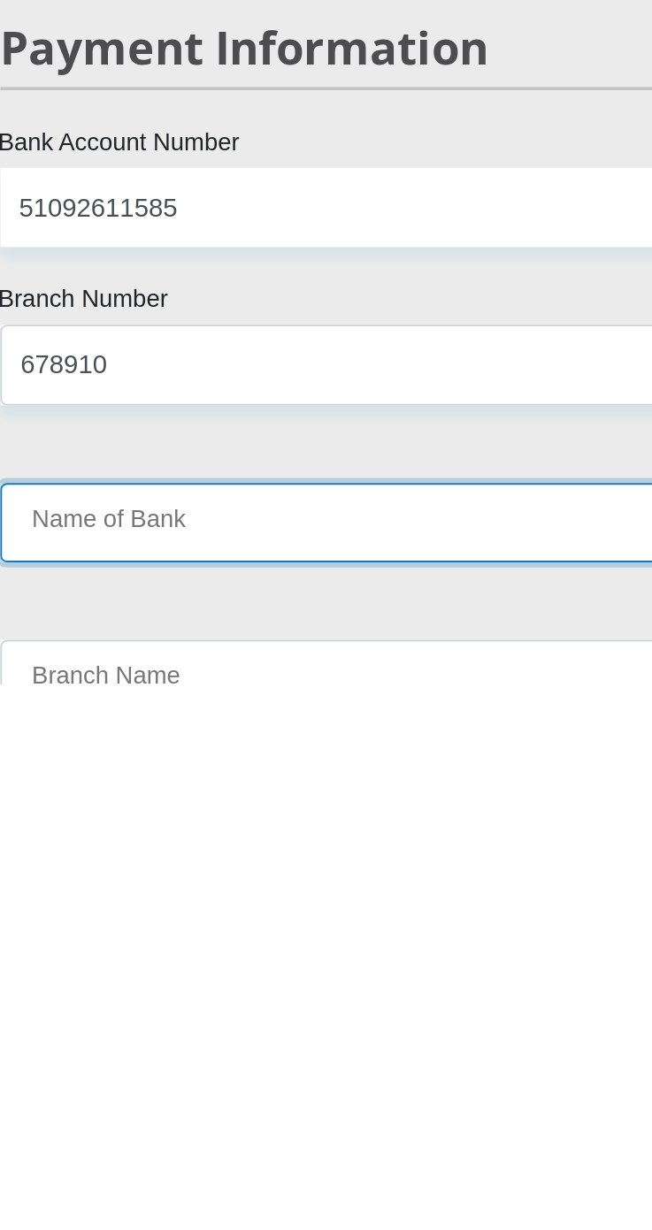
click at [381, 1120] on input "Name of Bank" at bounding box center [326, 1141] width 451 height 43
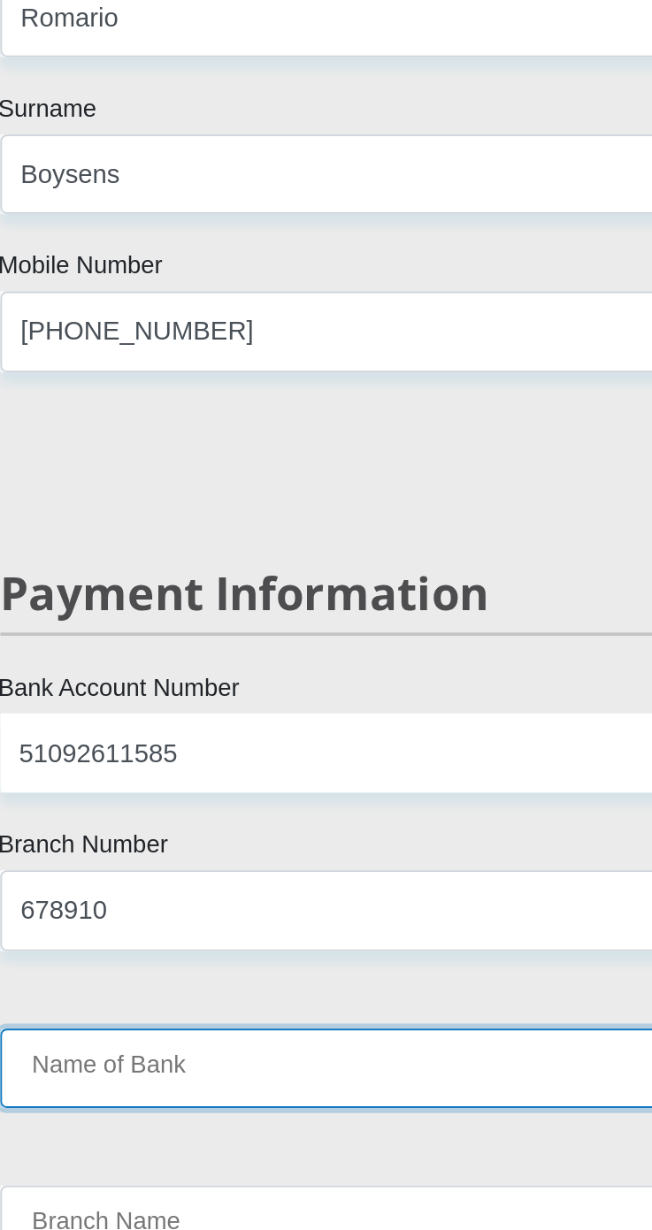
type input "TYME BANK LIMITED"
type input "TYME ROSEBANK"
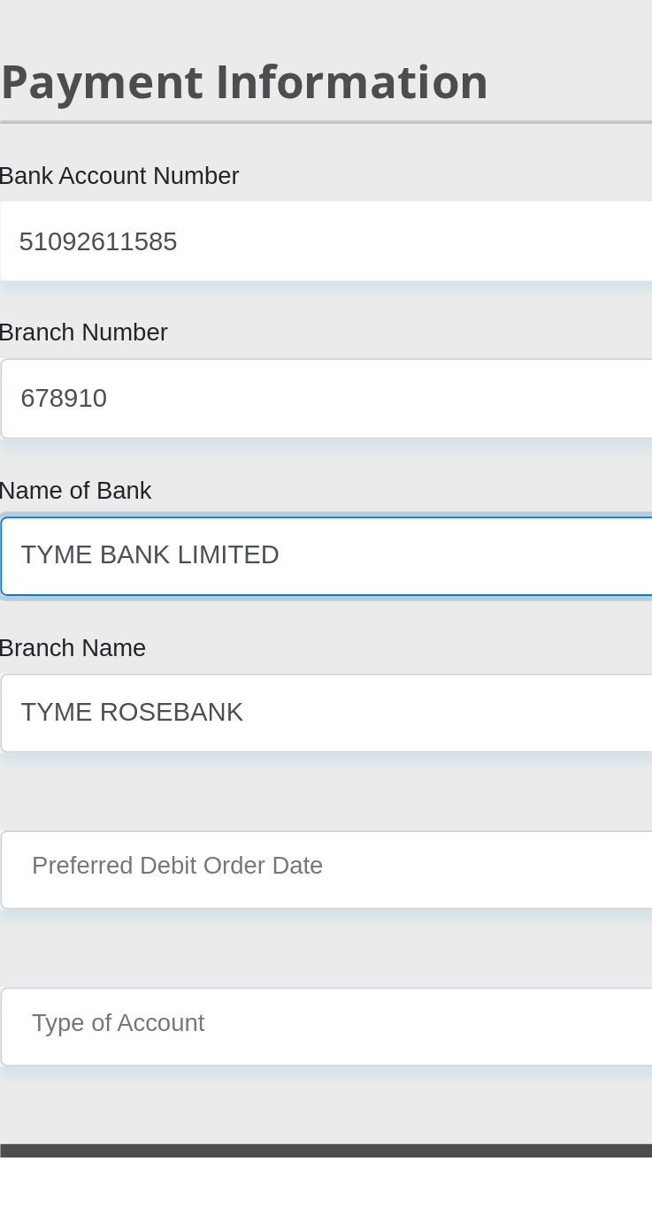
scroll to position [4619, 0]
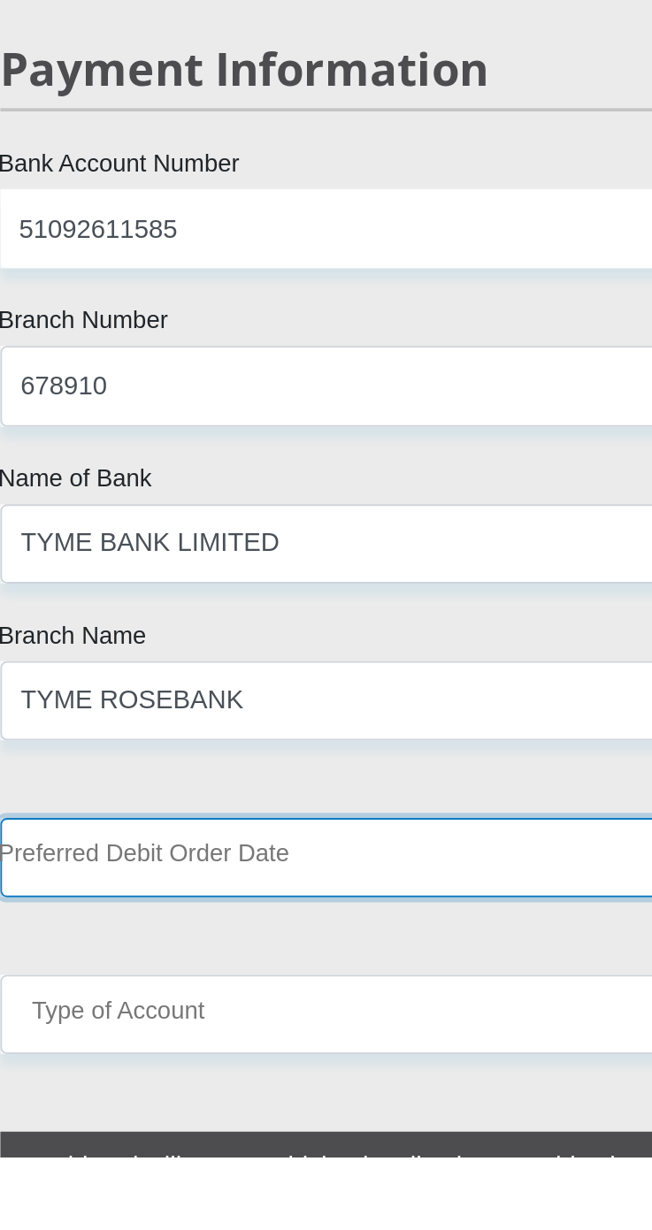
click at [404, 1044] on select "1st 2nd 3rd 4th 5th 7th 18th 19th 20th 21st 22nd 23rd 24th 25th 26th 27th 28th …" at bounding box center [326, 1065] width 451 height 43
select select "30"
click at [101, 1044] on select "1st 2nd 3rd 4th 5th 7th 18th 19th 20th 21st 22nd 23rd 24th 25th 26th 27th 28th …" at bounding box center [326, 1065] width 451 height 43
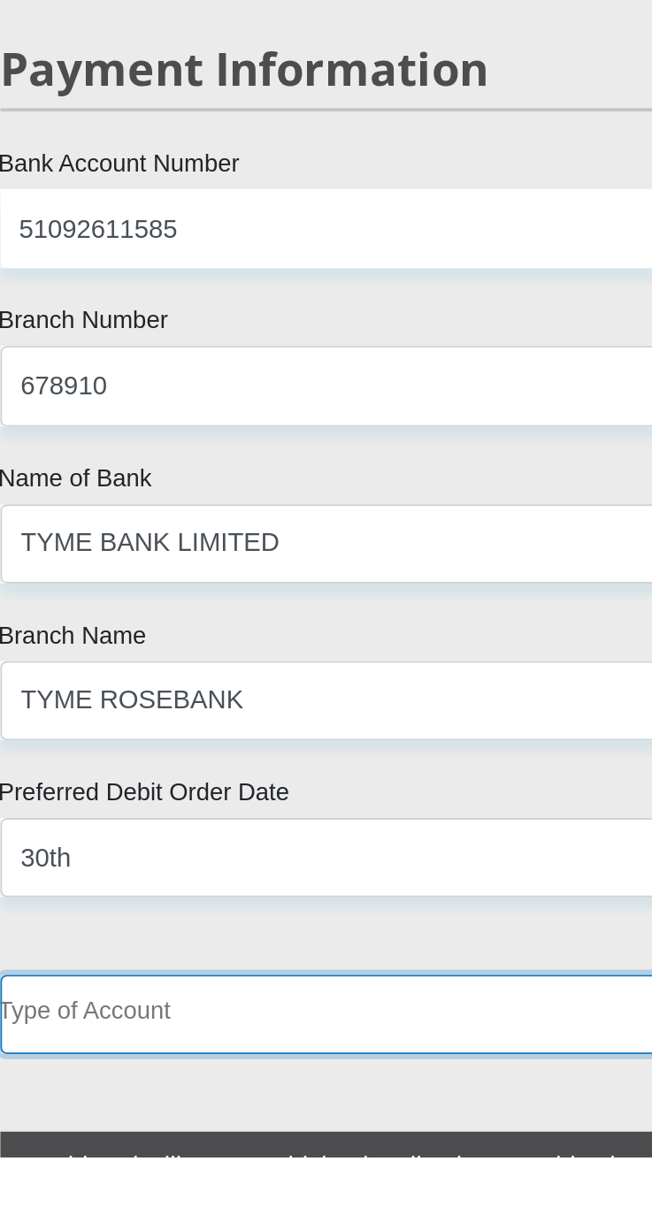
click at [316, 1130] on select "Cheque Savings" at bounding box center [326, 1151] width 451 height 43
select select "SAV"
click at [101, 1130] on select "Cheque Savings" at bounding box center [326, 1151] width 451 height 43
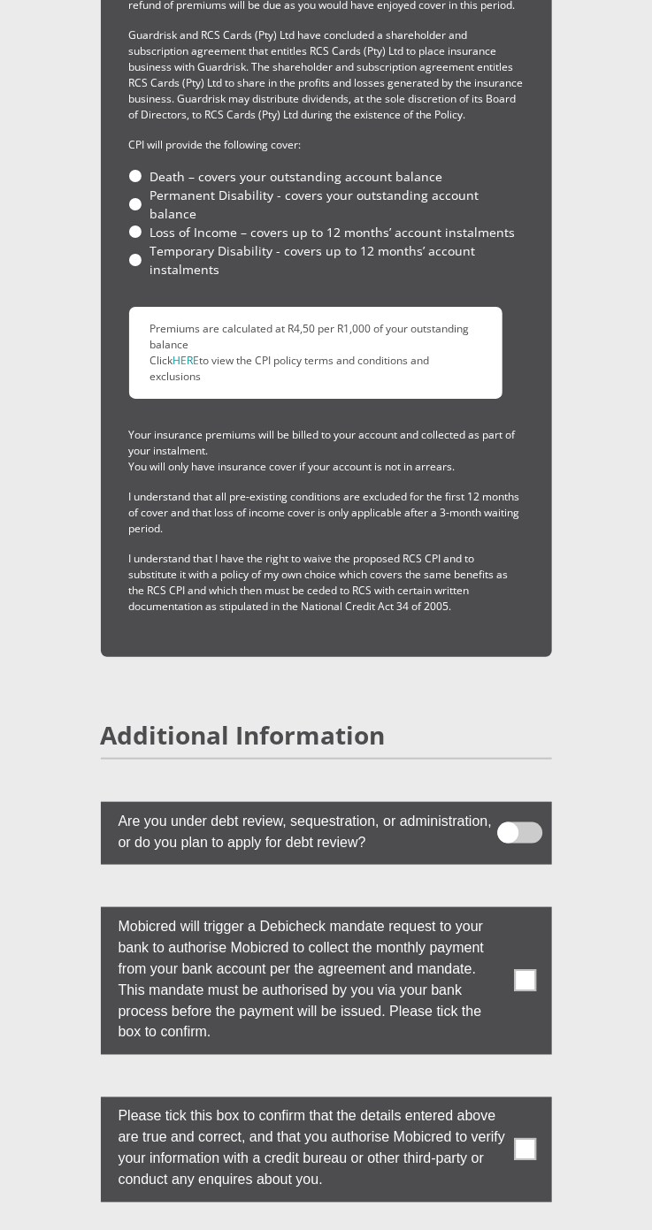
scroll to position [6320, 0]
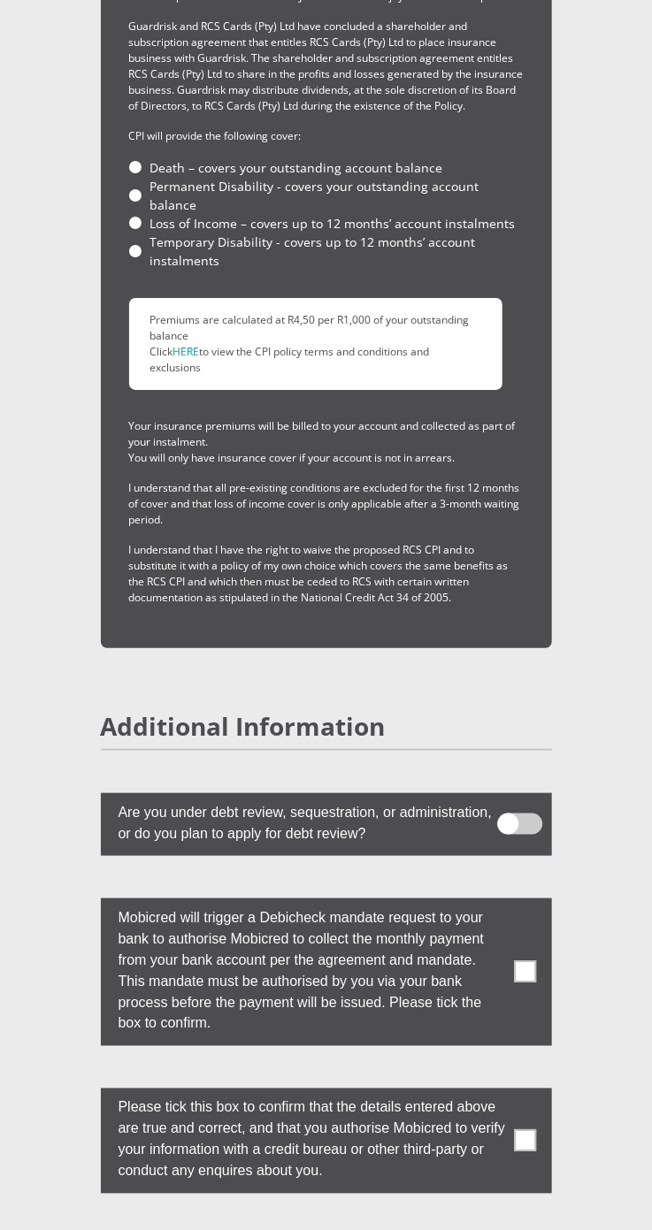
click at [543, 962] on label at bounding box center [326, 972] width 451 height 148
click at [511, 902] on input "checkbox" at bounding box center [511, 902] width 0 height 0
click at [544, 1104] on label at bounding box center [326, 1140] width 451 height 105
click at [511, 1092] on input "checkbox" at bounding box center [511, 1092] width 0 height 0
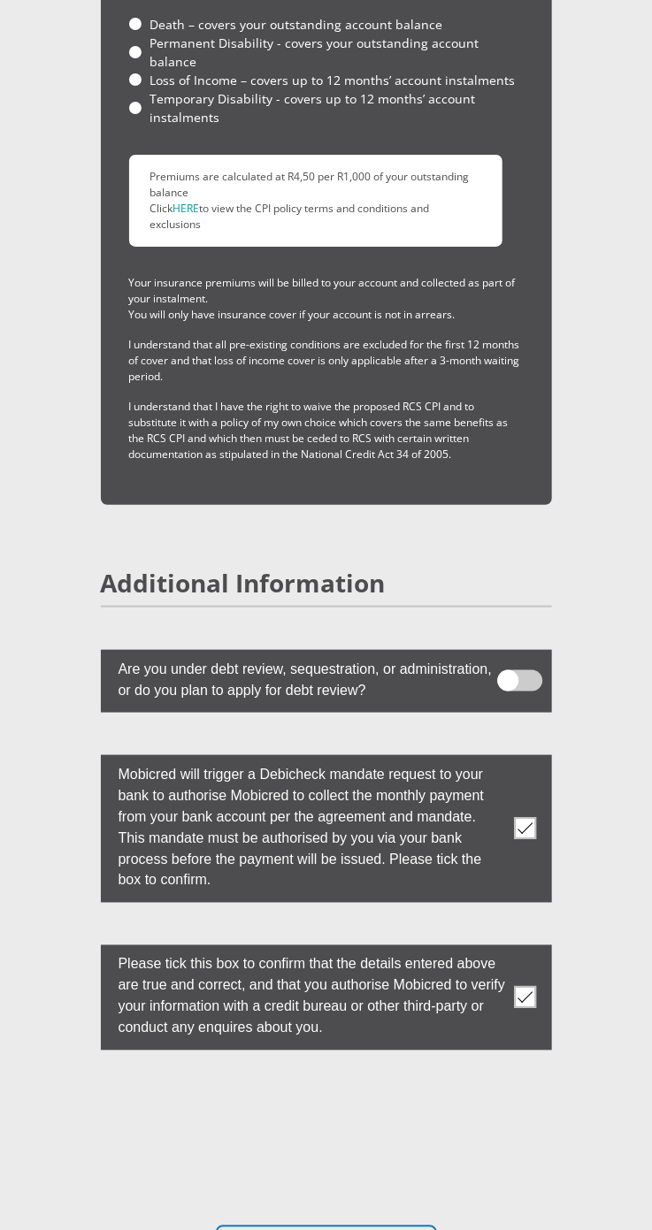
scroll to position [6598, 0]
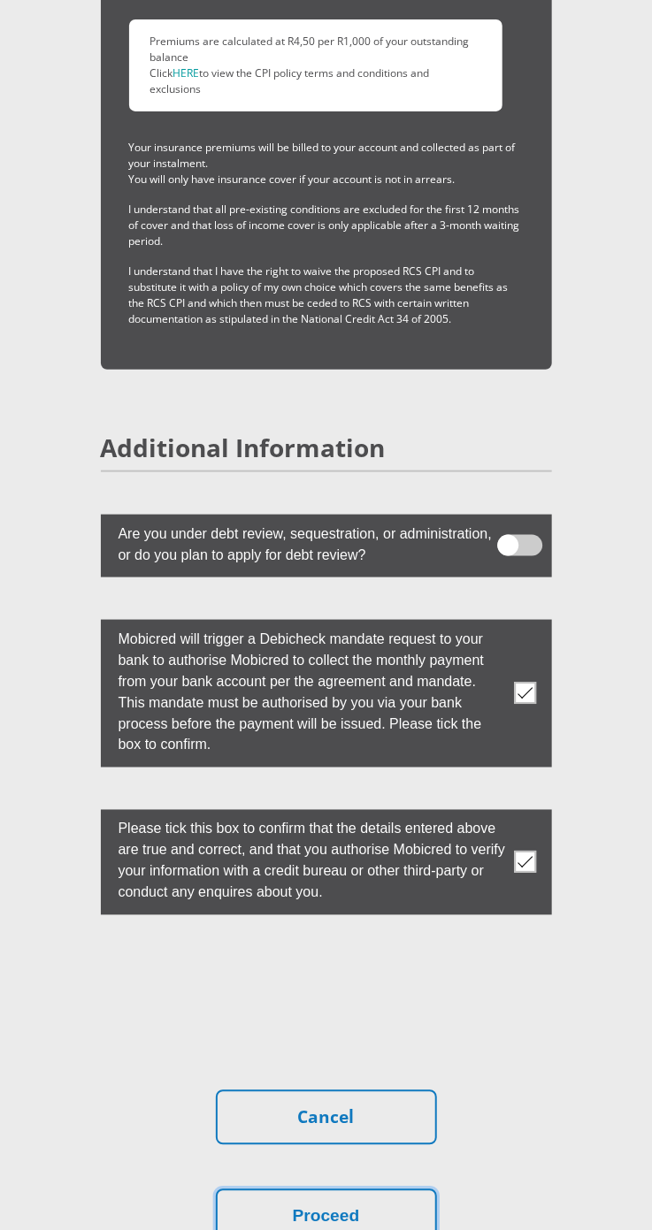
click at [404, 1189] on button "Proceed" at bounding box center [326, 1217] width 221 height 56
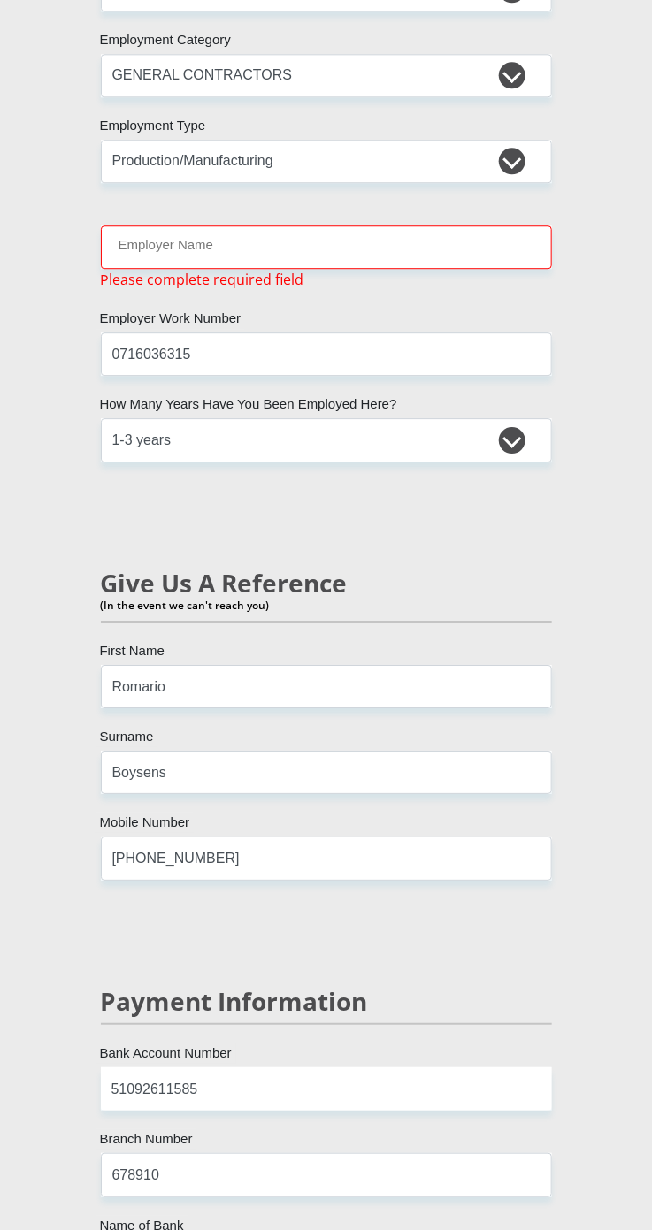
scroll to position [4253, 0]
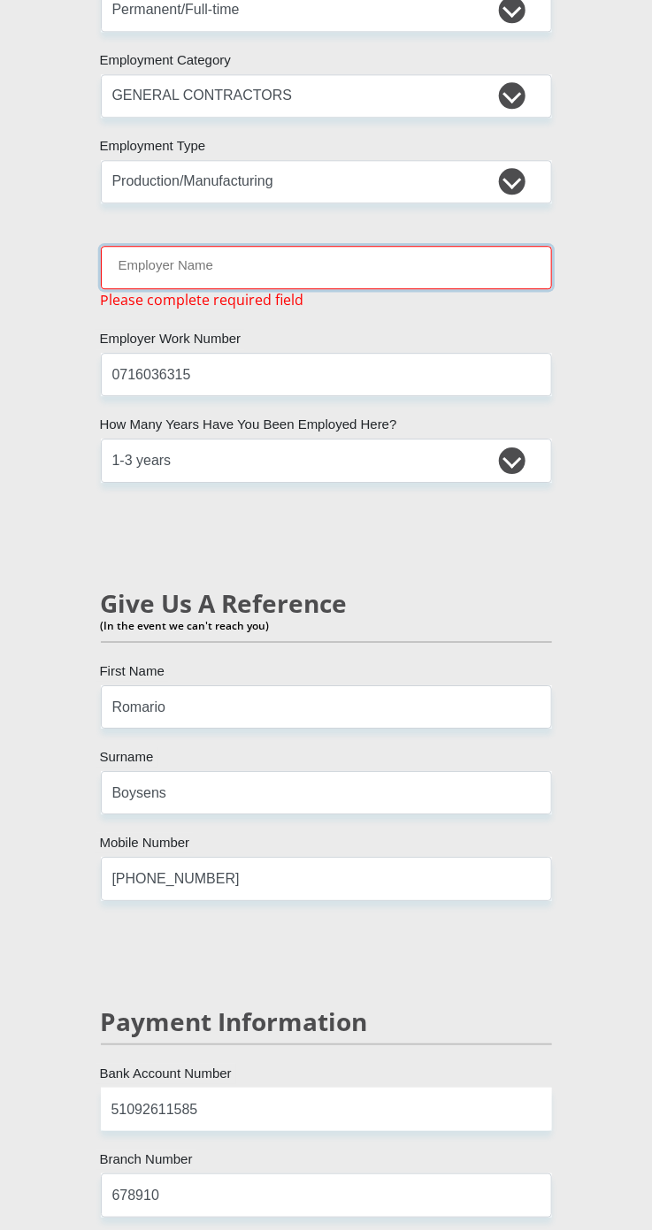
click at [131, 246] on input "Employer Name" at bounding box center [326, 267] width 451 height 43
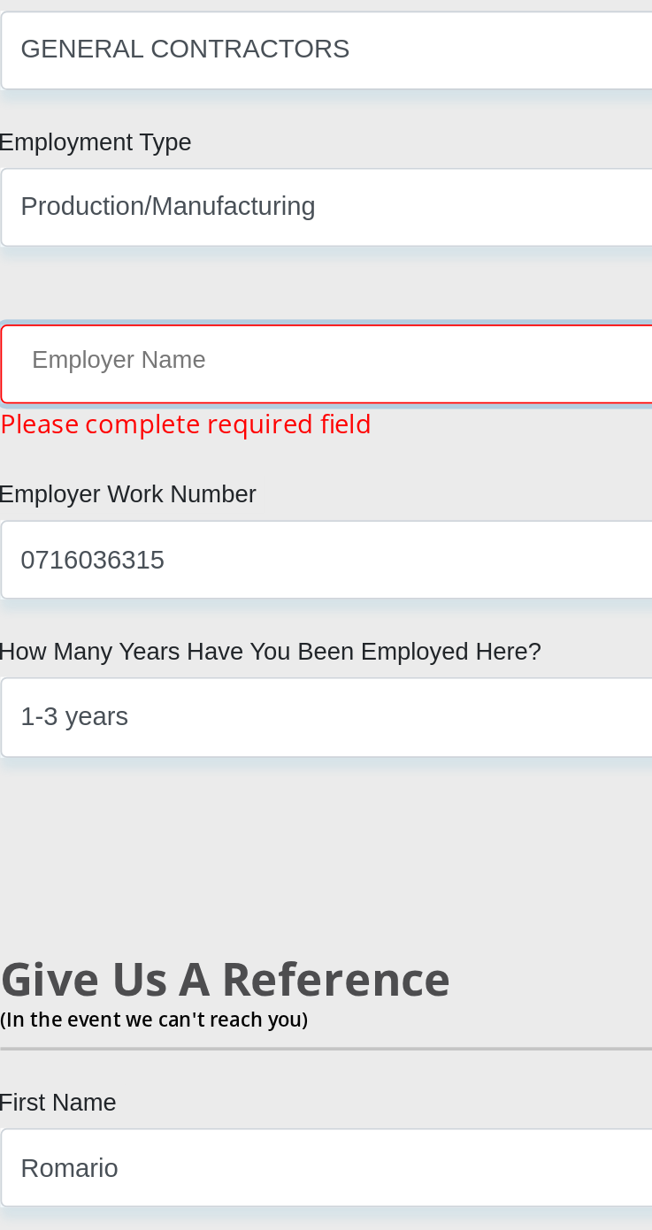
scroll to position [0, 0]
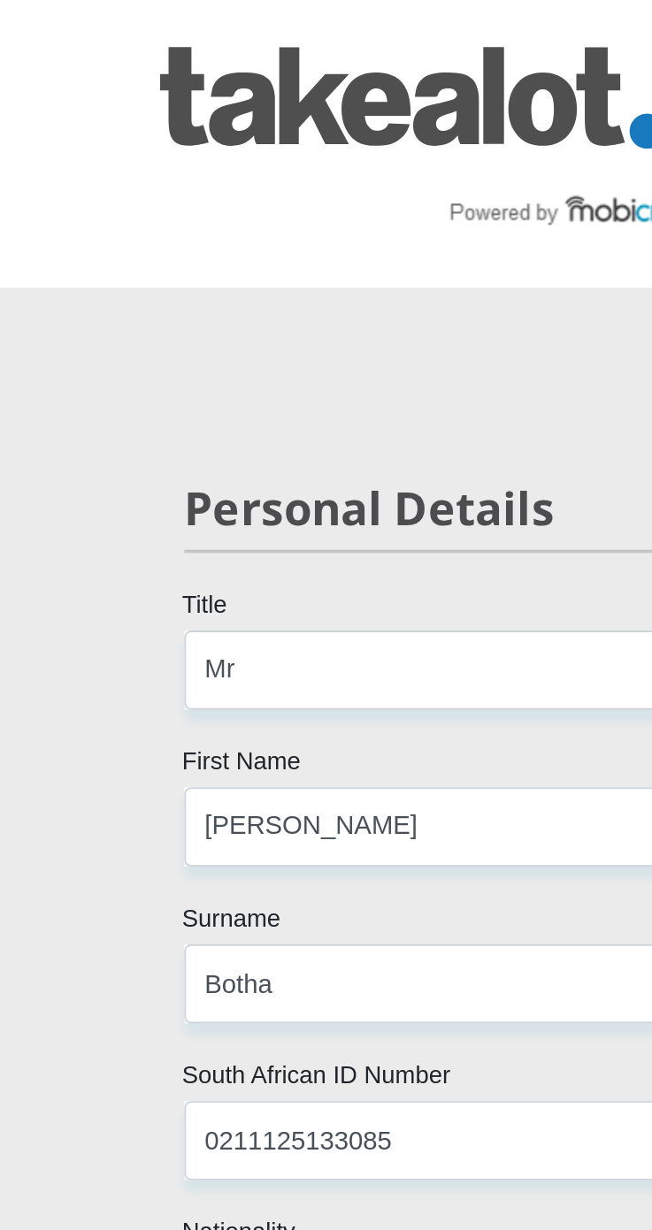
type input "Tunis"
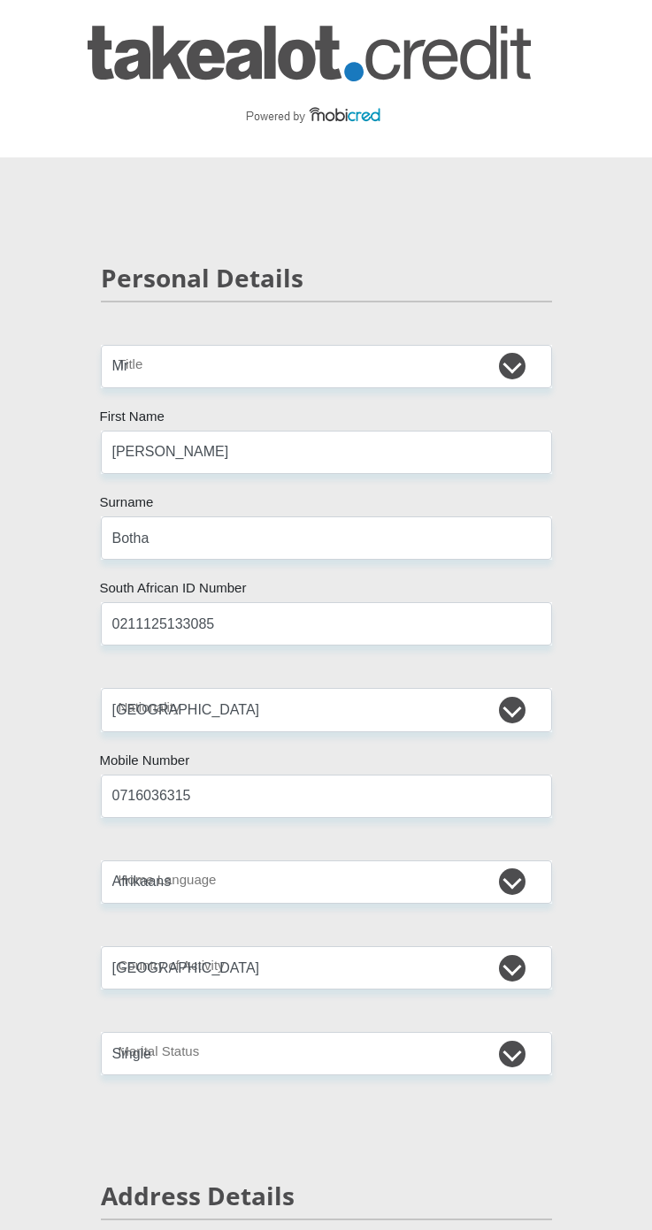
select select "Mr"
select select "ZAF"
select select "afr"
select select "ZAF"
select select "2"
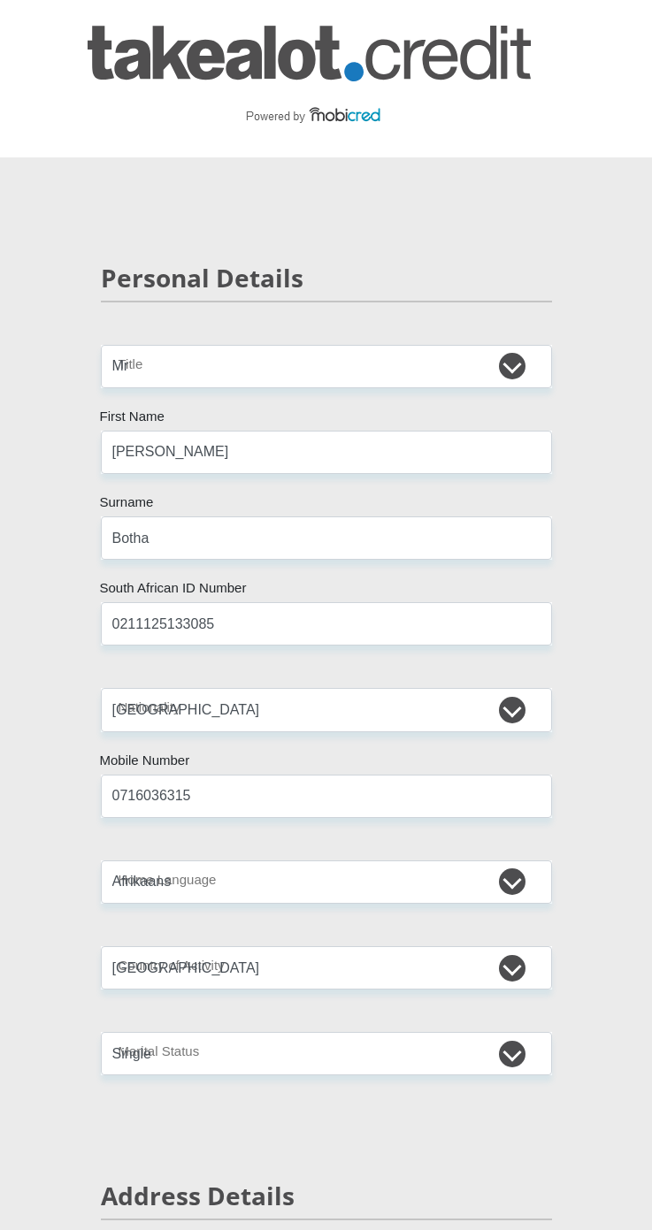
select select "Gauteng"
select select "0"
select select "Rented"
select select "1"
select select "54"
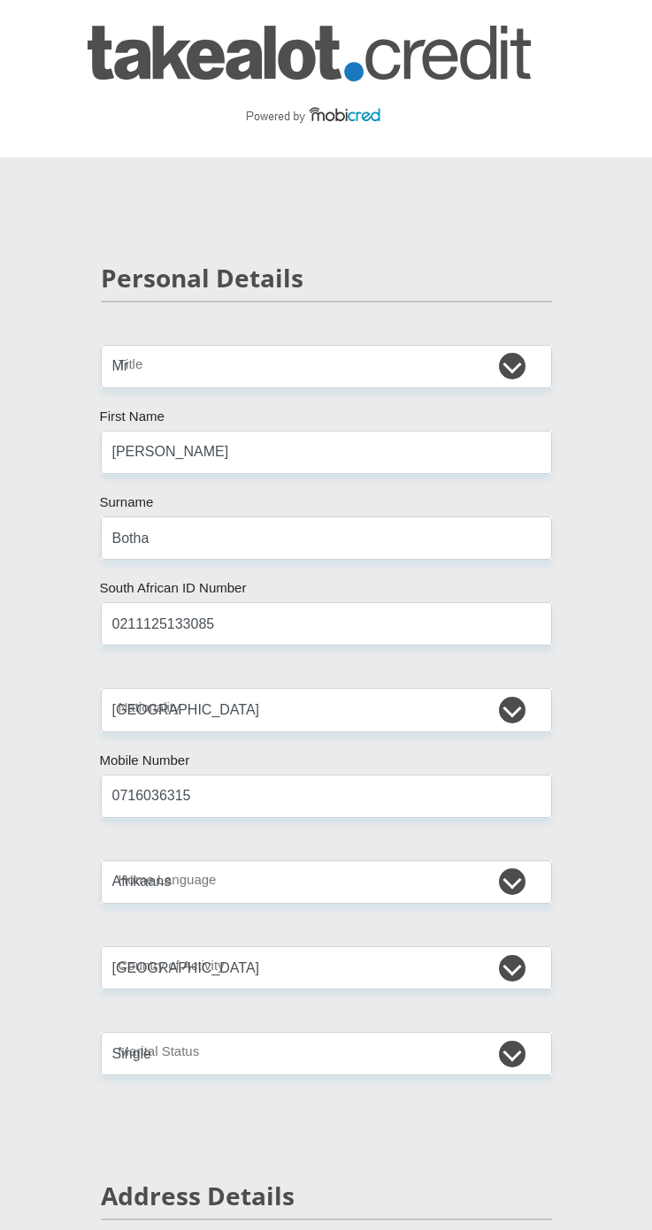
select select "Production/Manufacturing"
select select "24"
select select "30"
select select "SAV"
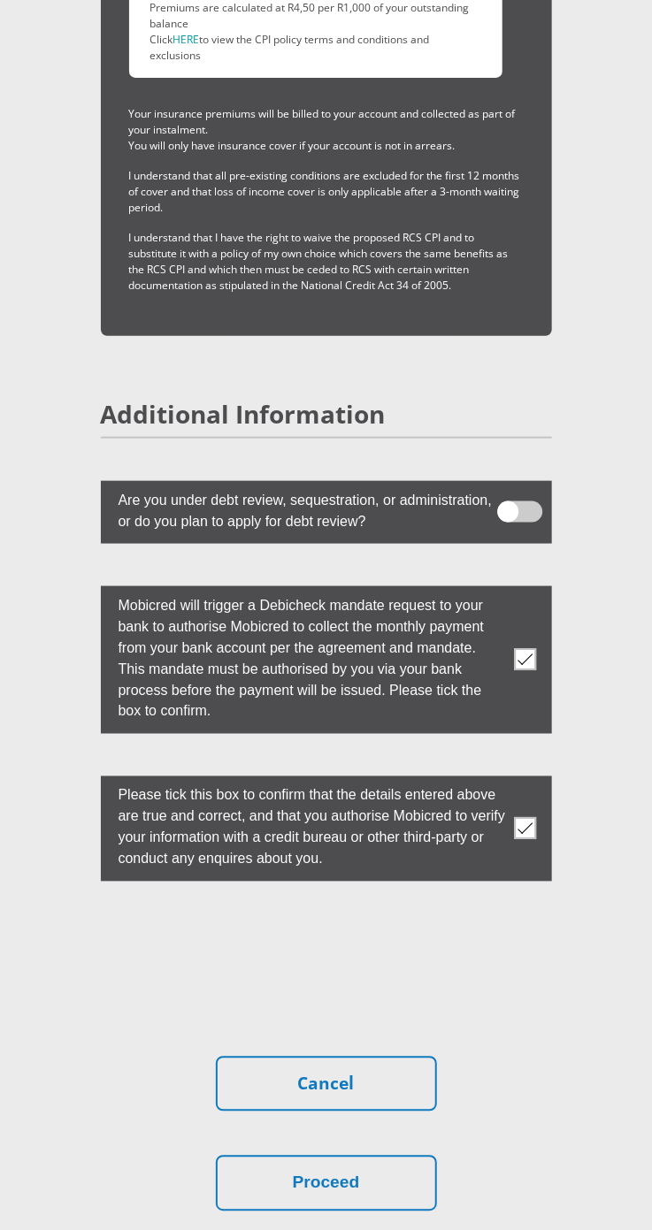
scroll to position [6634, 0]
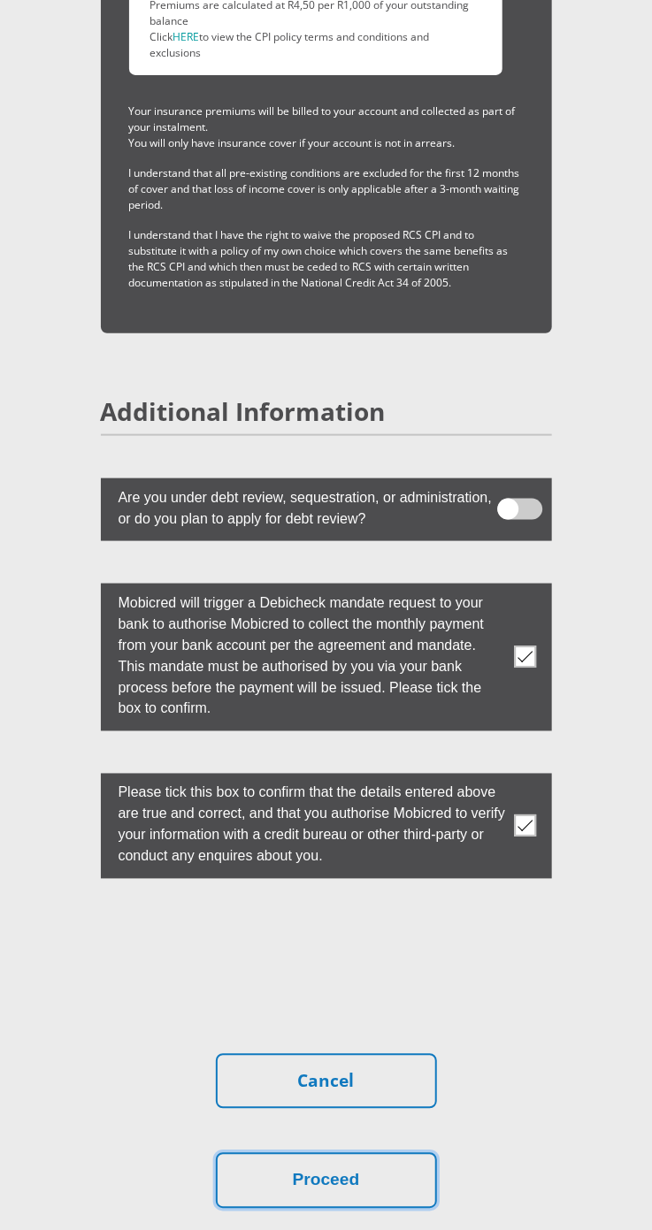
click at [340, 1159] on button "Proceed" at bounding box center [326, 1181] width 221 height 56
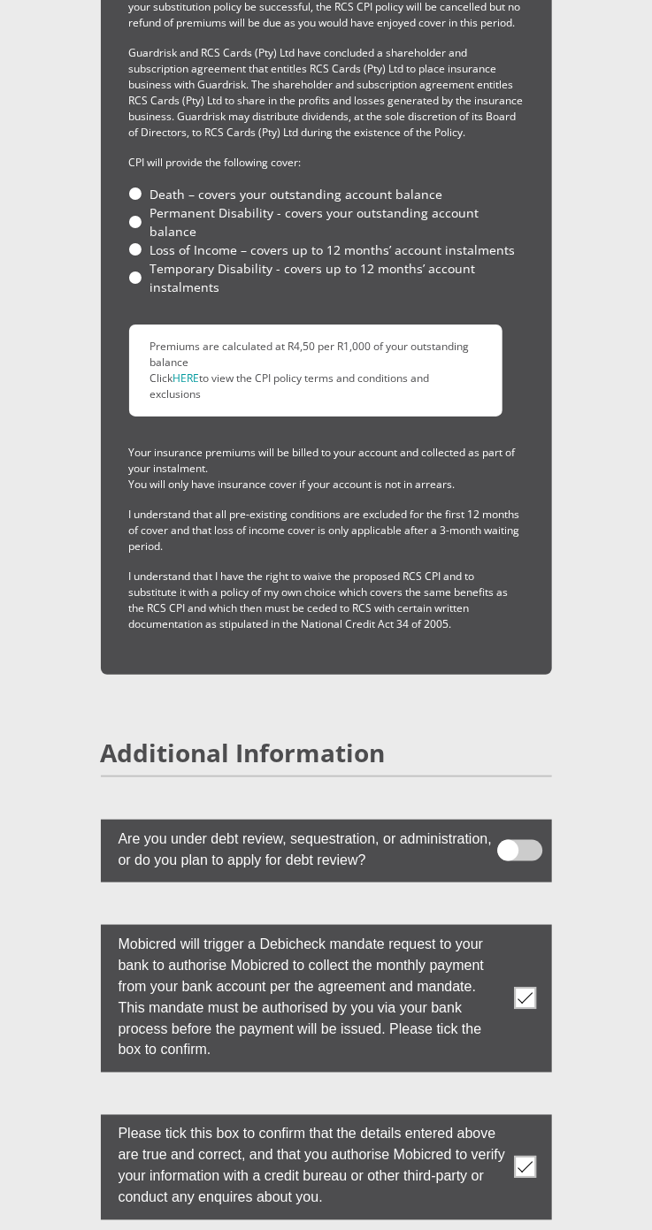
scroll to position [6716, 0]
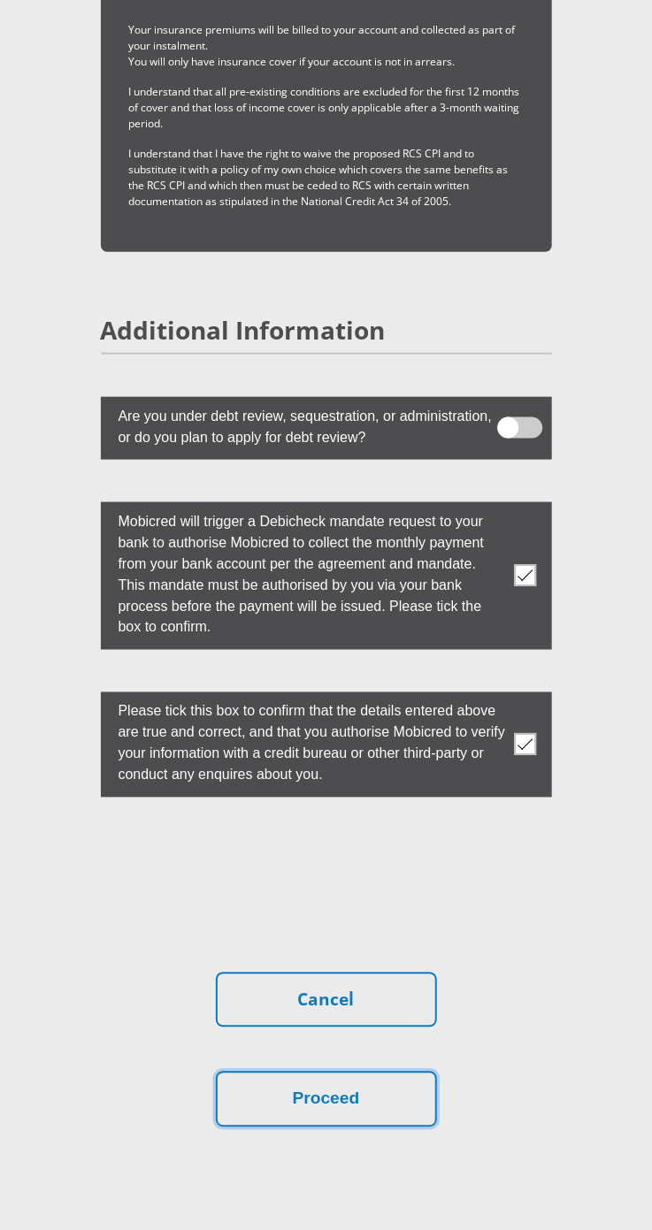
click at [355, 1076] on button "Proceed" at bounding box center [326, 1100] width 221 height 56
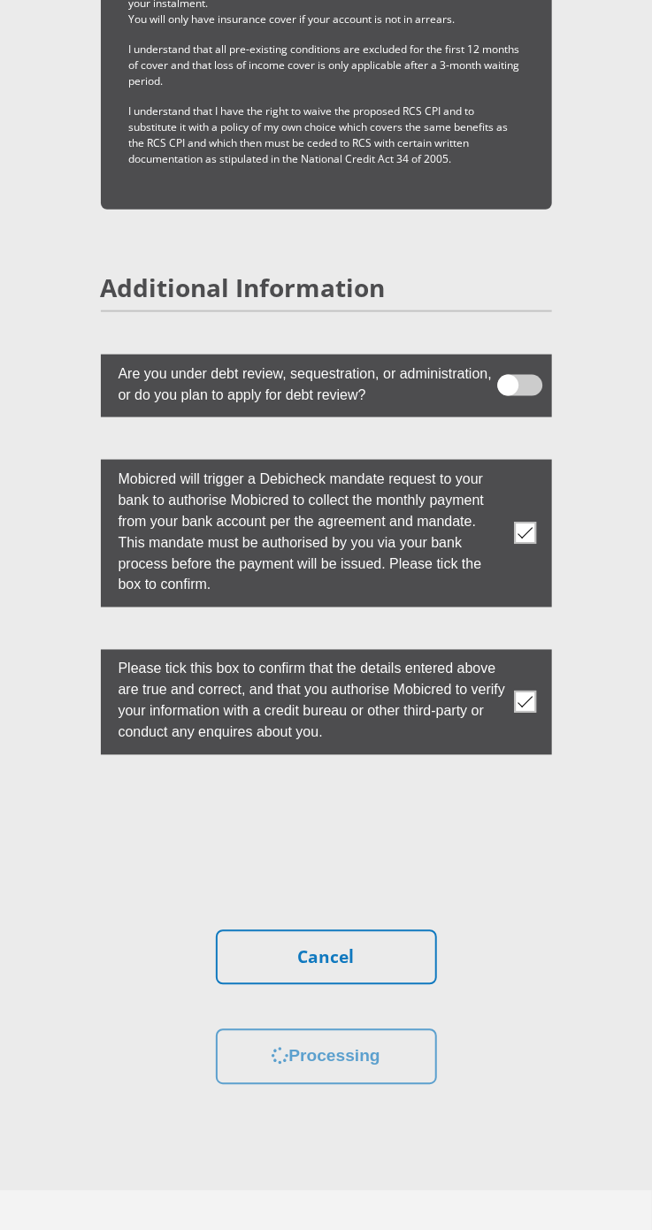
scroll to position [6795, 0]
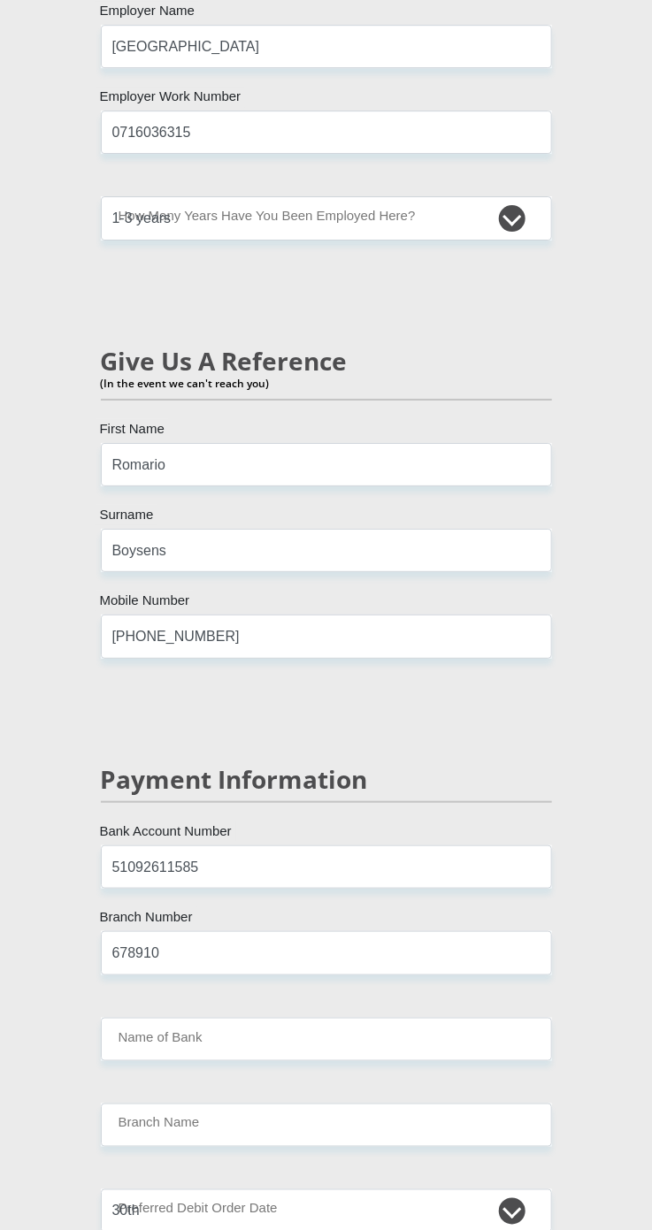
scroll to position [4765, 0]
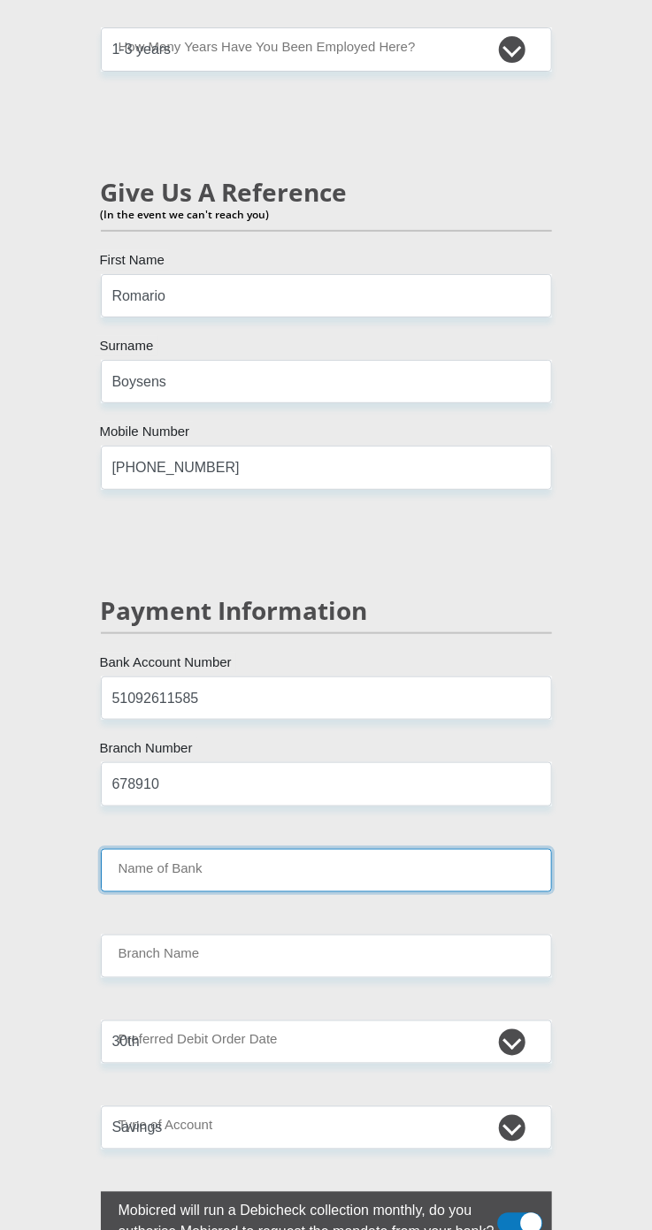
click at [438, 849] on input "Name of Bank" at bounding box center [326, 870] width 451 height 43
click at [436, 852] on input "Name of Bank" at bounding box center [326, 870] width 451 height 43
click at [155, 850] on input "Name of Bank" at bounding box center [326, 870] width 451 height 43
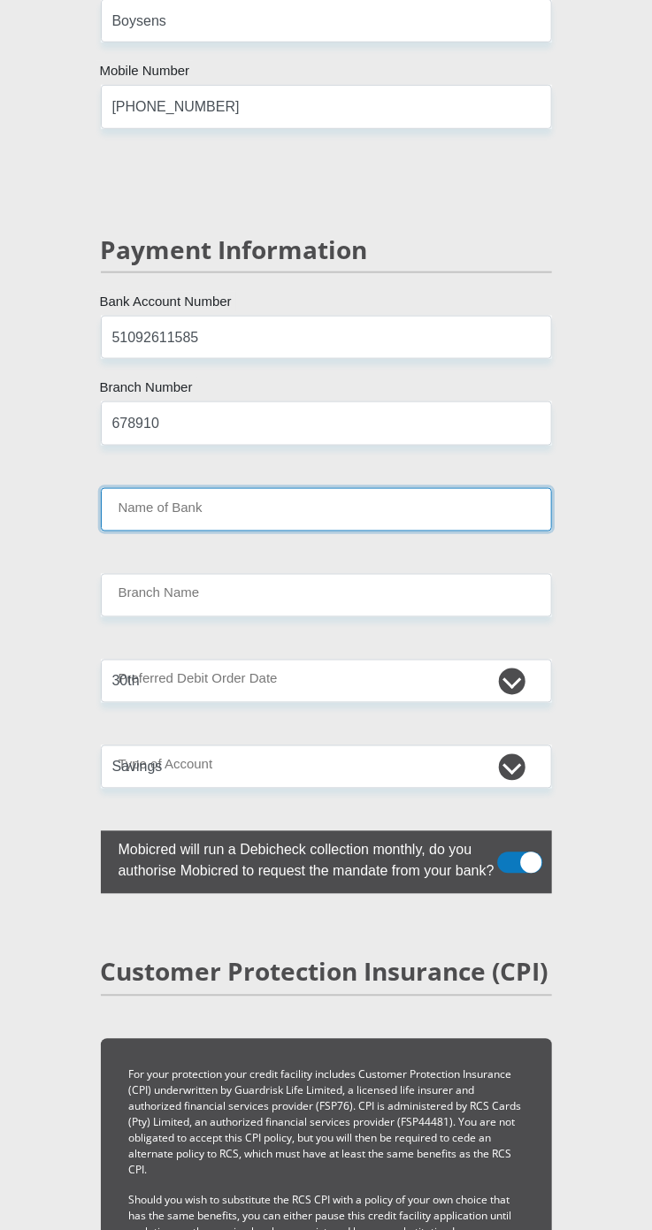
scroll to position [5128, 0]
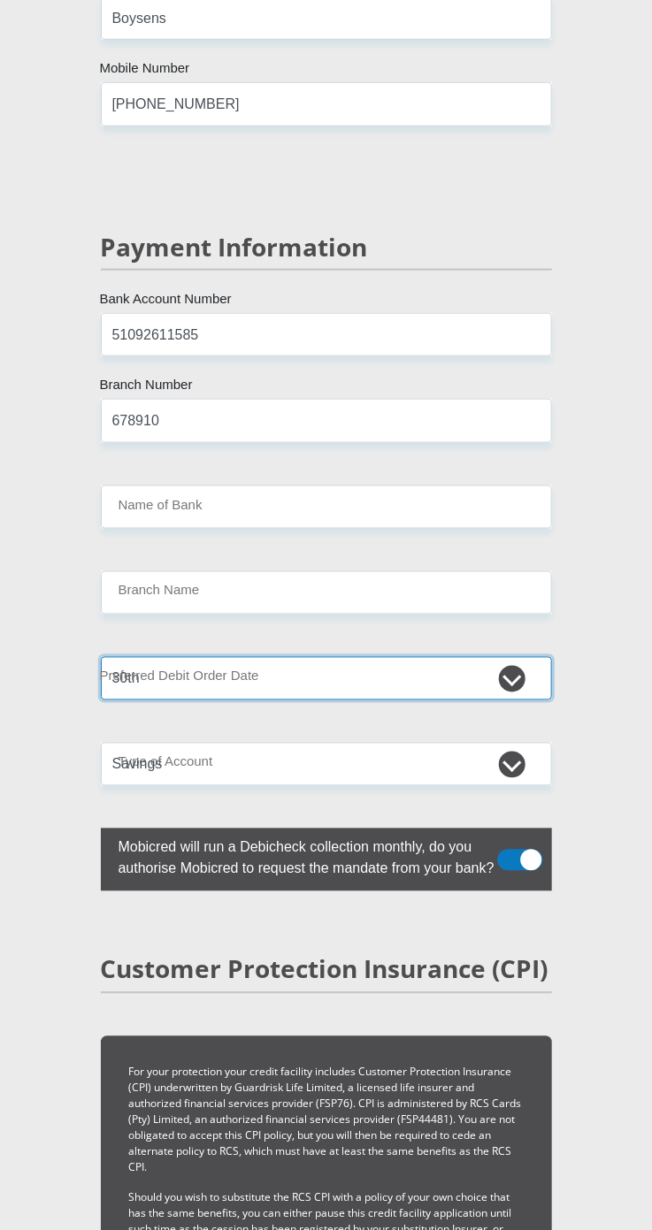
click at [502, 664] on select "1st 2nd 3rd 4th 5th 7th 18th 19th 20th 21st 22nd 23rd 24th 25th 26th 27th 28th …" at bounding box center [326, 678] width 451 height 43
click at [101, 657] on select "1st 2nd 3rd 4th 5th 7th 18th 19th 20th 21st 22nd 23rd 24th 25th 26th 27th 28th …" at bounding box center [326, 678] width 451 height 43
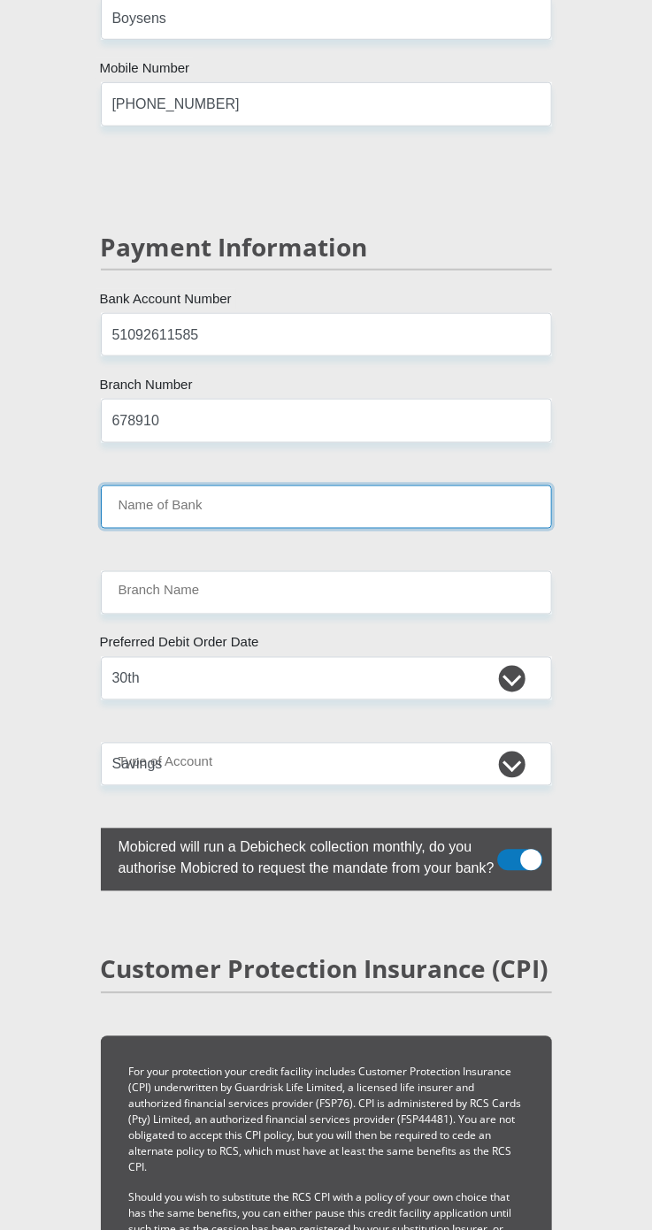
click at [392, 485] on input "Name of Bank" at bounding box center [326, 506] width 451 height 43
click at [388, 485] on input "Name of Bank" at bounding box center [326, 506] width 451 height 43
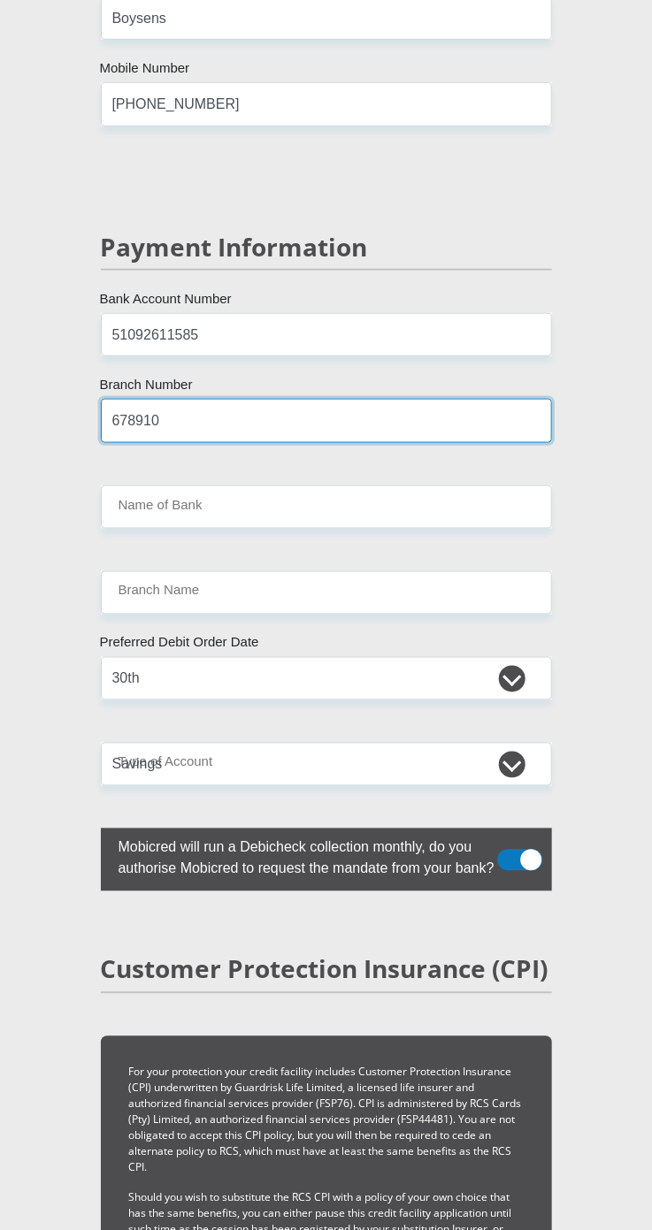
click at [382, 399] on input "678910" at bounding box center [326, 420] width 451 height 43
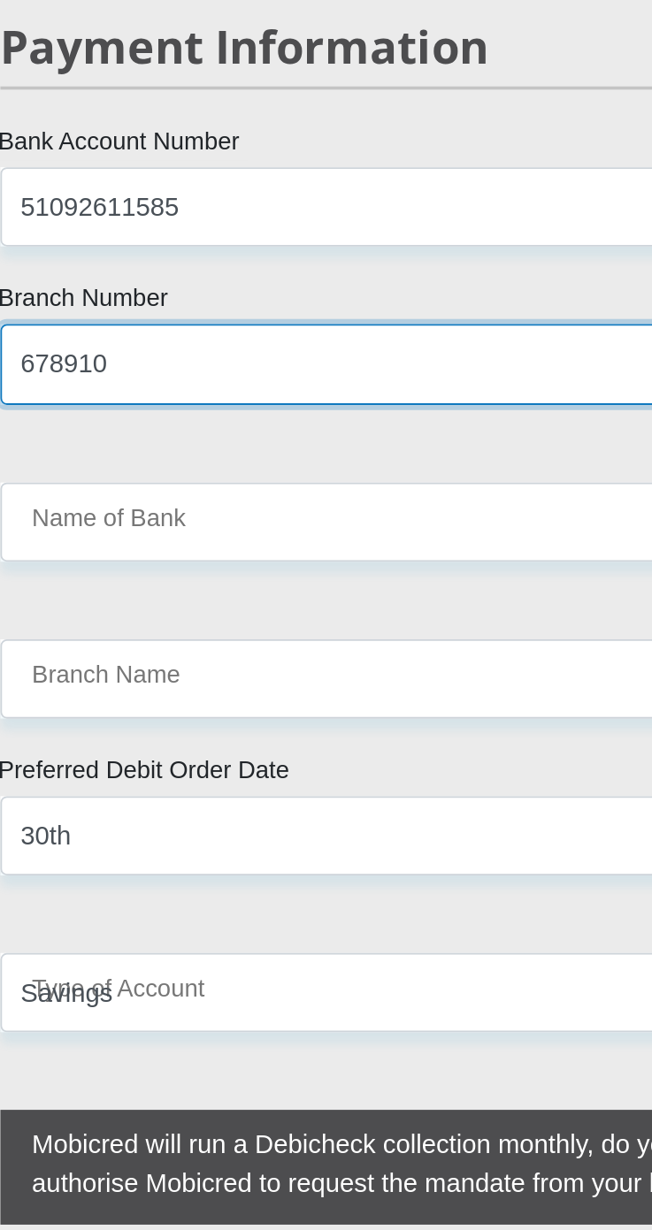
scroll to position [5166, 0]
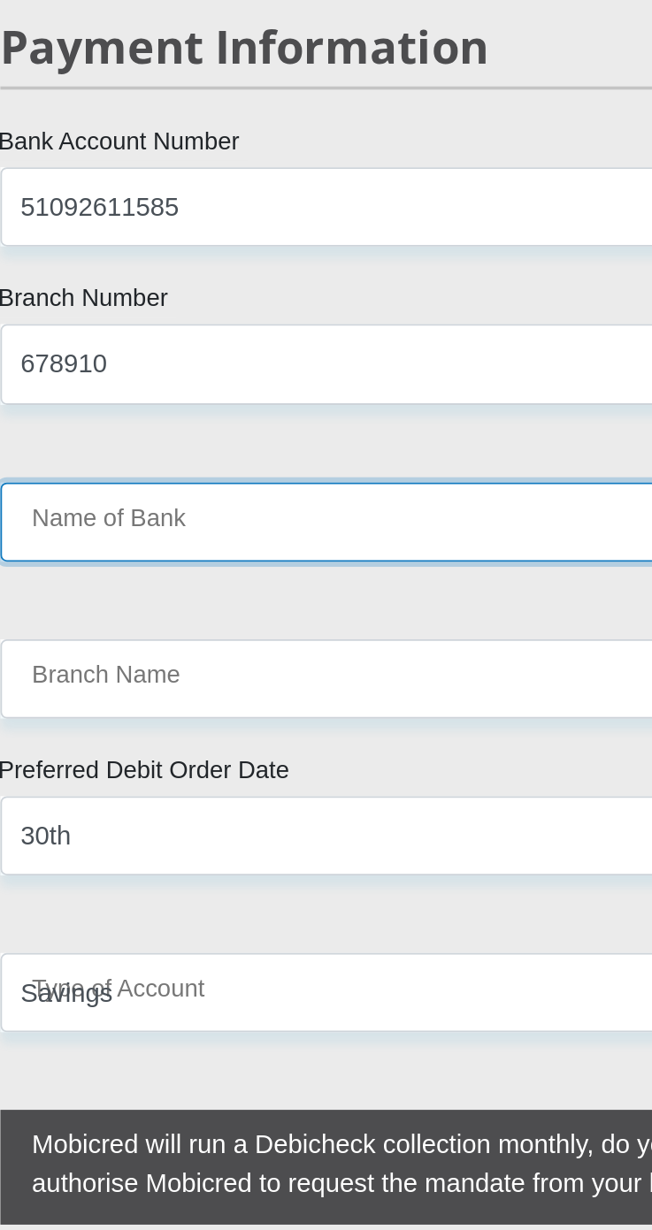
click at [324, 448] on input "Name of Bank" at bounding box center [326, 469] width 451 height 43
type input "TYME BANK LIMITED"
type input "TYME ROSEBANK"
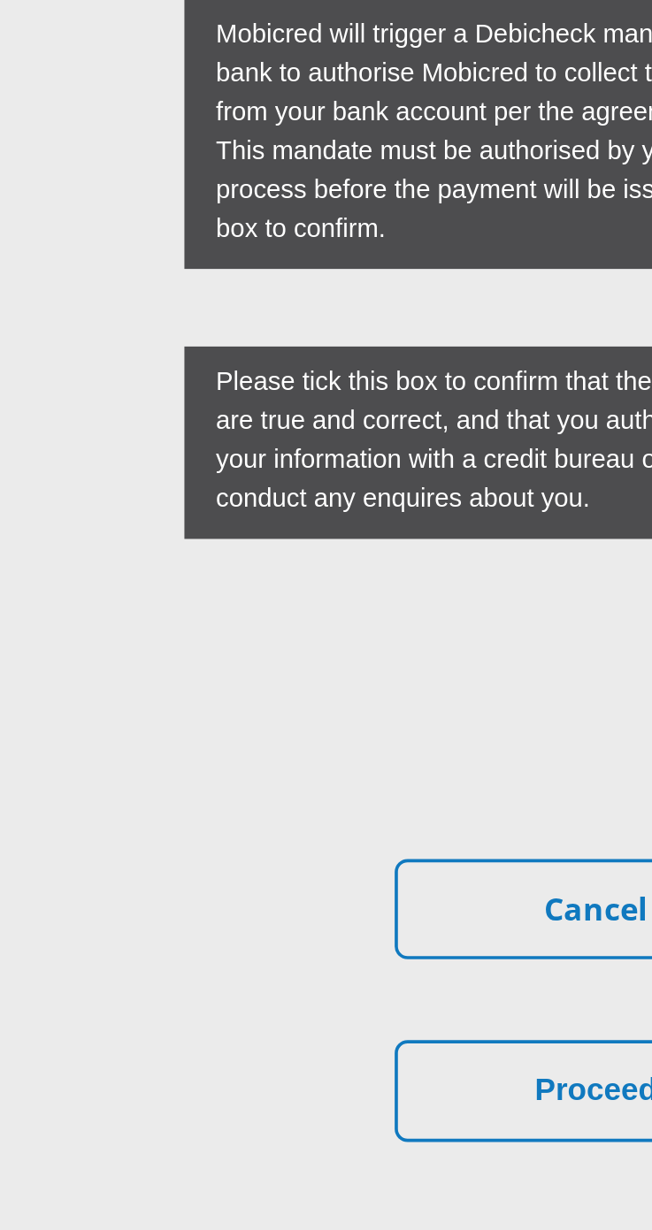
scroll to position [6885, 0]
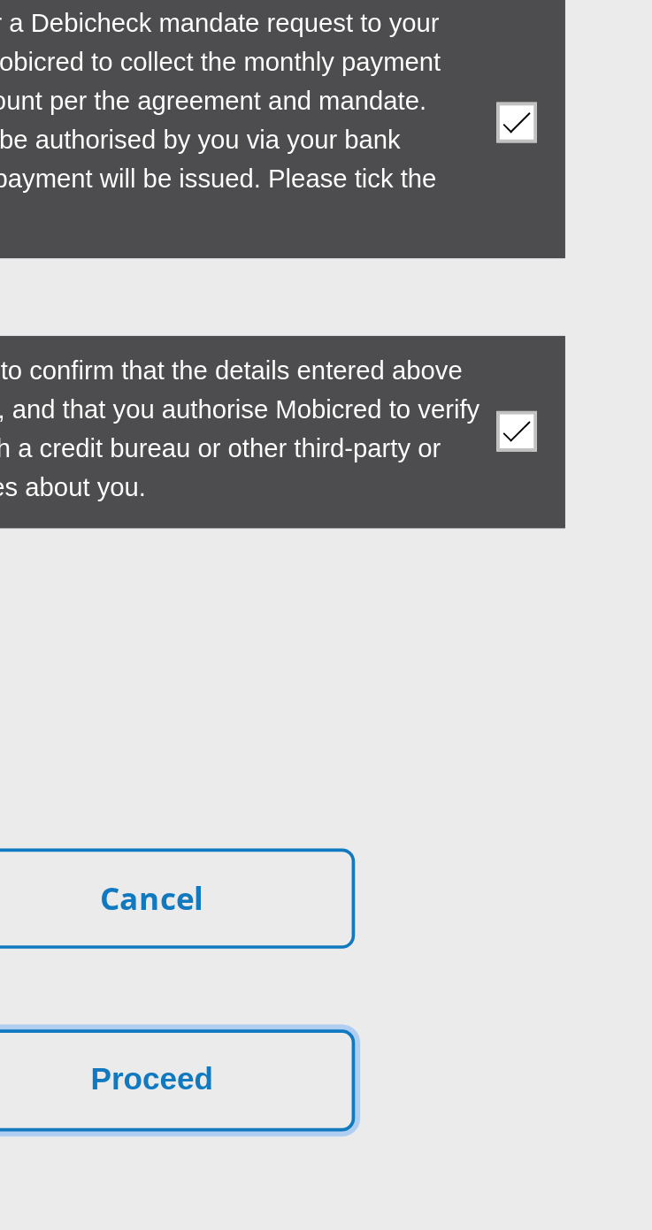
click at [384, 1027] on button "Proceed" at bounding box center [326, 1052] width 221 height 56
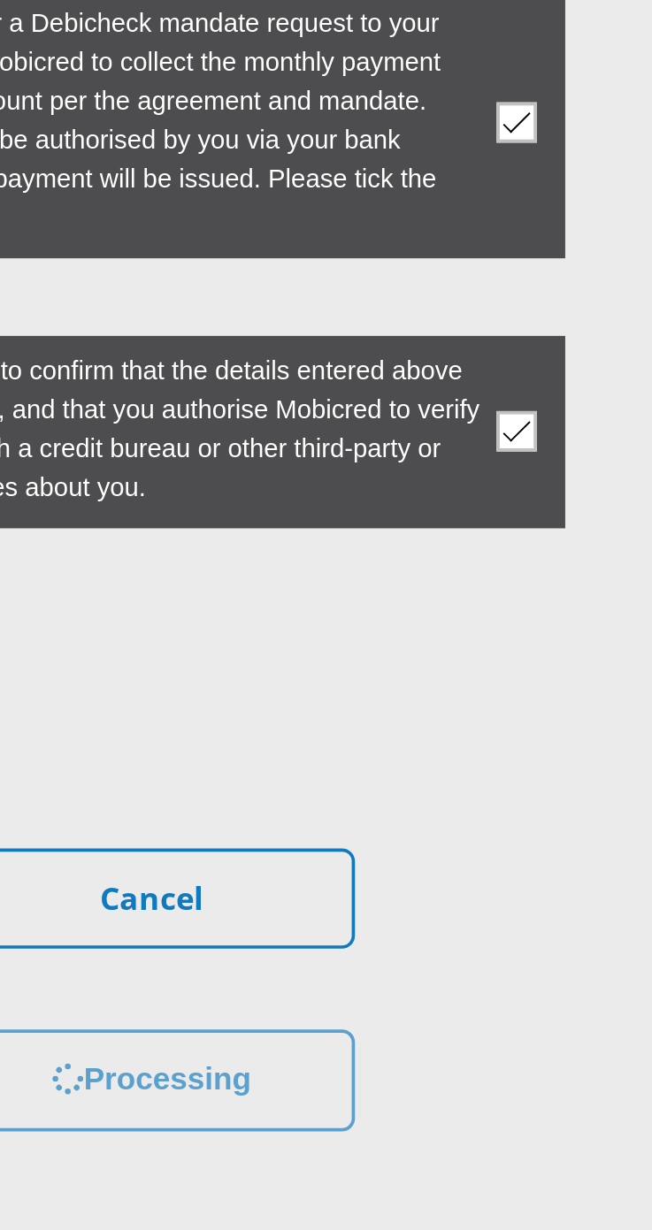
scroll to position [0, 0]
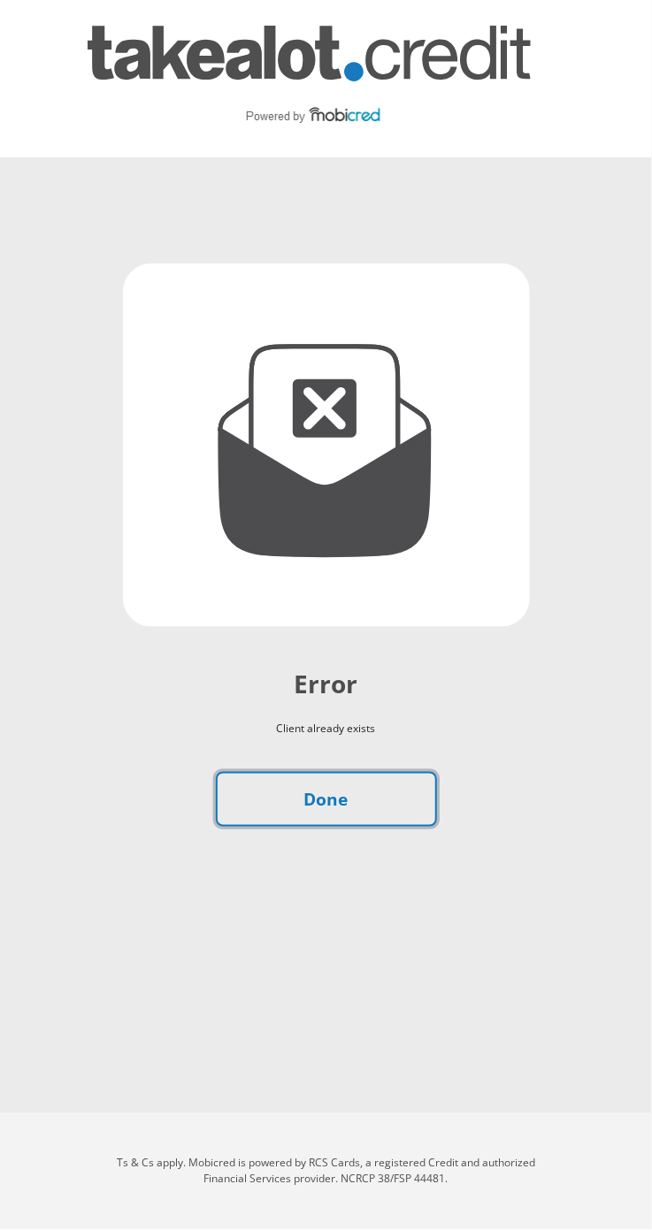
click at [401, 796] on link "Done" at bounding box center [326, 800] width 221 height 56
